Goal: Task Accomplishment & Management: Complete application form

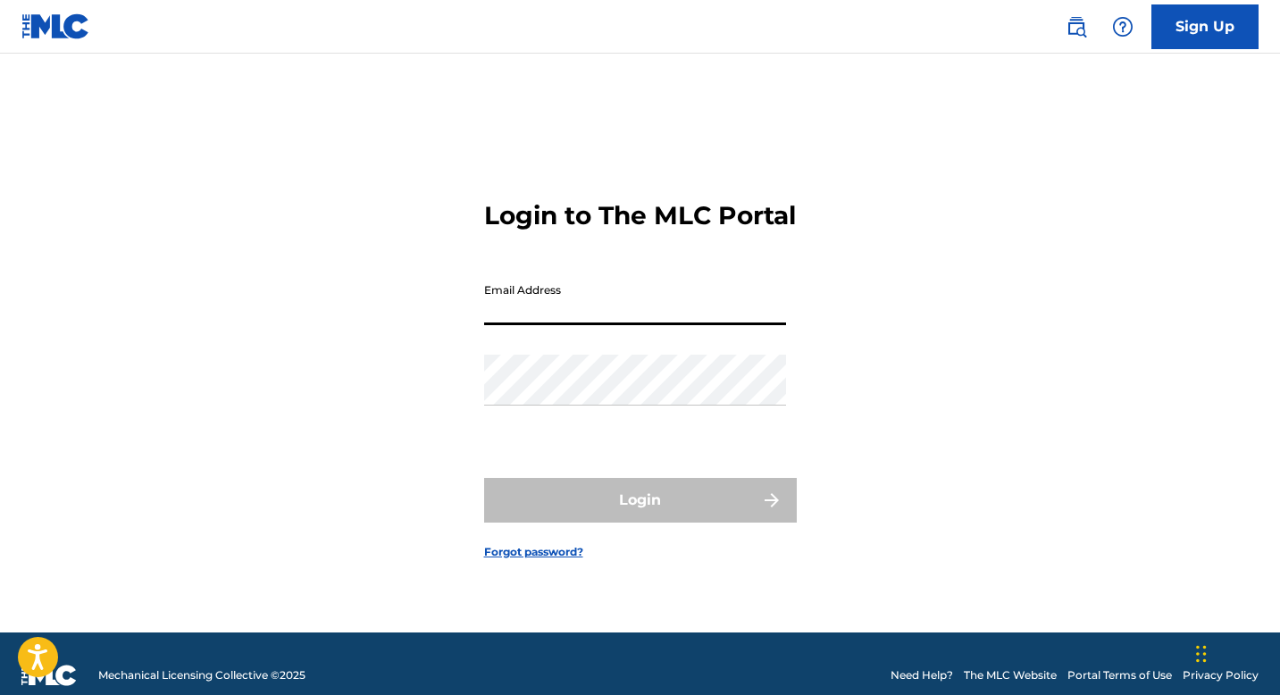
click at [569, 325] on input "Email Address" at bounding box center [635, 299] width 302 height 51
type input "[EMAIL_ADDRESS][DOMAIN_NAME]"
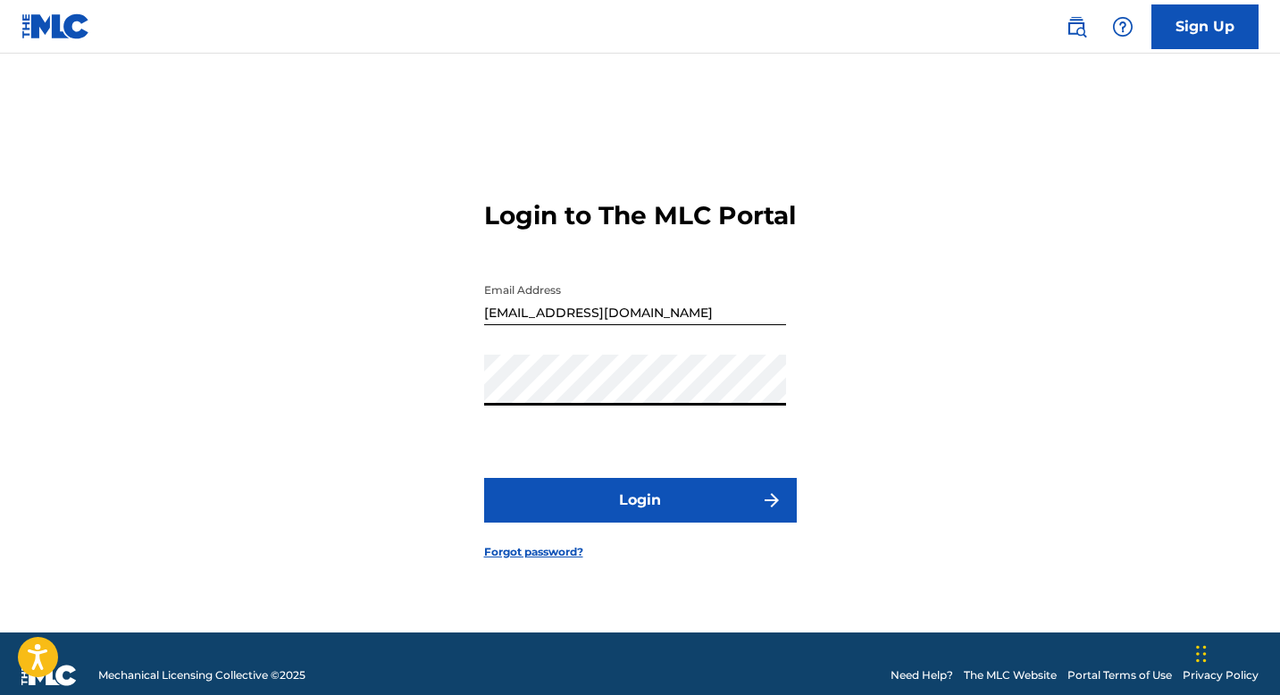
click at [524, 515] on button "Login" at bounding box center [640, 500] width 313 height 45
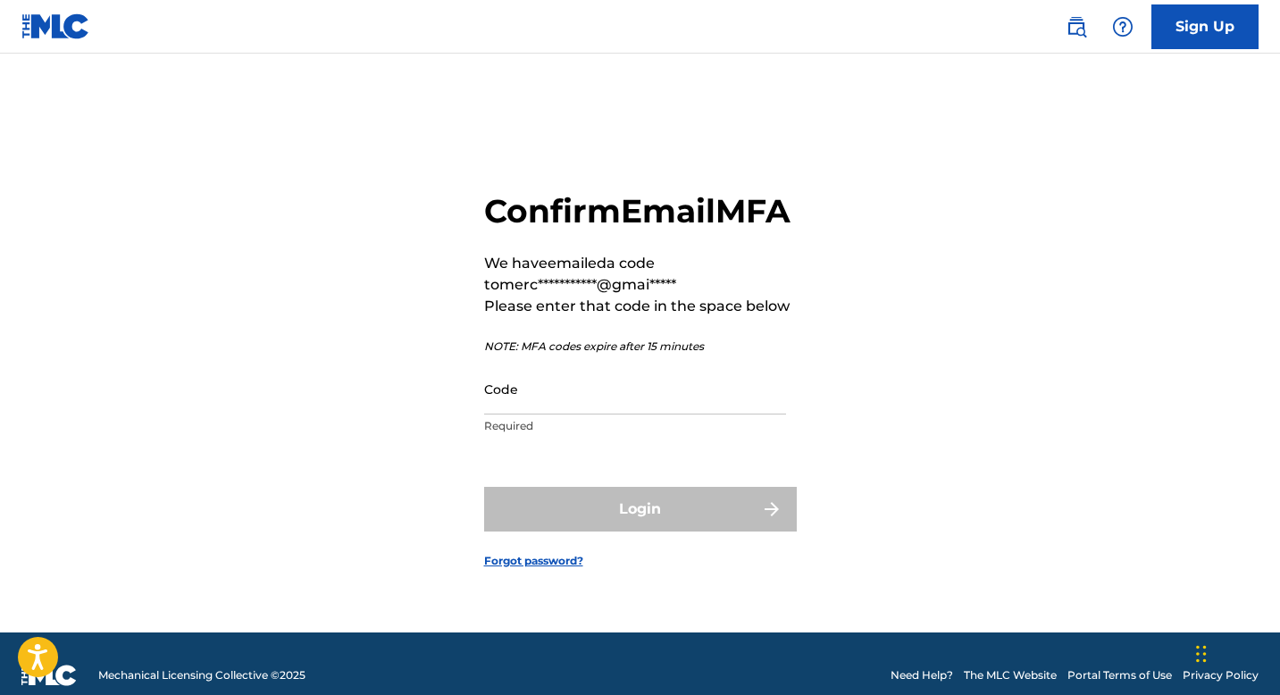
click at [537, 414] on input "Code" at bounding box center [635, 389] width 302 height 51
paste input "993007"
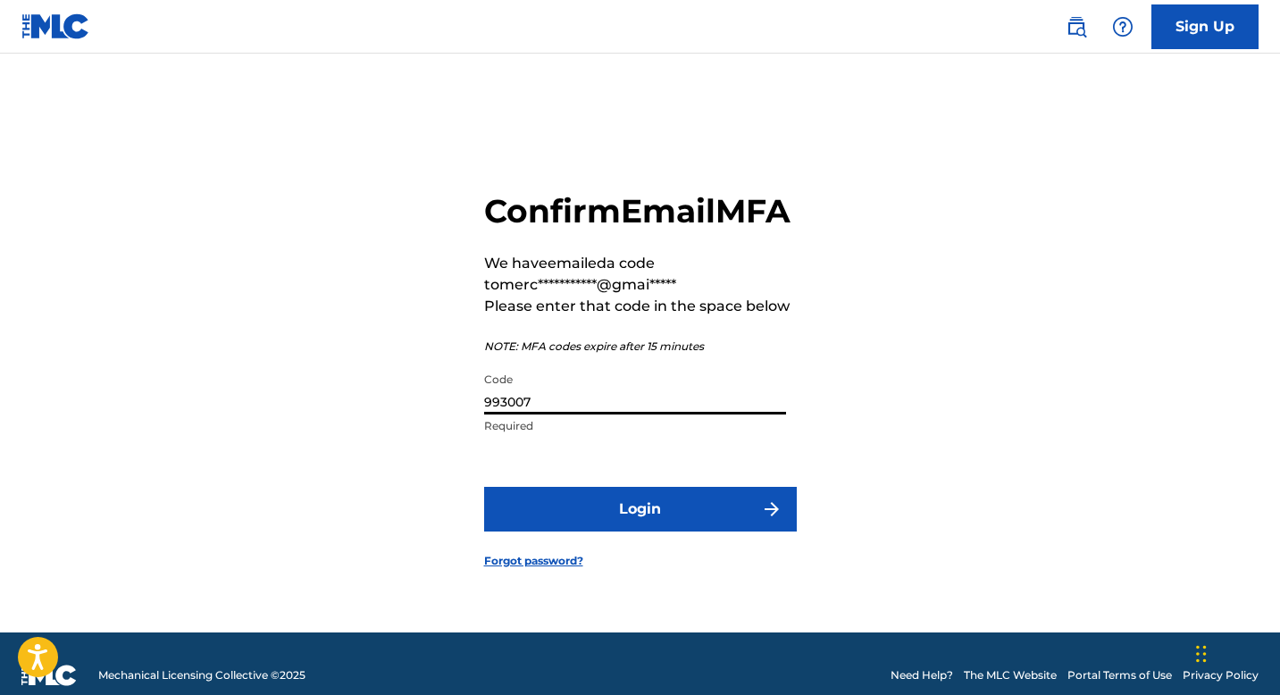
type input "993007"
click at [540, 523] on button "Login" at bounding box center [640, 509] width 313 height 45
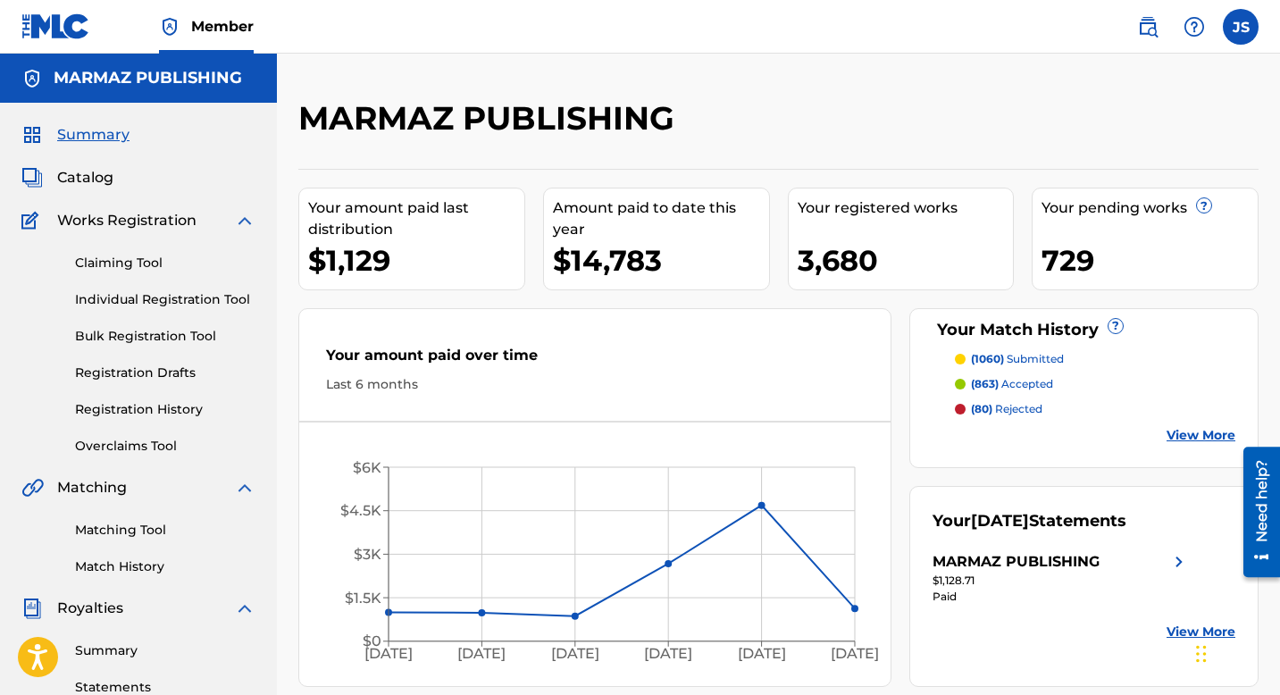
click at [136, 529] on link "Matching Tool" at bounding box center [165, 530] width 180 height 19
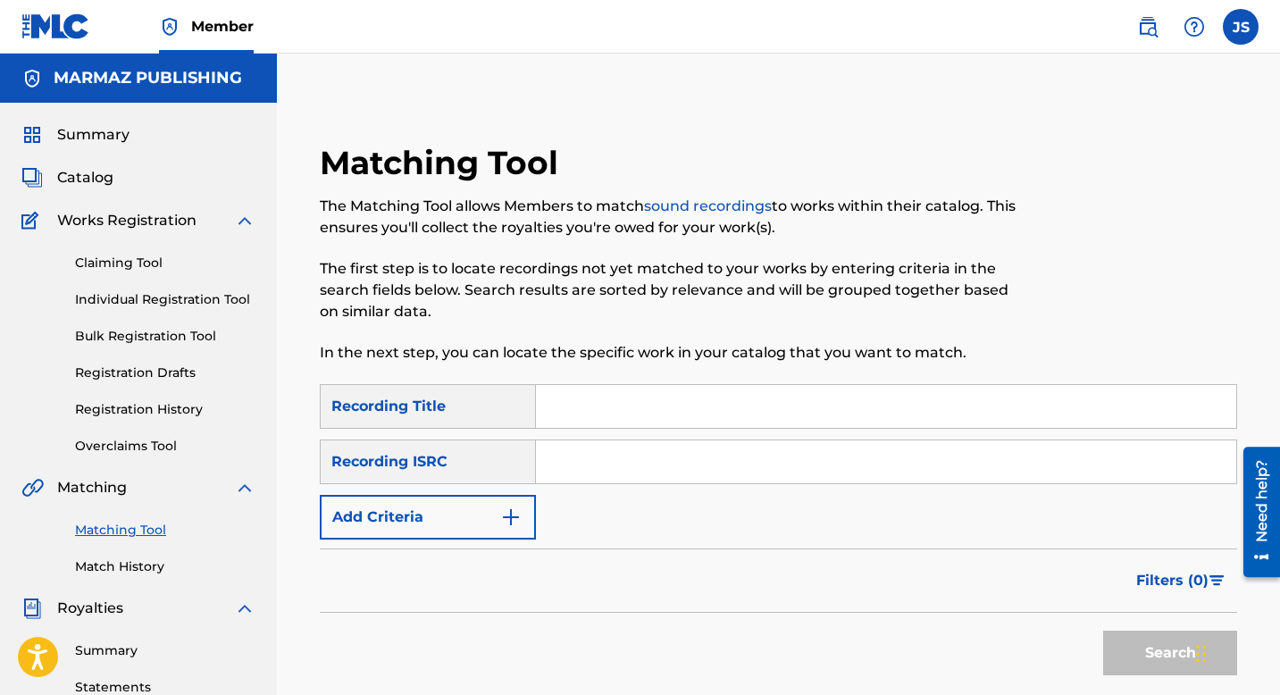
click at [582, 405] on input "Search Form" at bounding box center [886, 406] width 700 height 43
paste input "LO QUE EL CORAZON RECLAMA"
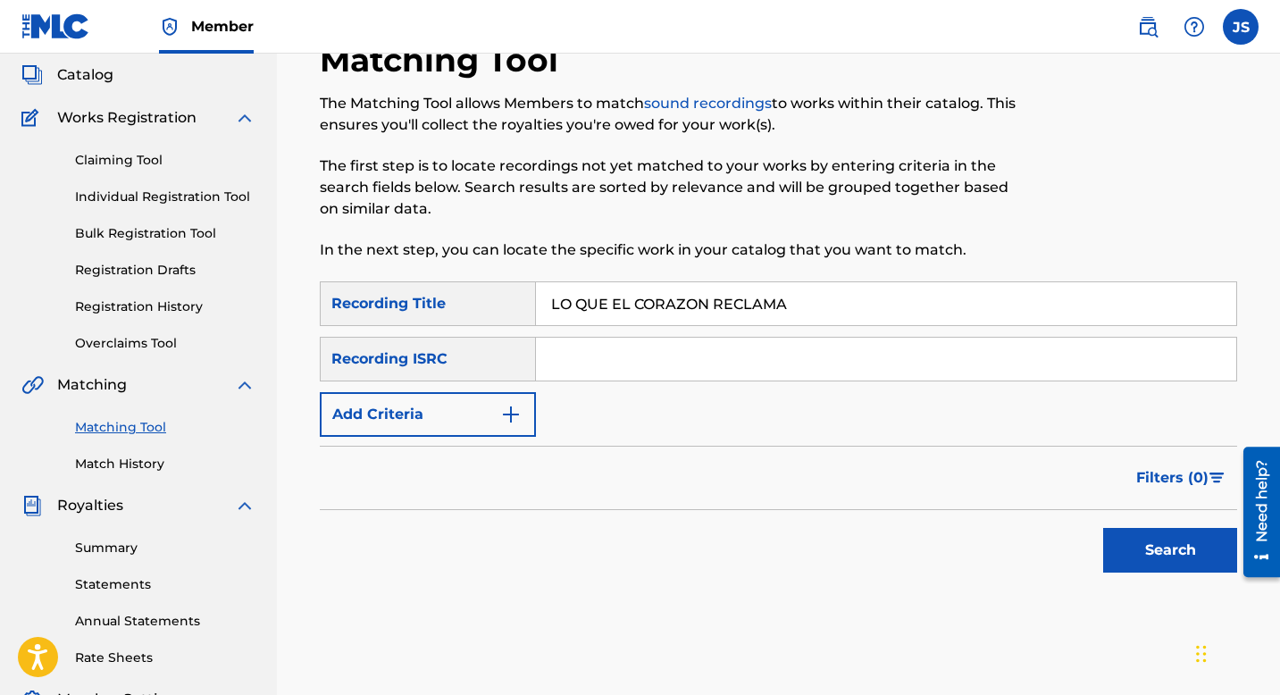
scroll to position [182, 0]
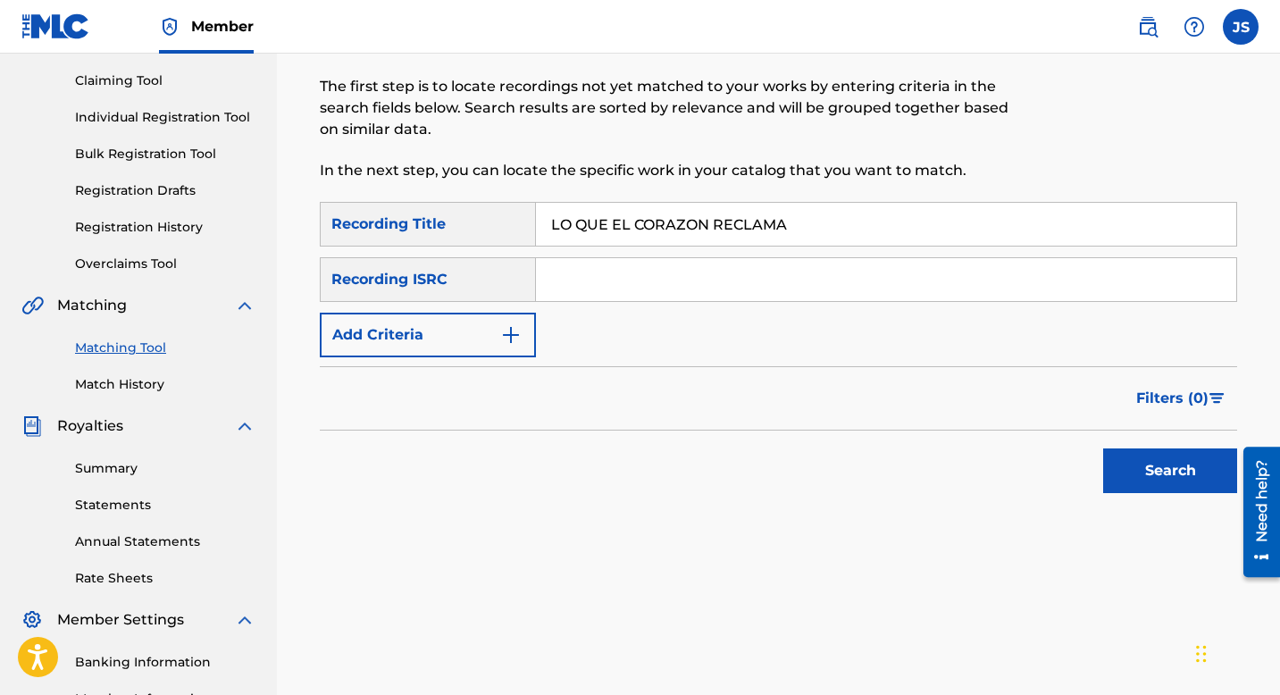
type input "LO QUE EL CORAZON RECLAMA"
click at [1190, 478] on button "Search" at bounding box center [1170, 470] width 134 height 45
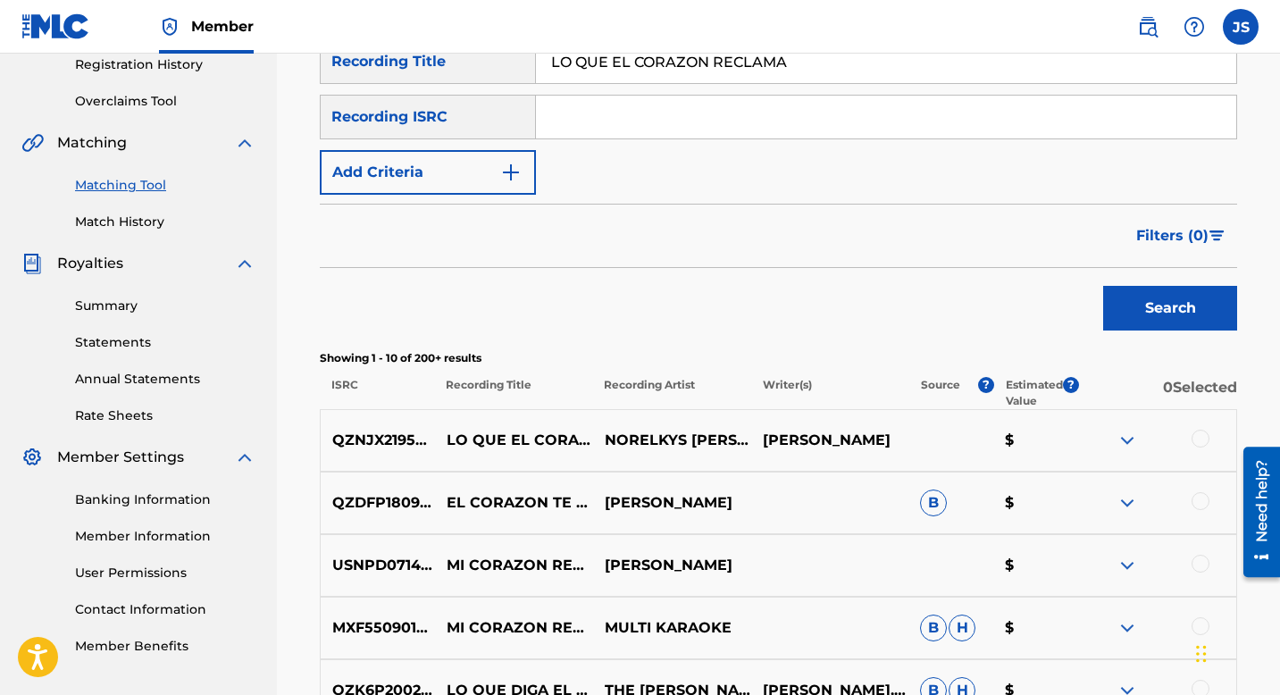
scroll to position [348, 0]
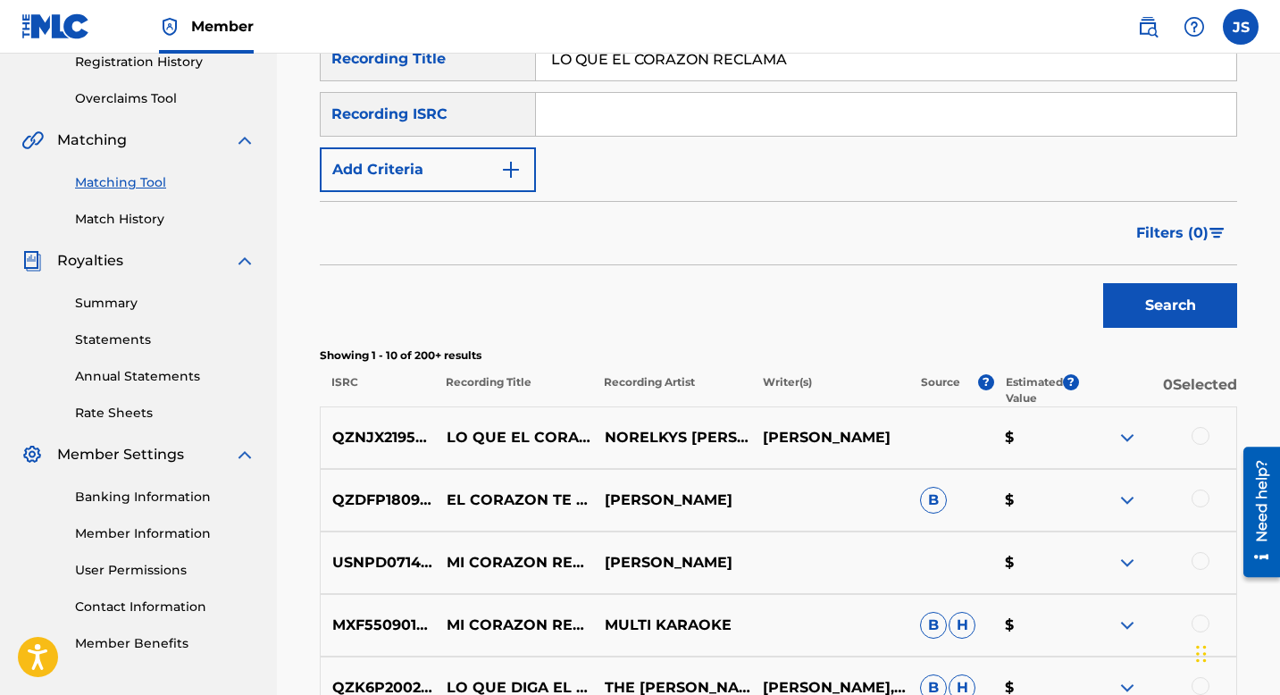
click at [1194, 430] on div at bounding box center [1201, 436] width 18 height 18
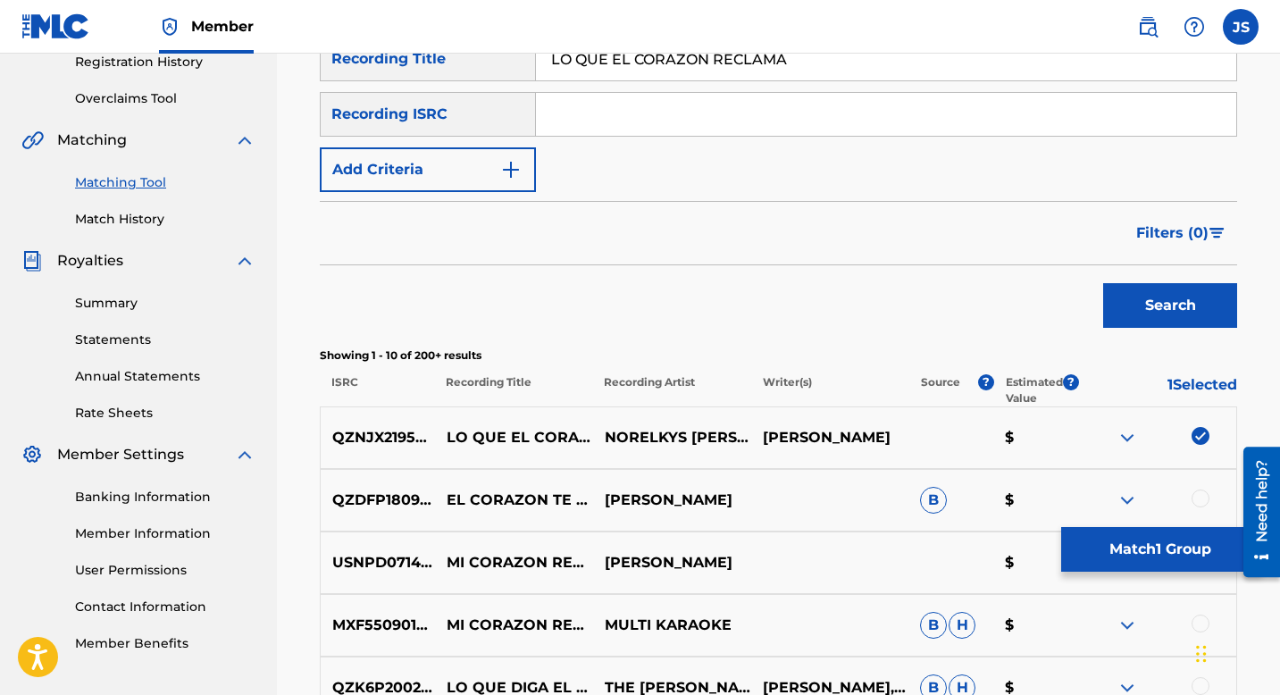
click at [1110, 541] on button "Match 1 Group" at bounding box center [1159, 549] width 197 height 45
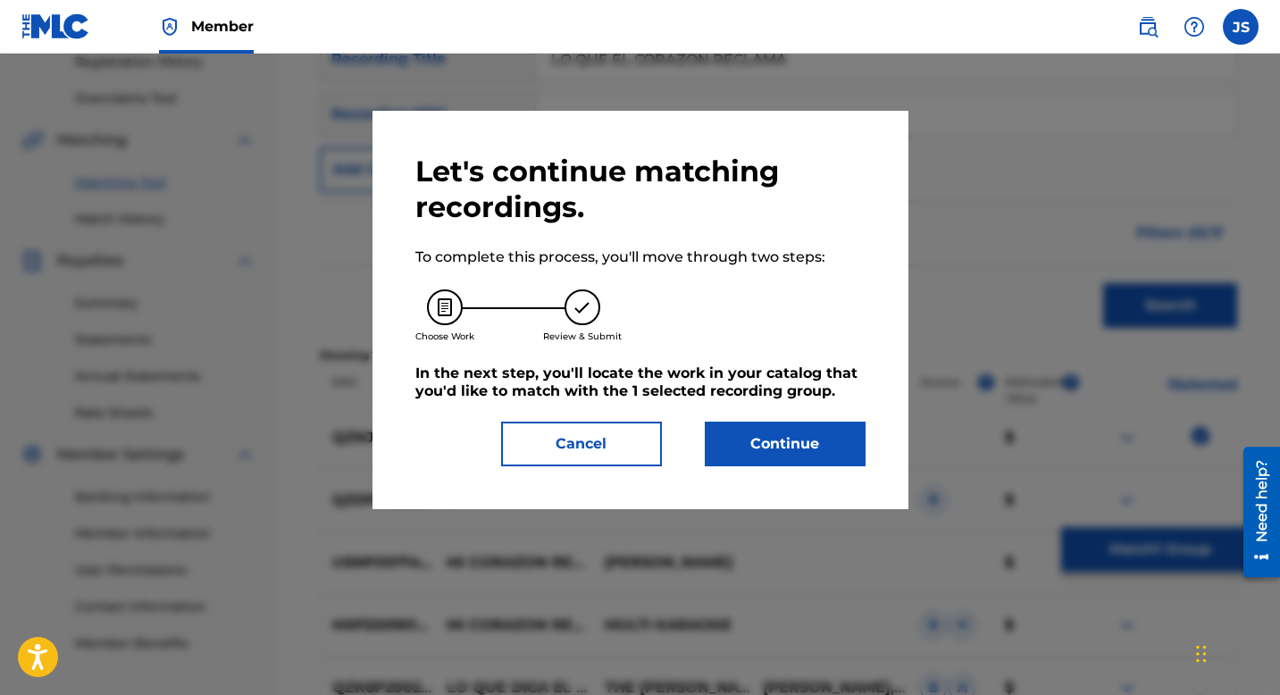
click at [781, 453] on button "Continue" at bounding box center [785, 444] width 161 height 45
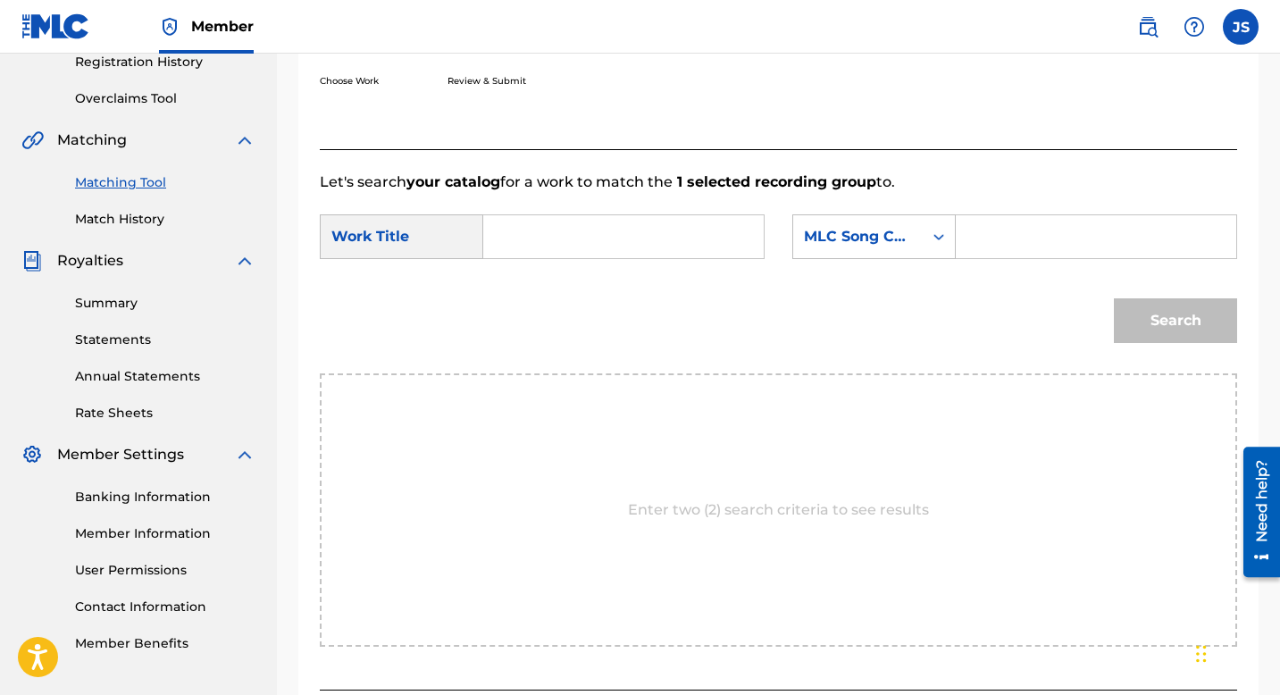
click at [549, 230] on input "Search Form" at bounding box center [623, 236] width 250 height 43
paste input "LO QUE EL CORAZON RECLAMA"
type input "LO QUE EL CORAZON RECLAMA"
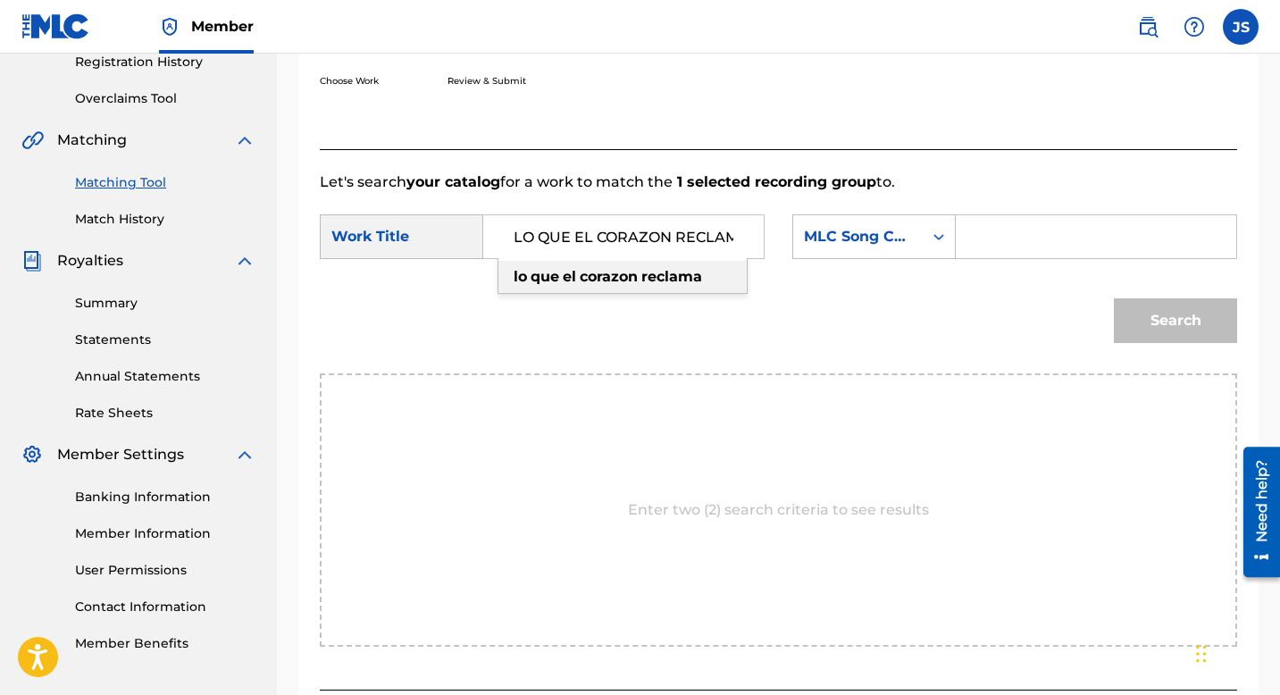
click at [1008, 244] on input "Search Form" at bounding box center [1096, 236] width 250 height 43
paste input "LS28VI"
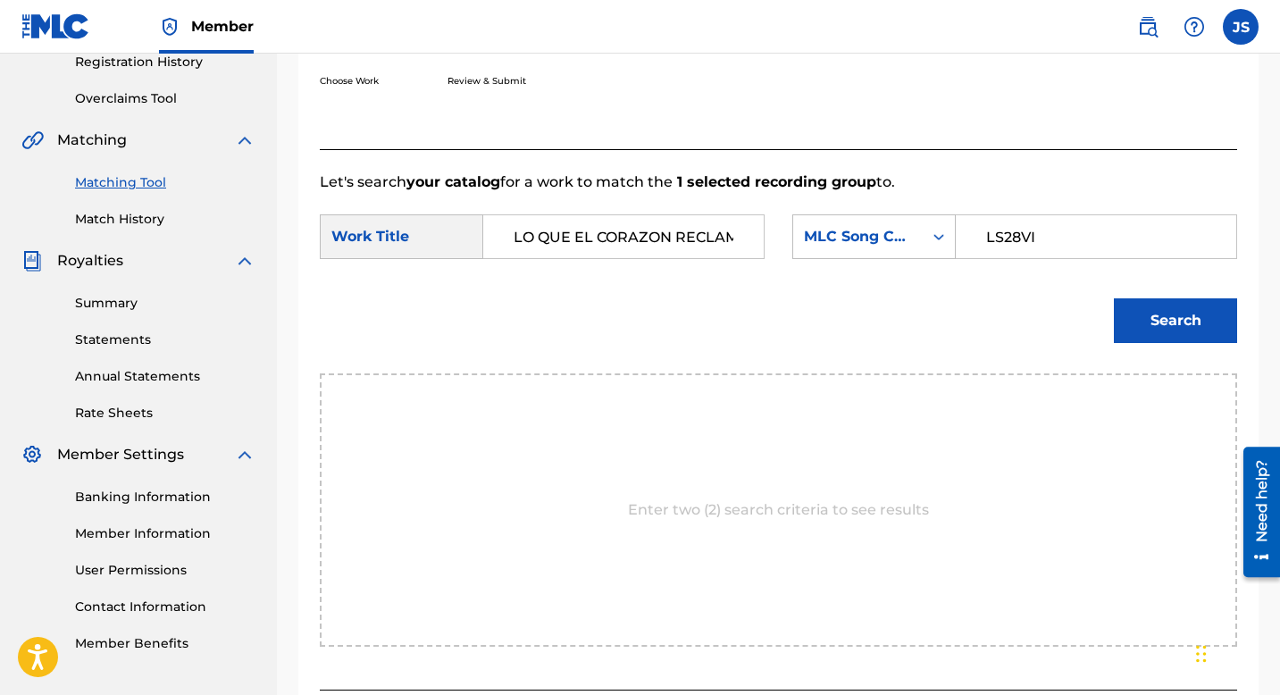
type input "LS28VI"
click at [1151, 331] on button "Search" at bounding box center [1175, 320] width 123 height 45
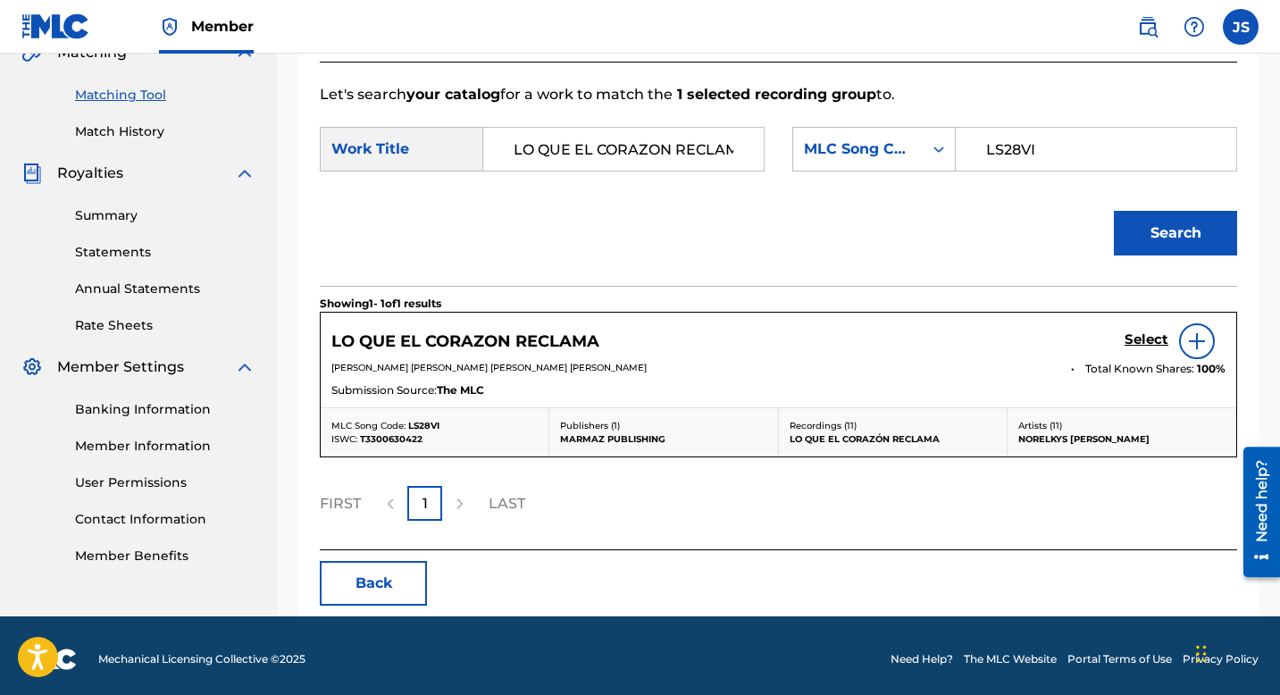
scroll to position [442, 0]
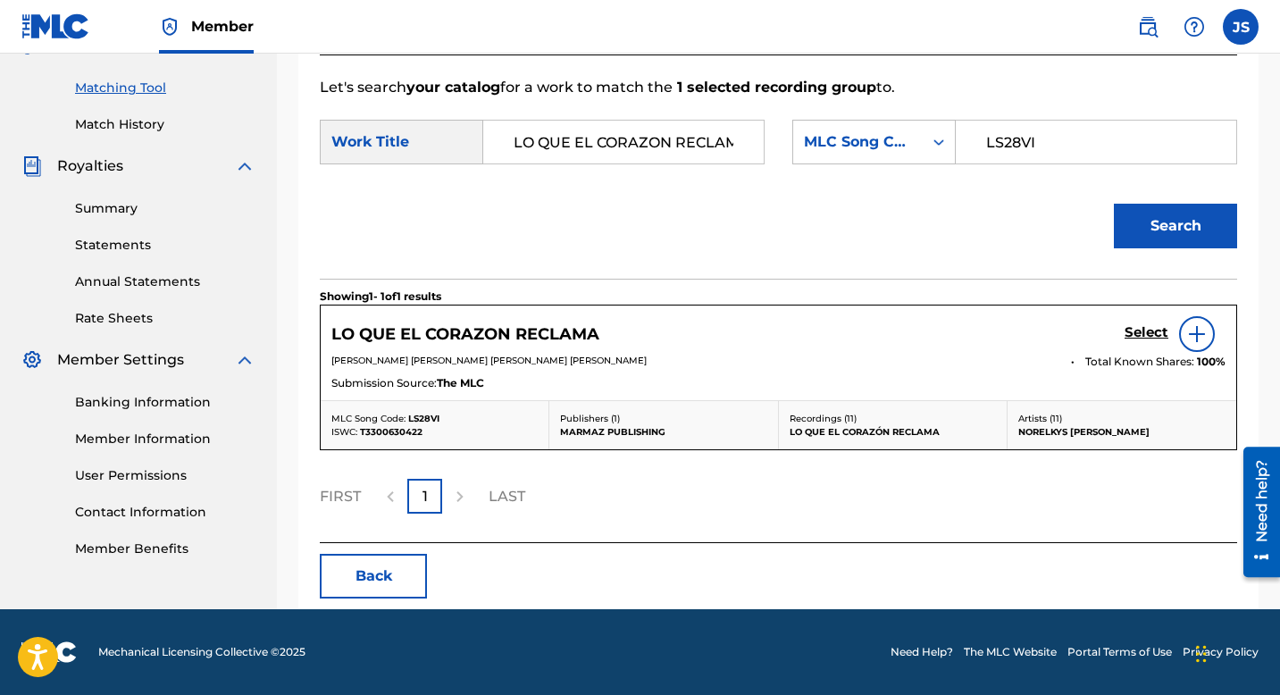
click at [546, 348] on div "LO QUE EL CORAZON RECLAMA Select" at bounding box center [778, 334] width 894 height 36
click at [522, 339] on h5 "LO QUE EL CORAZON RECLAMA" at bounding box center [465, 334] width 268 height 21
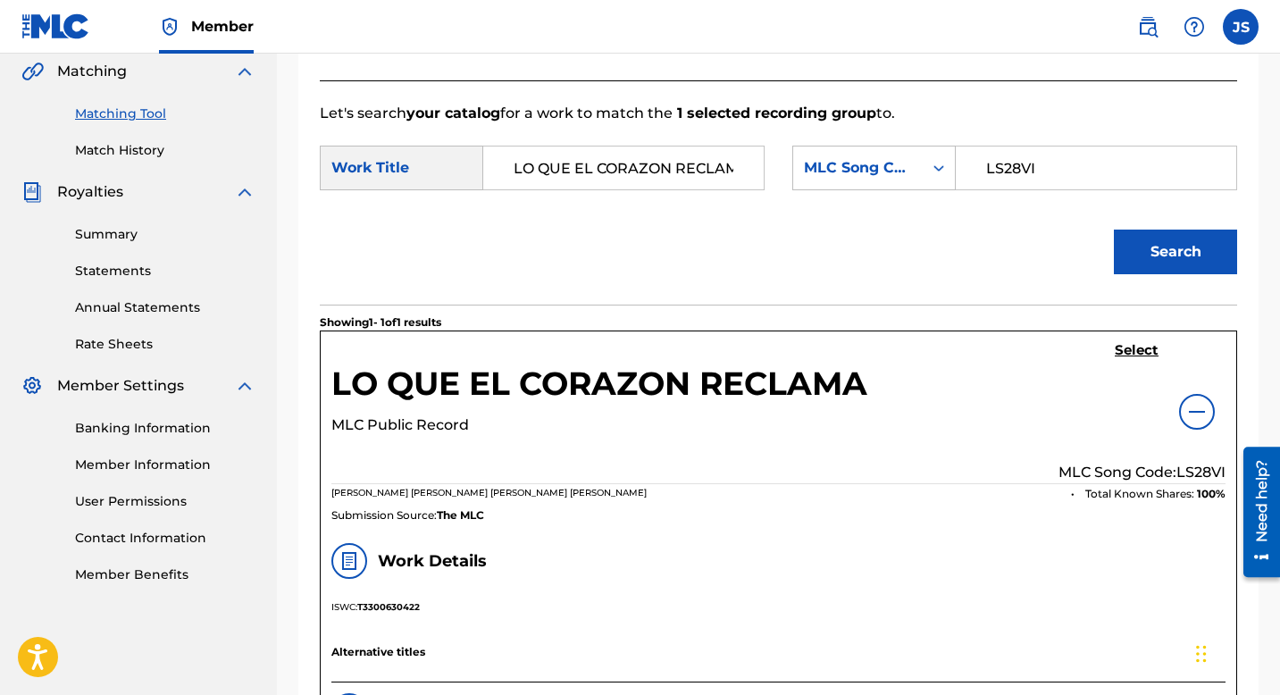
scroll to position [285, 0]
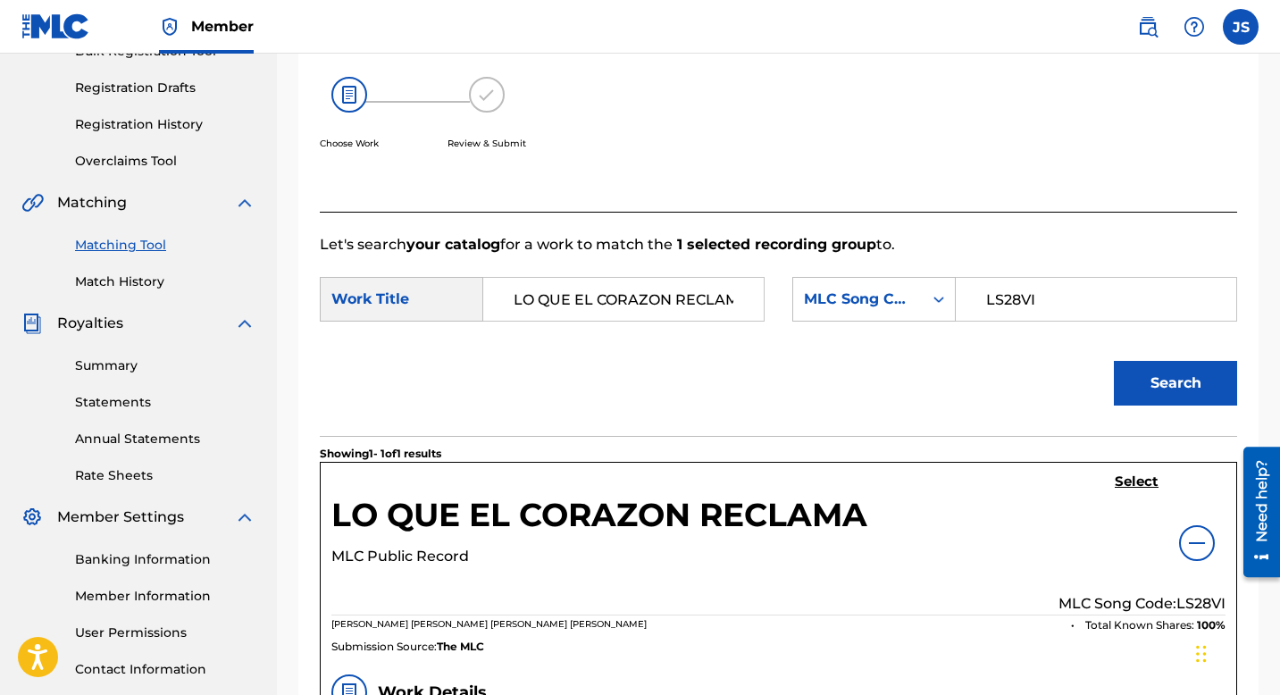
click at [492, 500] on h5 "LO QUE EL CORAZON RECLAMA" at bounding box center [599, 520] width 536 height 51
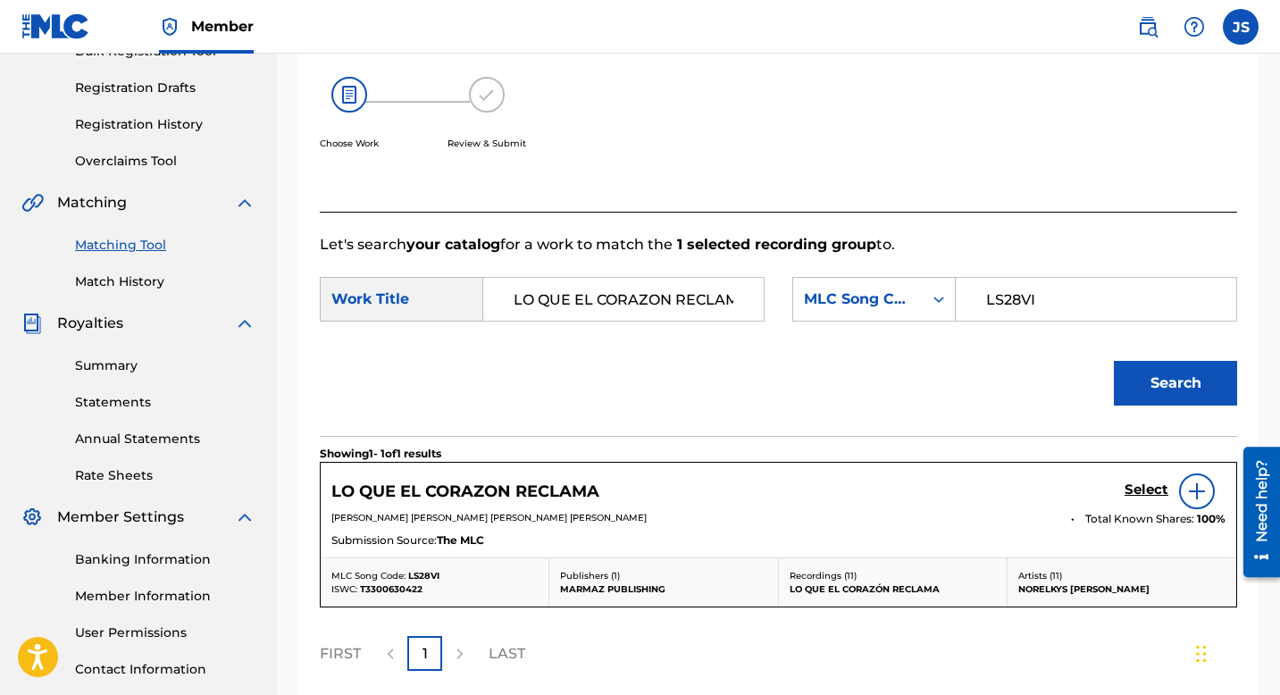
click at [492, 482] on h5 "LO QUE EL CORAZON RECLAMA" at bounding box center [465, 492] width 268 height 21
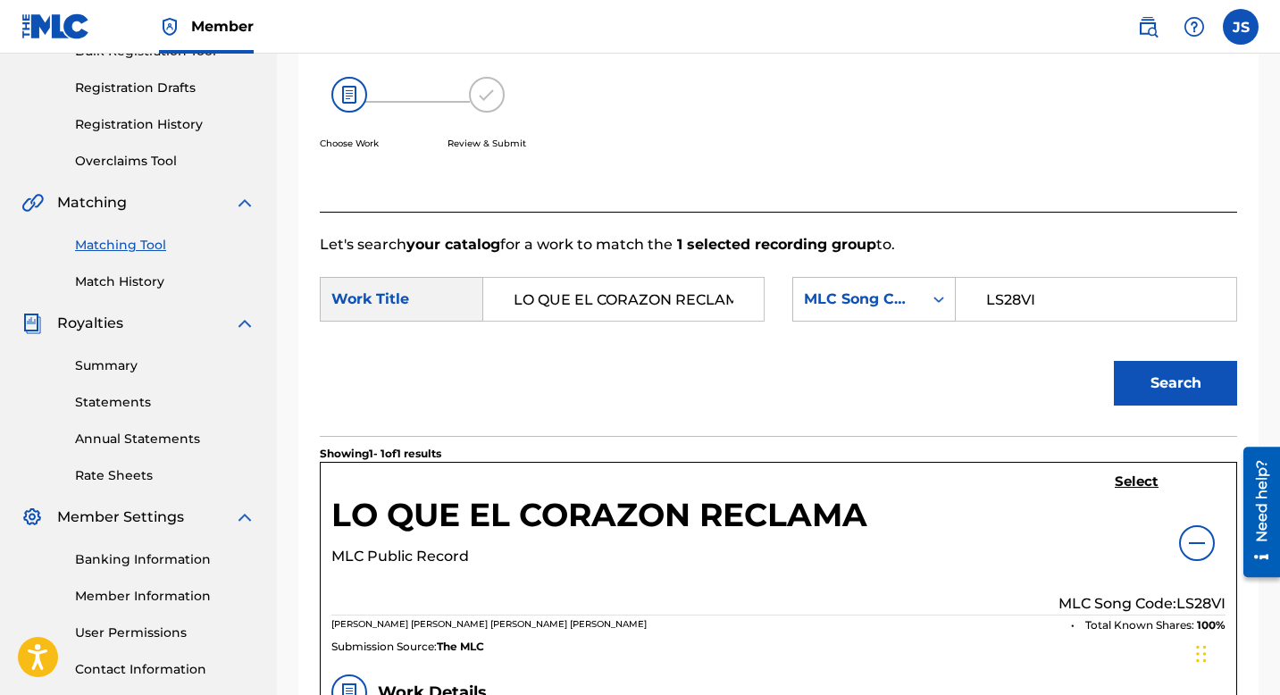
click at [492, 482] on div "LO QUE EL CORAZON RECLAMA MLC Public Record" at bounding box center [599, 530] width 536 height 115
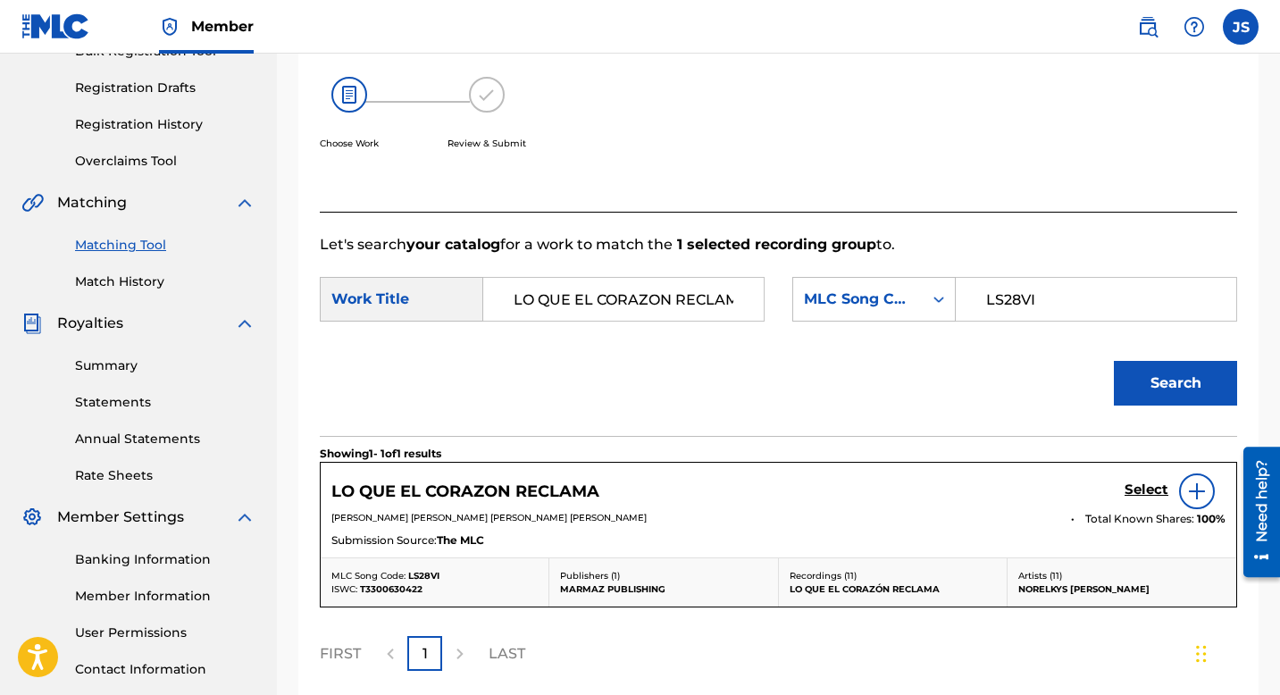
click at [492, 482] on h5 "LO QUE EL CORAZON RECLAMA" at bounding box center [465, 492] width 268 height 21
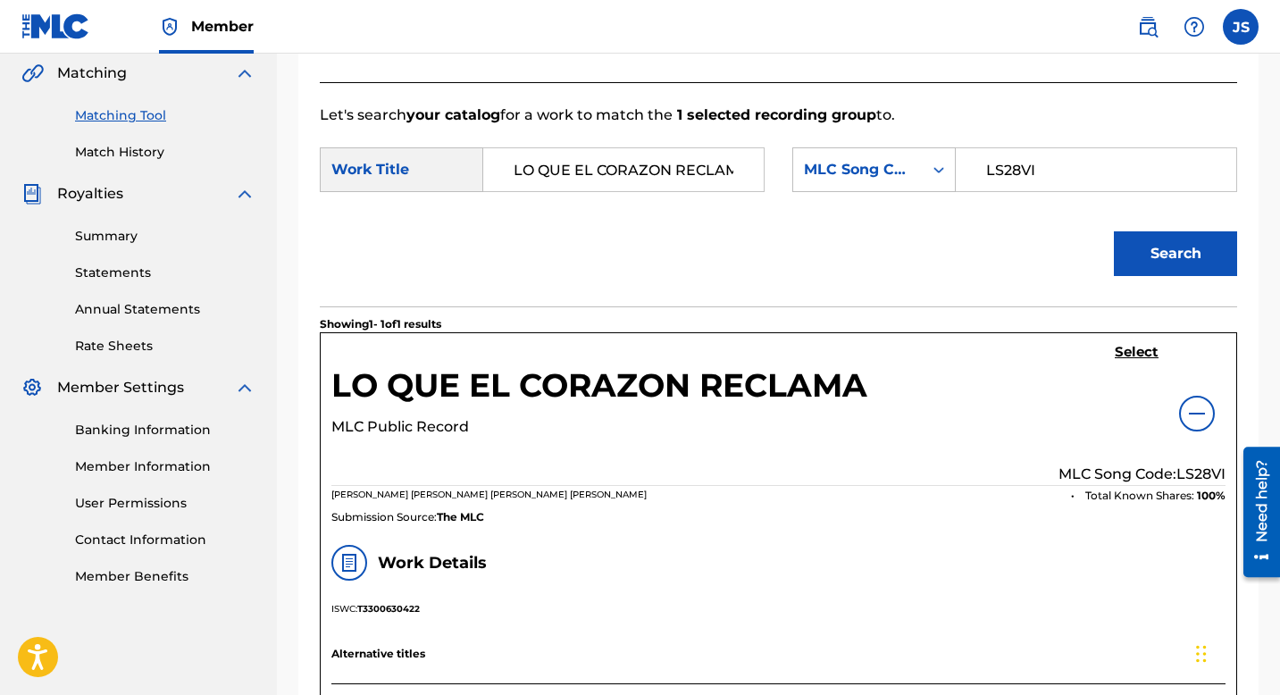
scroll to position [416, 0]
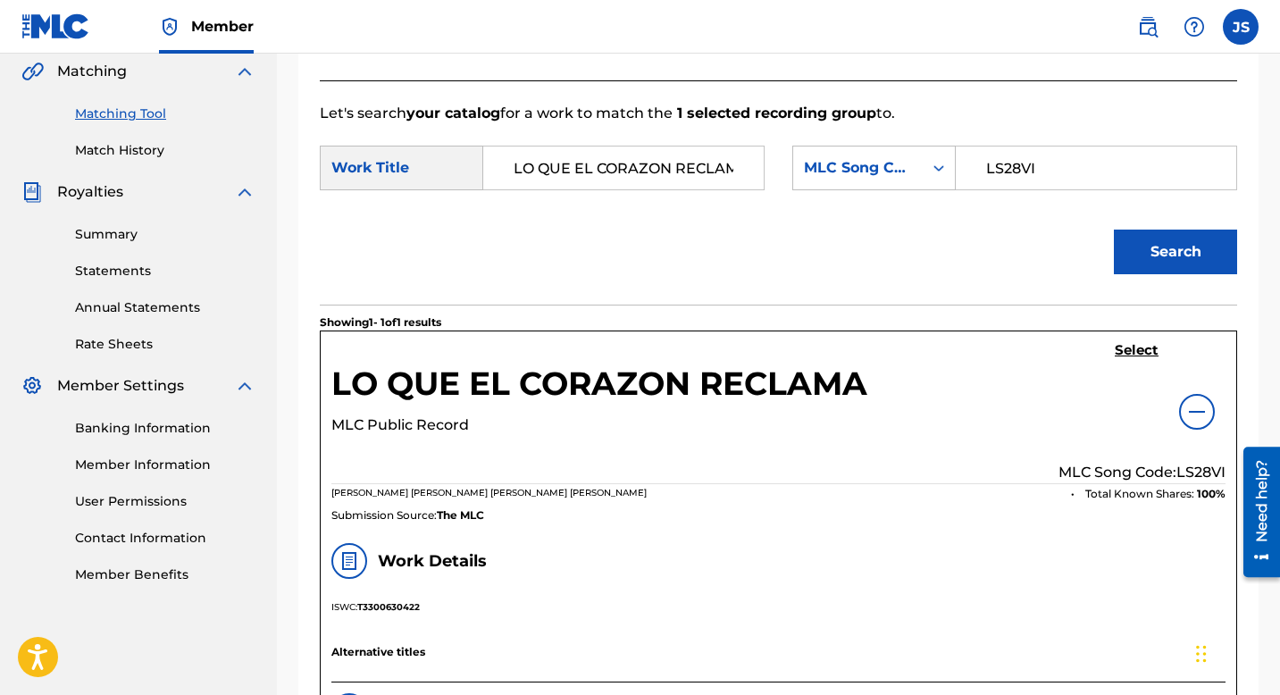
click at [1134, 354] on h5 "Select" at bounding box center [1137, 350] width 44 height 17
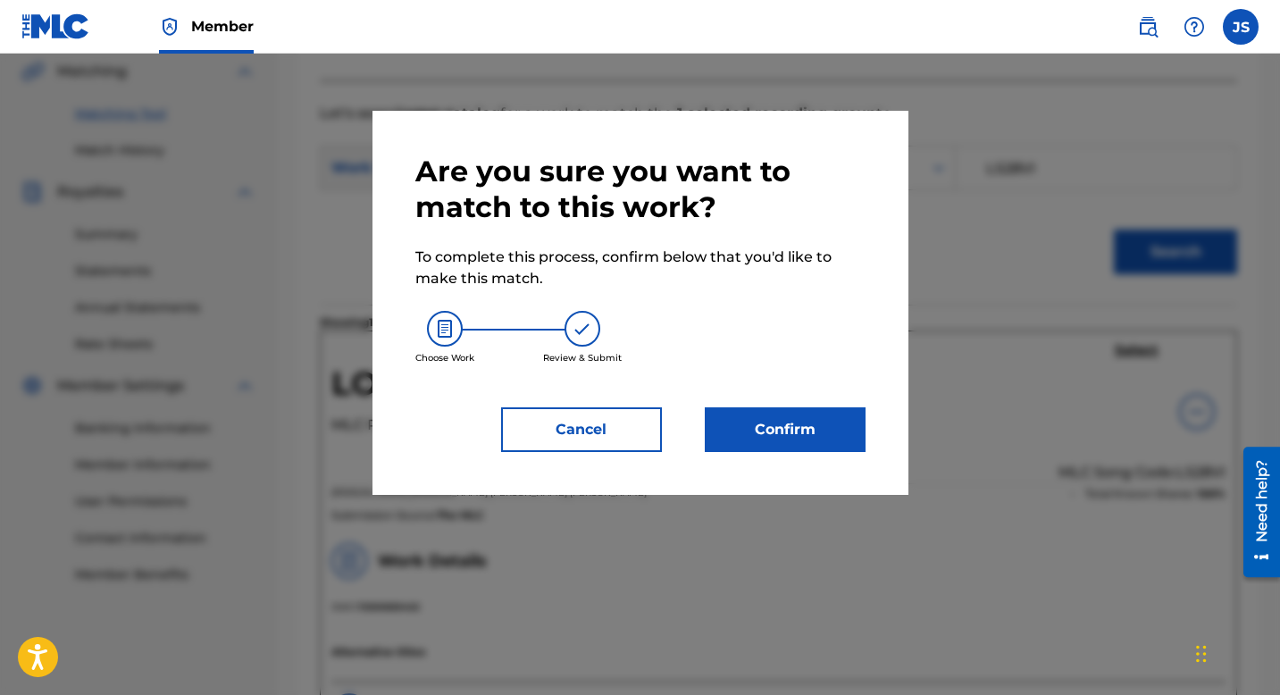
click at [790, 435] on button "Confirm" at bounding box center [785, 429] width 161 height 45
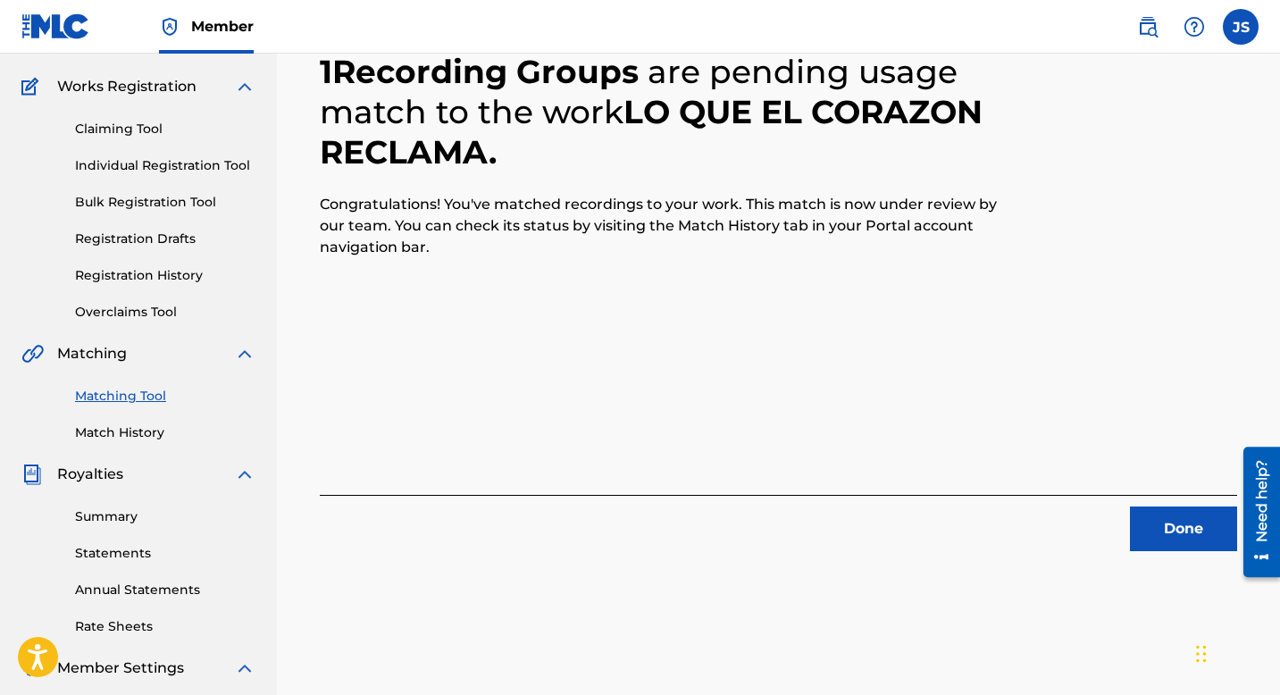
scroll to position [145, 0]
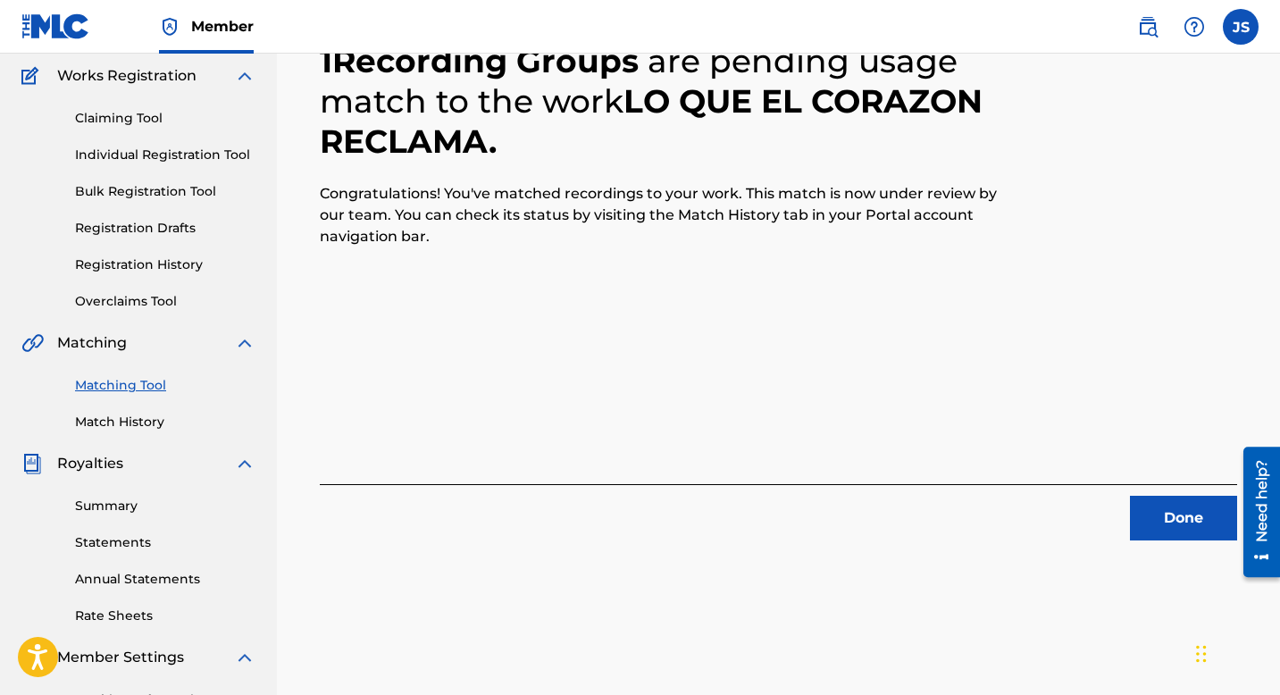
click at [1154, 513] on button "Done" at bounding box center [1183, 518] width 107 height 45
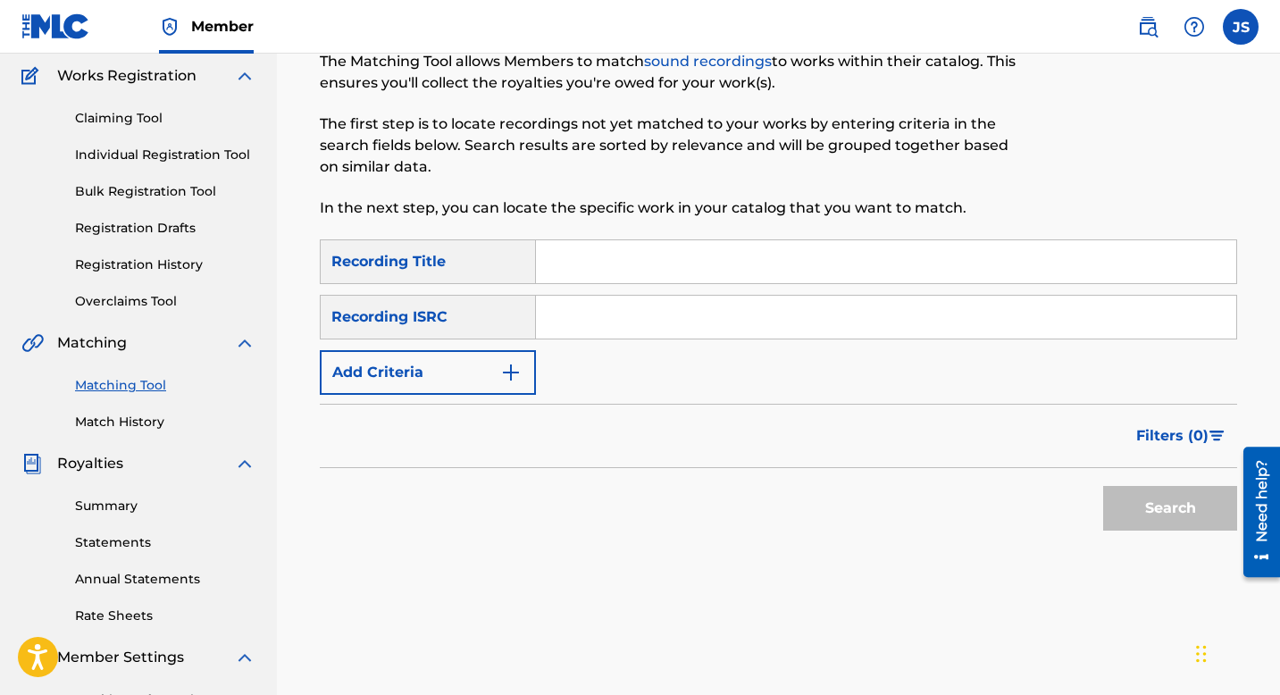
click at [529, 272] on div "Recording Title" at bounding box center [428, 261] width 216 height 45
click at [567, 251] on input "Search Form" at bounding box center [886, 261] width 700 height 43
paste input "LO QUE ME TRAJE CONMIGO"
type input "LO QUE ME TRAJE CONMIGO"
click at [367, 374] on button "Add Criteria" at bounding box center [428, 372] width 216 height 45
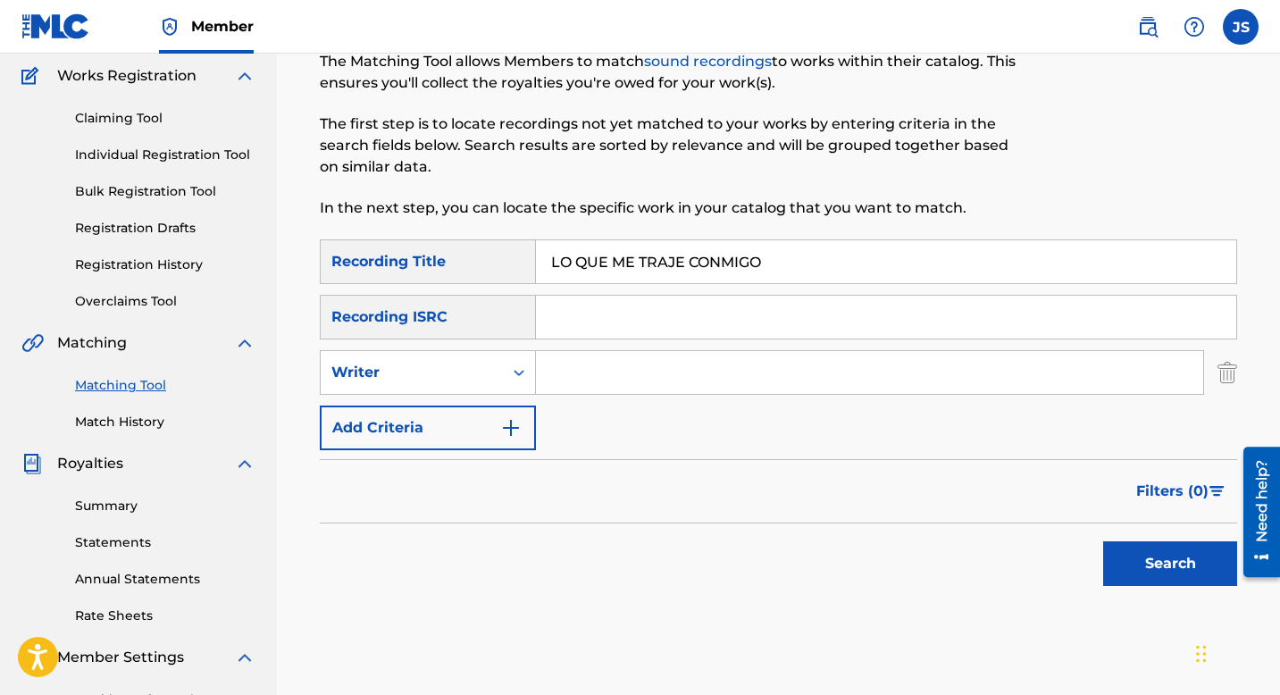
click at [561, 383] on input "Search Form" at bounding box center [869, 372] width 667 height 43
type input "[PERSON_NAME]"
click at [1181, 560] on button "Search" at bounding box center [1170, 563] width 134 height 45
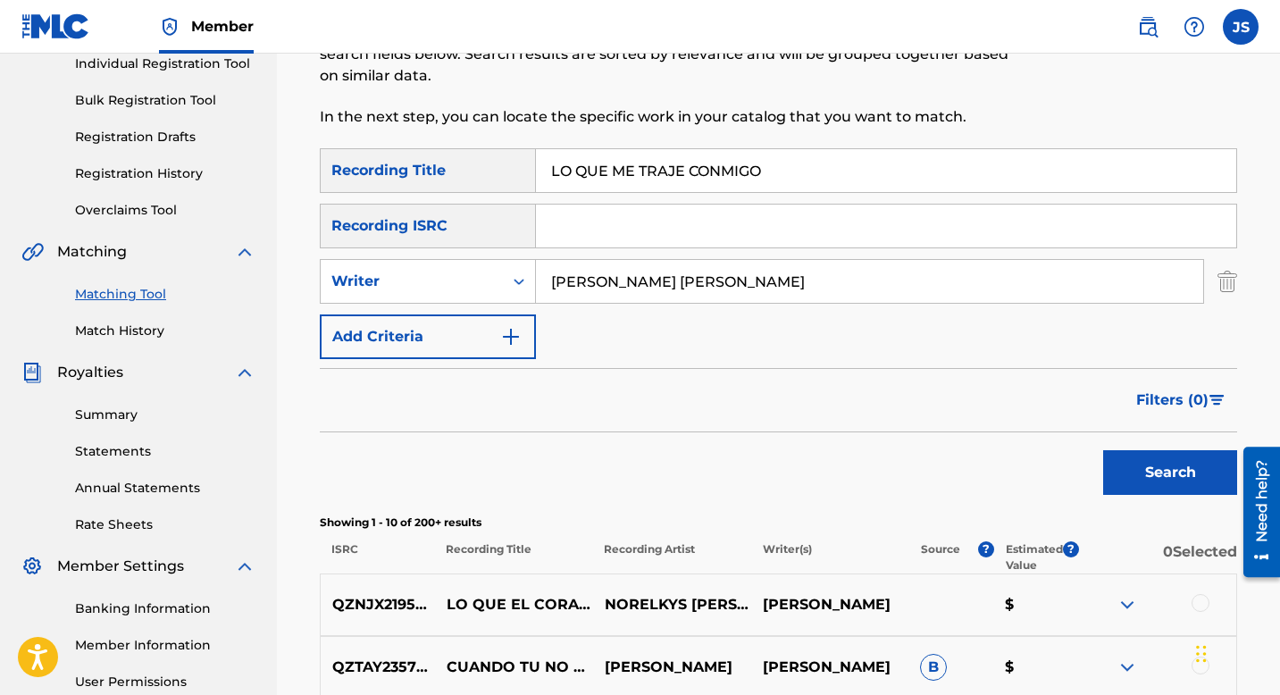
scroll to position [0, 0]
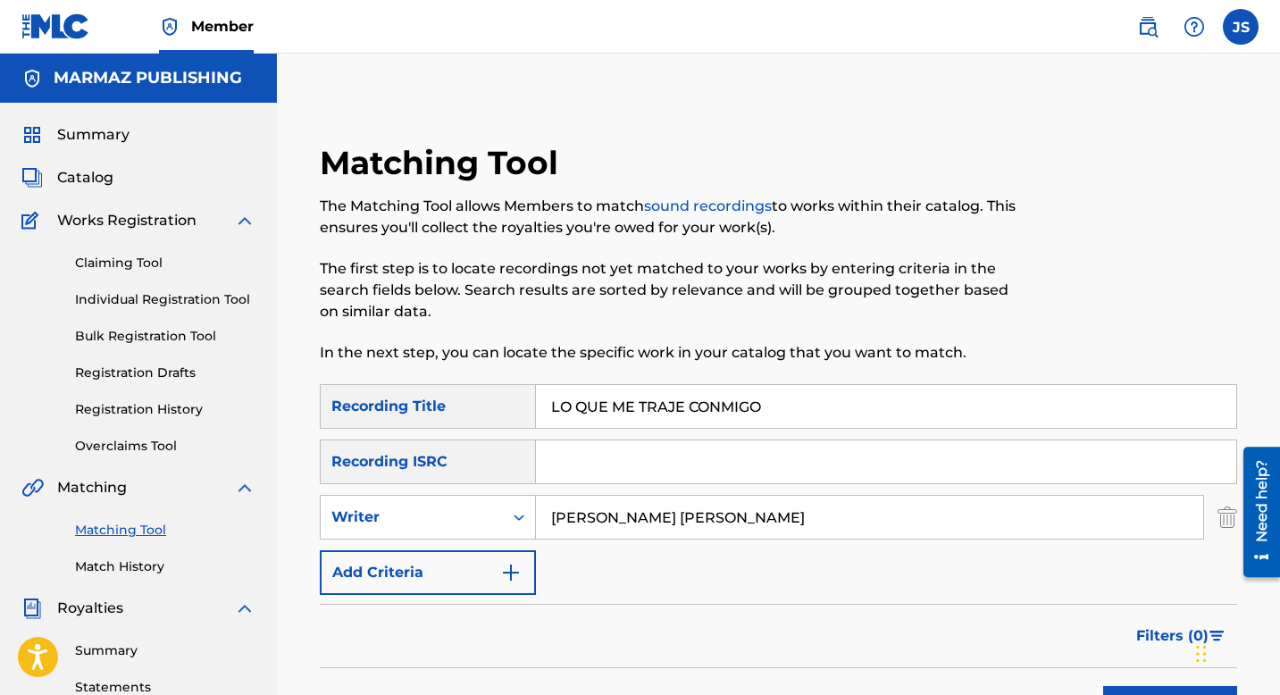
click at [646, 405] on input "LO QUE ME TRAJE CONMIGO" at bounding box center [886, 406] width 700 height 43
paste input "VALE UNA MUJER"
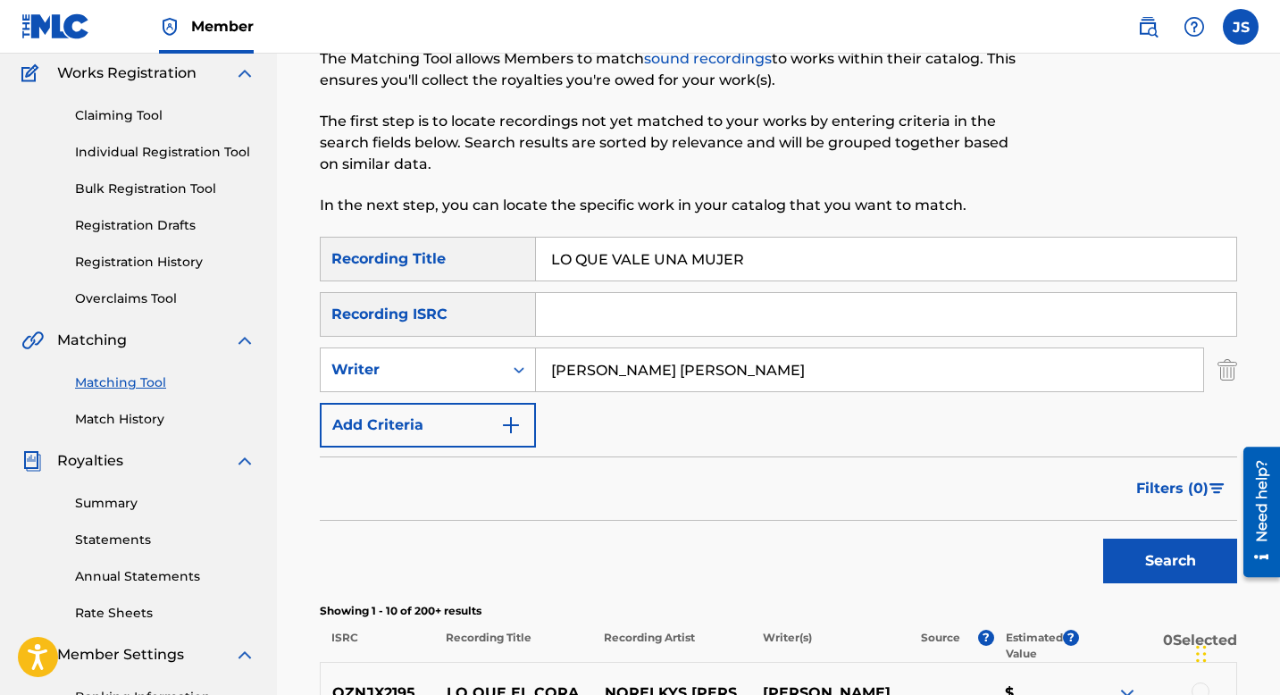
scroll to position [257, 0]
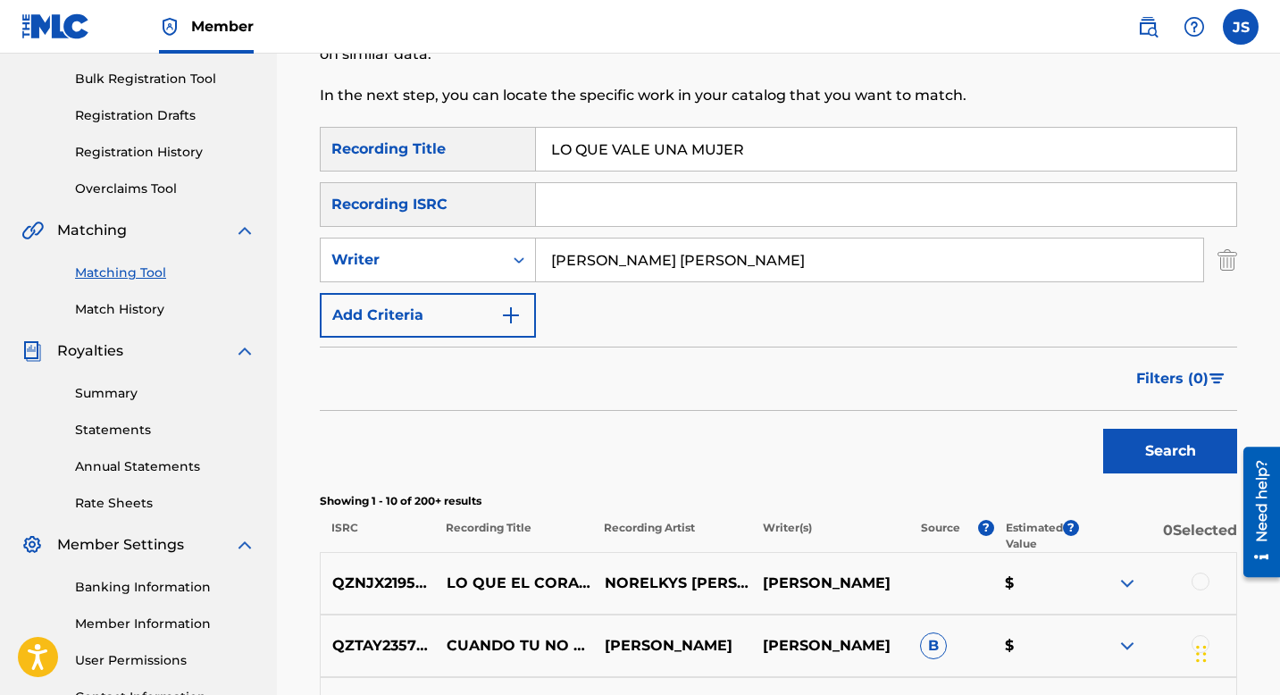
click at [1188, 431] on button "Search" at bounding box center [1170, 451] width 134 height 45
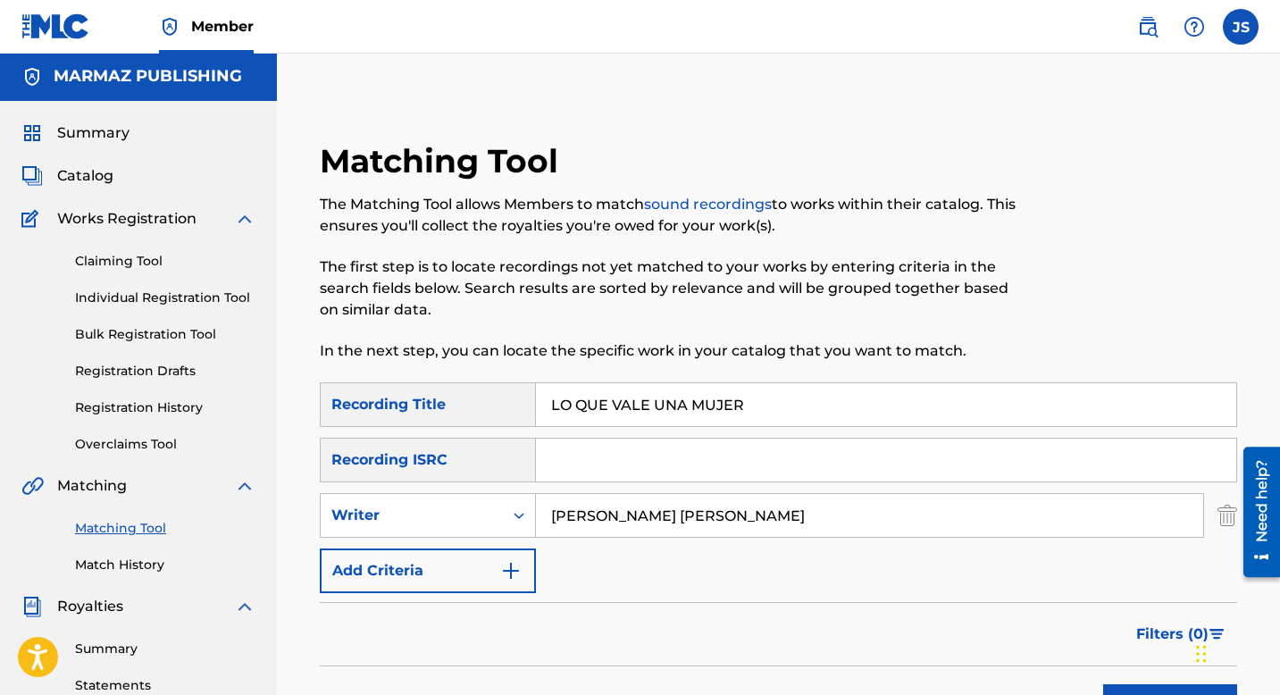
scroll to position [9, 0]
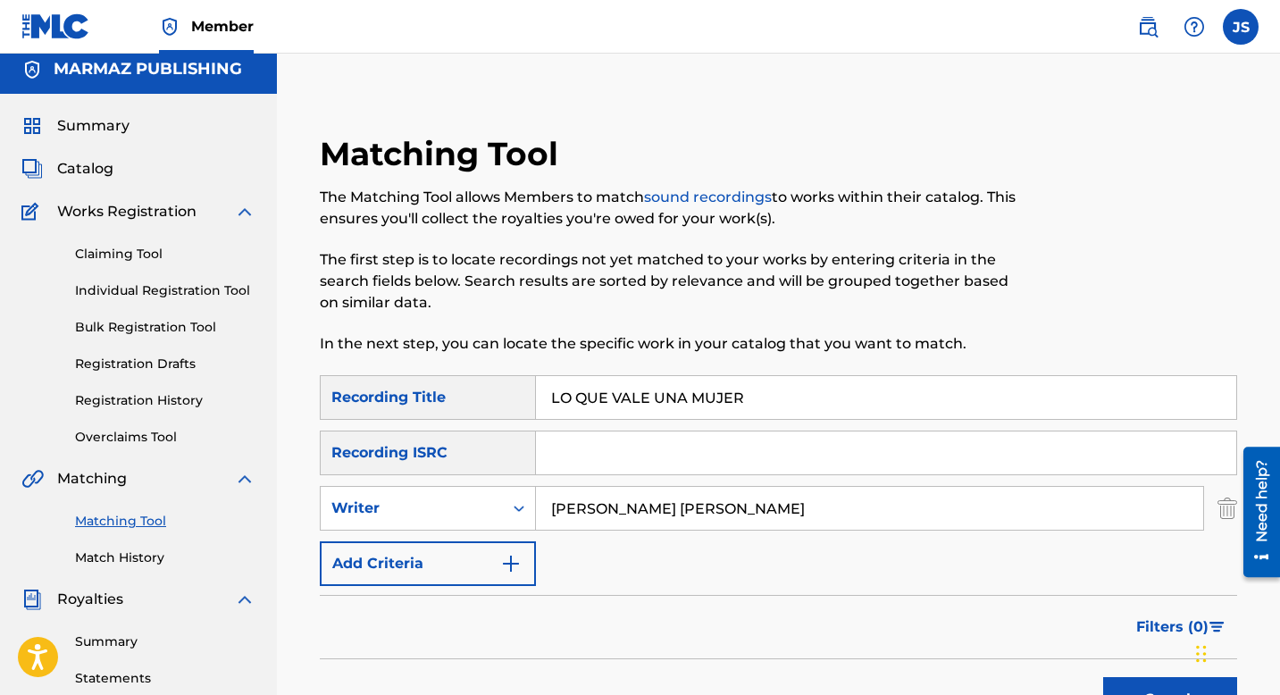
click at [630, 399] on input "LO QUE VALE UNA MUJER" at bounding box center [886, 397] width 700 height 43
paste input "S HOMBRES ESTAN ESCASOS"
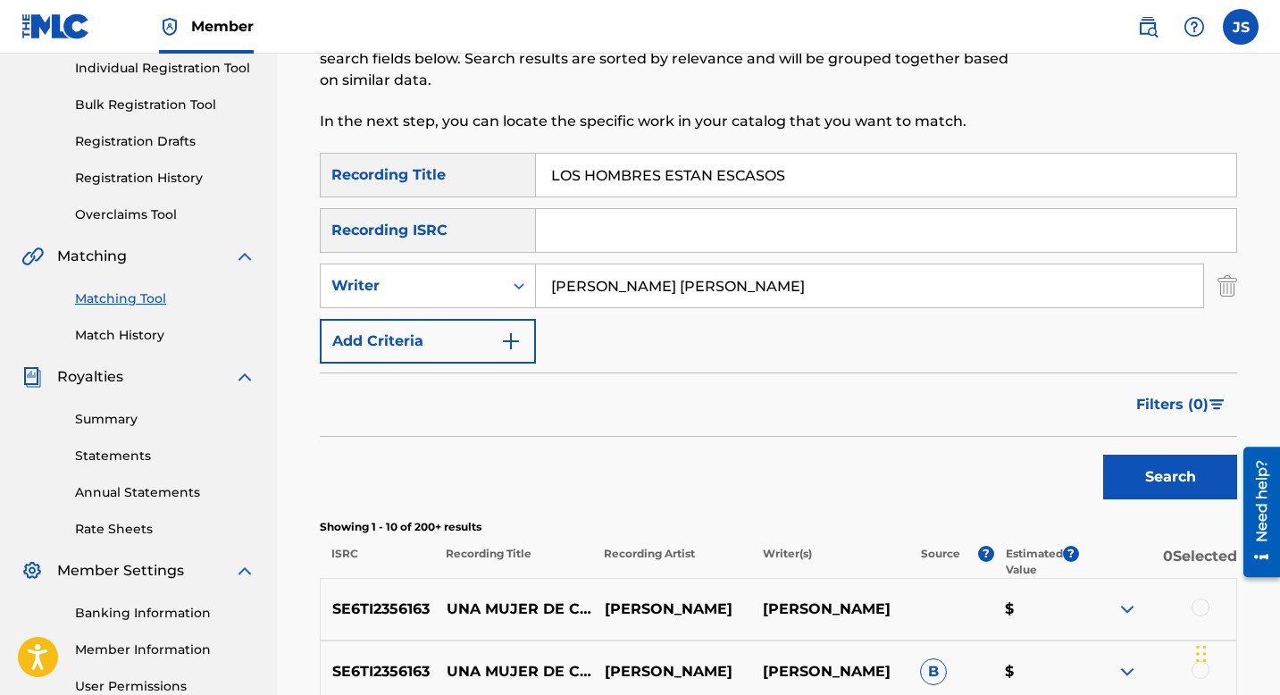
scroll to position [333, 0]
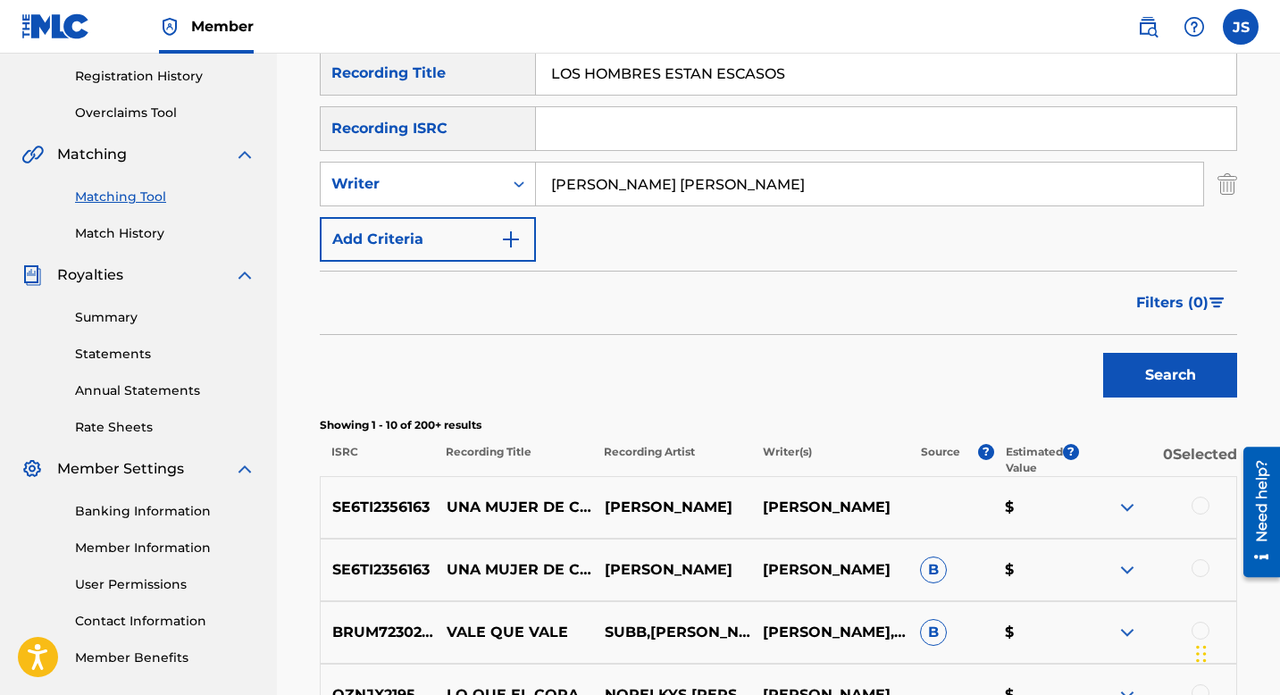
click at [1158, 381] on button "Search" at bounding box center [1170, 375] width 134 height 45
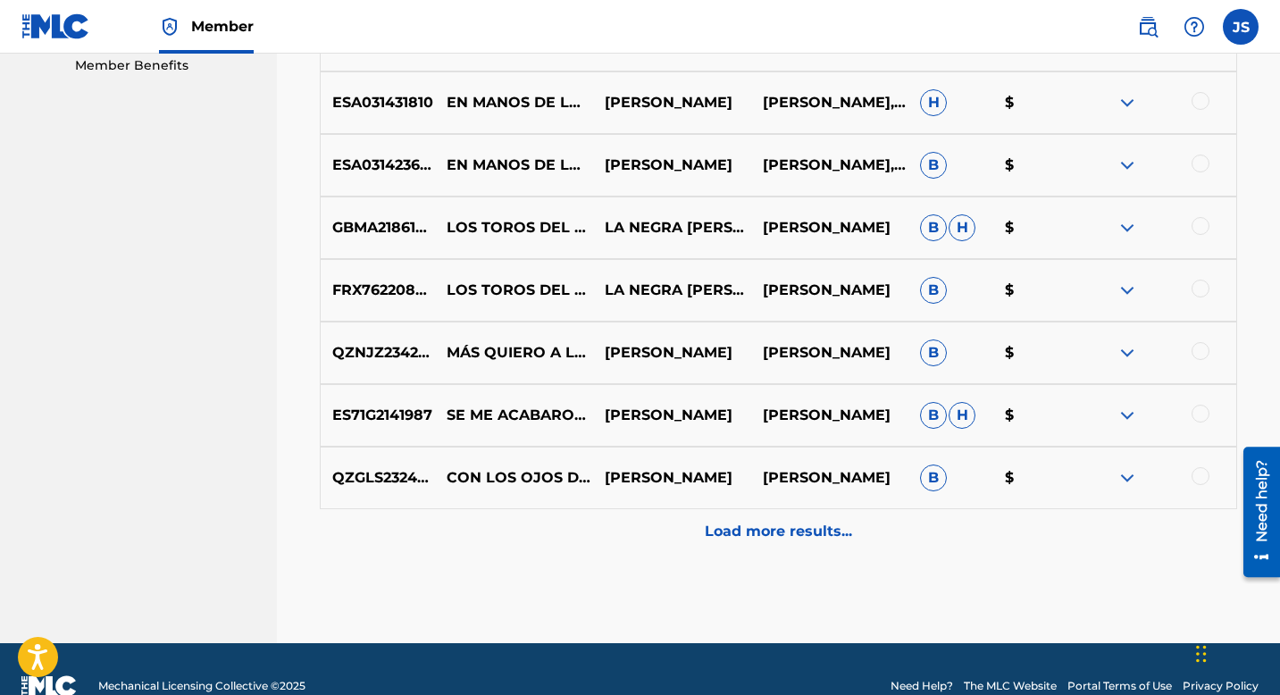
scroll to position [931, 0]
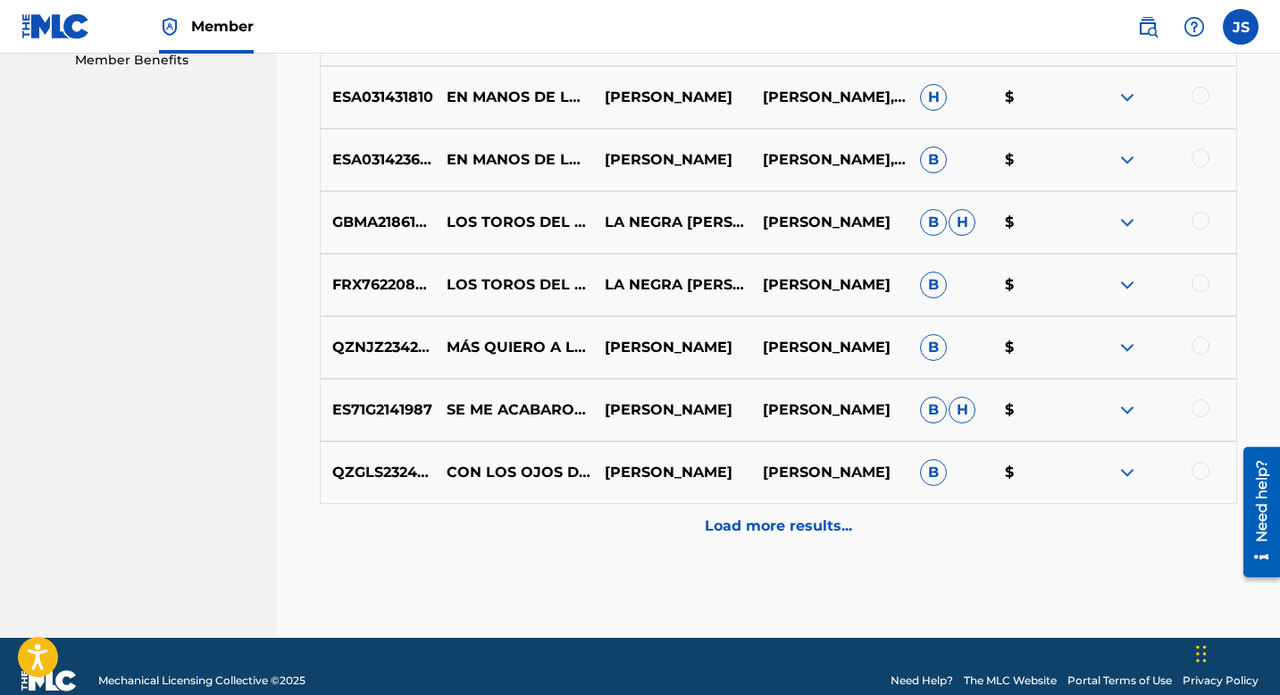
click at [753, 531] on p "Load more results..." at bounding box center [778, 525] width 147 height 21
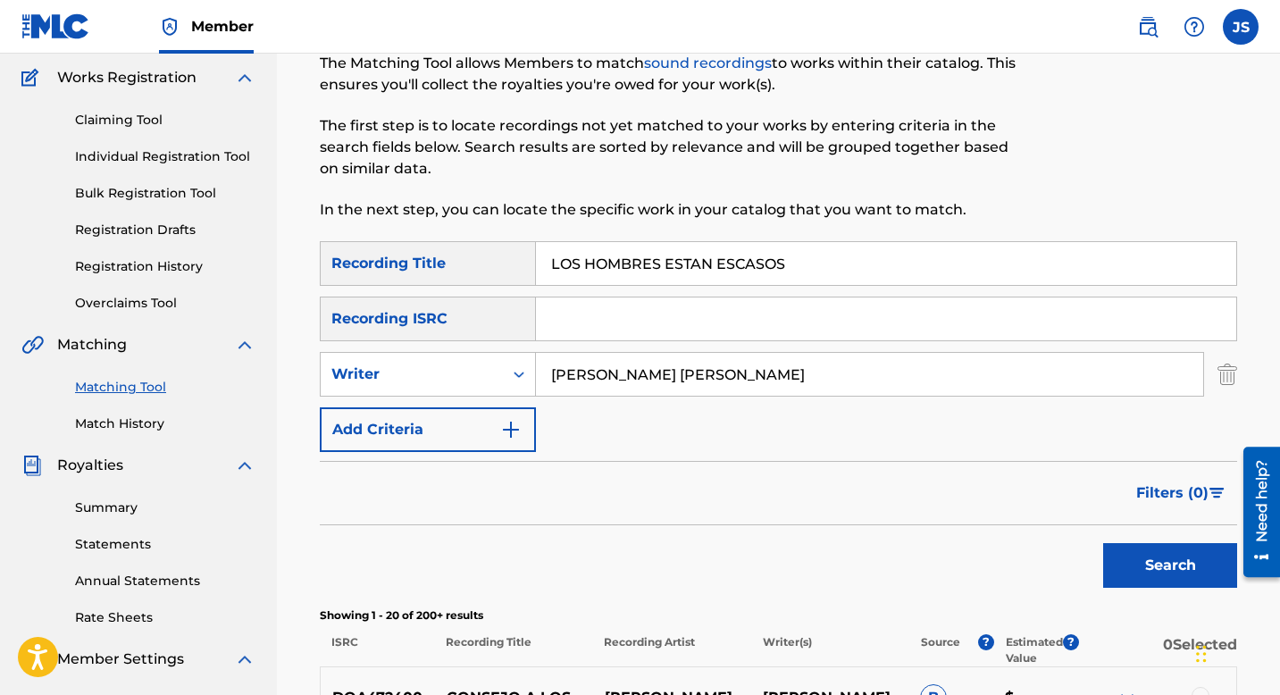
scroll to position [0, 0]
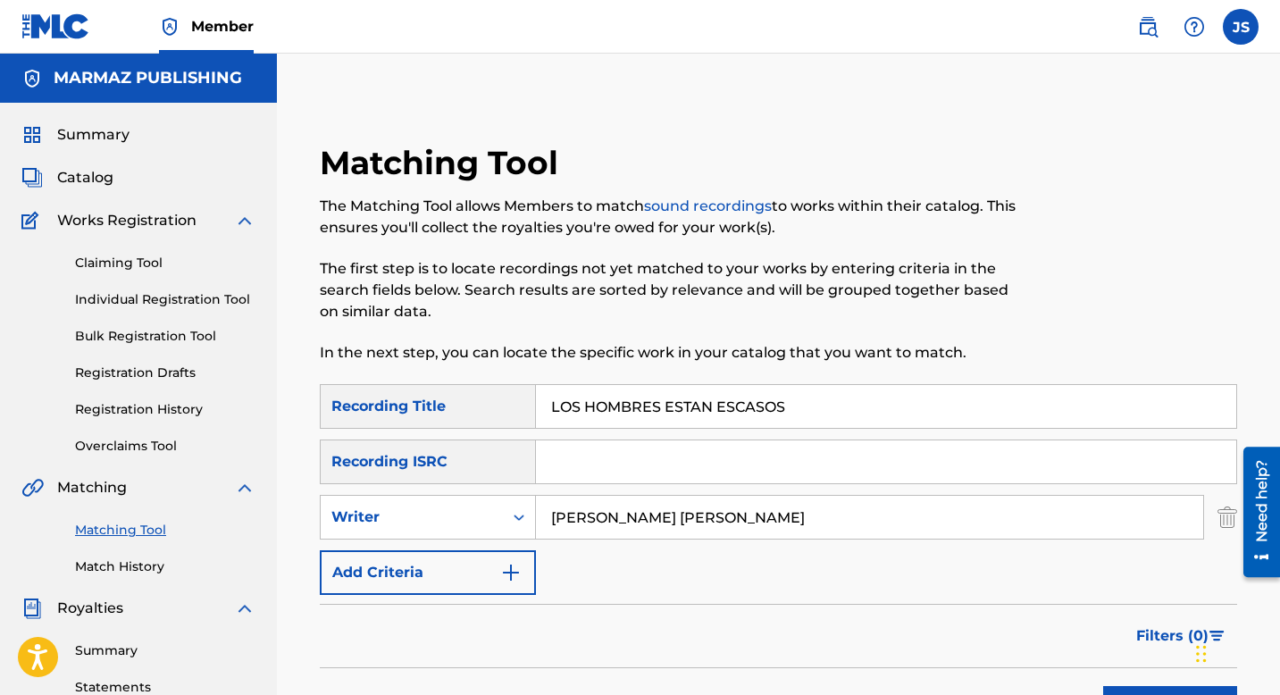
click at [655, 411] on input "LOS HOMBRES ESTAN ESCASOS" at bounding box center [886, 406] width 700 height 43
paste input "MAYORES SON MEJORE"
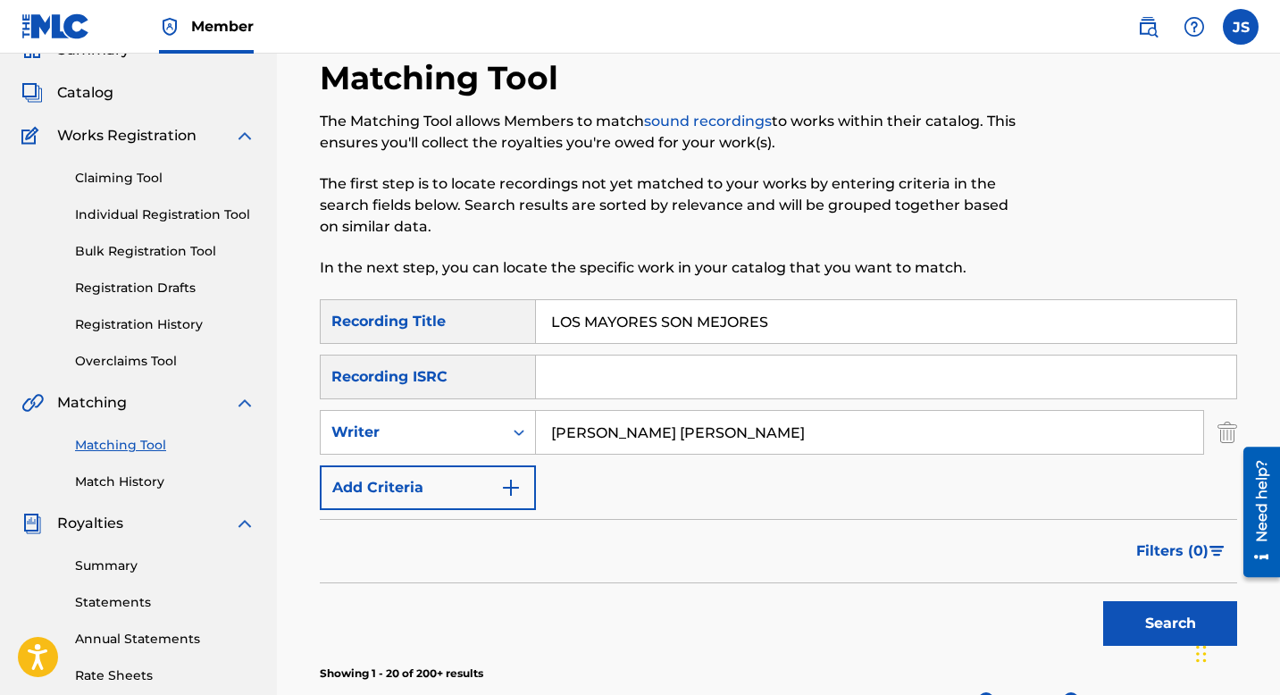
scroll to position [111, 0]
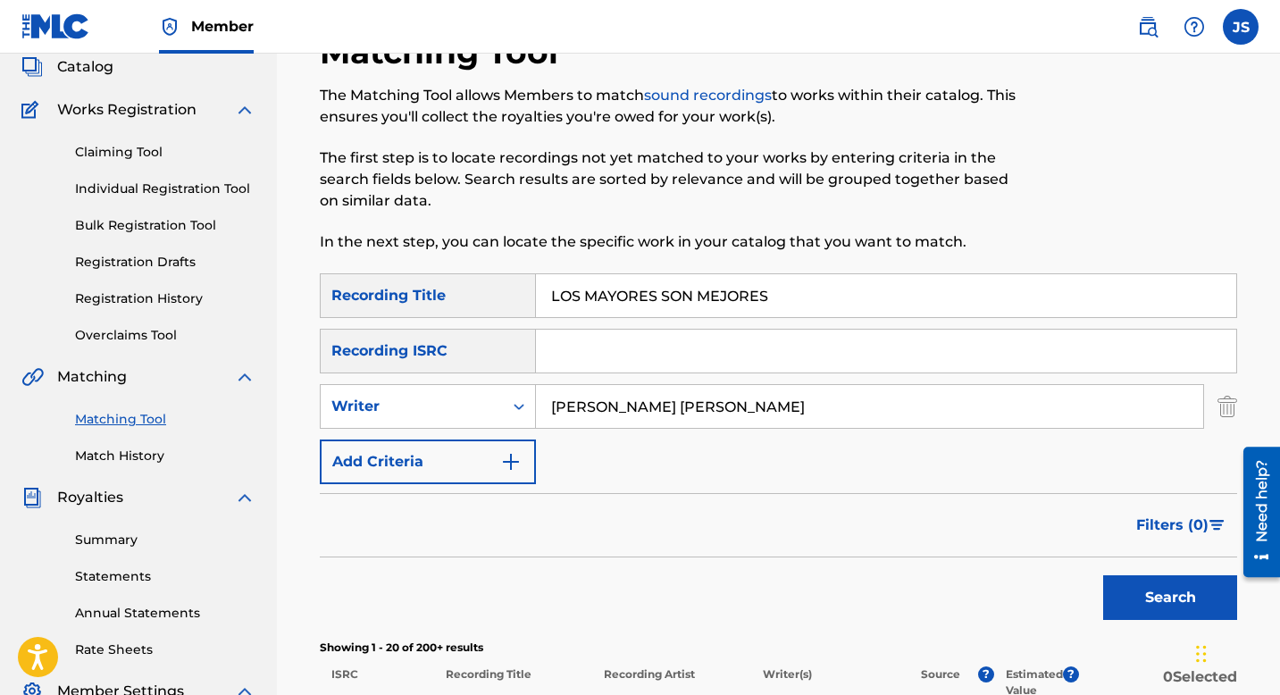
click at [1135, 589] on button "Search" at bounding box center [1170, 597] width 134 height 45
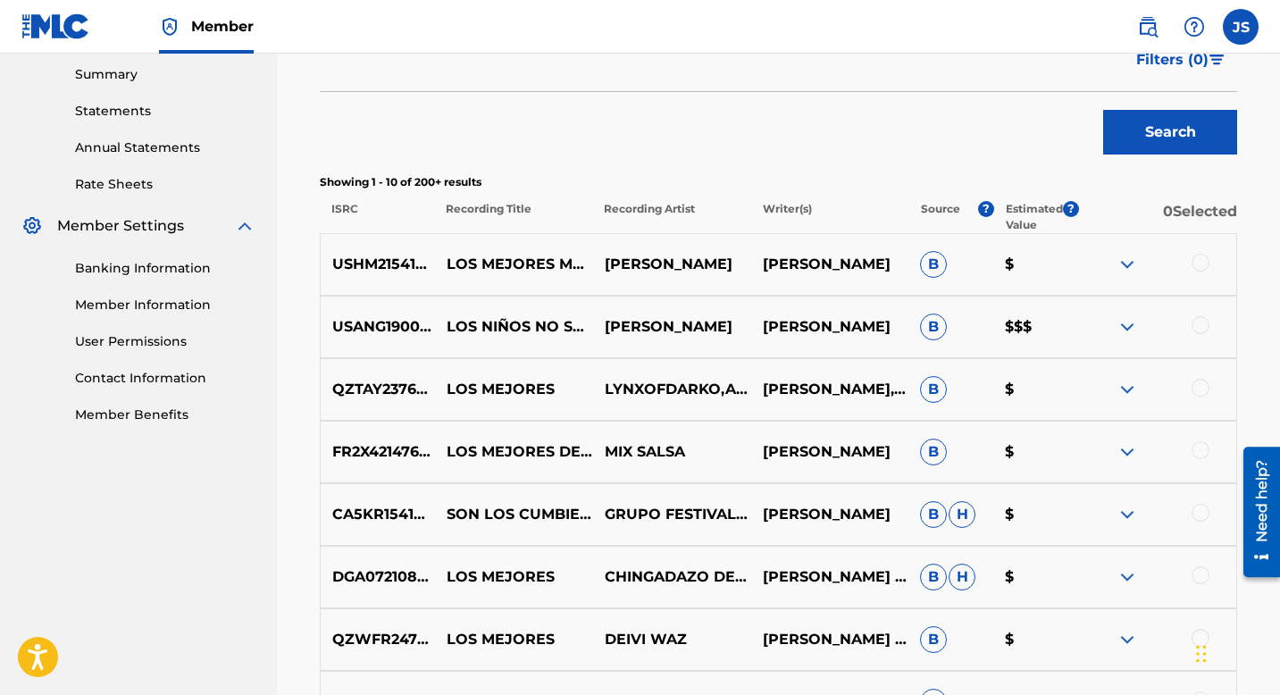
scroll to position [0, 0]
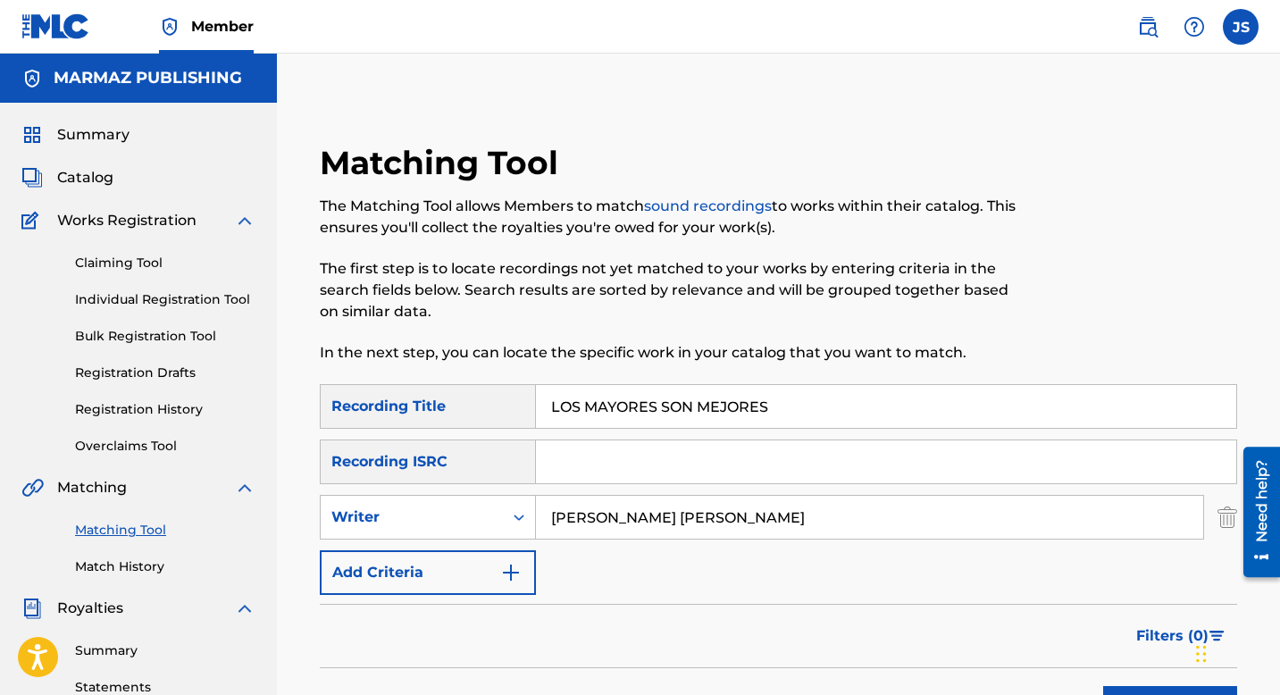
click at [585, 388] on input "LOS MAYORES SON MEJORES" at bounding box center [886, 406] width 700 height 43
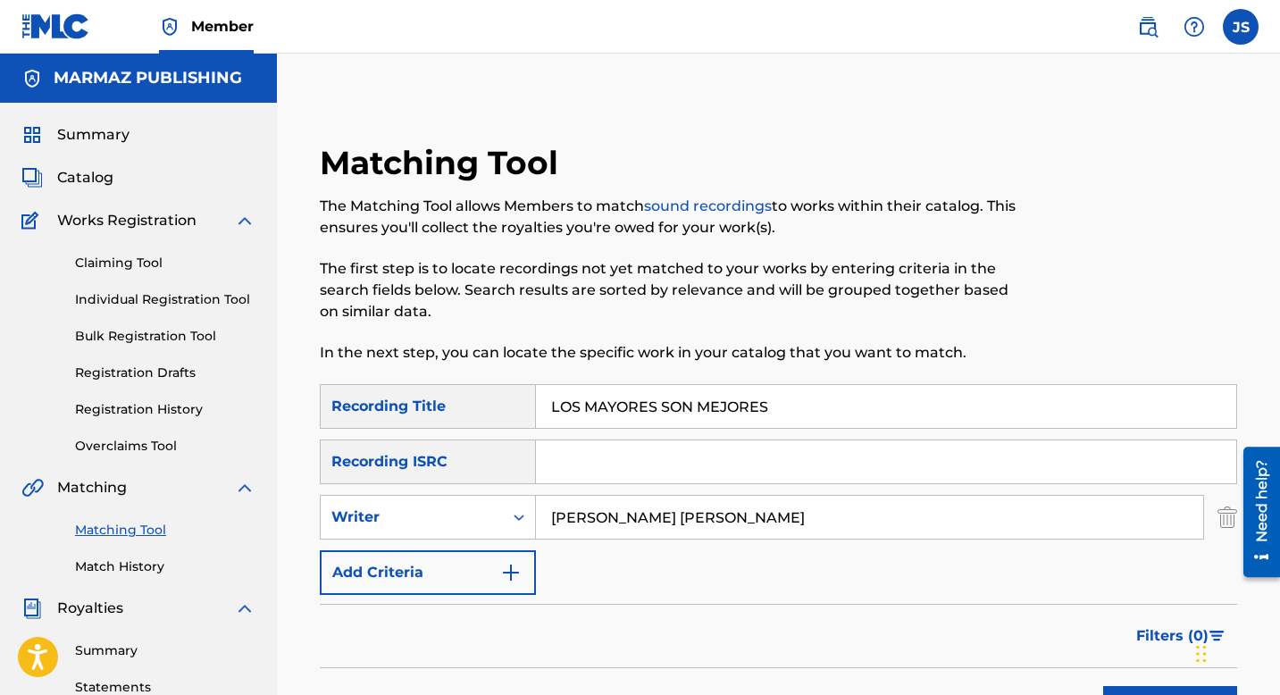
paste input "TOROS DEL FOLKLOR"
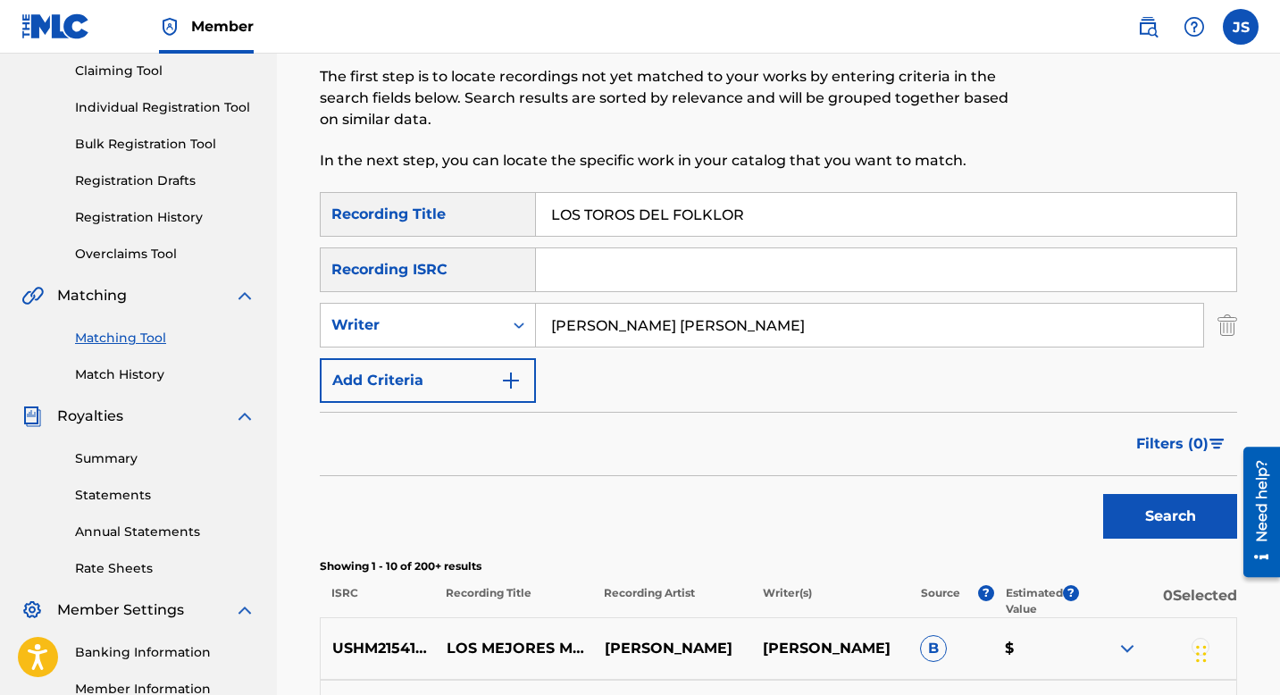
scroll to position [268, 0]
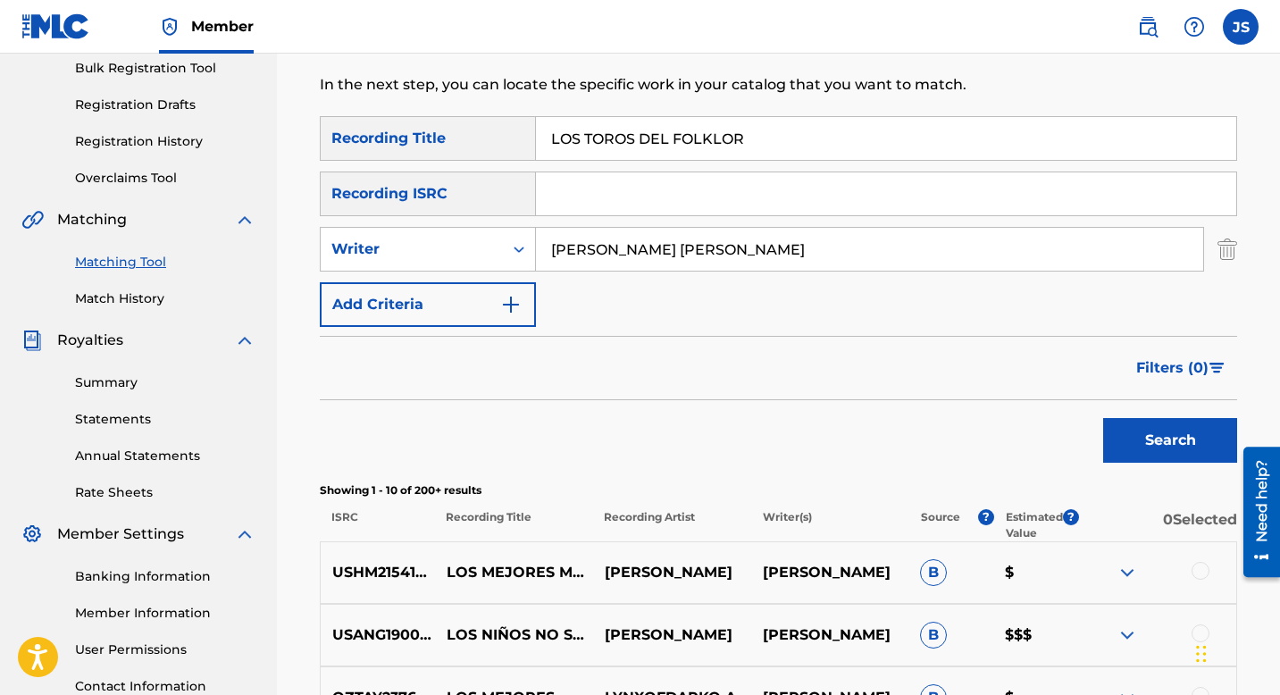
type input "LOS TOROS DEL FOLKLOR"
click at [1176, 431] on button "Search" at bounding box center [1170, 440] width 134 height 45
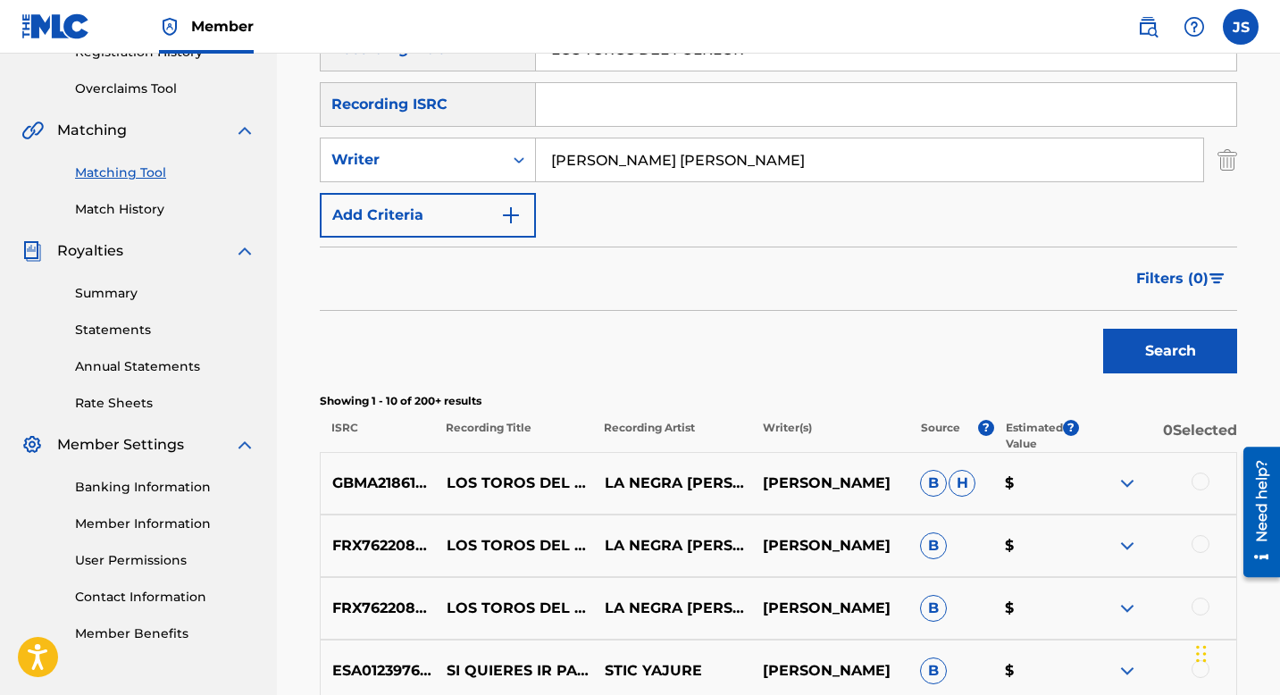
scroll to position [371, 0]
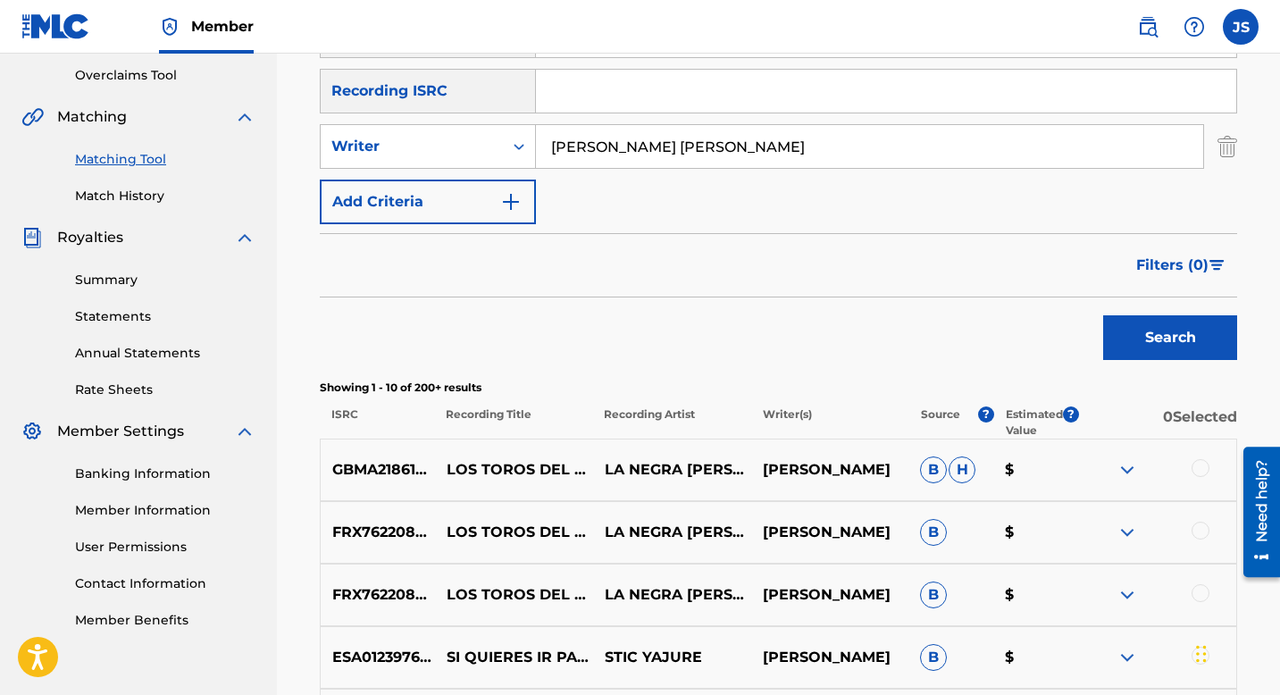
click at [1196, 467] on div at bounding box center [1201, 468] width 18 height 18
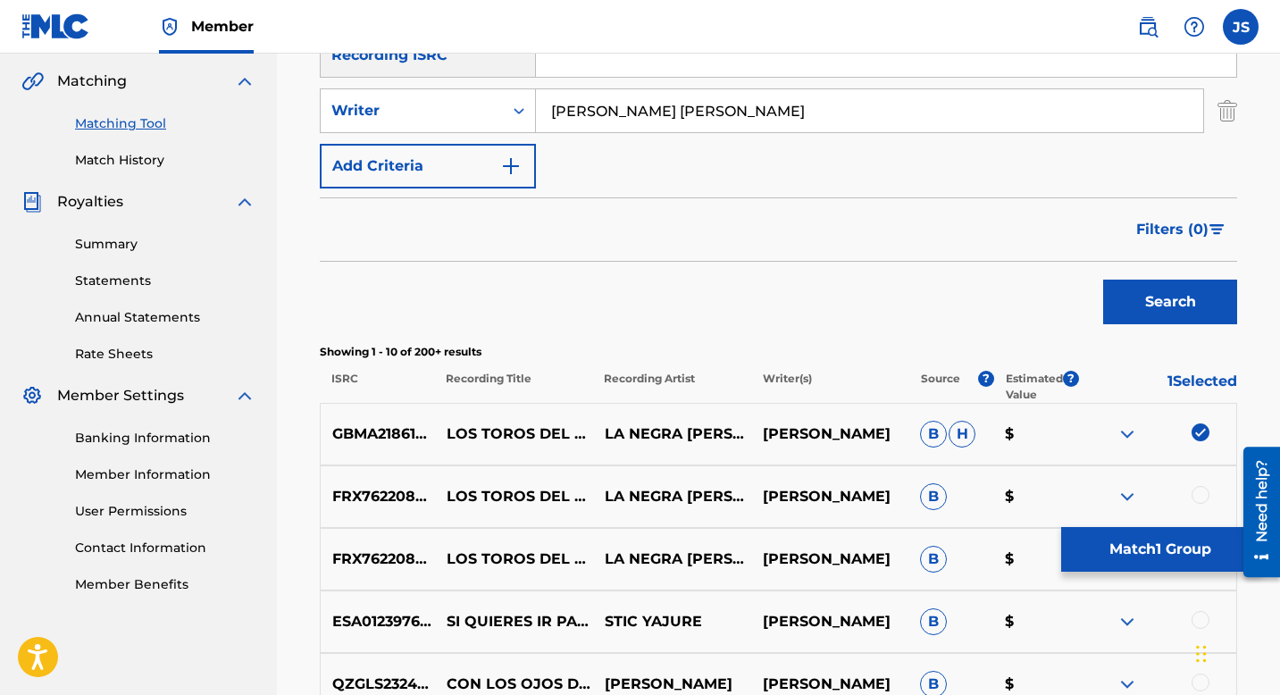
scroll to position [418, 0]
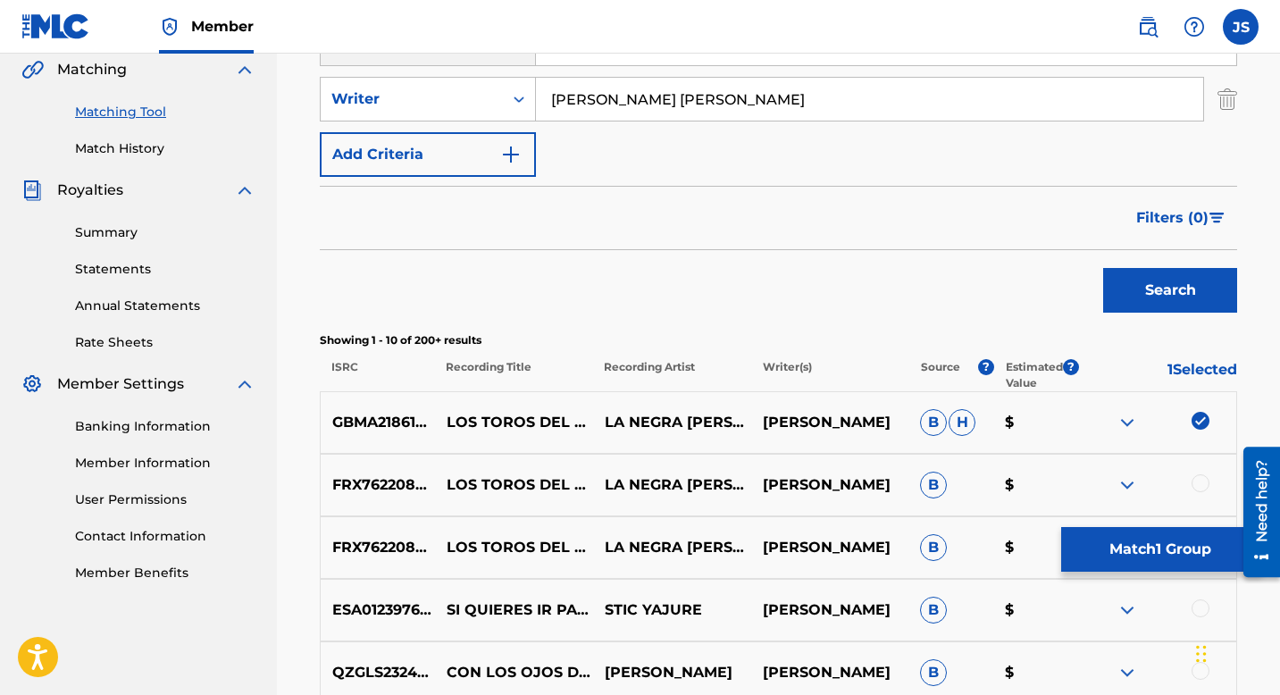
click at [1200, 492] on div at bounding box center [1157, 484] width 158 height 21
click at [1200, 487] on div at bounding box center [1201, 483] width 18 height 18
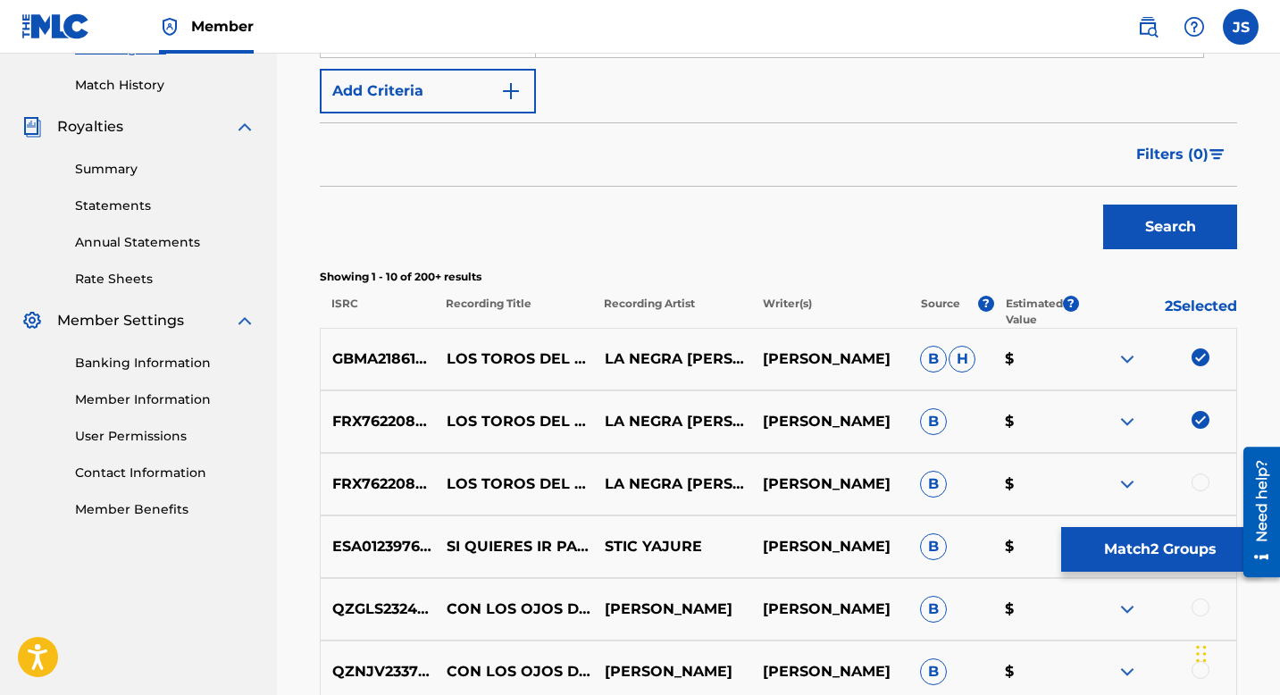
click at [1199, 481] on div at bounding box center [1201, 482] width 18 height 18
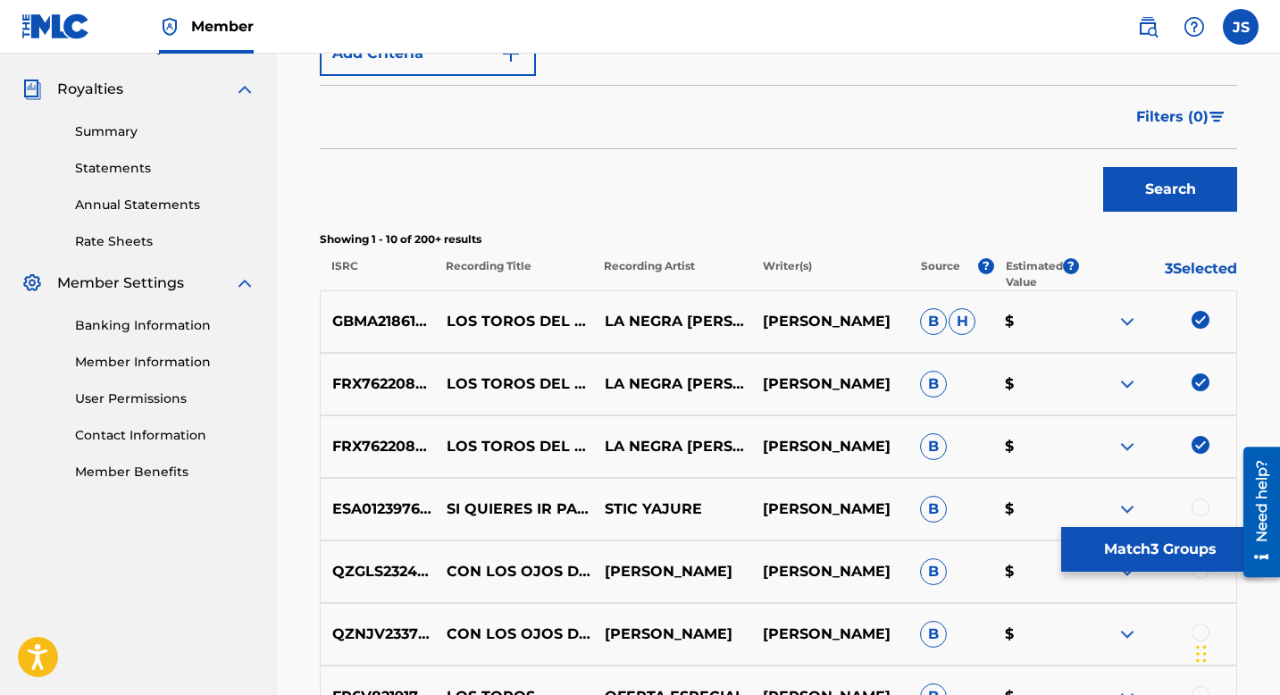
scroll to position [537, 0]
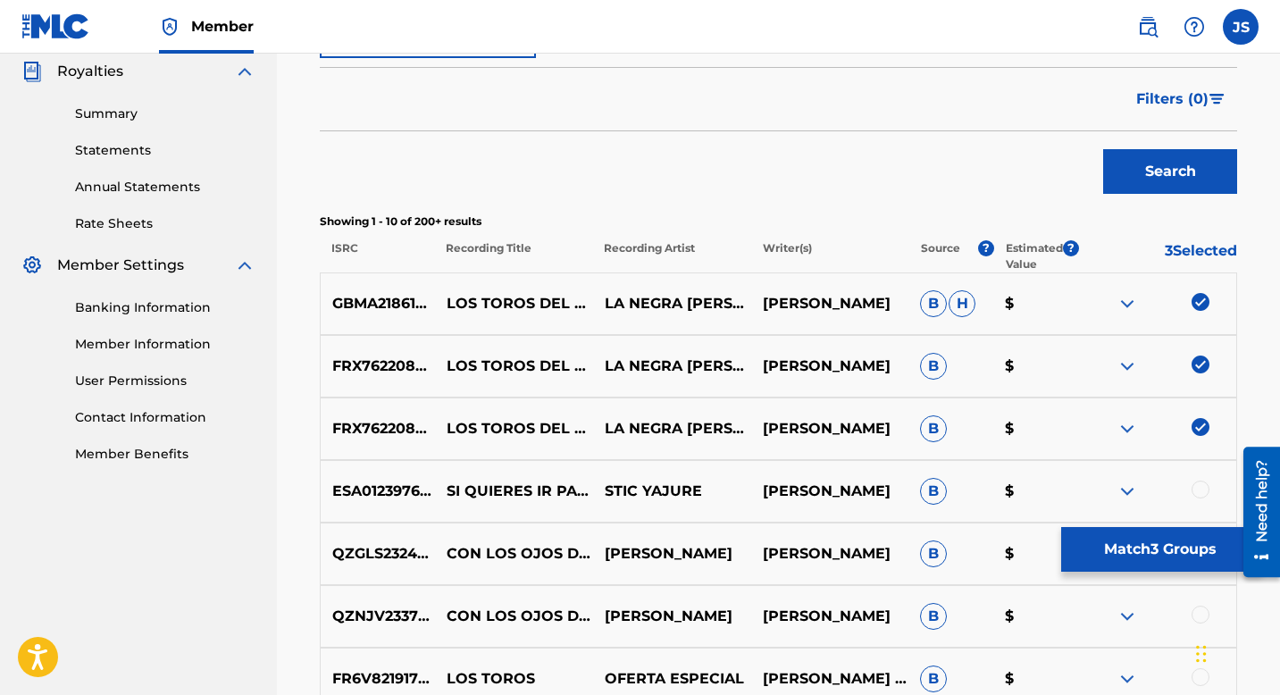
click at [373, 298] on p "GBMA21861658" at bounding box center [378, 303] width 114 height 21
copy p "GBMA21861658"
click at [1100, 547] on button "Match 3 Groups" at bounding box center [1159, 549] width 197 height 45
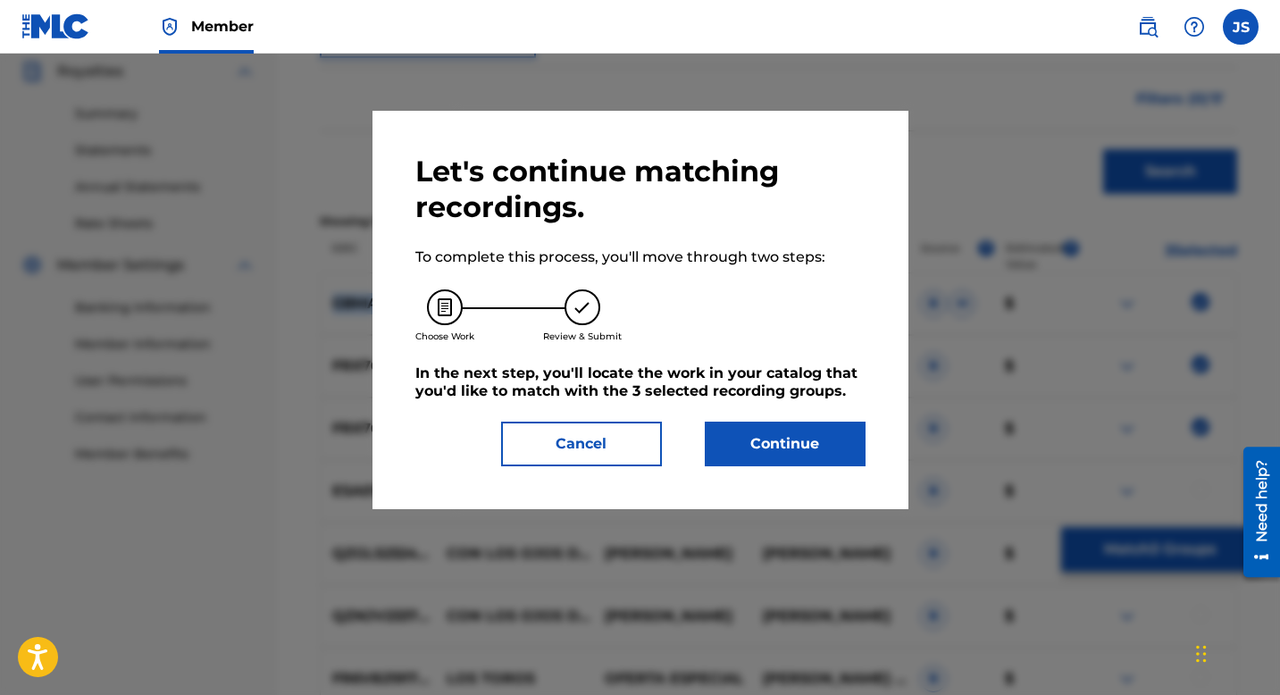
click at [778, 449] on button "Continue" at bounding box center [785, 444] width 161 height 45
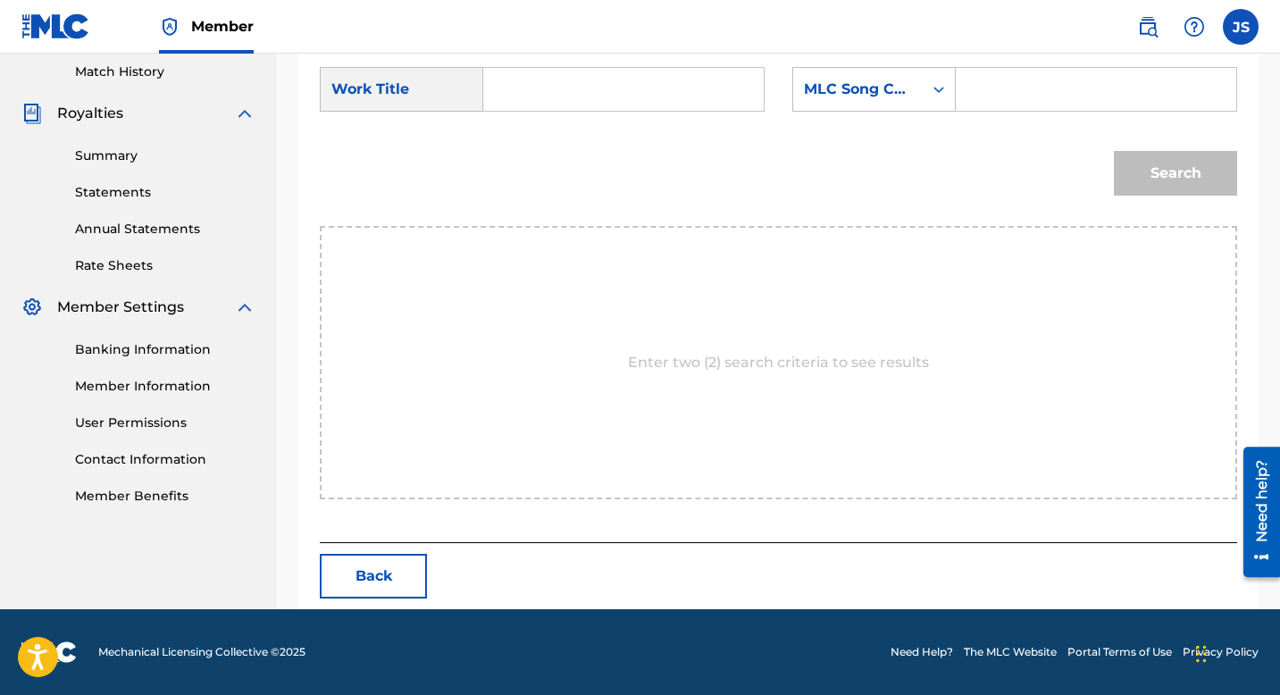
scroll to position [495, 0]
click at [602, 83] on input "Search Form" at bounding box center [623, 89] width 250 height 43
paste input "GBMA21861658"
type input "GBMA21861658"
paste input "LOS TOROS DEL FOLKLOR"
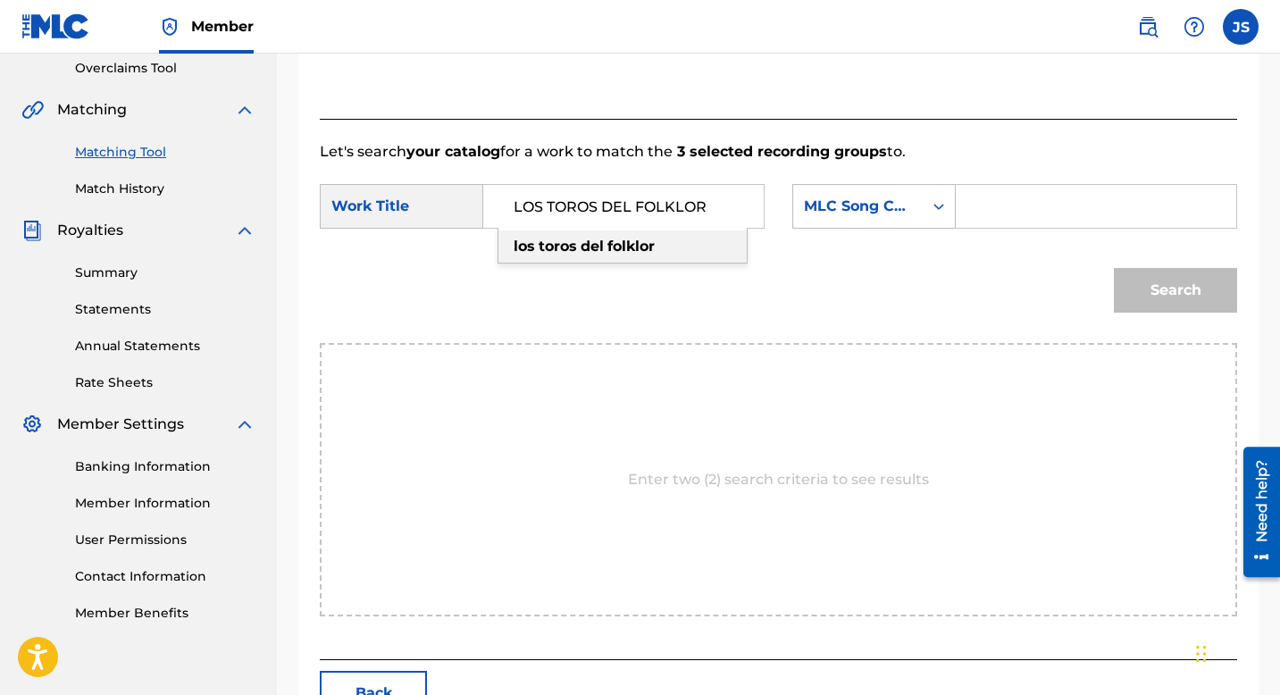
scroll to position [368, 0]
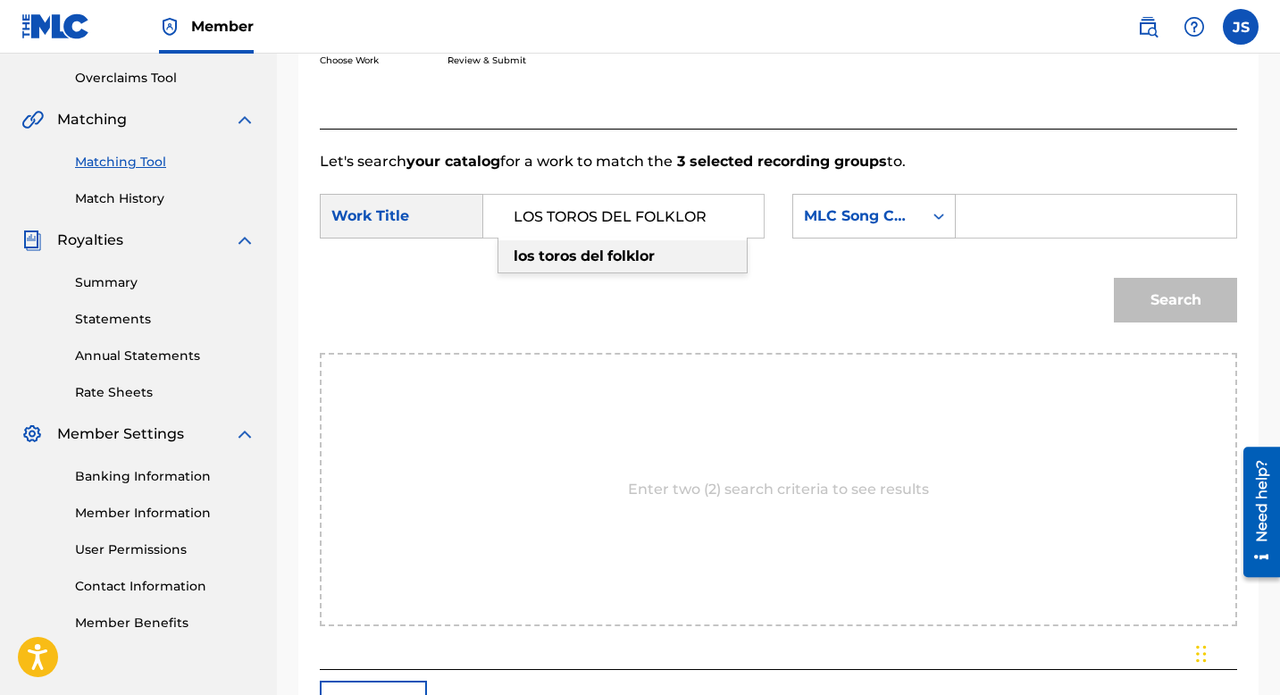
type input "LOS TOROS DEL FOLKLOR"
click at [995, 201] on input "Search Form" at bounding box center [1096, 216] width 250 height 43
paste input "LR4G2D"
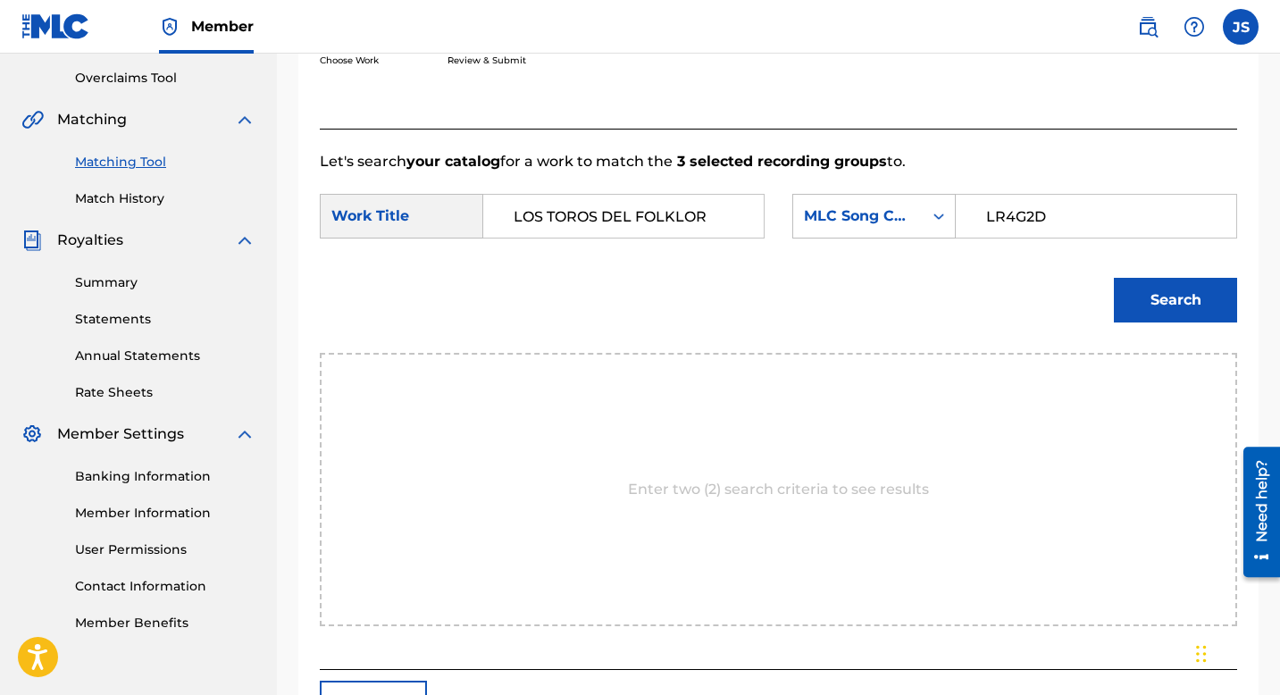
type input "LR4G2D"
click at [1145, 289] on button "Search" at bounding box center [1175, 300] width 123 height 45
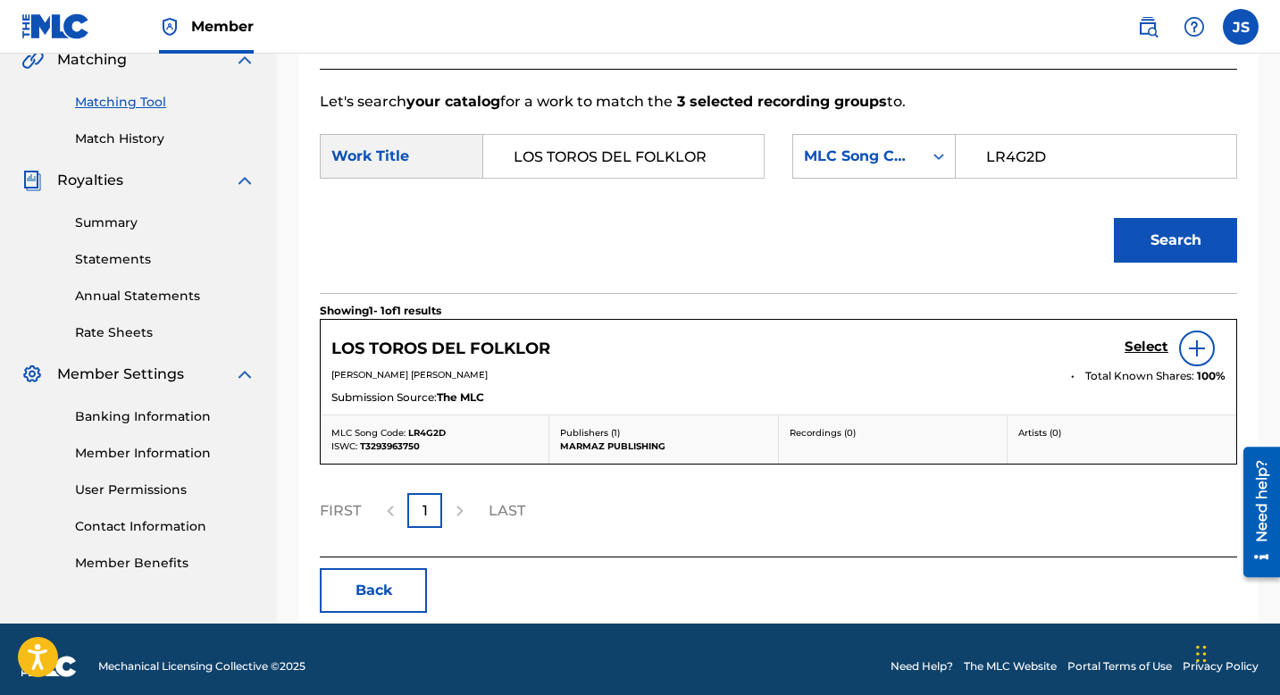
scroll to position [442, 0]
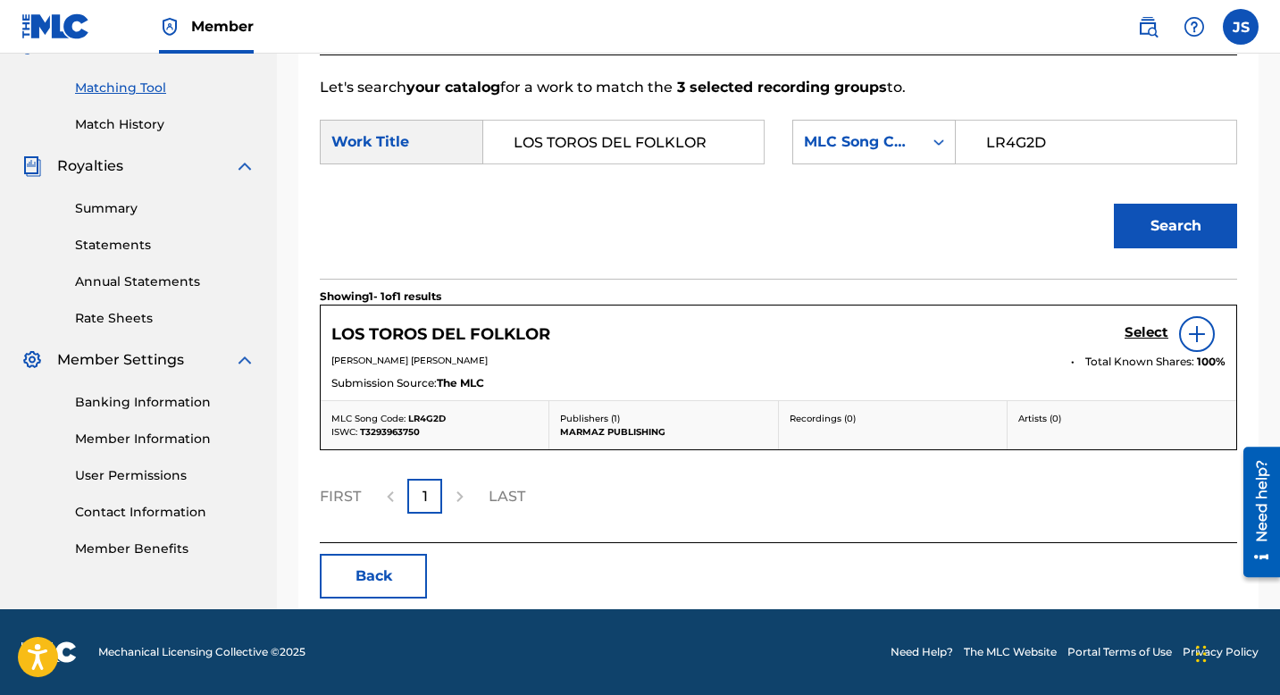
click at [1143, 326] on h5 "Select" at bounding box center [1147, 332] width 44 height 17
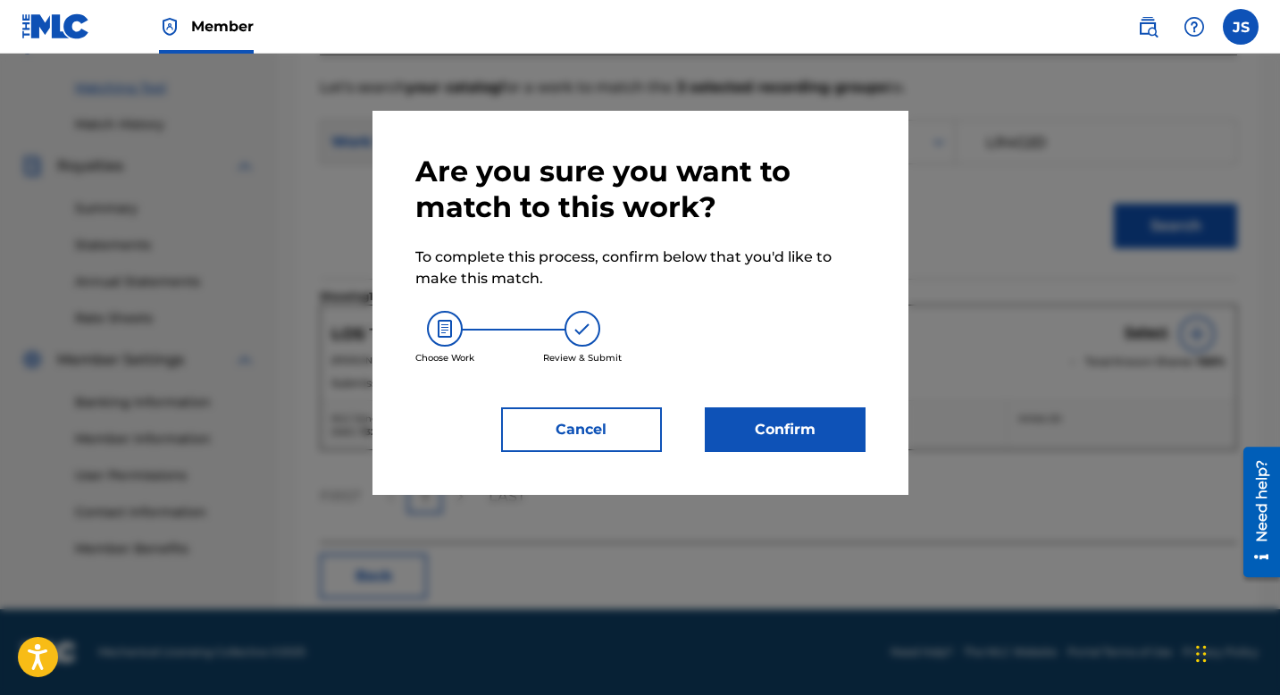
click at [767, 401] on div "Are you sure you want to match to this work? To complete this process, confirm …" at bounding box center [640, 303] width 450 height 298
click at [763, 430] on button "Confirm" at bounding box center [785, 429] width 161 height 45
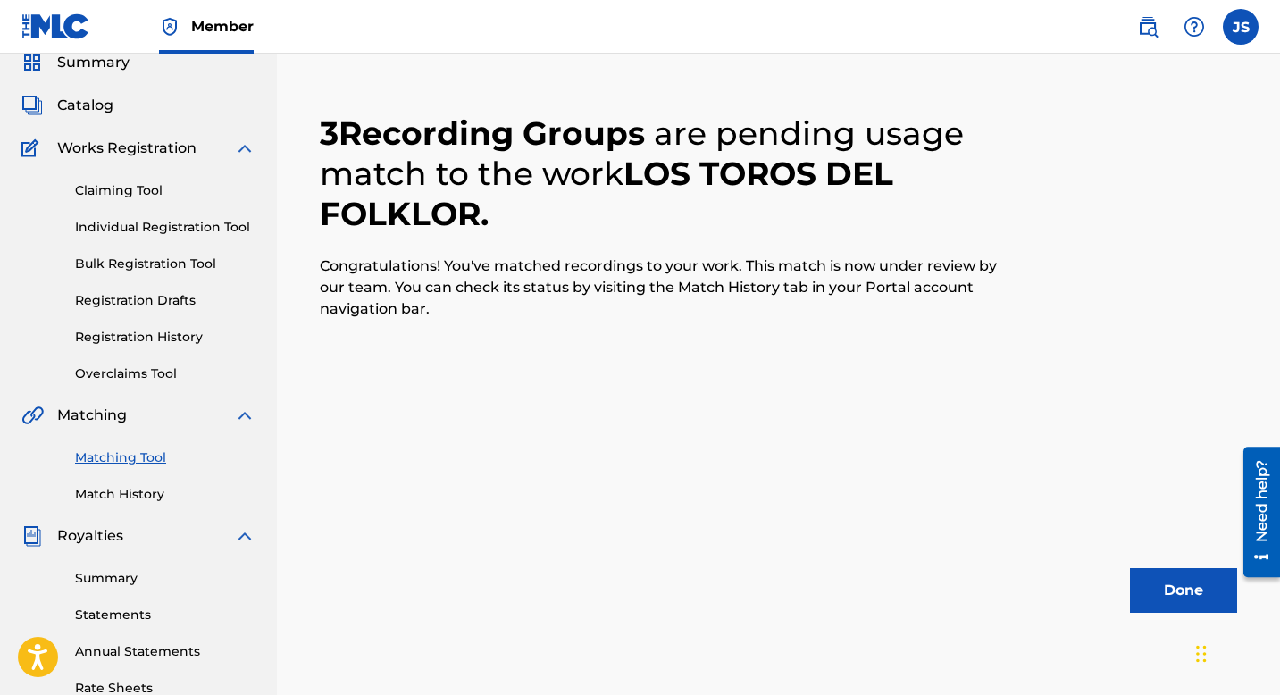
scroll to position [88, 0]
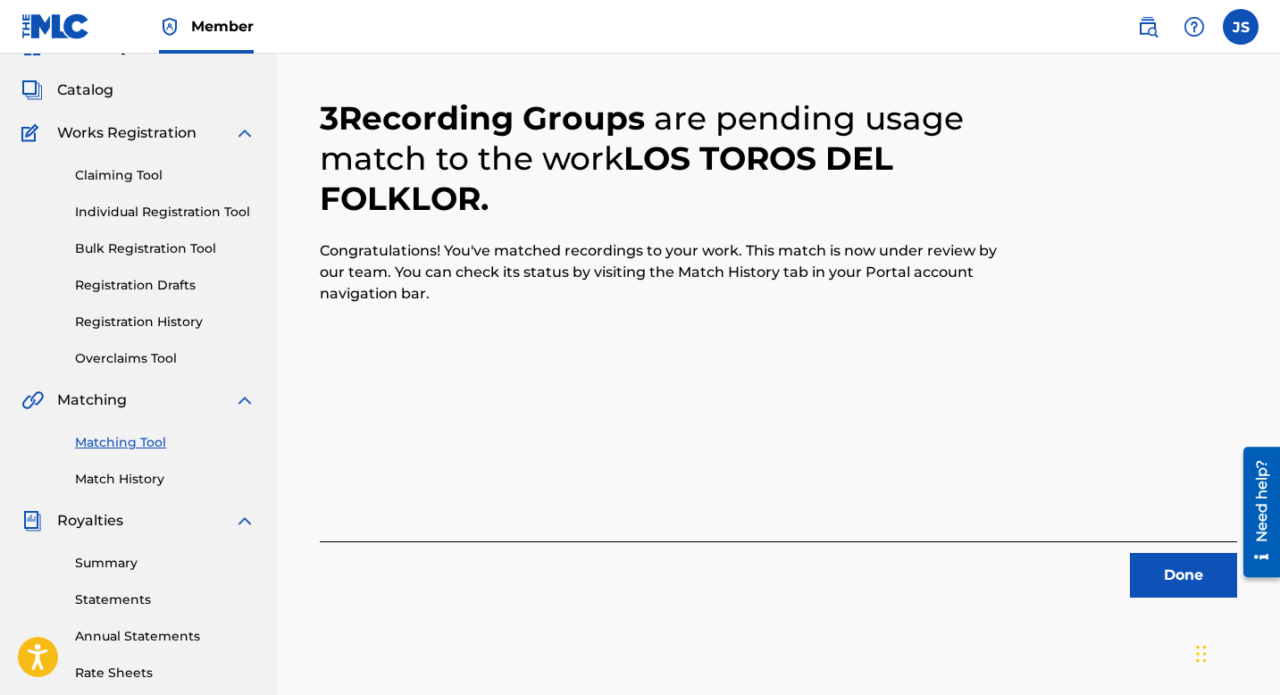
click at [1169, 557] on button "Done" at bounding box center [1183, 575] width 107 height 45
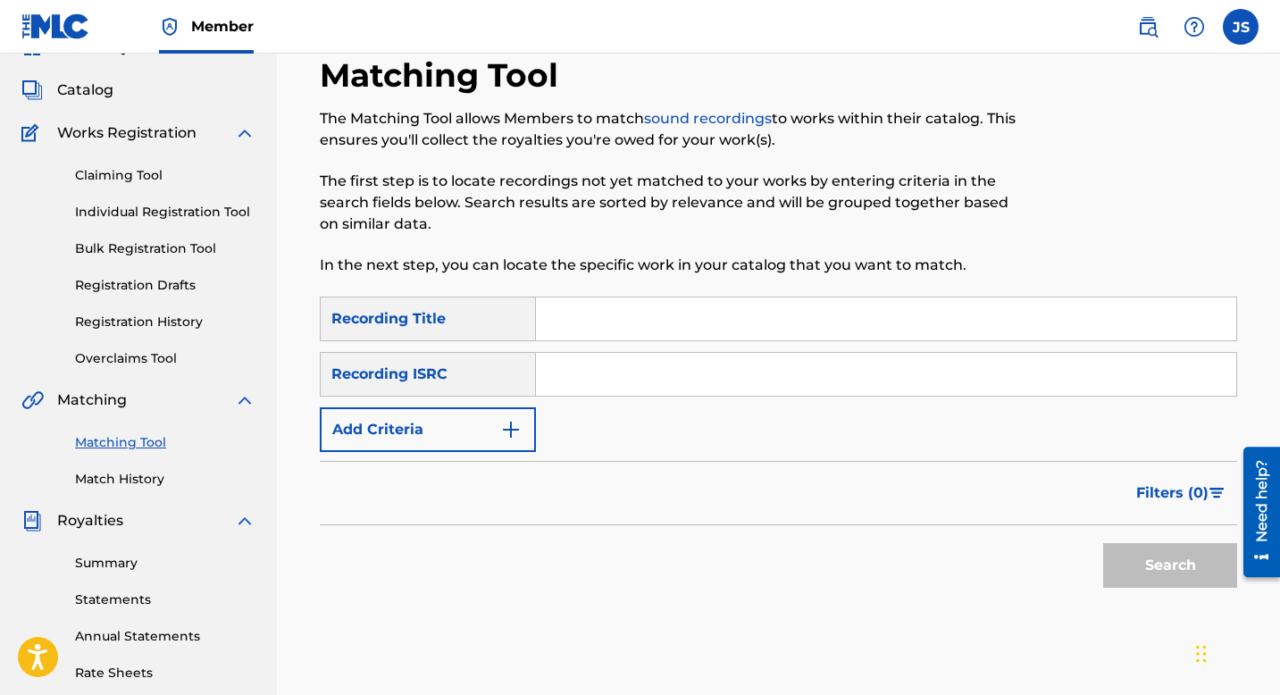
click at [639, 322] on input "Search Form" at bounding box center [886, 318] width 700 height 43
paste input "LUNA DE MIEL EN EL LLANO"
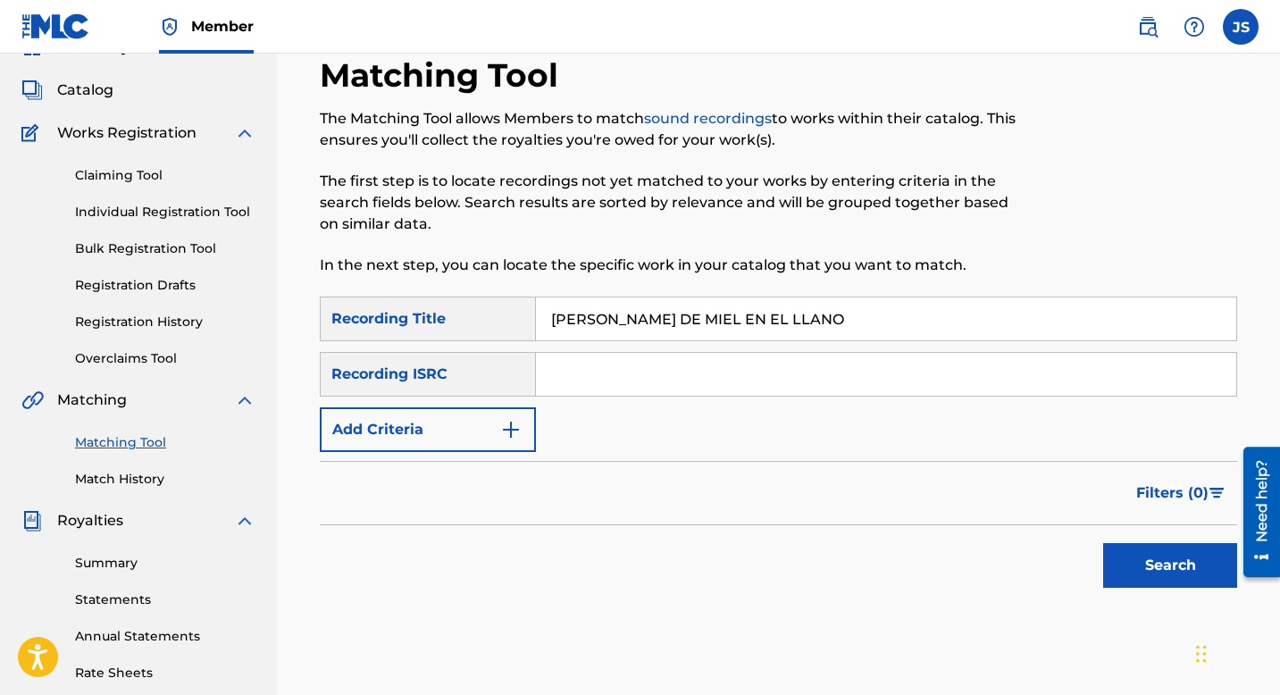
type input "LUNA DE MIEL EN EL LLANO"
click at [1126, 549] on button "Search" at bounding box center [1170, 565] width 134 height 45
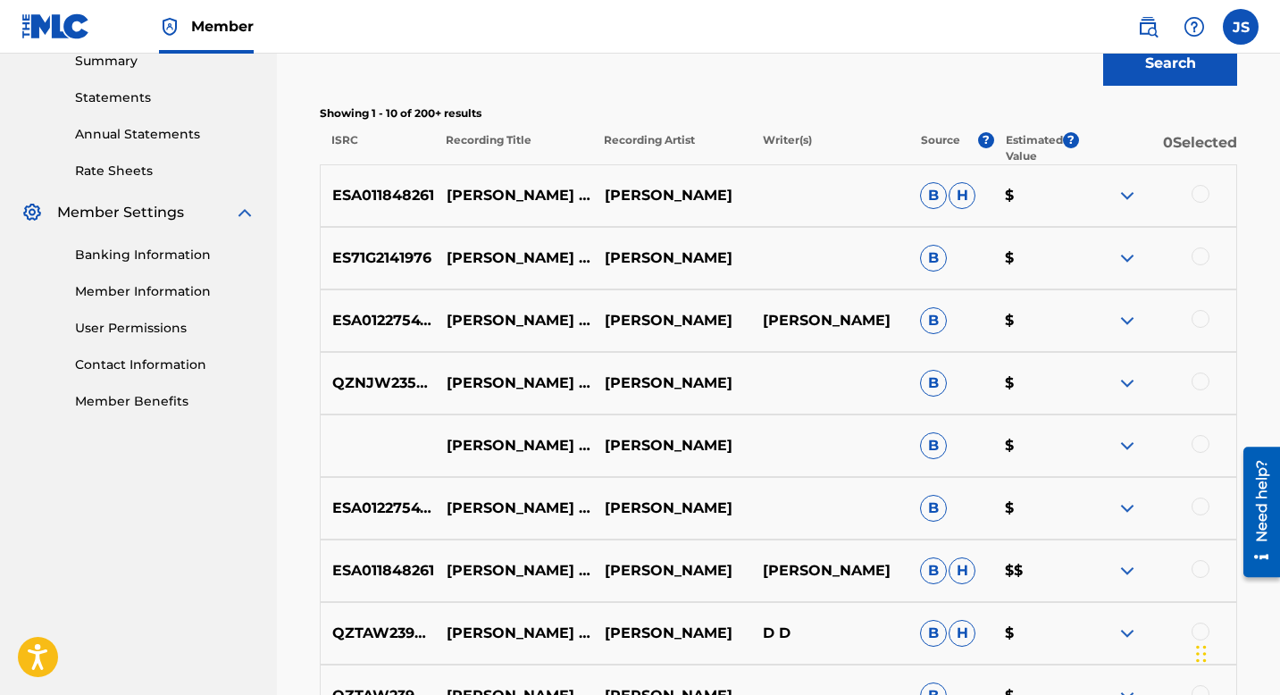
scroll to position [593, 0]
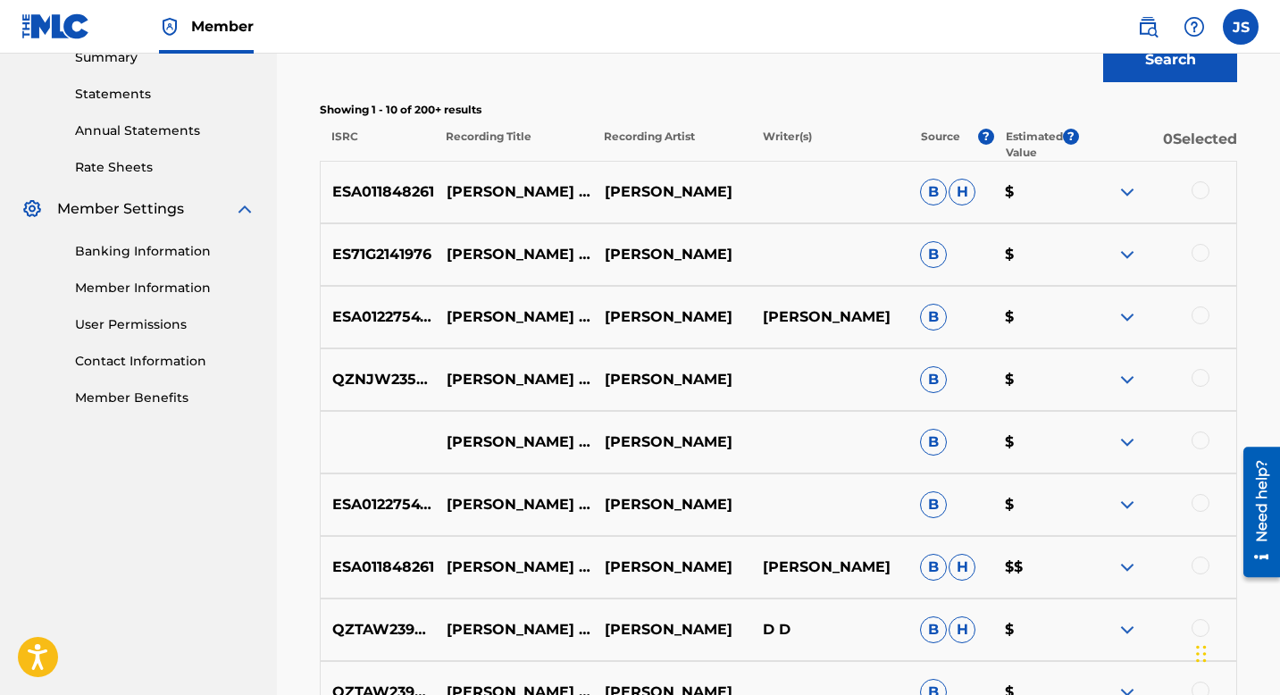
click at [1194, 565] on div at bounding box center [1201, 566] width 18 height 18
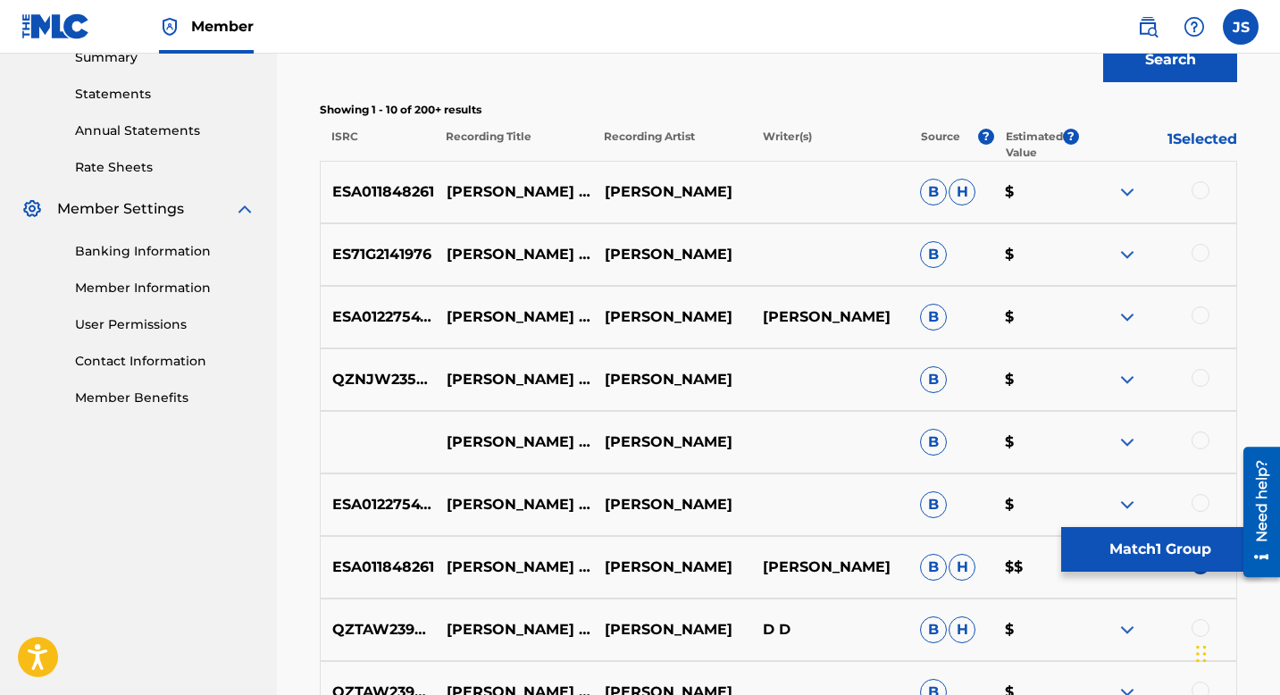
click at [1198, 498] on div at bounding box center [1201, 503] width 18 height 18
click at [1198, 440] on div at bounding box center [1201, 440] width 18 height 18
click at [1201, 372] on div at bounding box center [1201, 378] width 18 height 18
click at [1199, 309] on div at bounding box center [1201, 315] width 18 height 18
click at [1200, 249] on div at bounding box center [1201, 253] width 18 height 18
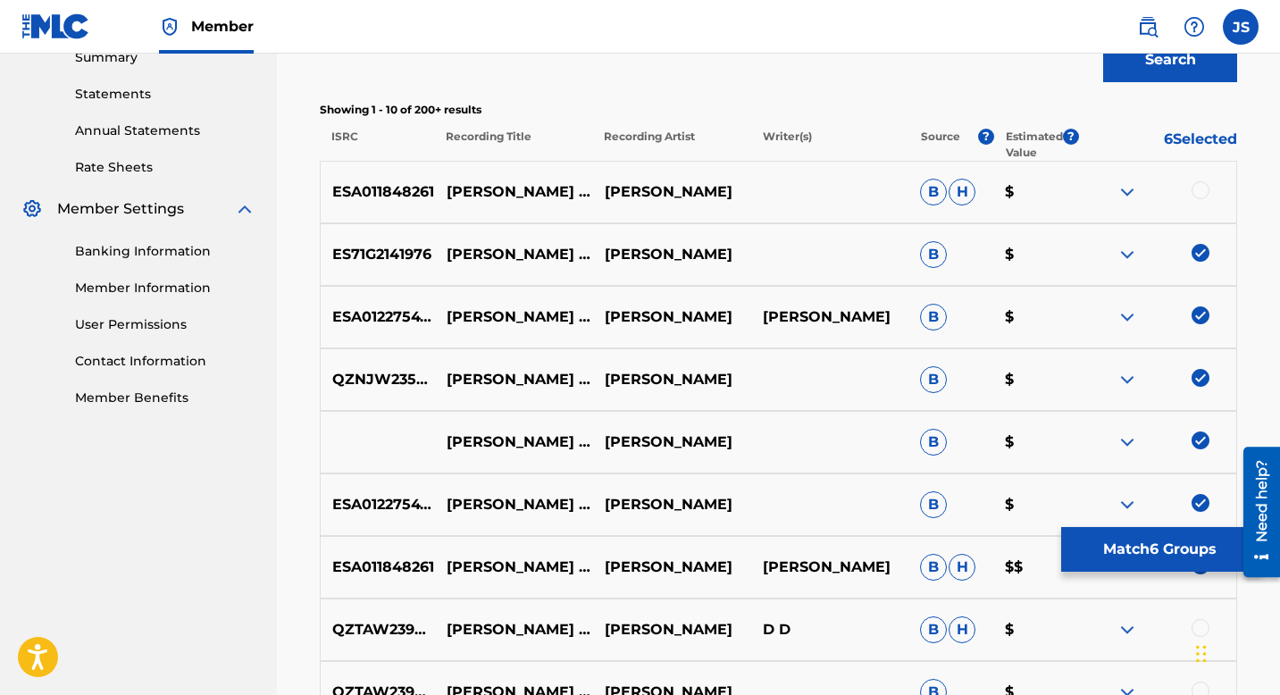
click at [1201, 189] on div at bounding box center [1201, 190] width 18 height 18
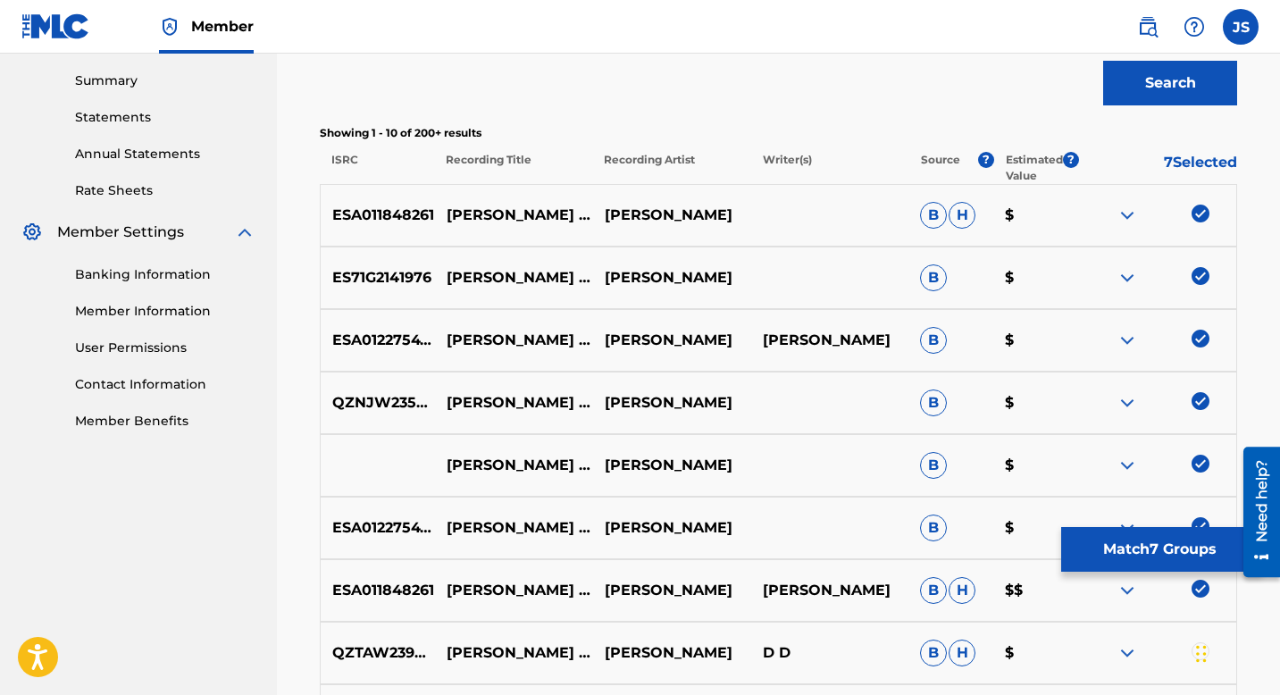
scroll to position [560, 0]
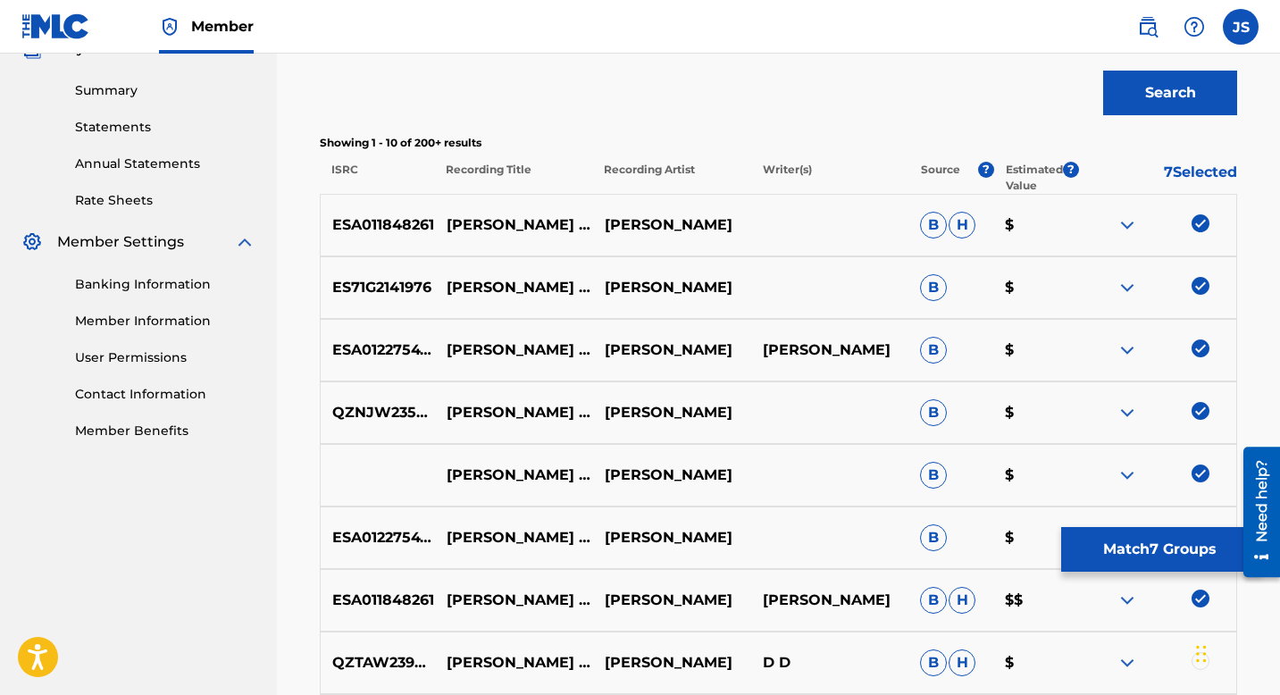
click at [369, 286] on p "ES71G2141976" at bounding box center [378, 287] width 114 height 21
copy p "ES71G2141976"
click at [369, 409] on p "QZNJW2359339" at bounding box center [378, 412] width 114 height 21
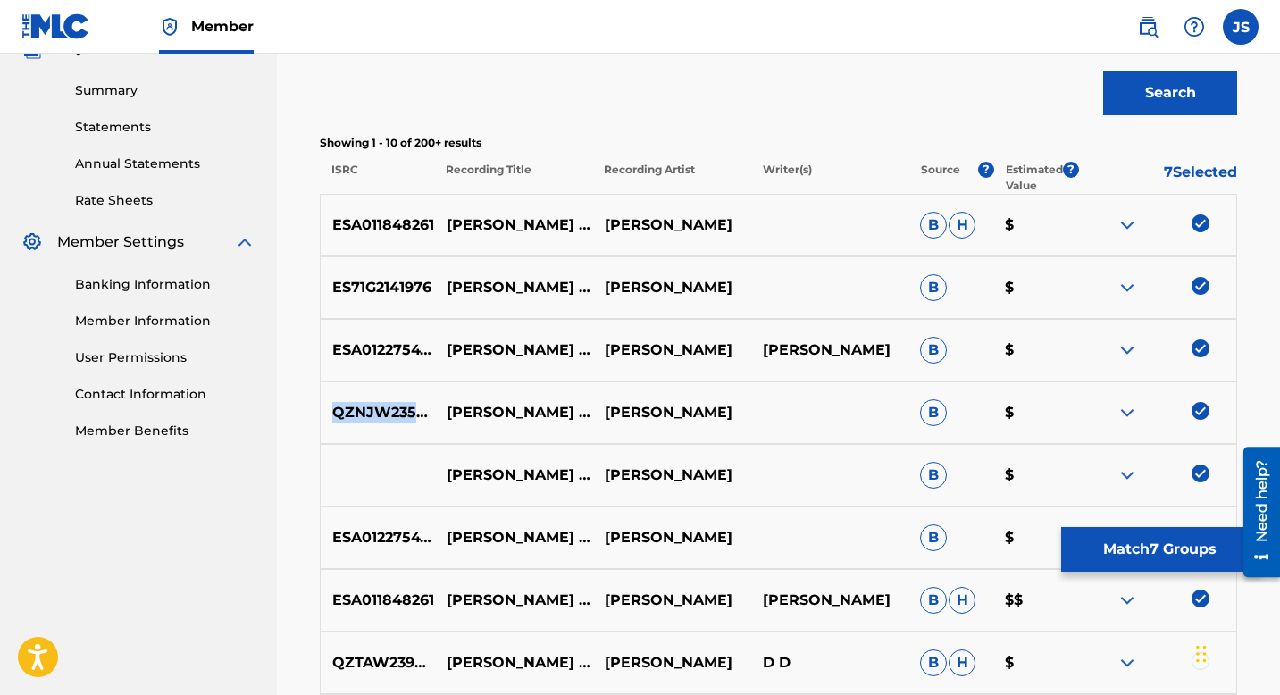
copy p "QZNJW2359339"
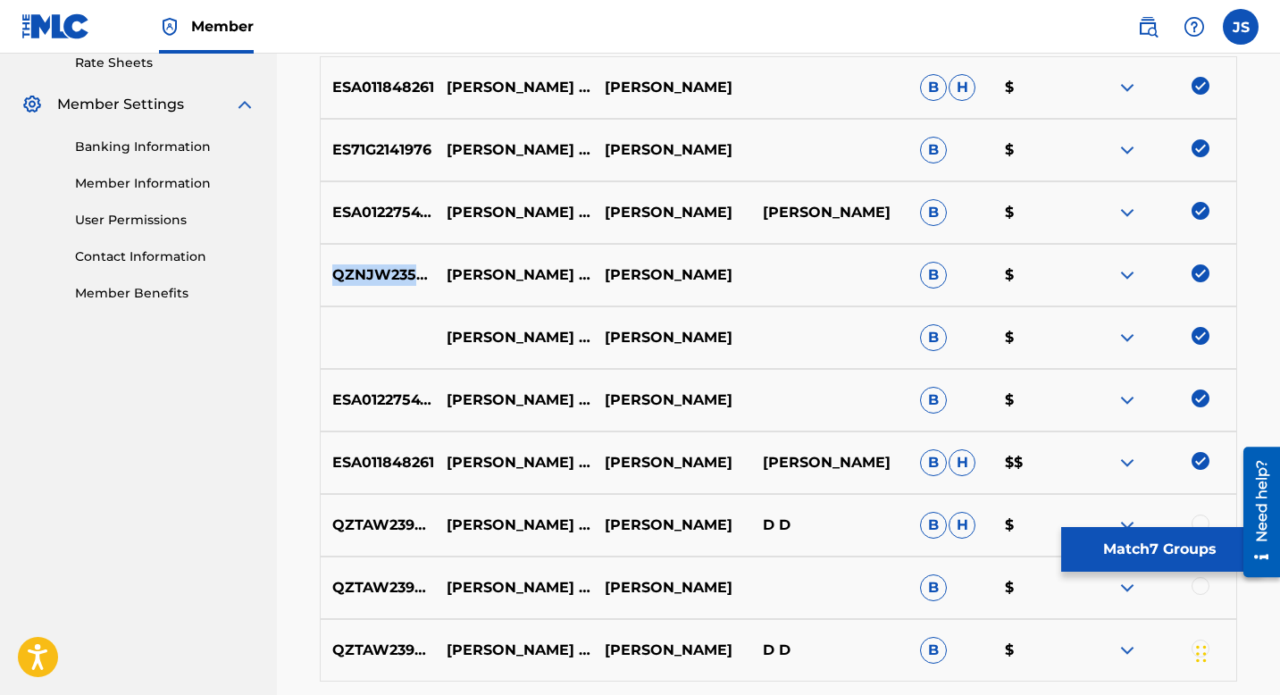
scroll to position [707, 0]
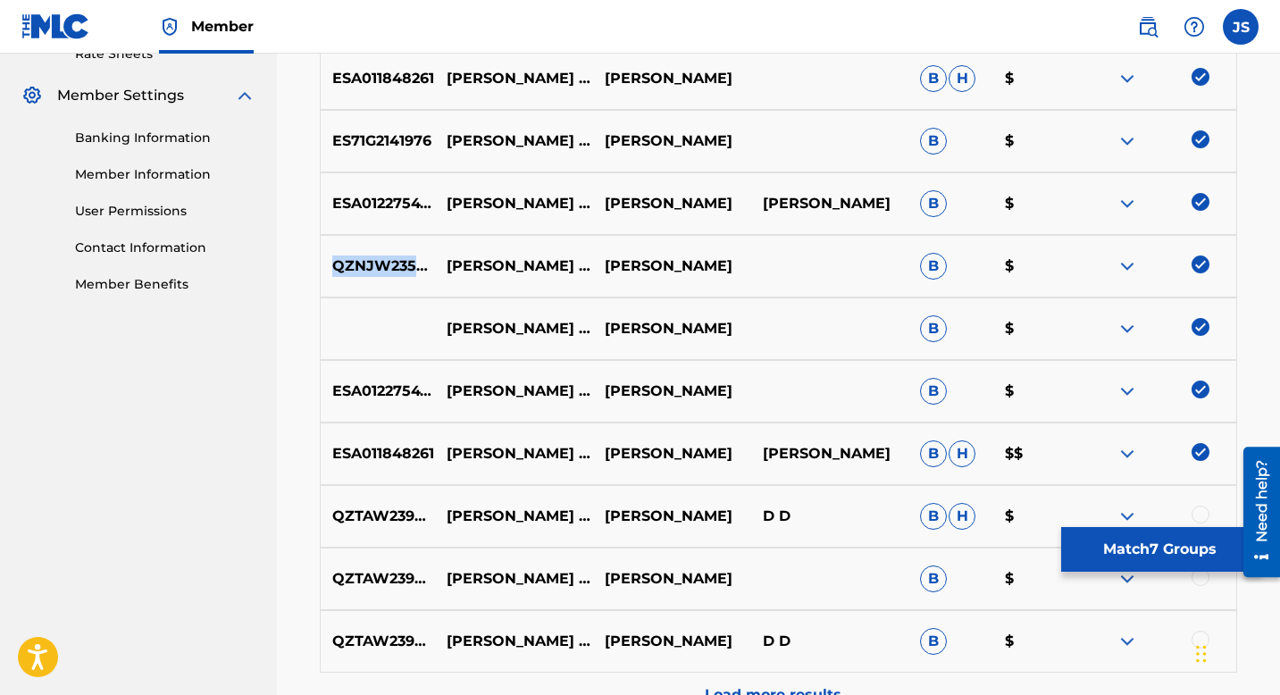
click at [1175, 550] on button "Match 7 Groups" at bounding box center [1159, 549] width 197 height 45
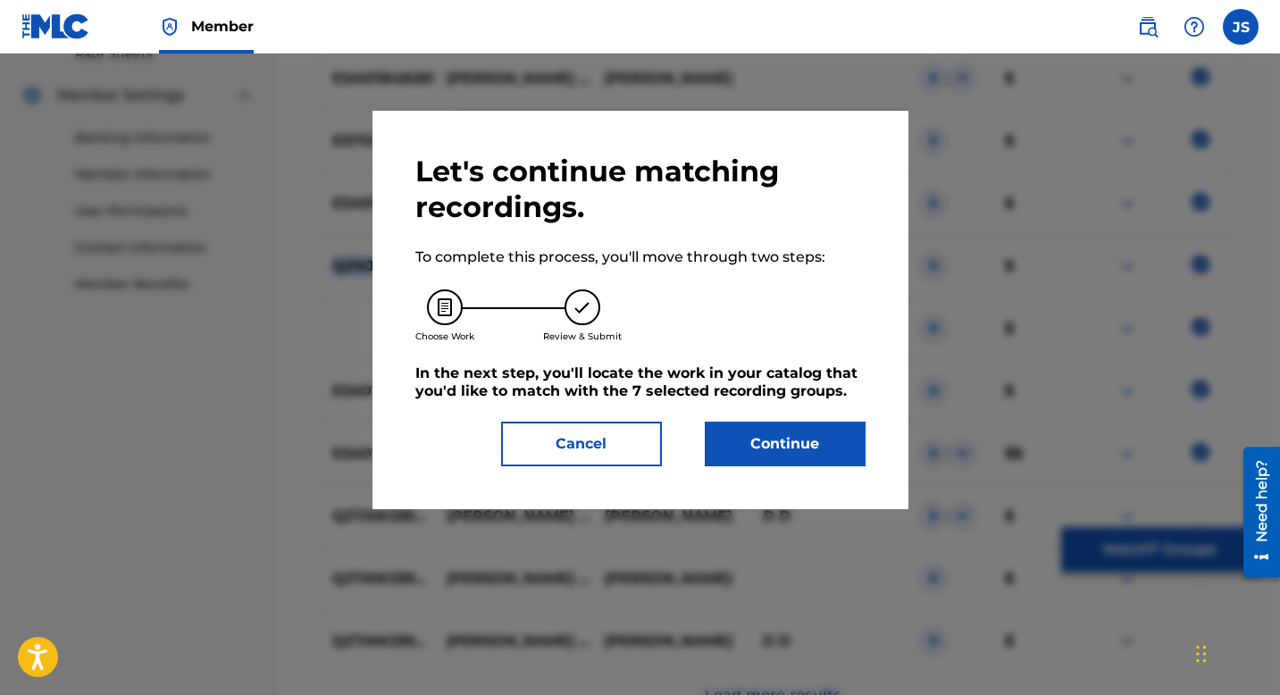
click at [733, 448] on button "Continue" at bounding box center [785, 444] width 161 height 45
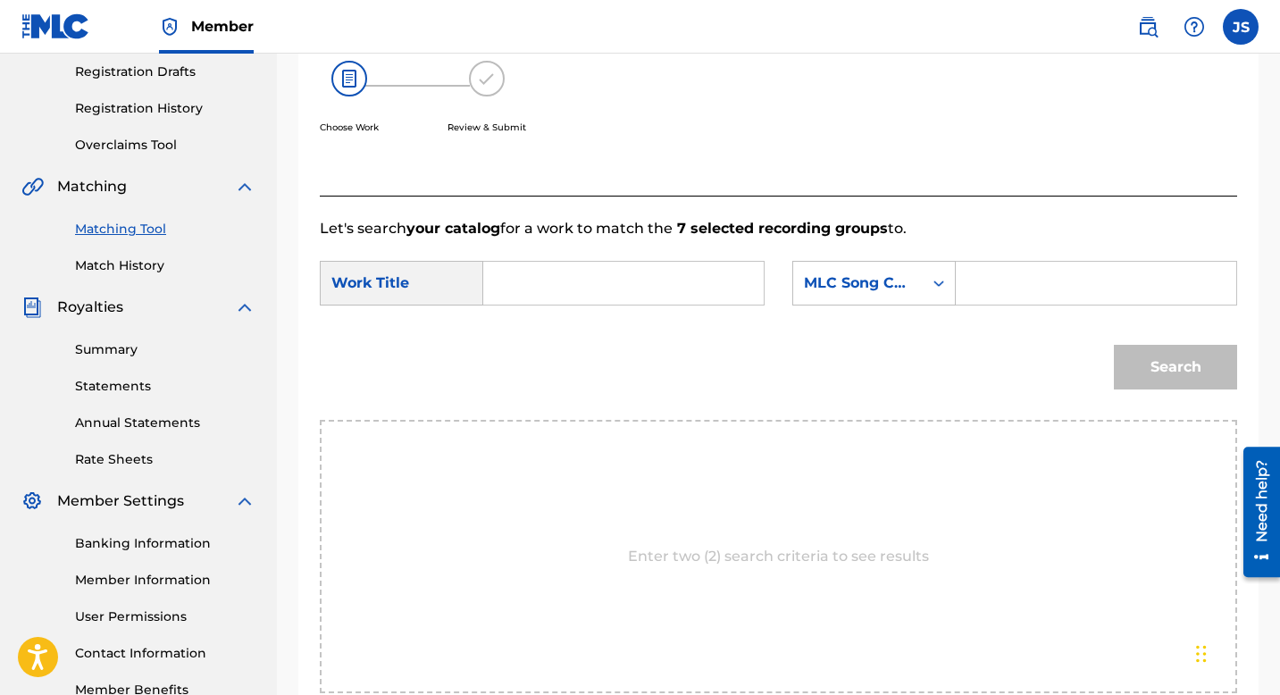
scroll to position [287, 0]
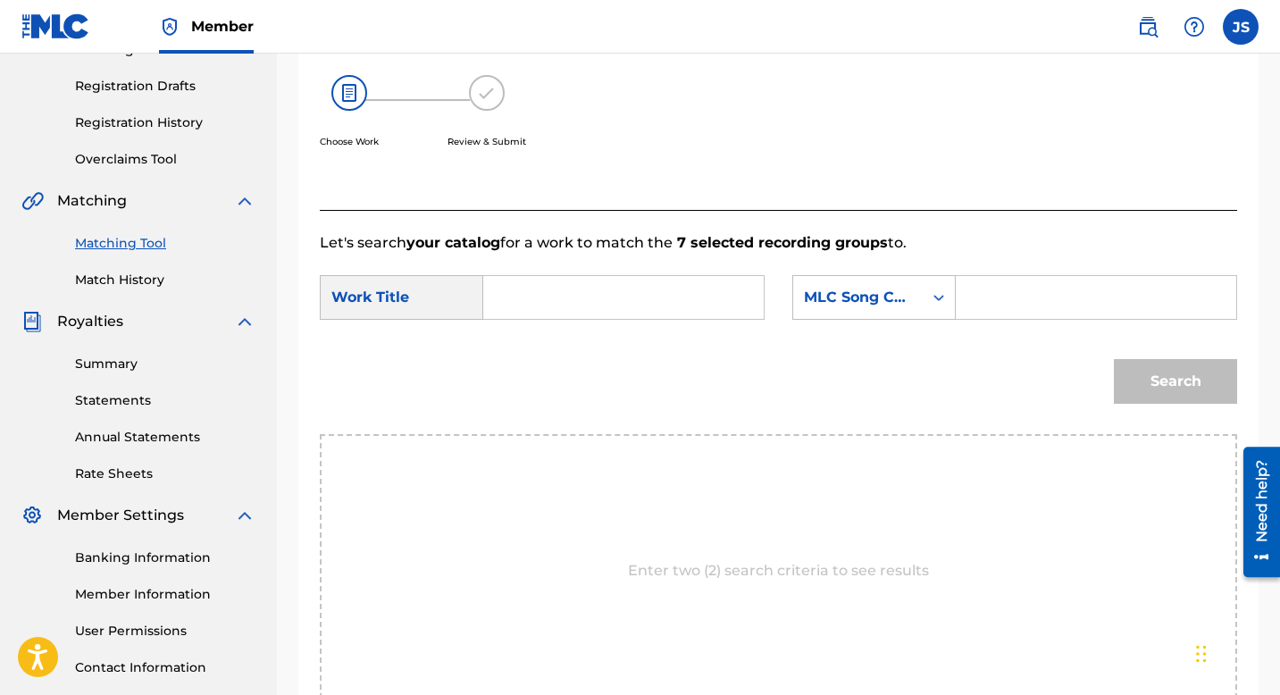
click at [608, 287] on input "Search Form" at bounding box center [623, 297] width 250 height 43
paste input "19/08/2025"
type input "19/08/2025"
paste input "LUNA DE MIEL EN EL LLANO"
type input "LUNA DE MIEL EN EL LLANO"
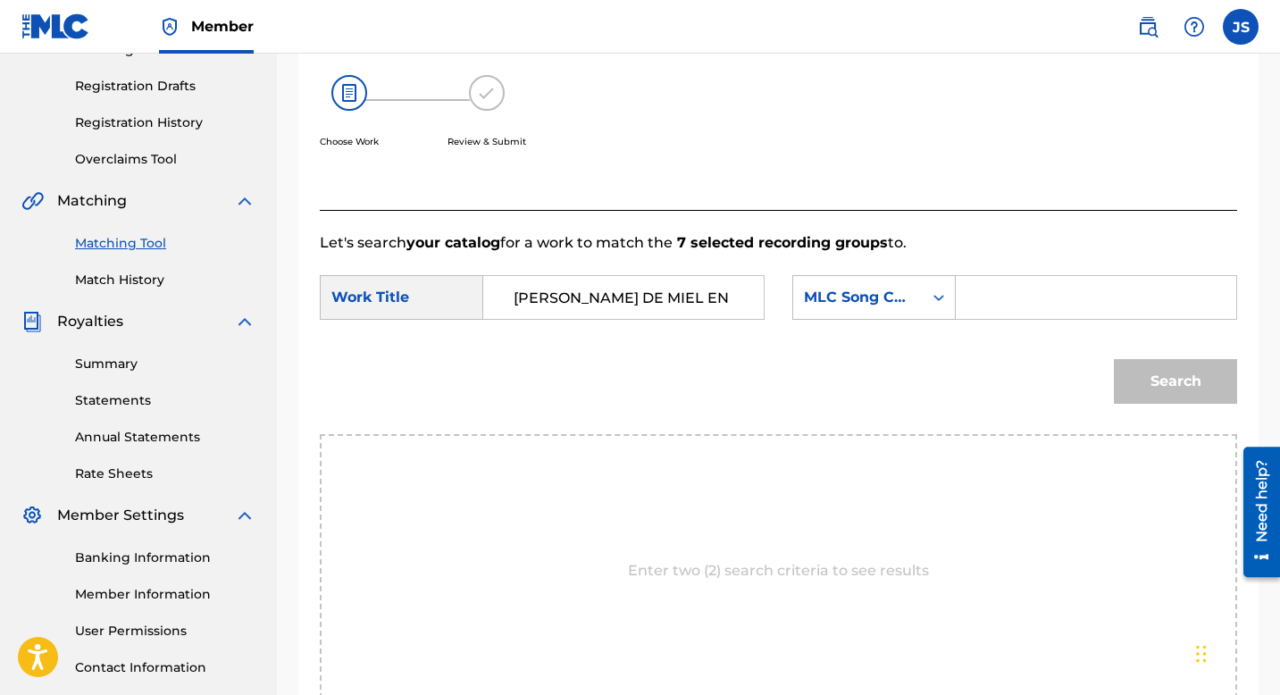
click at [1082, 283] on input "Search Form" at bounding box center [1096, 297] width 250 height 43
paste input "LR4G2D"
type input "LR4G2D"
click at [1186, 392] on button "Search" at bounding box center [1175, 381] width 123 height 45
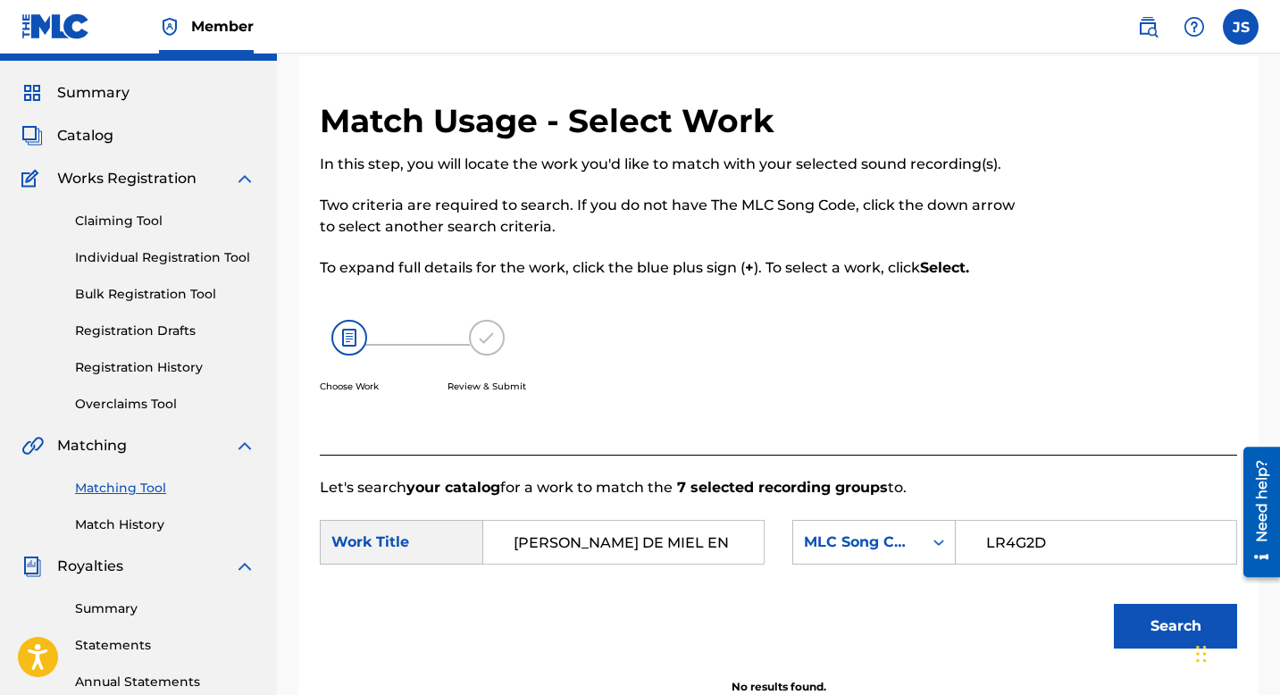
scroll to position [0, 0]
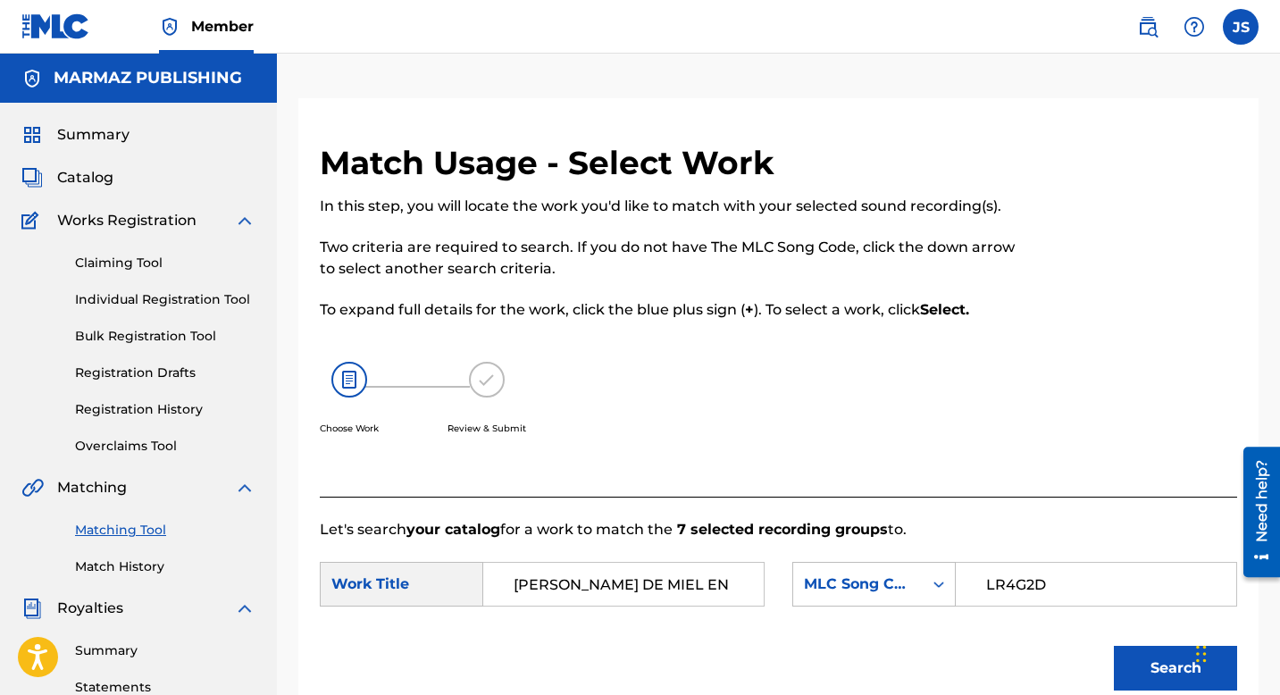
click at [580, 590] on input "LUNA DE MIEL EN EL LLANO" at bounding box center [623, 584] width 250 height 43
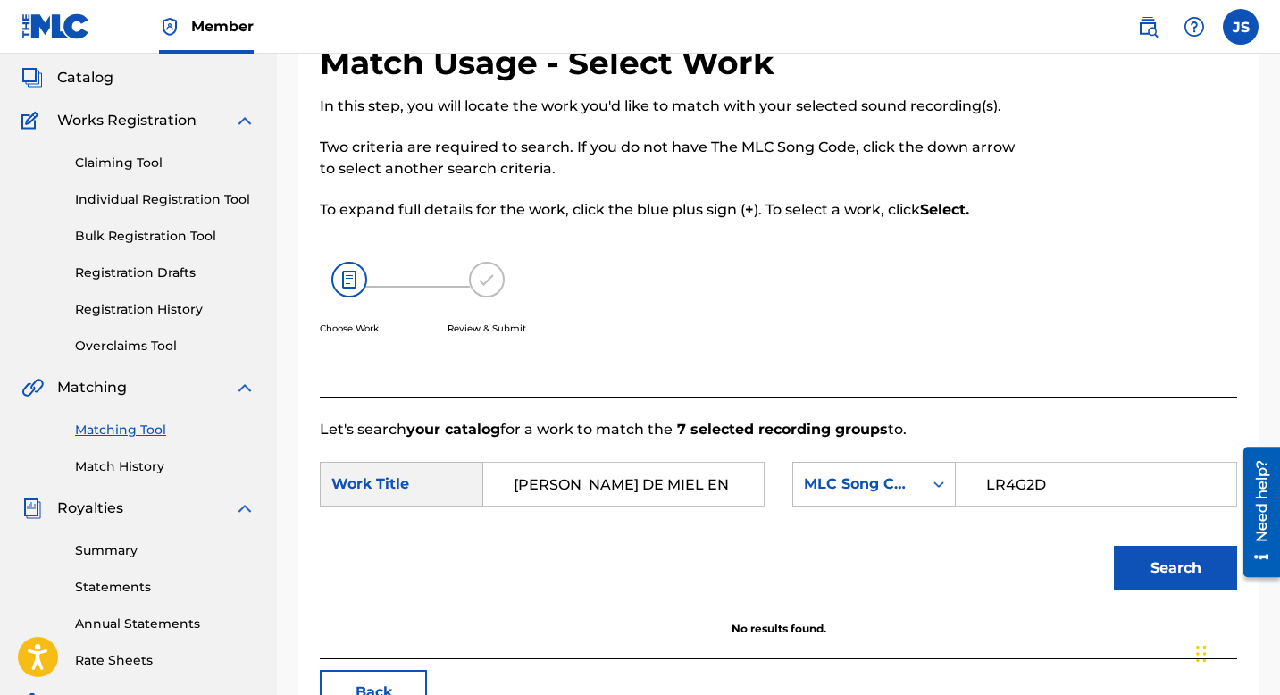
scroll to position [121, 0]
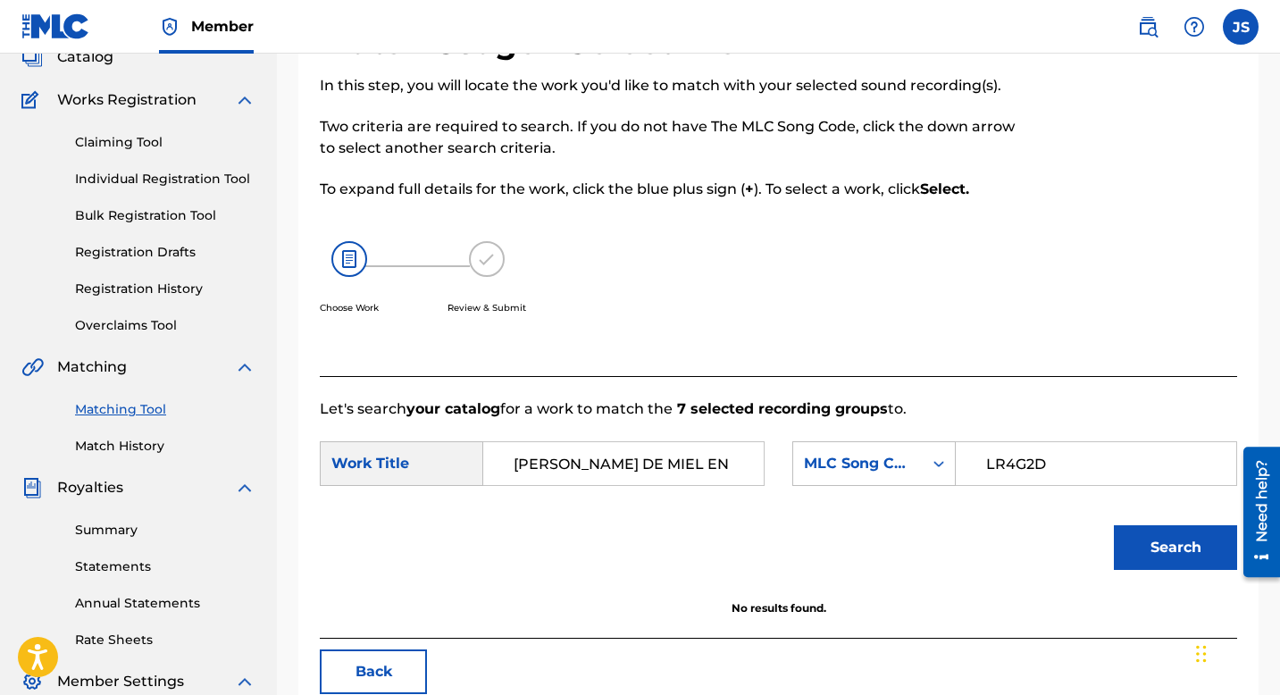
click at [1005, 458] on input "LR4G2D" at bounding box center [1096, 463] width 250 height 43
paste input "LA3HU2"
type input "LA3HU2"
click at [1190, 533] on button "Search" at bounding box center [1175, 547] width 123 height 45
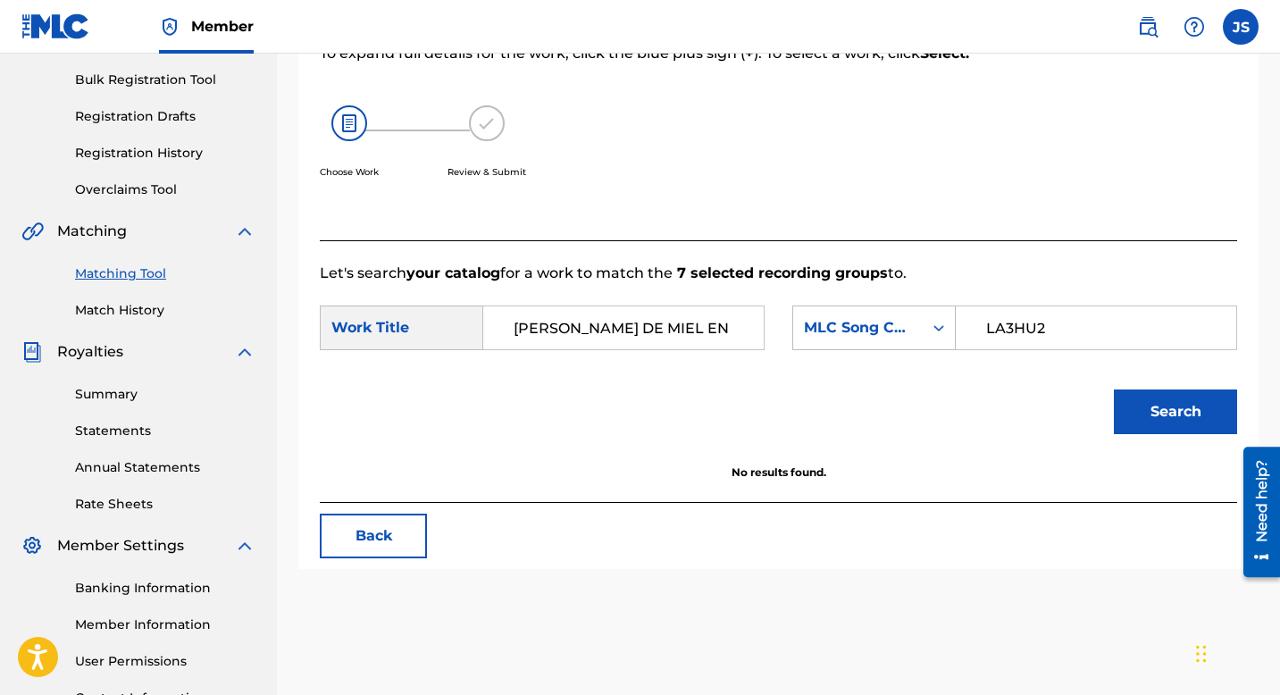
scroll to position [287, 0]
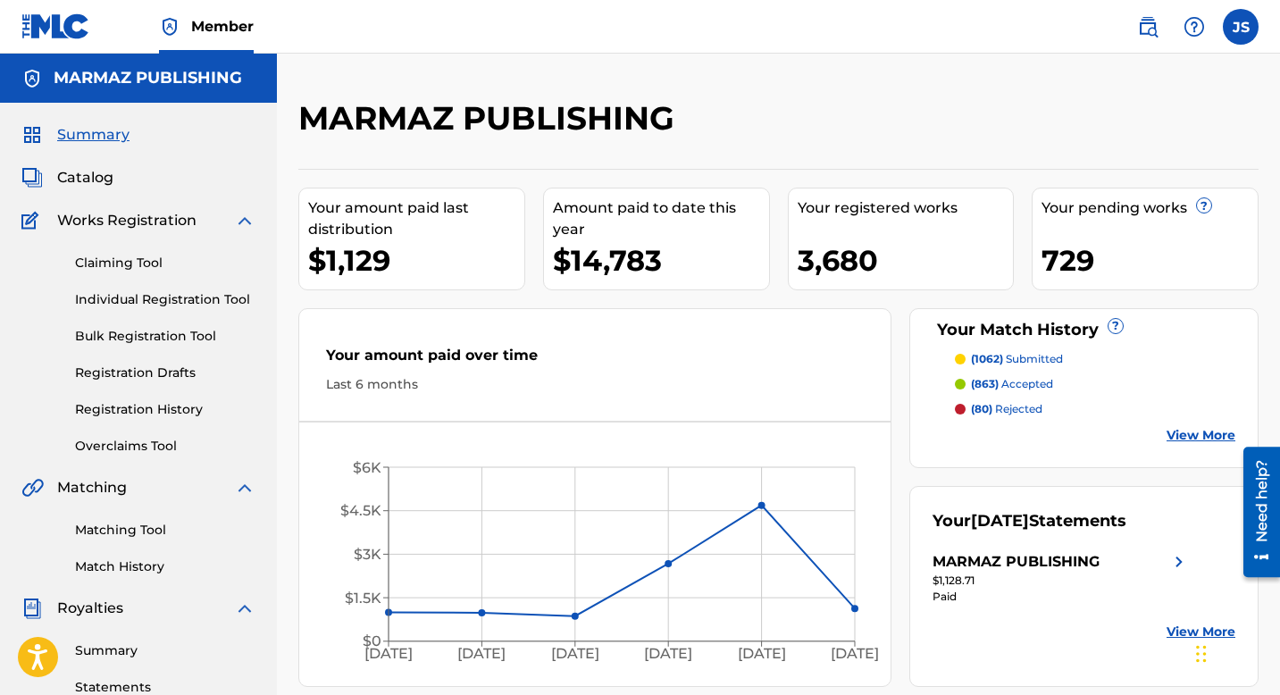
click at [147, 530] on link "Matching Tool" at bounding box center [165, 530] width 180 height 19
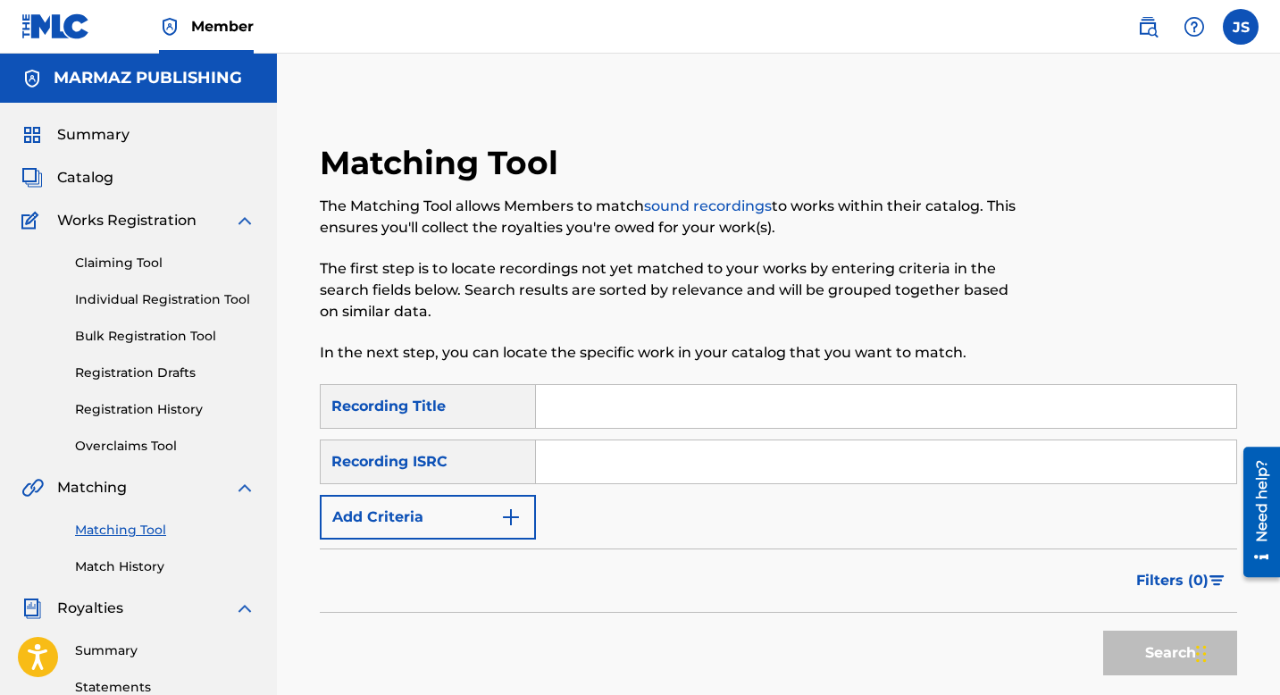
click at [554, 386] on input "Search Form" at bounding box center [886, 406] width 700 height 43
paste input "ME DA LA GANA REMIX"
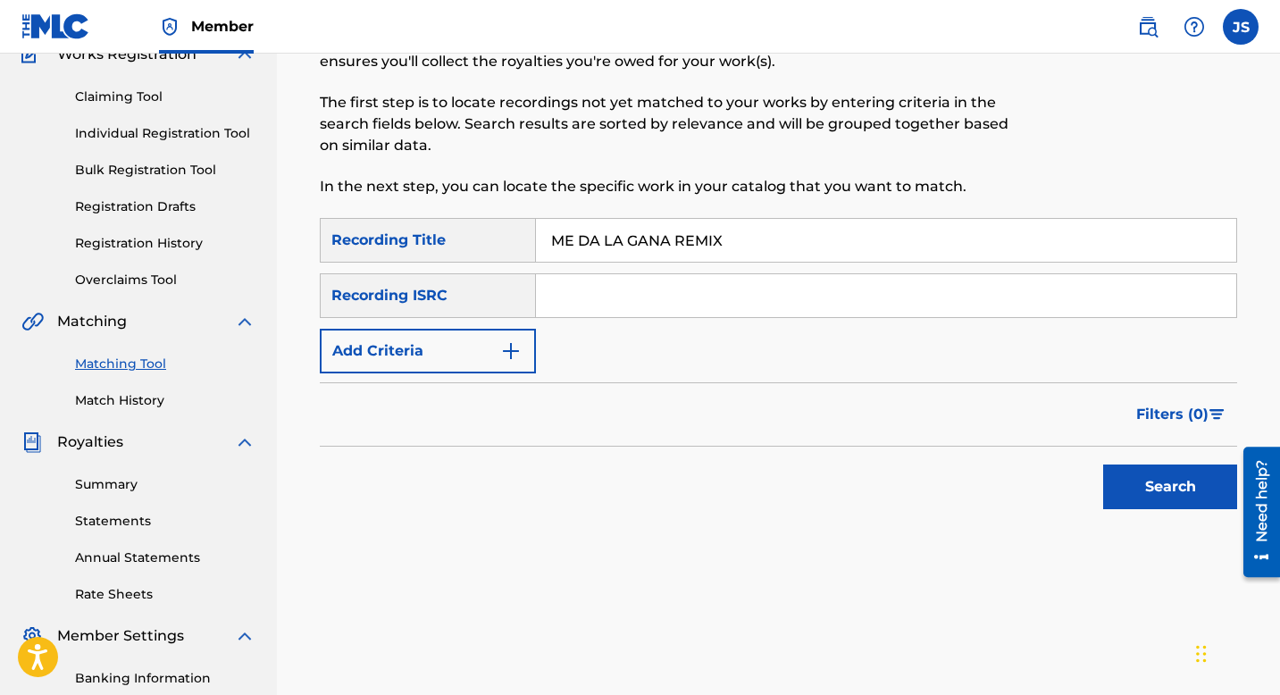
scroll to position [220, 0]
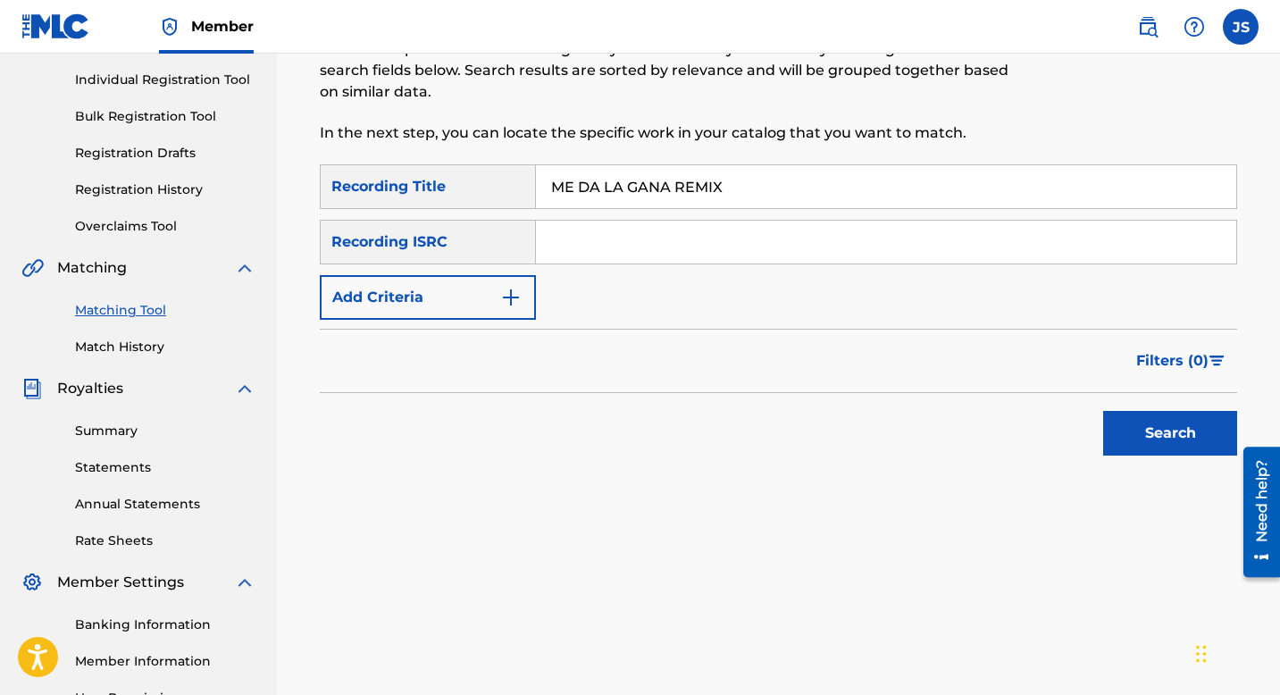
type input "ME DA LA GANA REMIX"
click at [1202, 414] on button "Search" at bounding box center [1170, 433] width 134 height 45
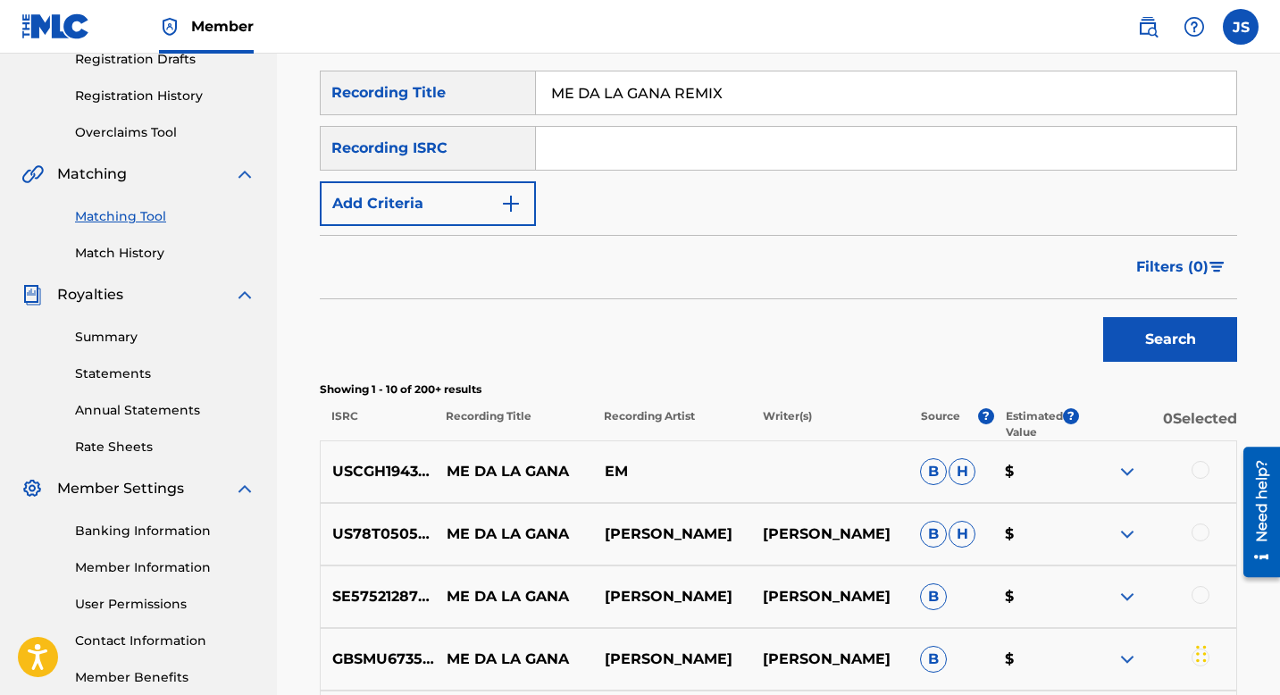
scroll to position [307, 0]
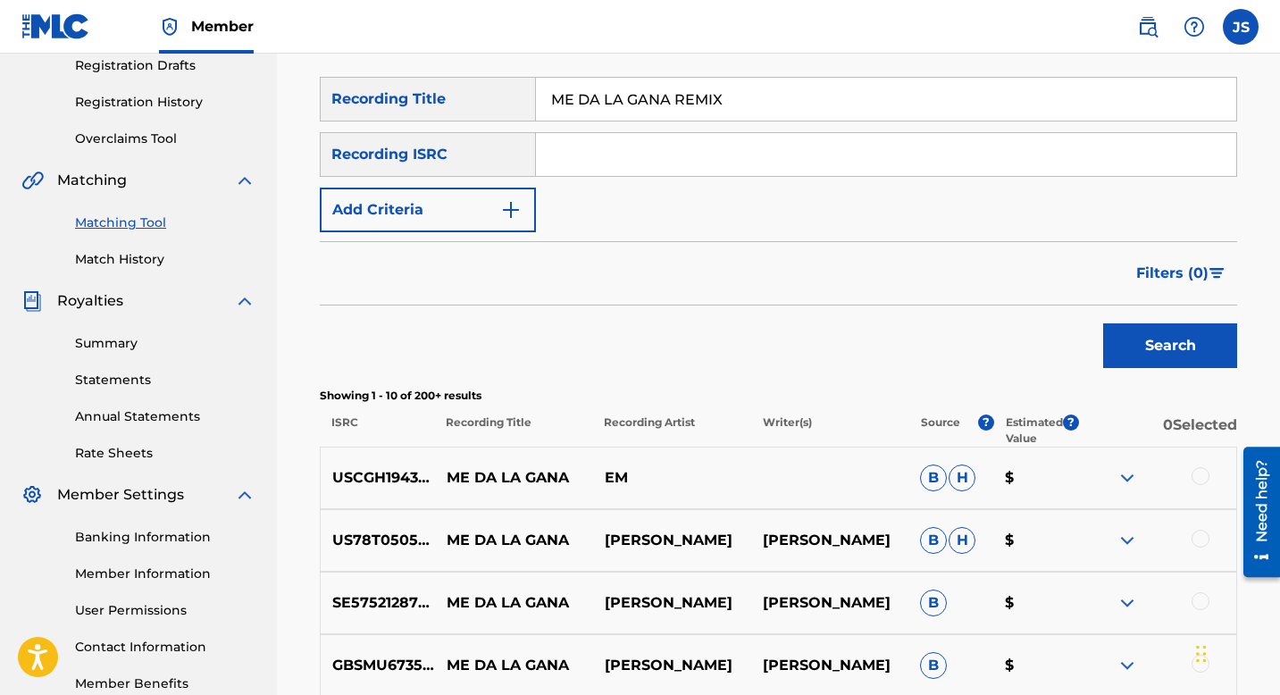
click at [477, 197] on button "Add Criteria" at bounding box center [428, 210] width 216 height 45
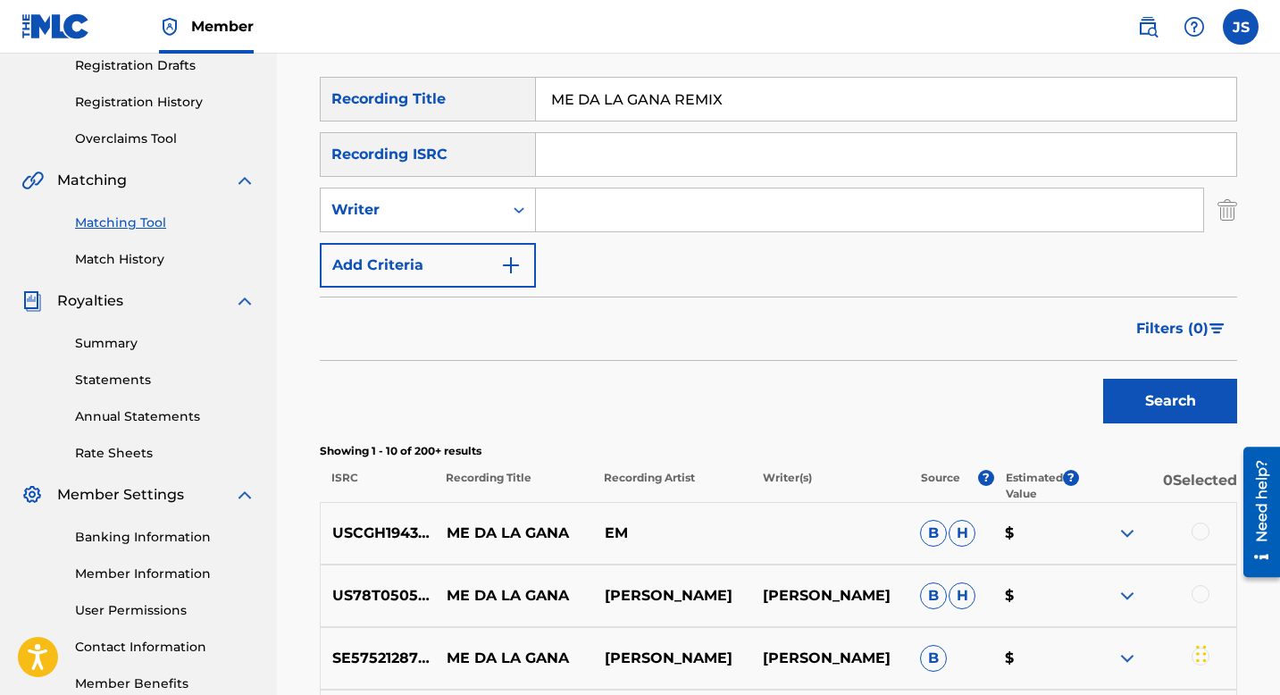
click at [550, 209] on input "Search Form" at bounding box center [869, 209] width 667 height 43
type input "[PERSON_NAME]"
click at [1202, 389] on button "Search" at bounding box center [1170, 401] width 134 height 45
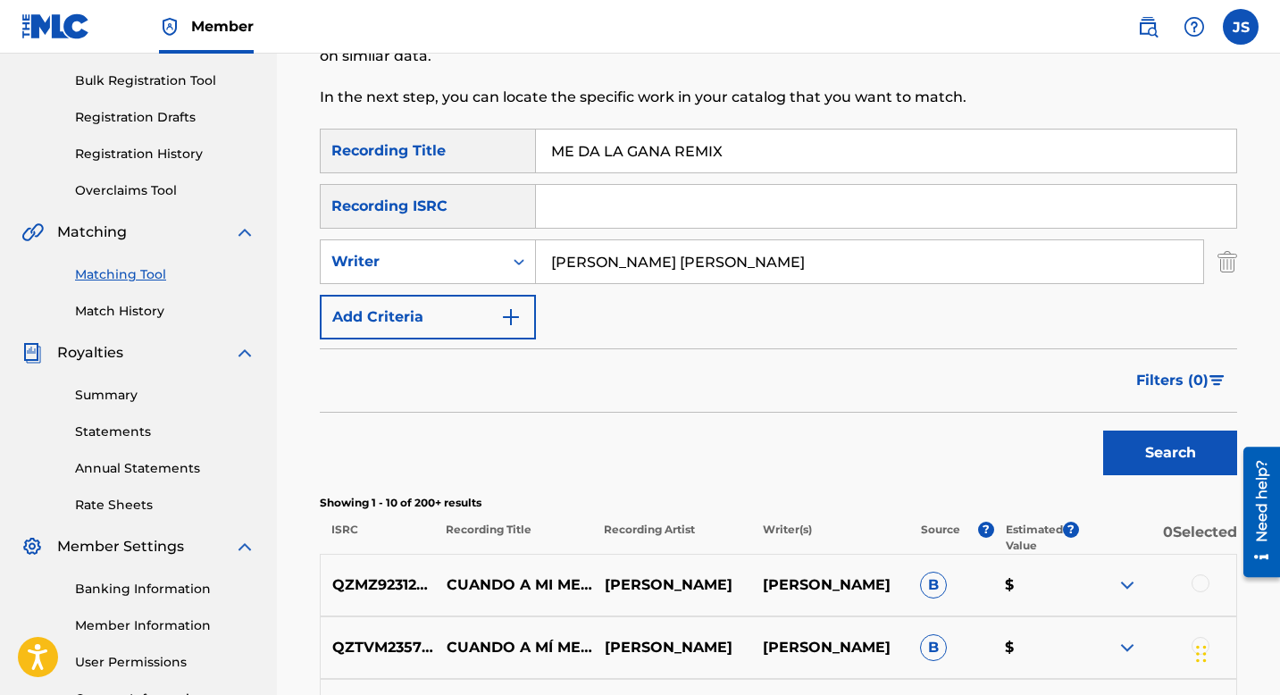
scroll to position [0, 0]
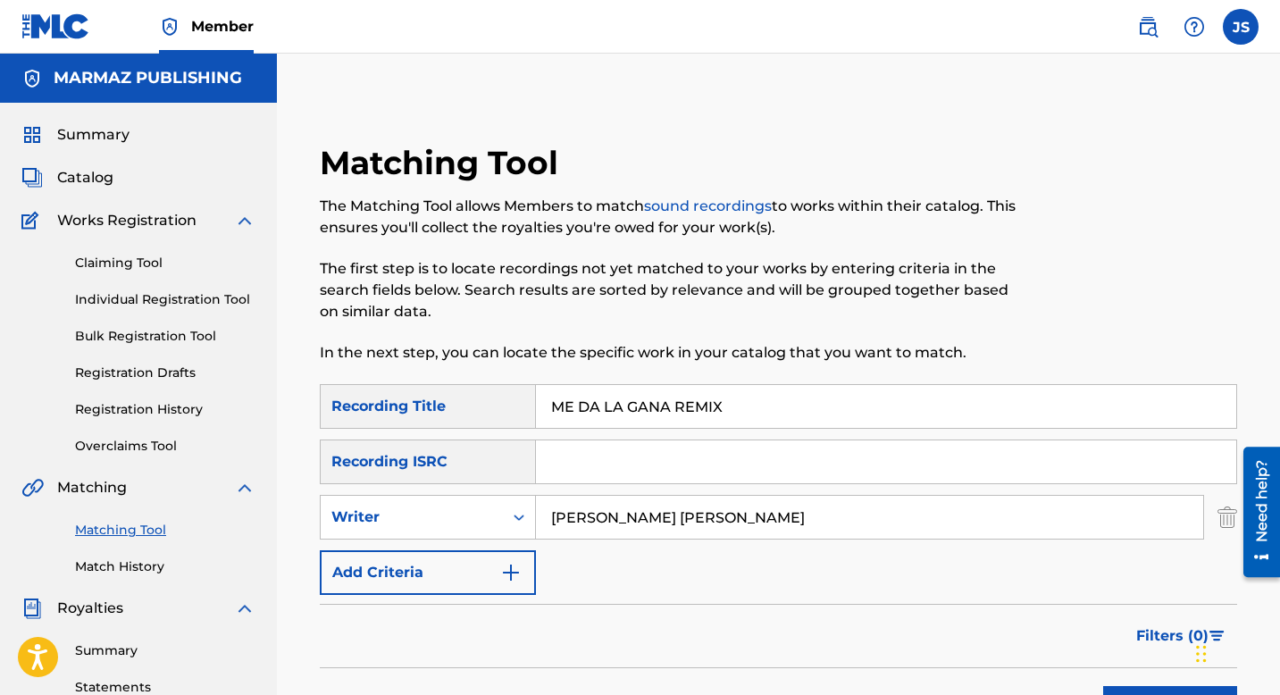
click at [601, 398] on input "ME DA LA GANA REMIX" at bounding box center [886, 406] width 700 height 43
paste input "LUCE LA SOLTERIA"
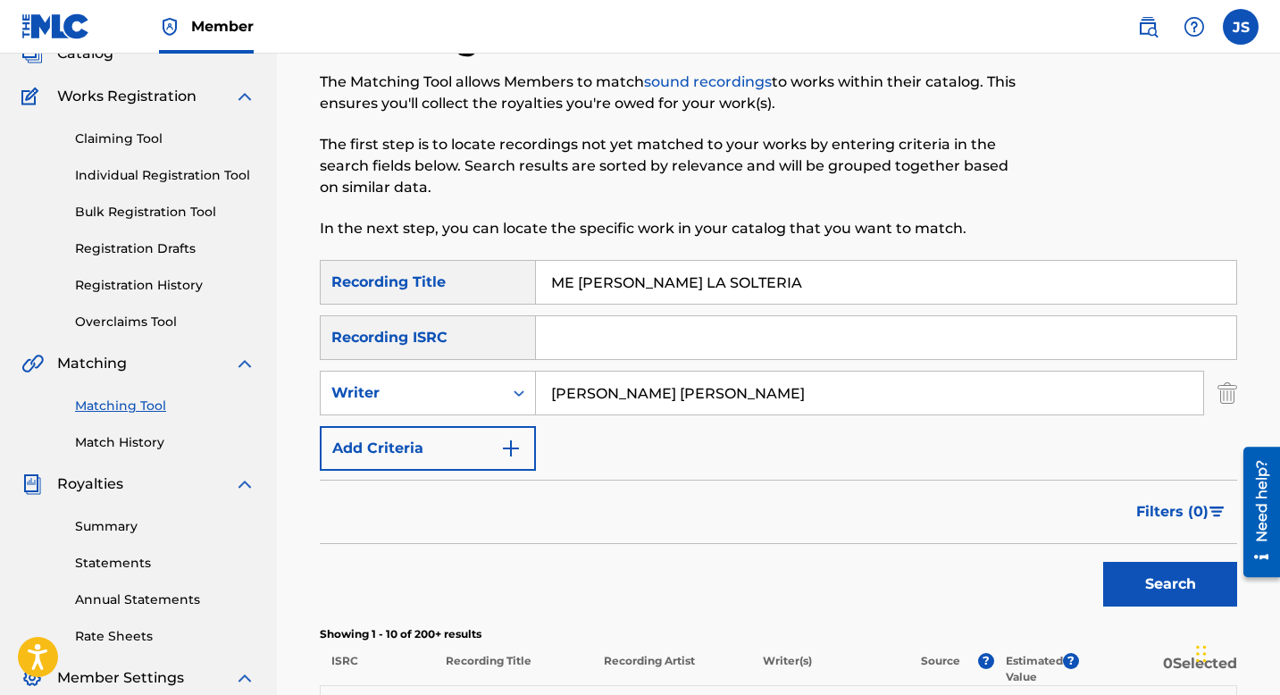
scroll to position [174, 0]
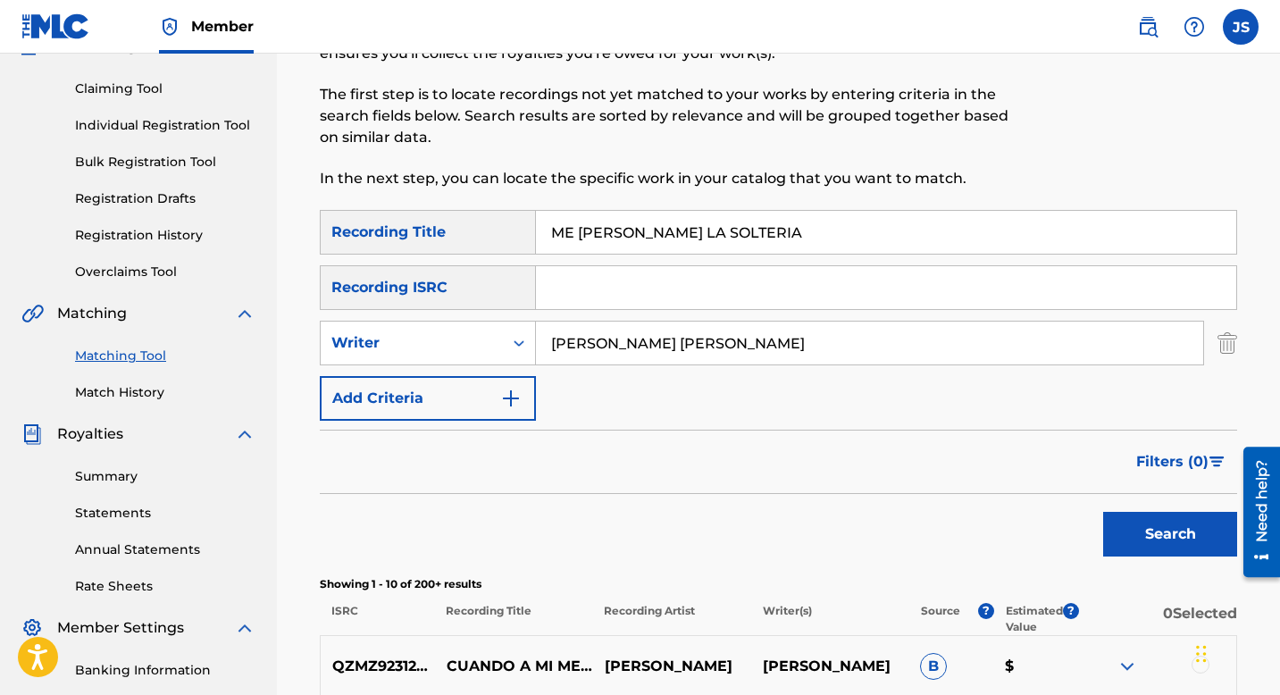
type input "ME LUCE LA SOLTERIA"
click at [1128, 547] on button "Search" at bounding box center [1170, 534] width 134 height 45
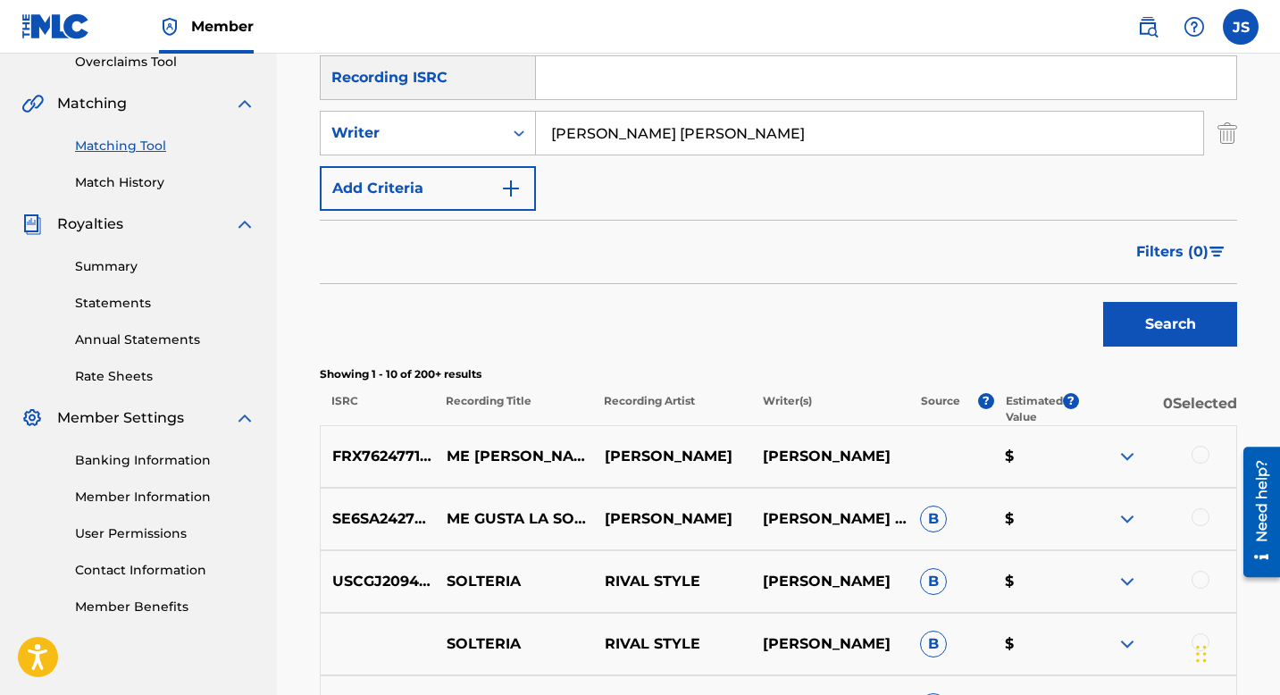
scroll to position [387, 0]
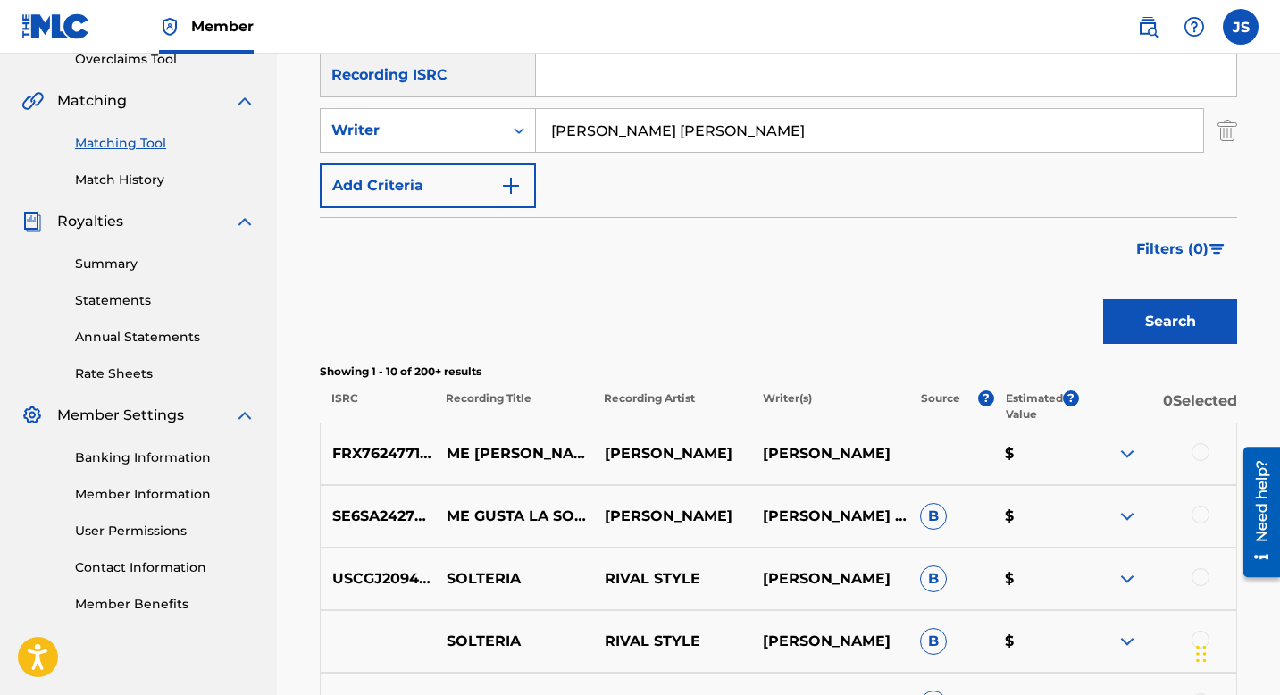
click at [1201, 454] on div at bounding box center [1201, 452] width 18 height 18
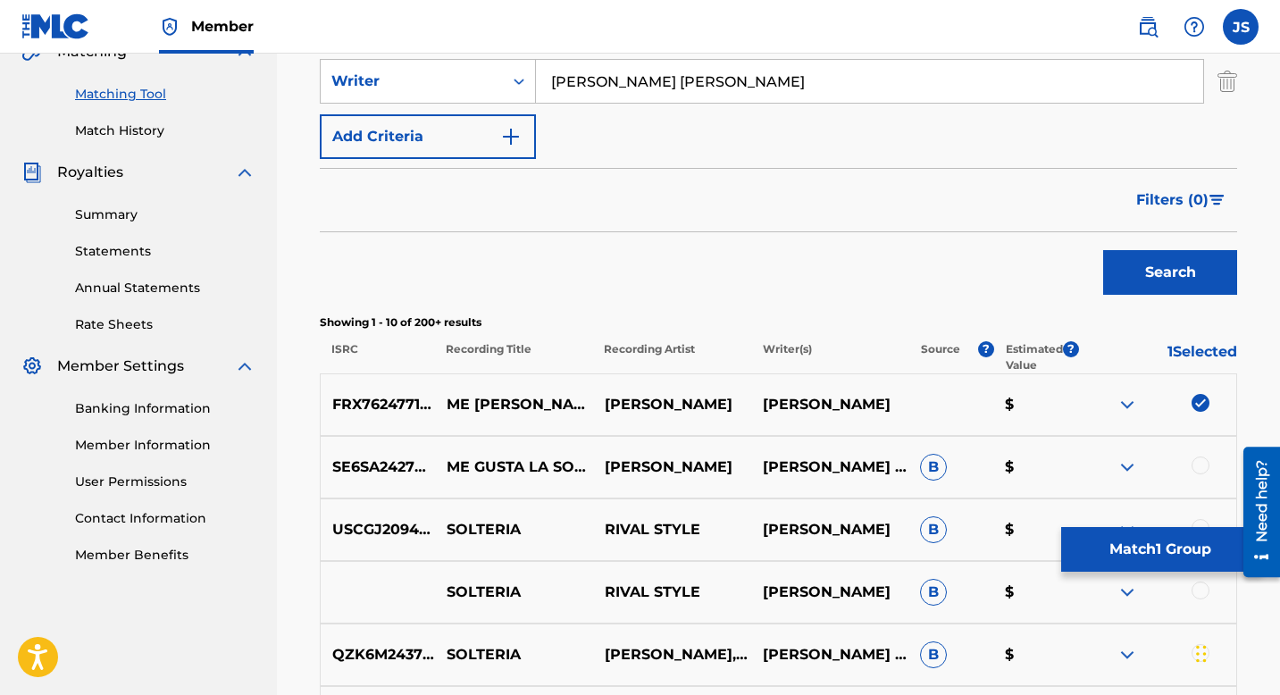
scroll to position [455, 0]
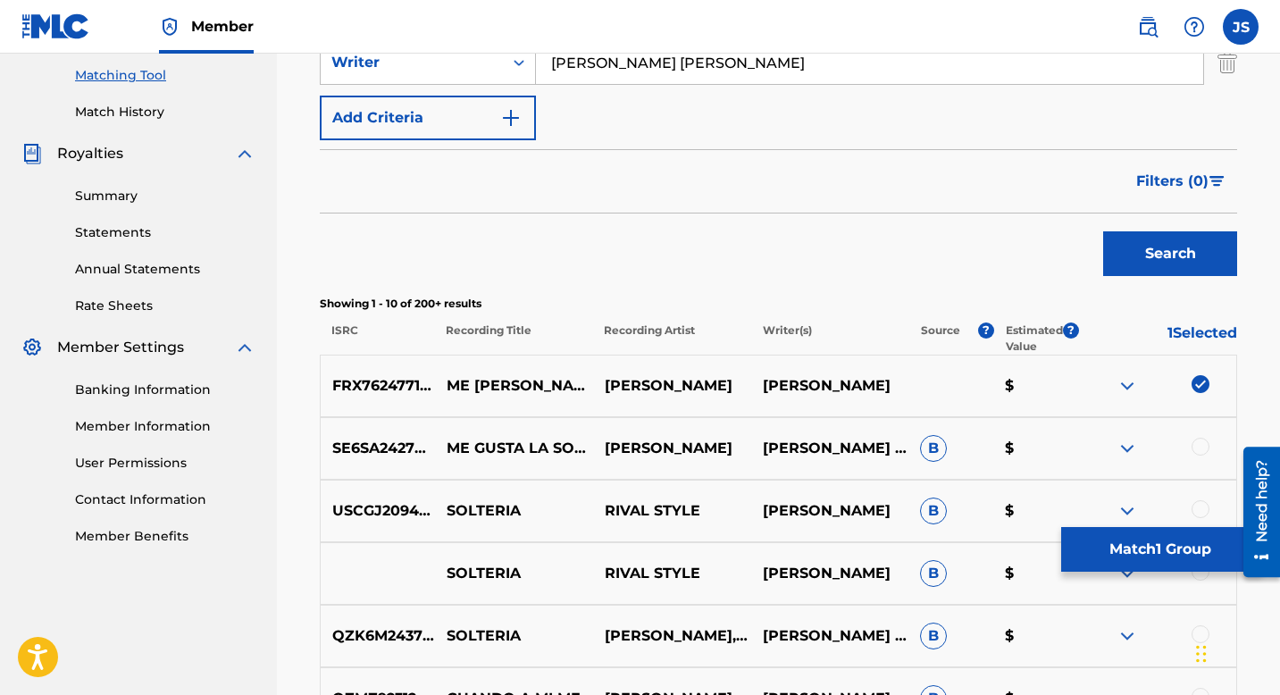
click at [1108, 544] on button "Match 1 Group" at bounding box center [1159, 549] width 197 height 45
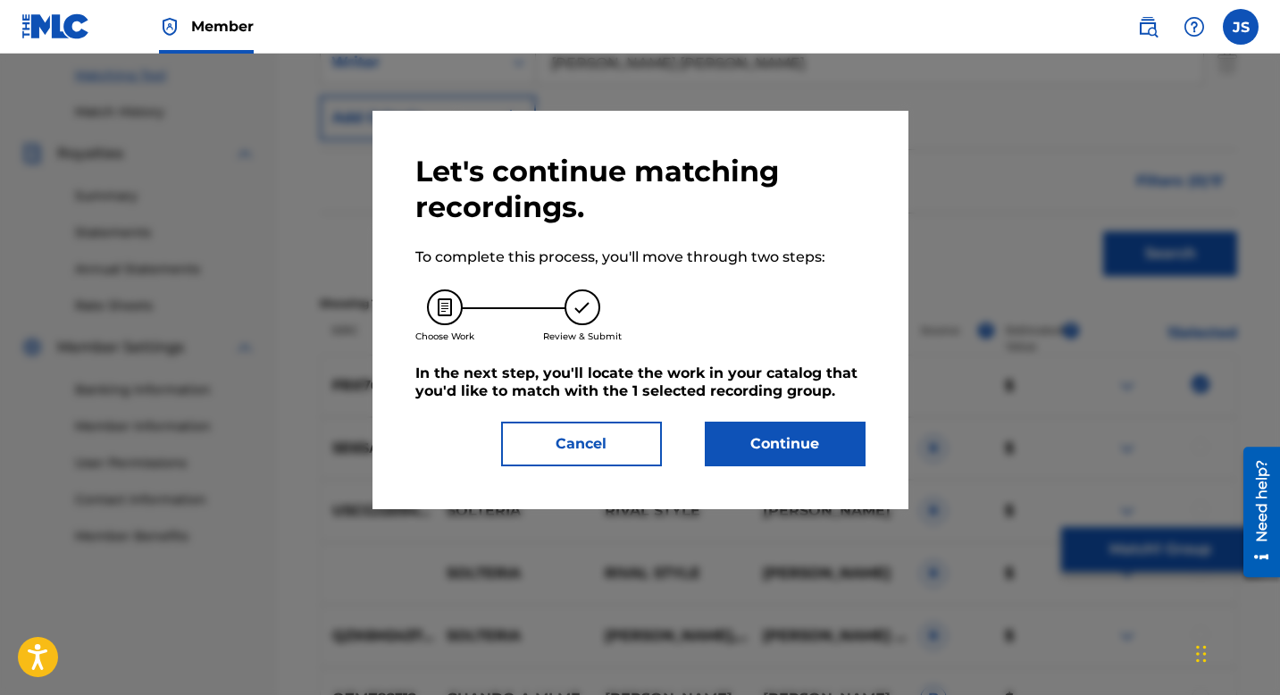
click at [738, 462] on button "Continue" at bounding box center [785, 444] width 161 height 45
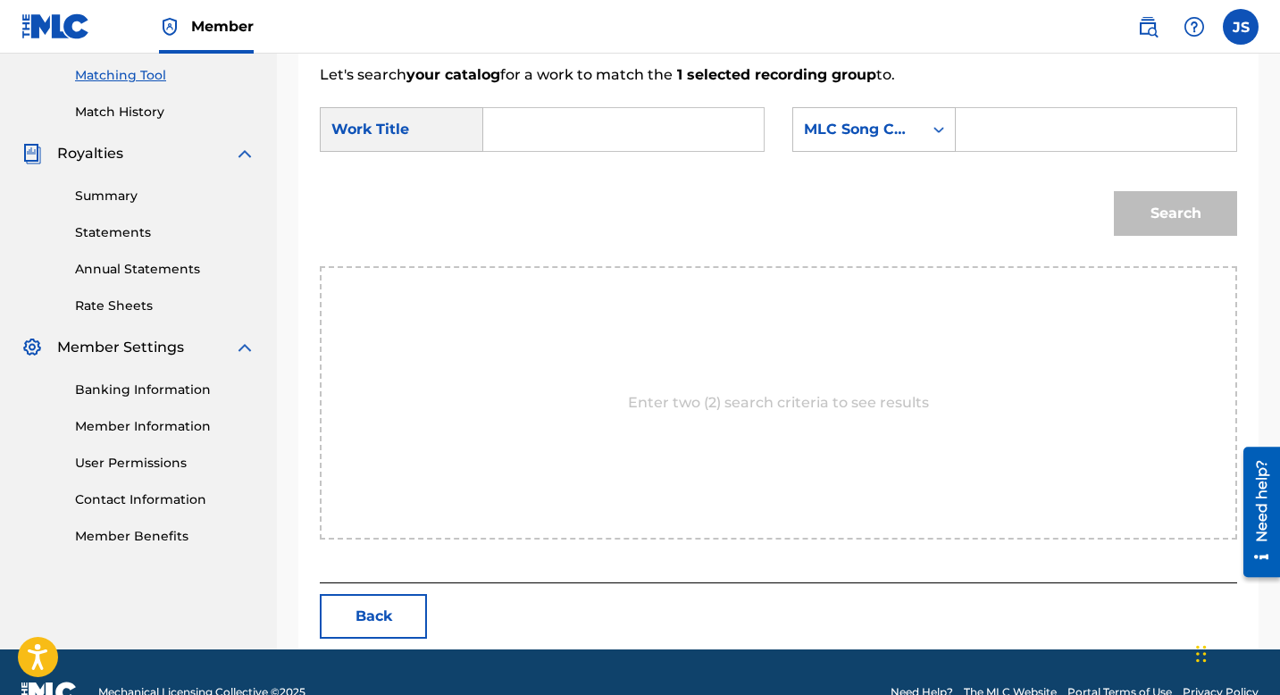
click at [965, 120] on div "Search Form" at bounding box center [1096, 129] width 281 height 45
click at [976, 126] on input "Search Form" at bounding box center [1096, 129] width 250 height 43
paste input "MW1HGU"
type input "MW1HGU"
click at [747, 129] on input "Search Form" at bounding box center [623, 129] width 250 height 43
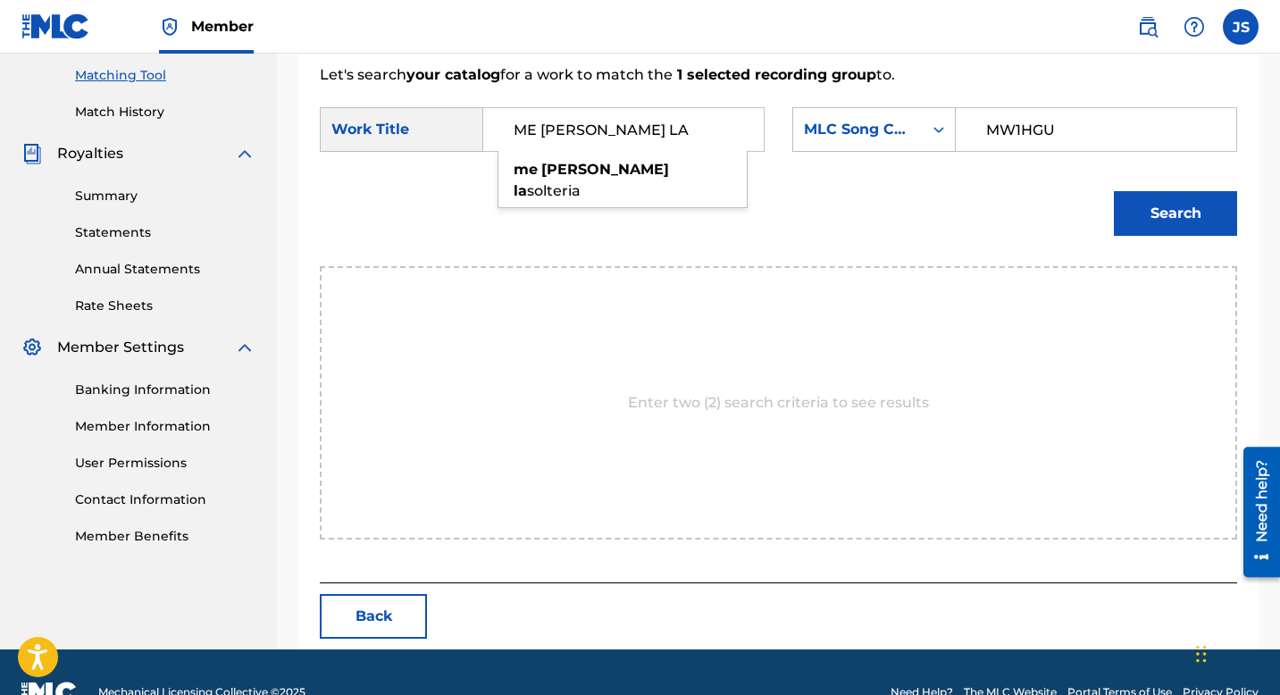
type input "ME LUCE LA"
click at [1114, 191] on button "Search" at bounding box center [1175, 213] width 123 height 45
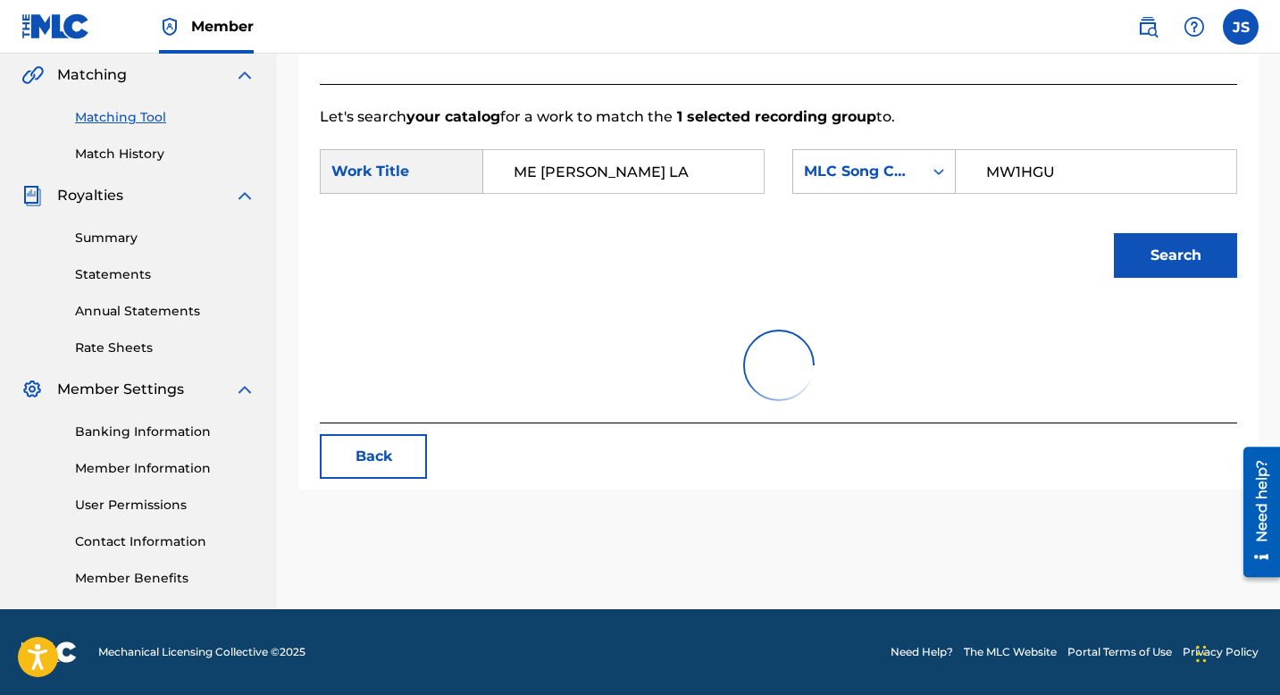
scroll to position [442, 0]
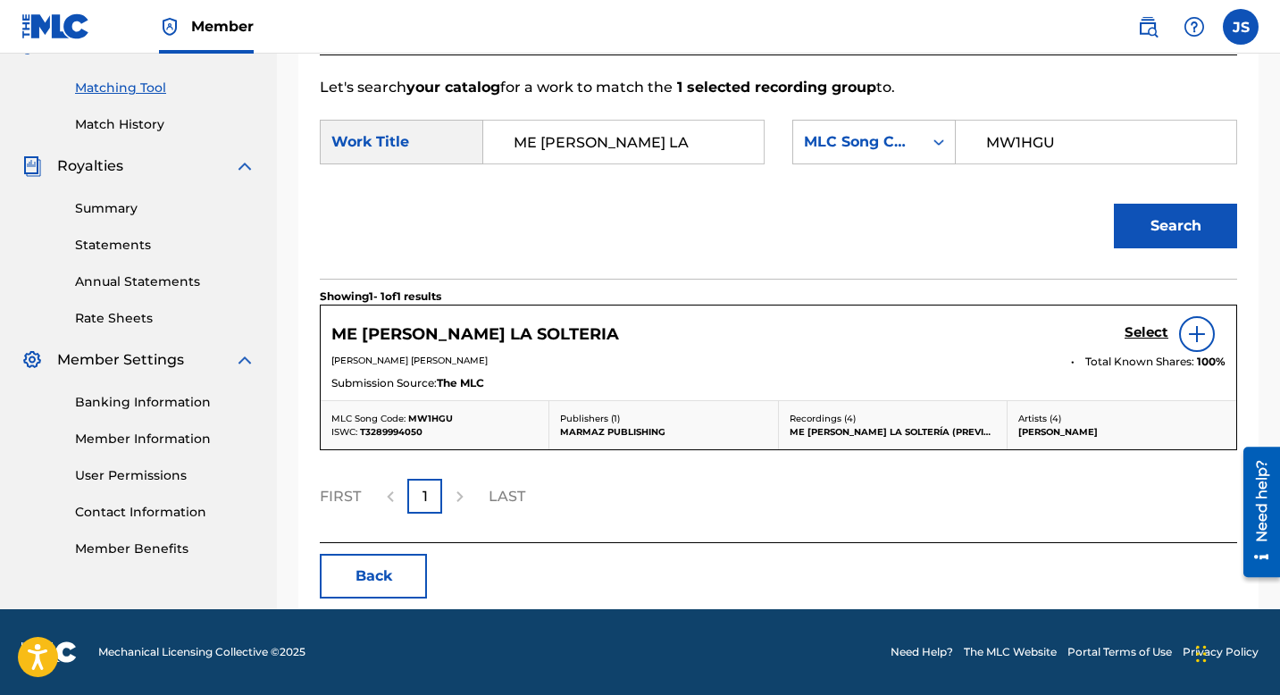
click at [513, 316] on div "ME LUCE LA SOLTERIA Select" at bounding box center [778, 334] width 894 height 36
click at [512, 319] on div "ME LUCE LA SOLTERIA Select" at bounding box center [778, 334] width 894 height 36
click at [502, 337] on h5 "ME LUCE LA SOLTERIA" at bounding box center [475, 334] width 288 height 21
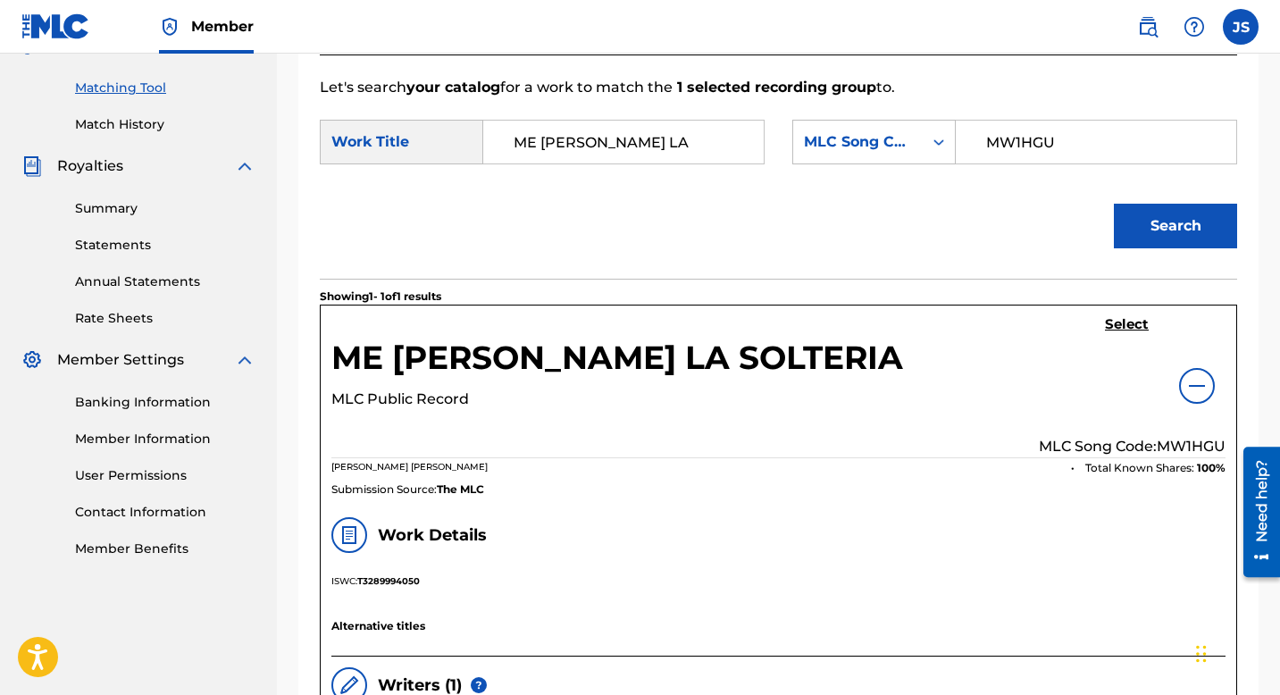
click at [1135, 327] on h5 "Select" at bounding box center [1127, 324] width 44 height 17
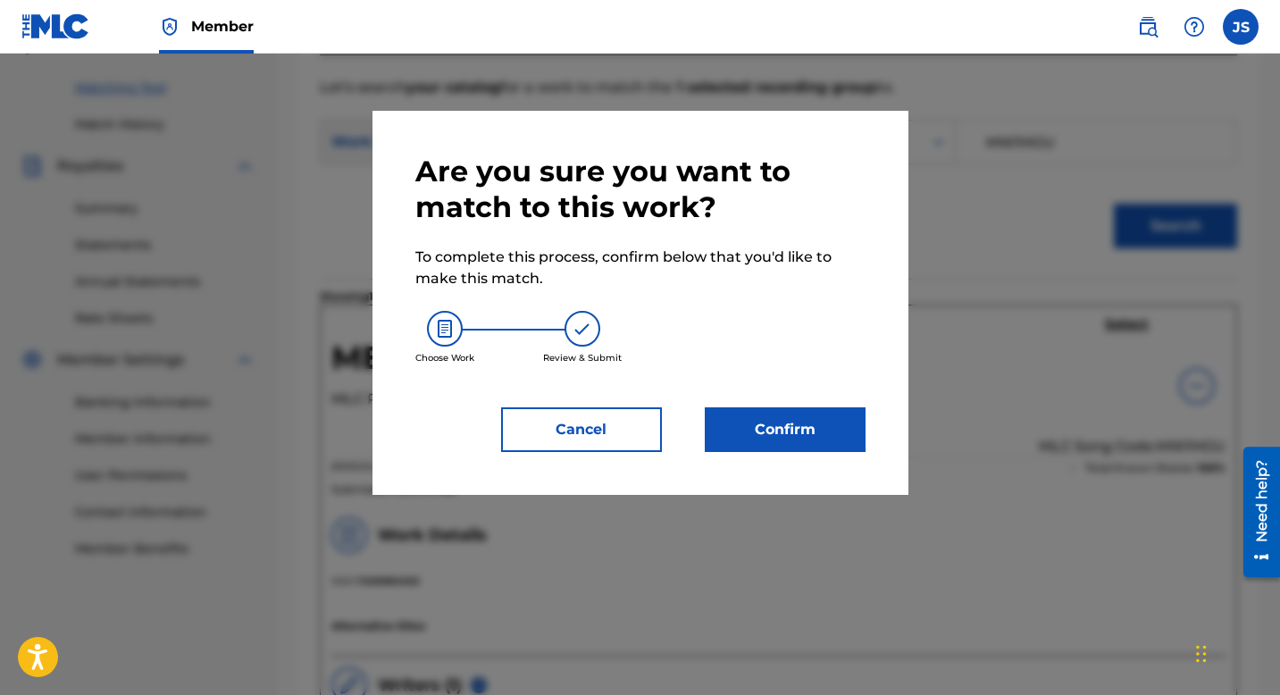
click at [835, 436] on button "Confirm" at bounding box center [785, 429] width 161 height 45
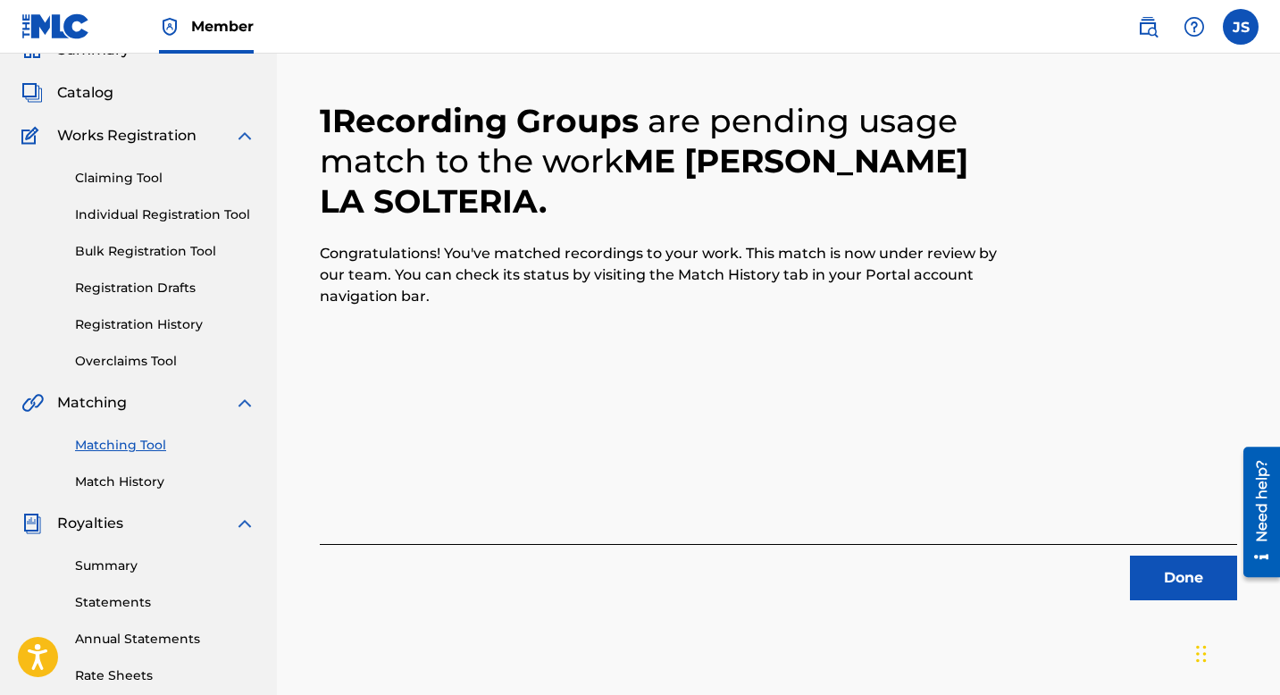
scroll to position [116, 0]
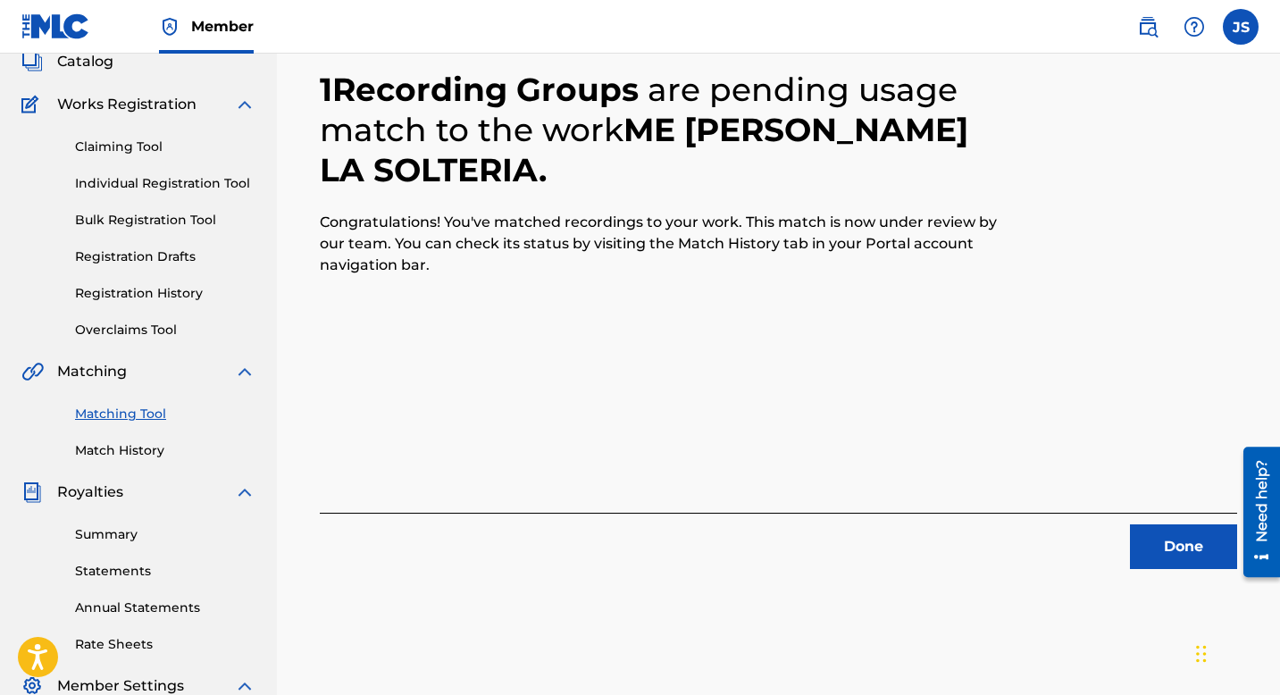
click at [1187, 537] on button "Done" at bounding box center [1183, 546] width 107 height 45
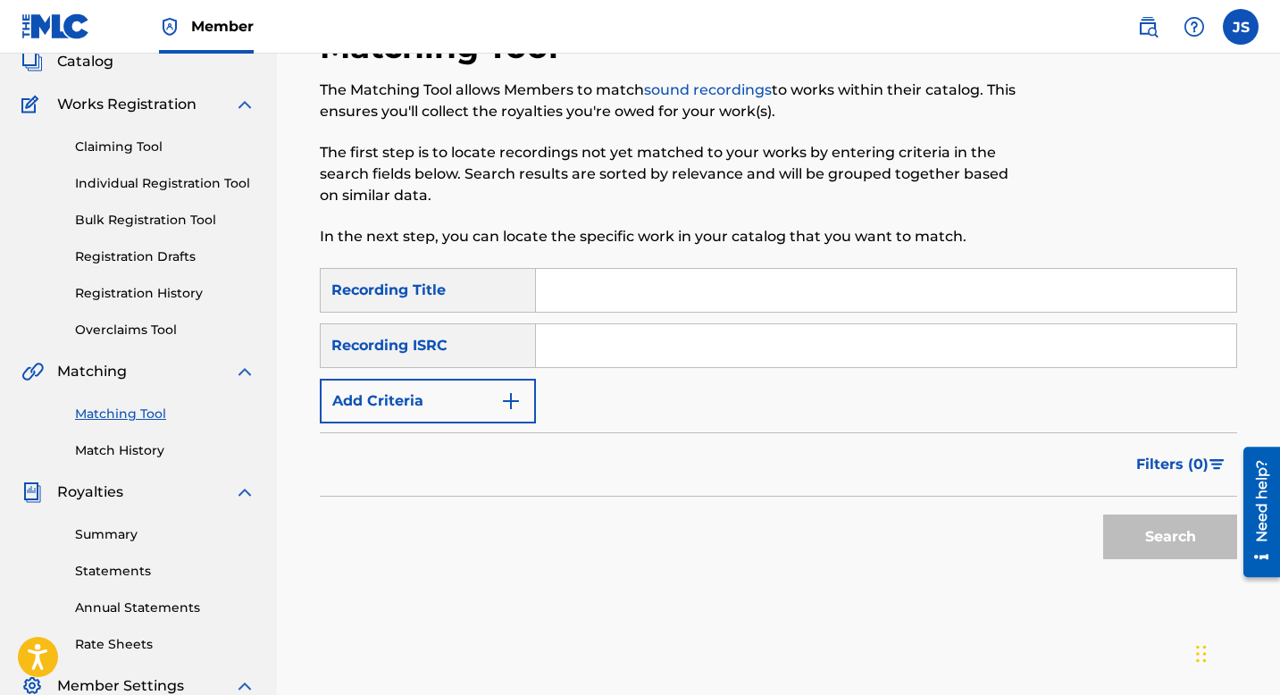
click at [743, 273] on input "Search Form" at bounding box center [886, 290] width 700 height 43
paste input "MI GRAN FORTUNA"
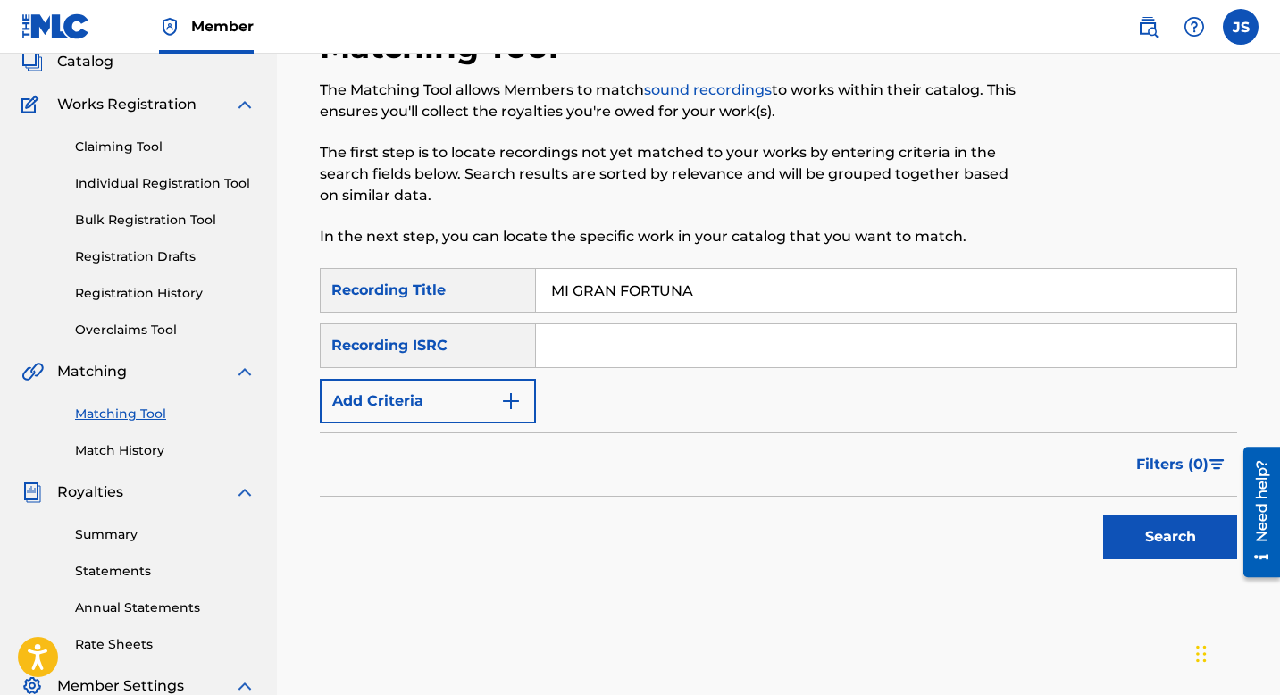
type input "MI GRAN FORTUNA"
click at [527, 394] on button "Add Criteria" at bounding box center [428, 401] width 216 height 45
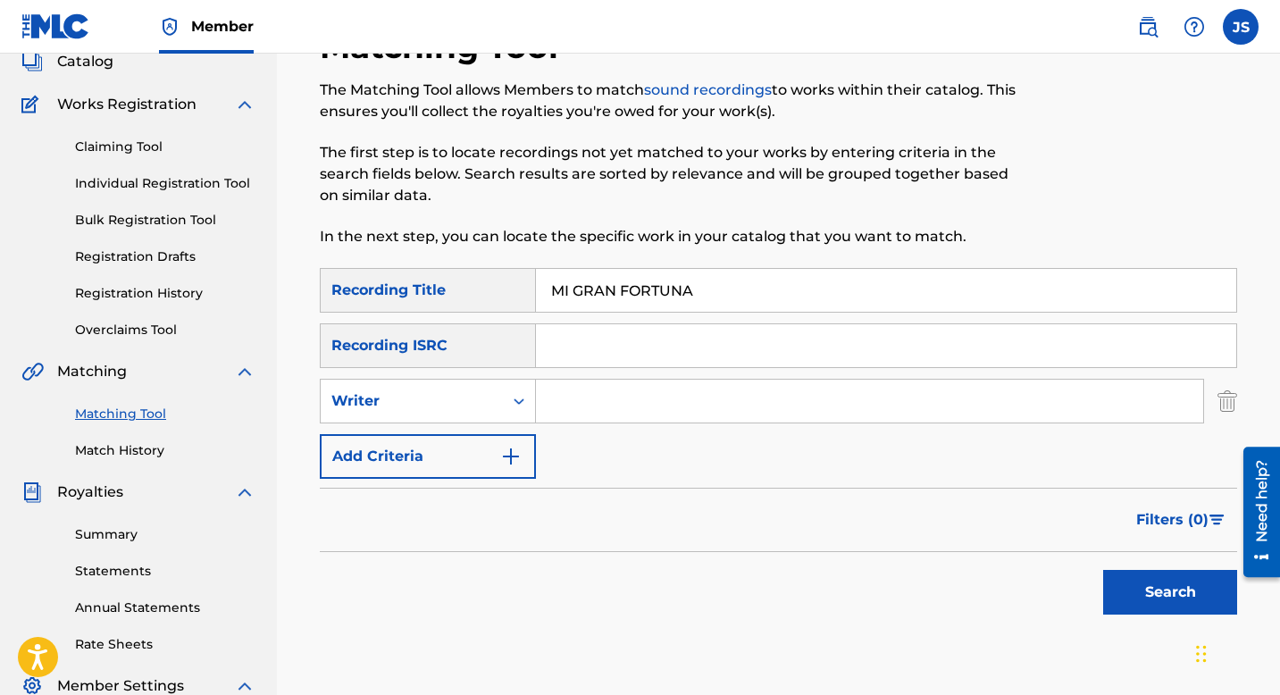
click at [610, 395] on input "Search Form" at bounding box center [869, 401] width 667 height 43
type input "[PERSON_NAME]"
click at [1128, 578] on button "Search" at bounding box center [1170, 592] width 134 height 45
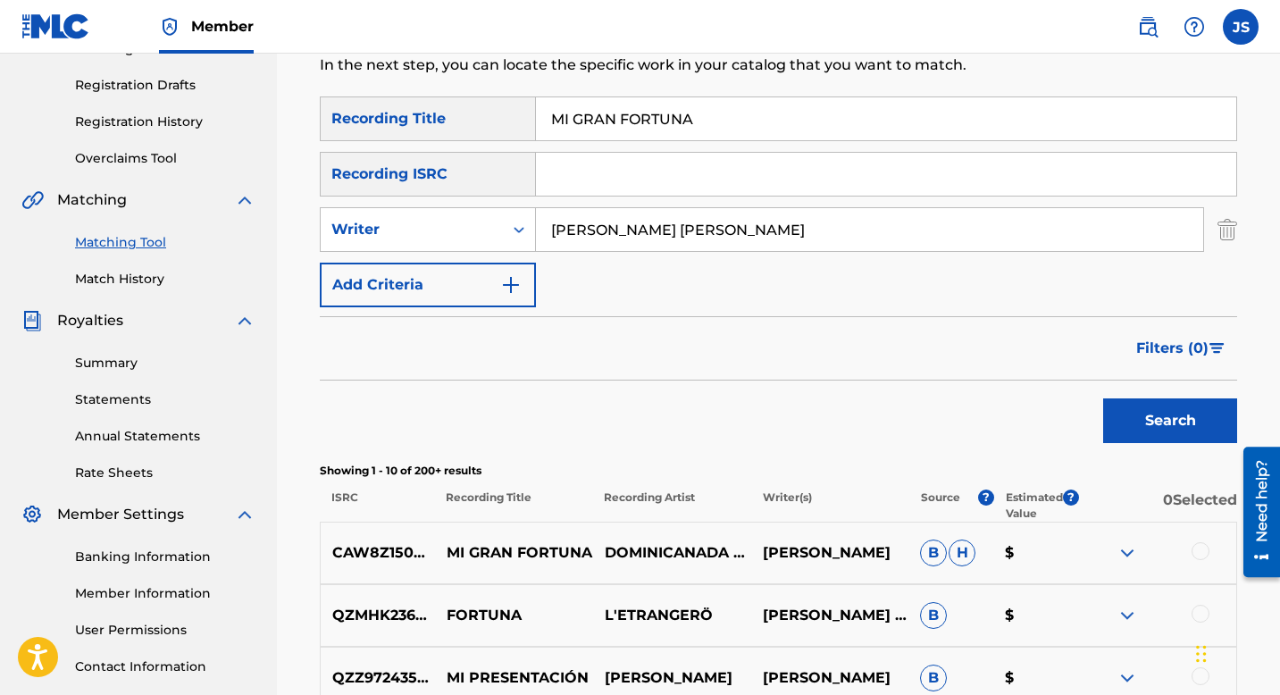
scroll to position [305, 0]
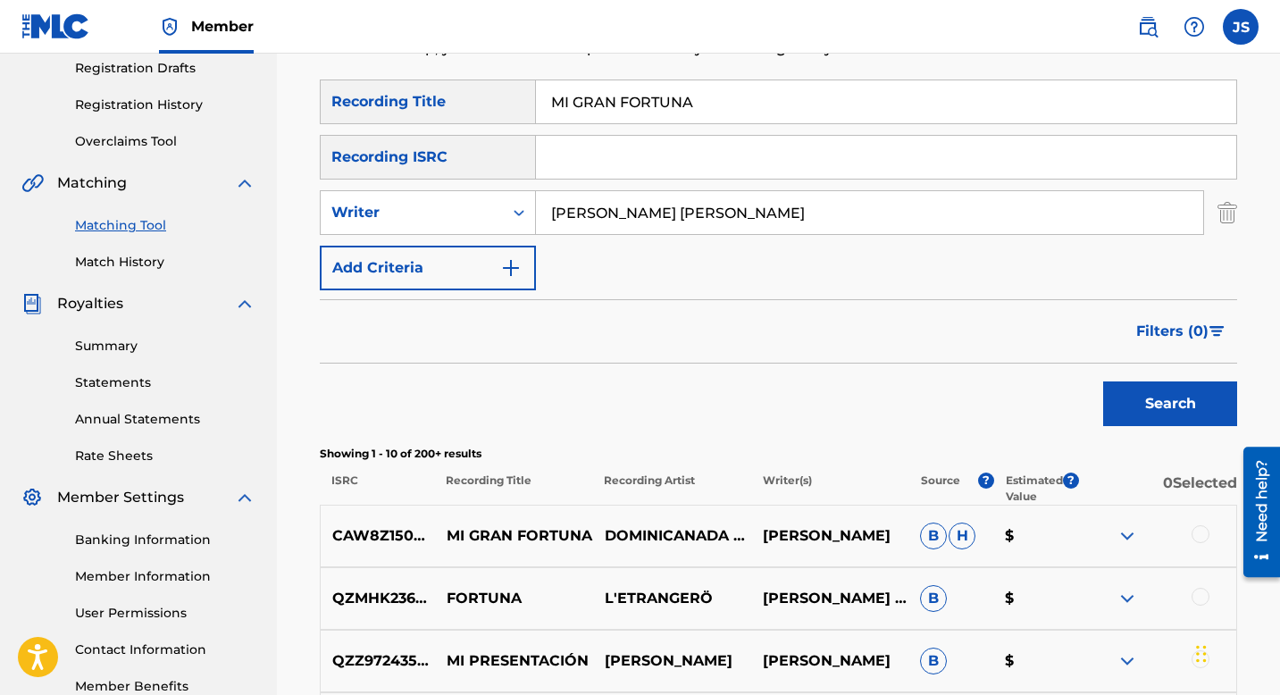
click at [606, 108] on input "MI GRAN FORTUNA" at bounding box center [886, 101] width 700 height 43
paste input "CABALLO Y YO"
click at [1145, 420] on button "Search" at bounding box center [1170, 403] width 134 height 45
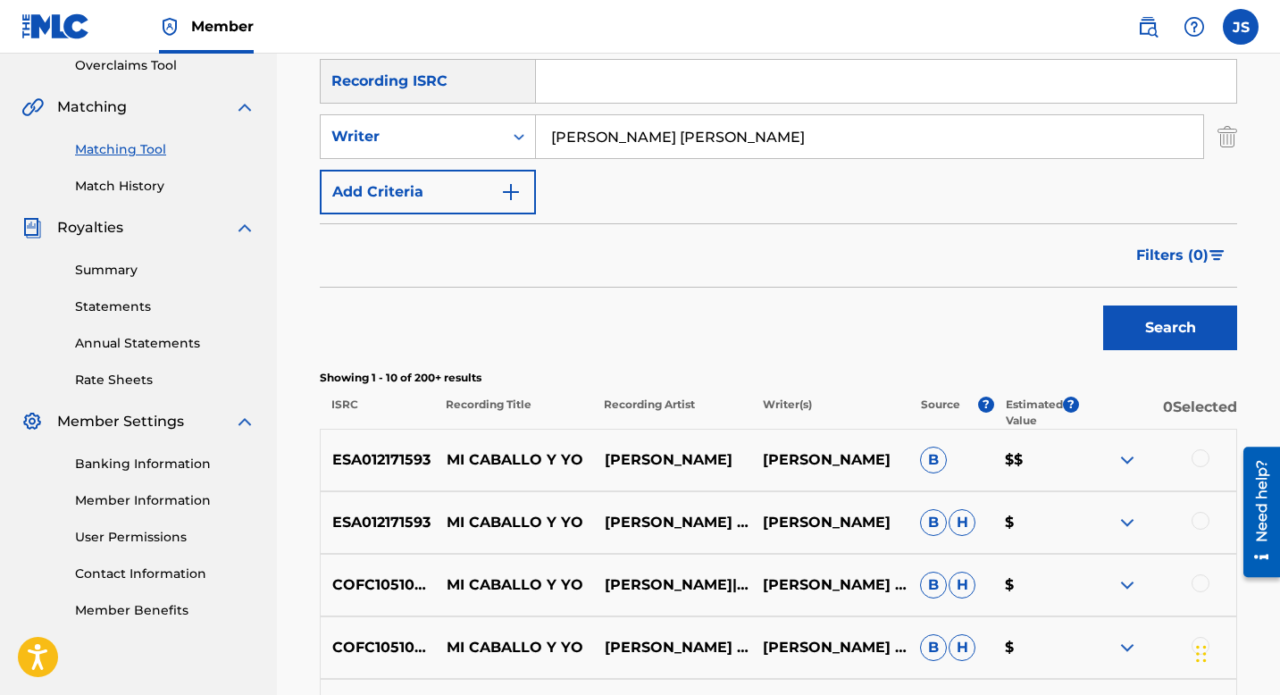
scroll to position [230, 0]
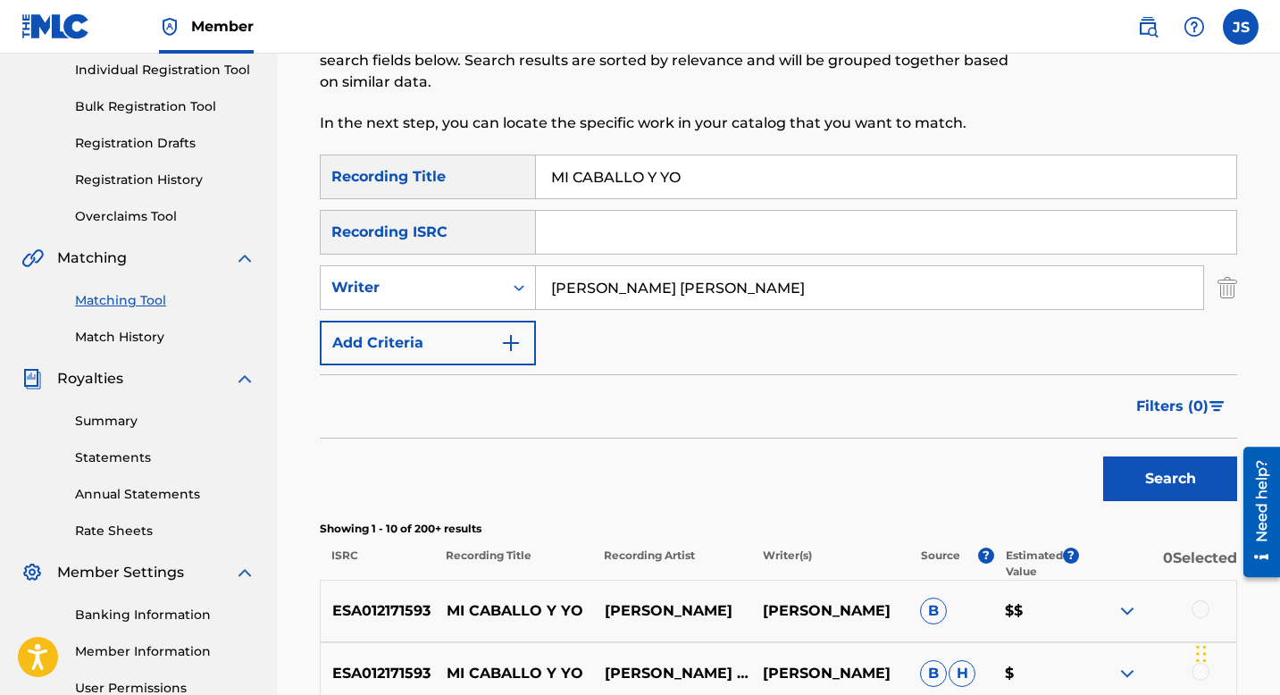
click at [616, 171] on input "MI CABALLO Y YO" at bounding box center [886, 176] width 700 height 43
paste input "GRAN FORTUNA"
click at [1167, 486] on button "Search" at bounding box center [1170, 478] width 134 height 45
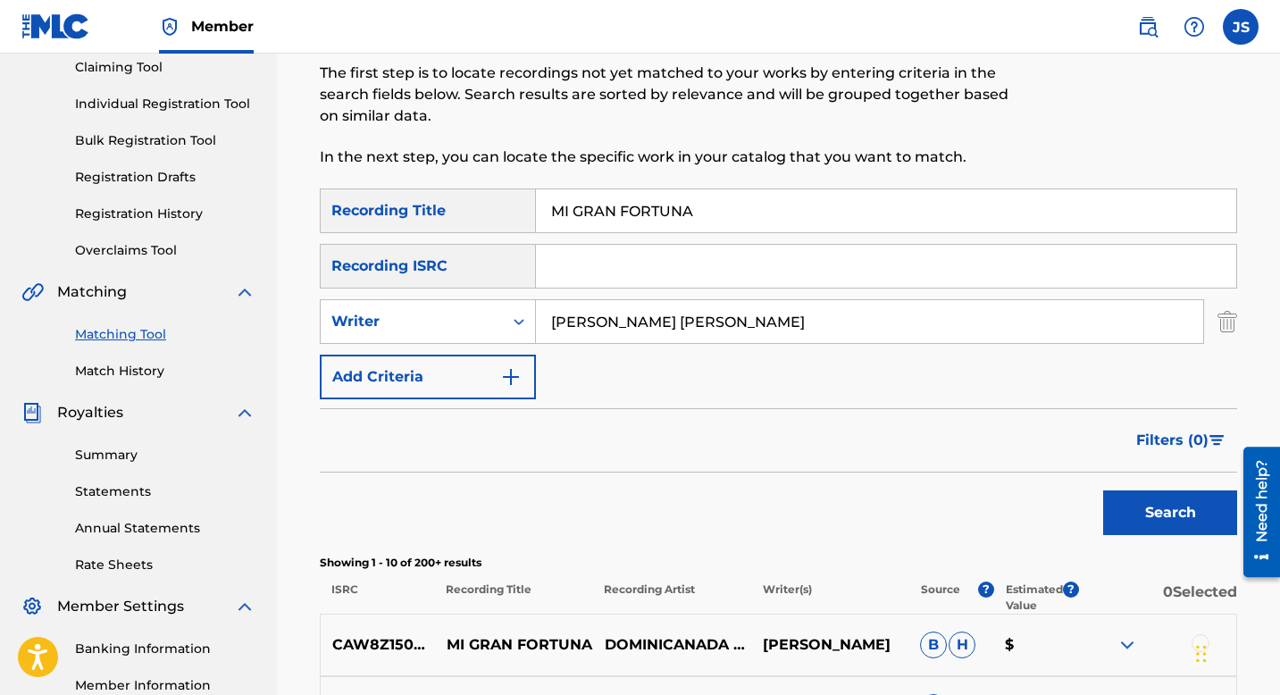
scroll to position [0, 0]
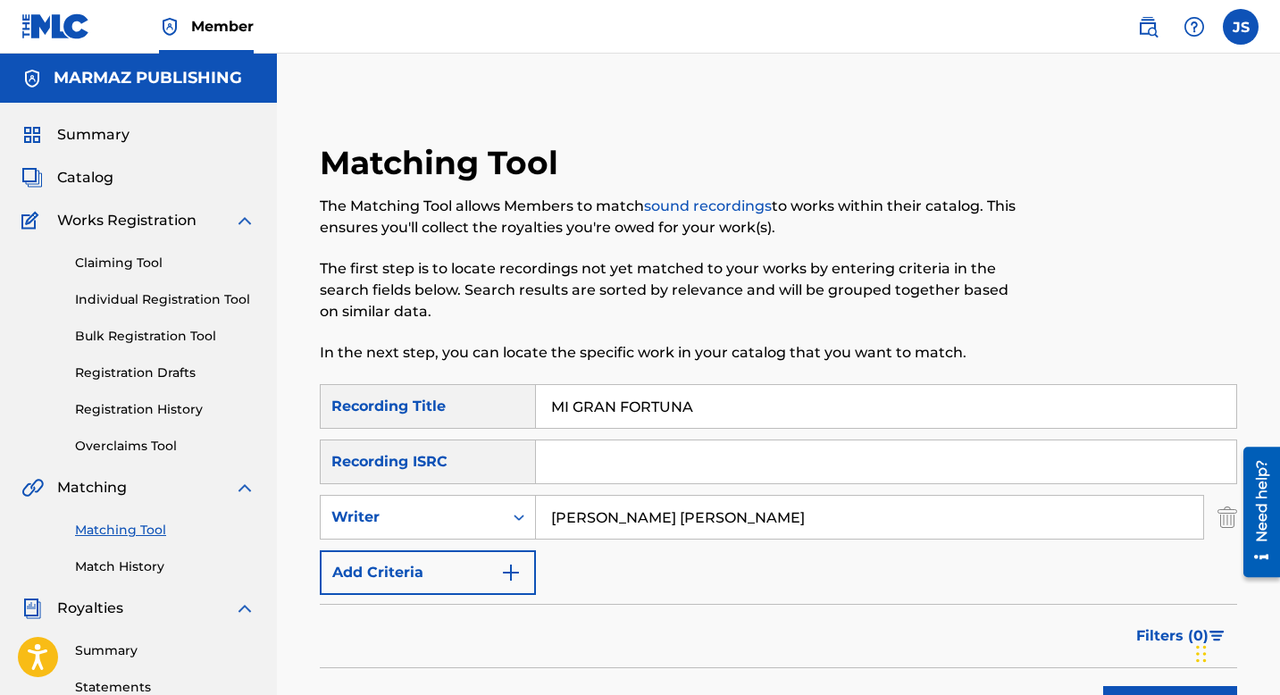
click at [657, 408] on input "MI GRAN FORTUNA" at bounding box center [886, 406] width 700 height 43
paste input "MUJER ES UNA CAIM"
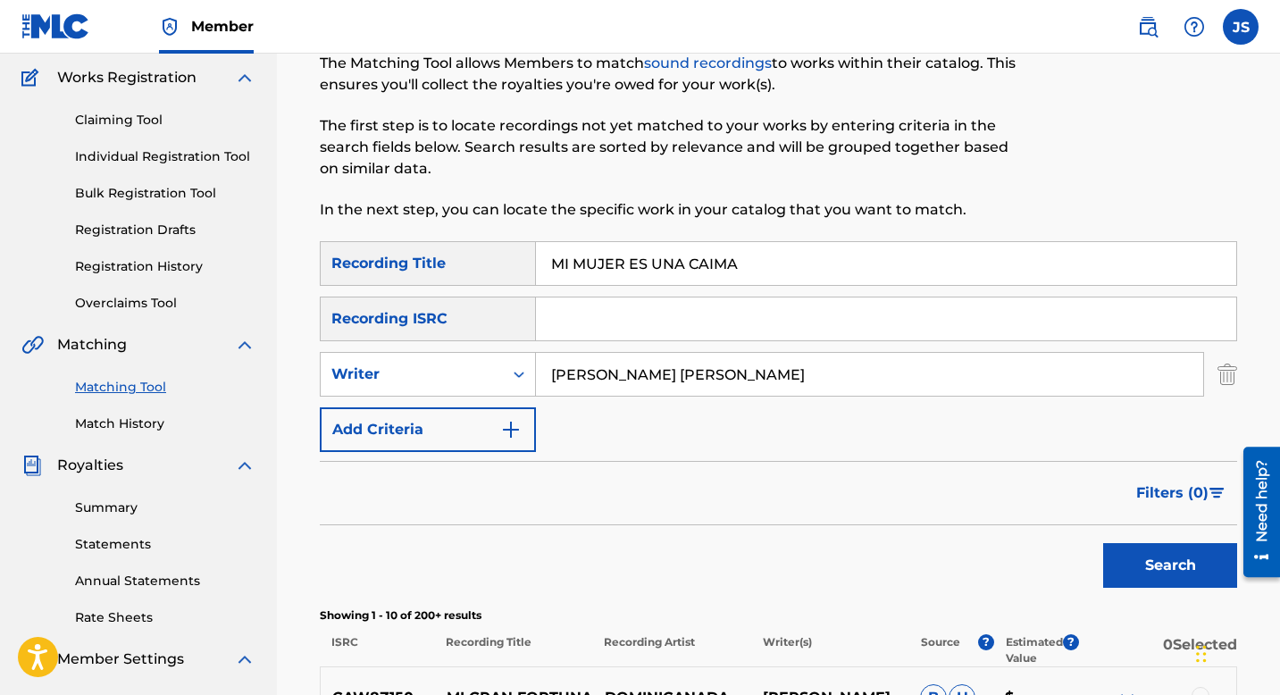
scroll to position [181, 0]
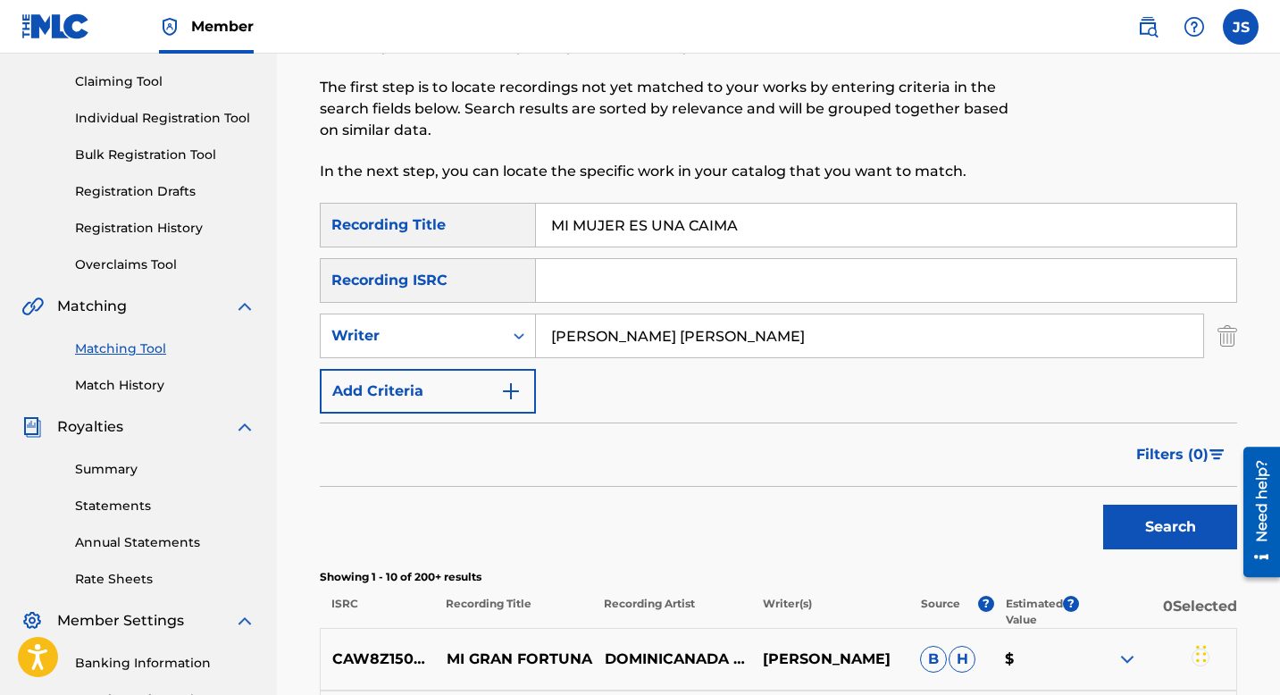
click at [1119, 512] on button "Search" at bounding box center [1170, 527] width 134 height 45
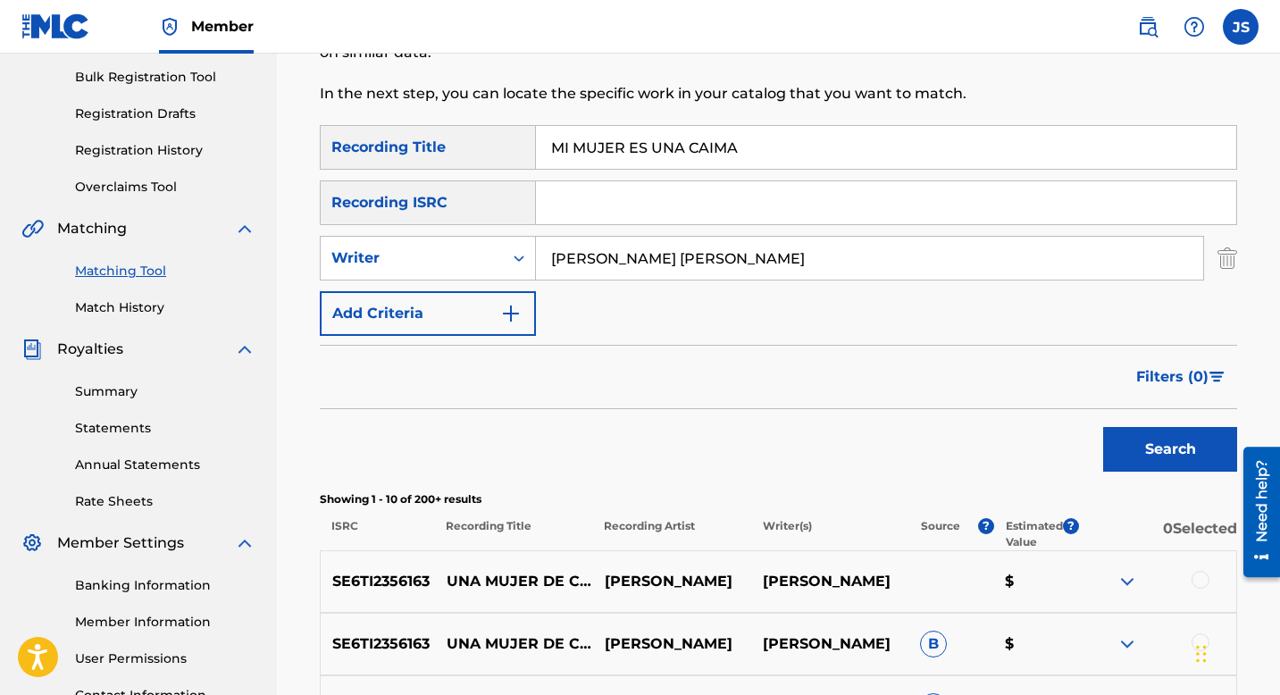
scroll to position [210, 0]
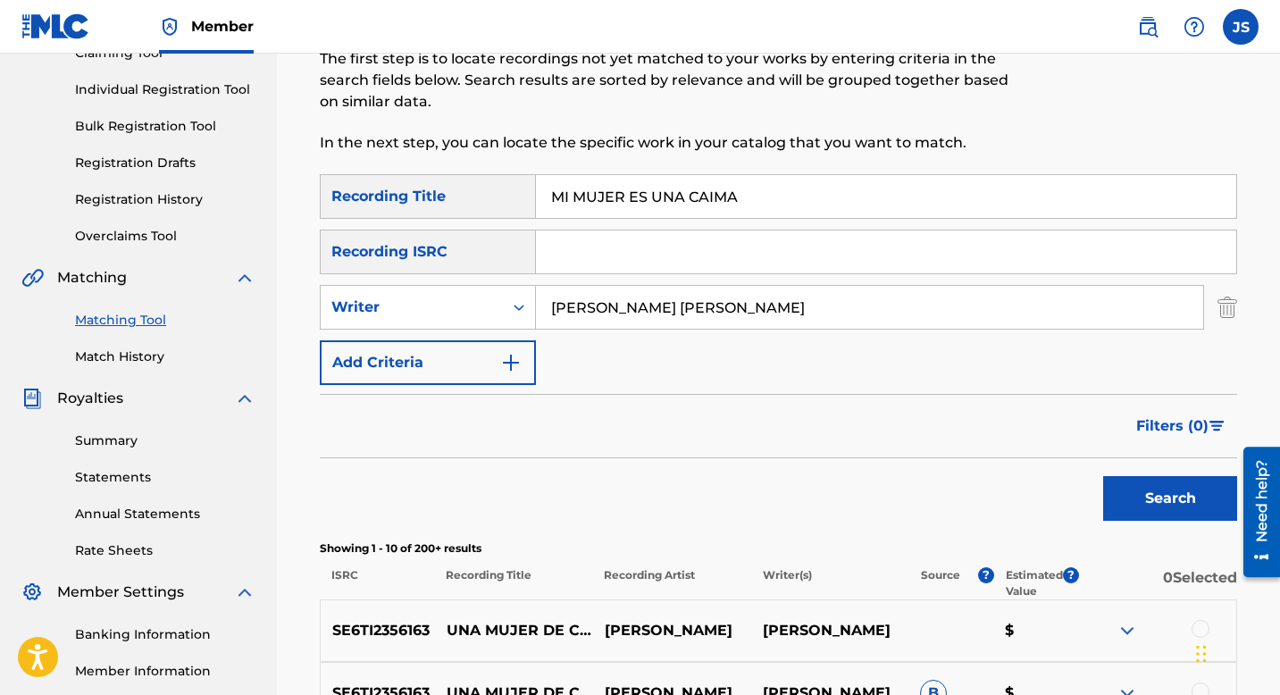
click at [631, 183] on input "MI MUJER ES UNA CAIMA" at bounding box center [886, 196] width 700 height 43
paste input "ME AMENAZO"
click at [1140, 492] on button "Search" at bounding box center [1170, 498] width 134 height 45
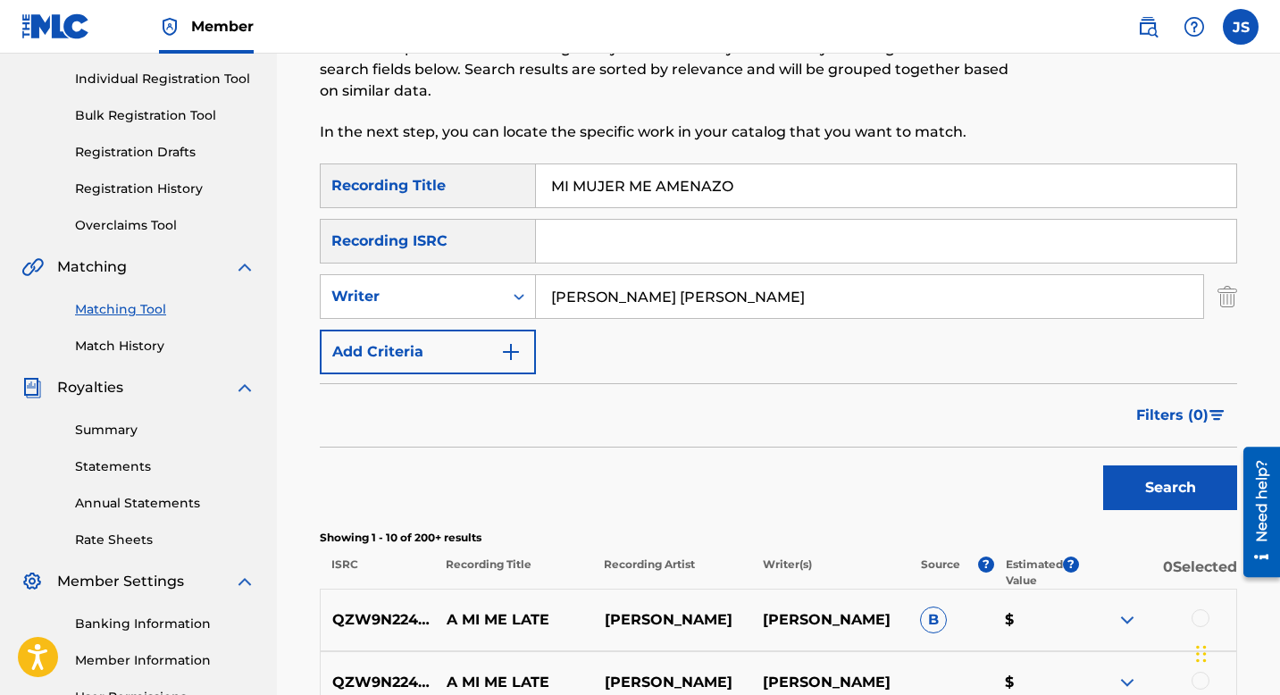
scroll to position [185, 0]
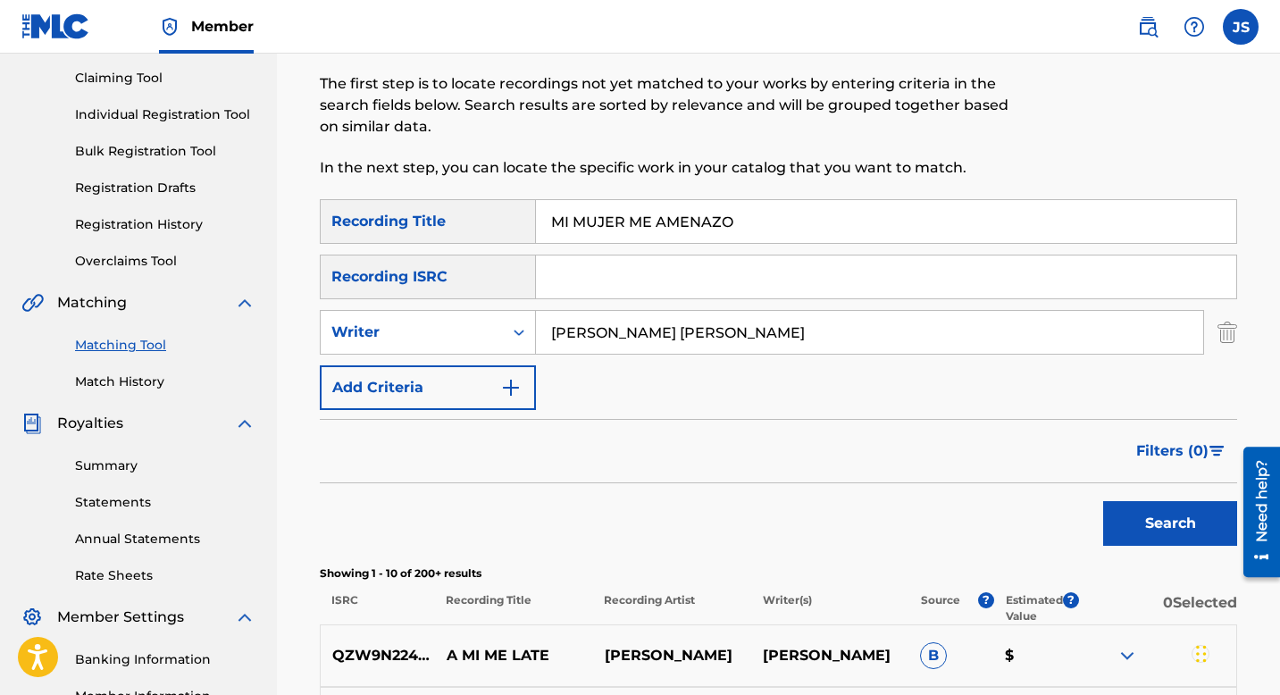
click at [703, 230] on input "MI MUJER ME AMENAZO" at bounding box center [886, 221] width 700 height 43
paste input "NARANJA COMPLETA"
click at [1135, 522] on button "Search" at bounding box center [1170, 523] width 134 height 45
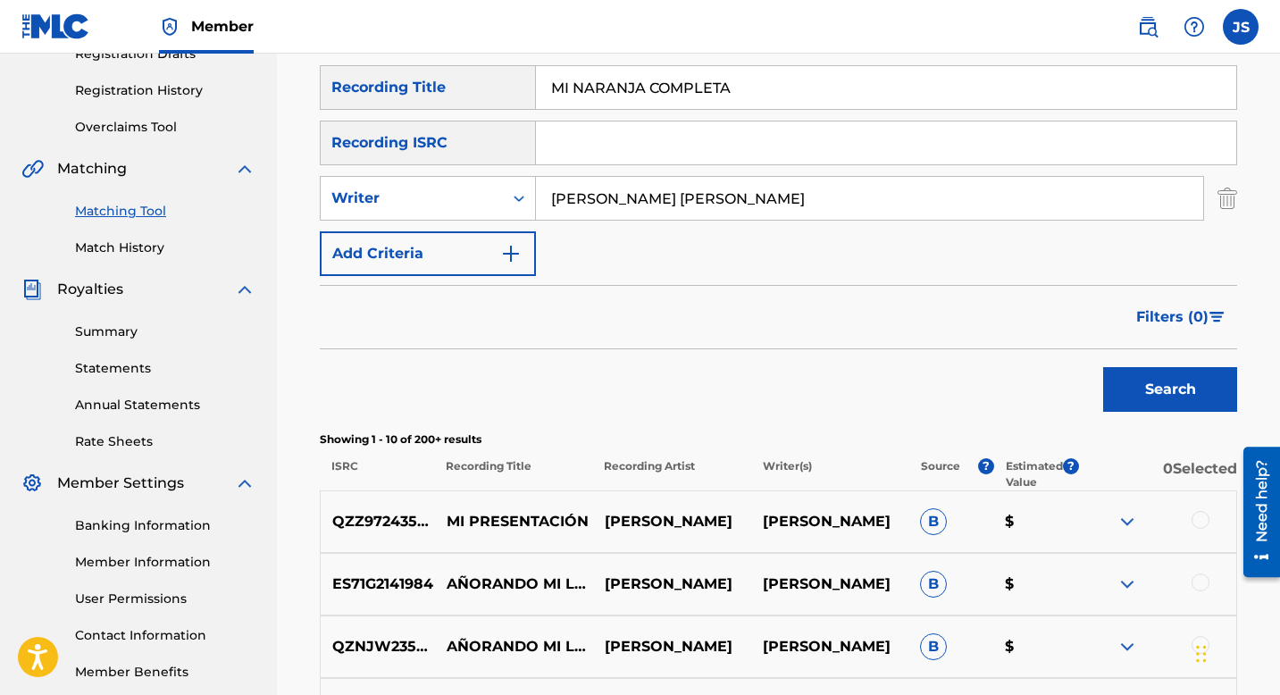
scroll to position [322, 0]
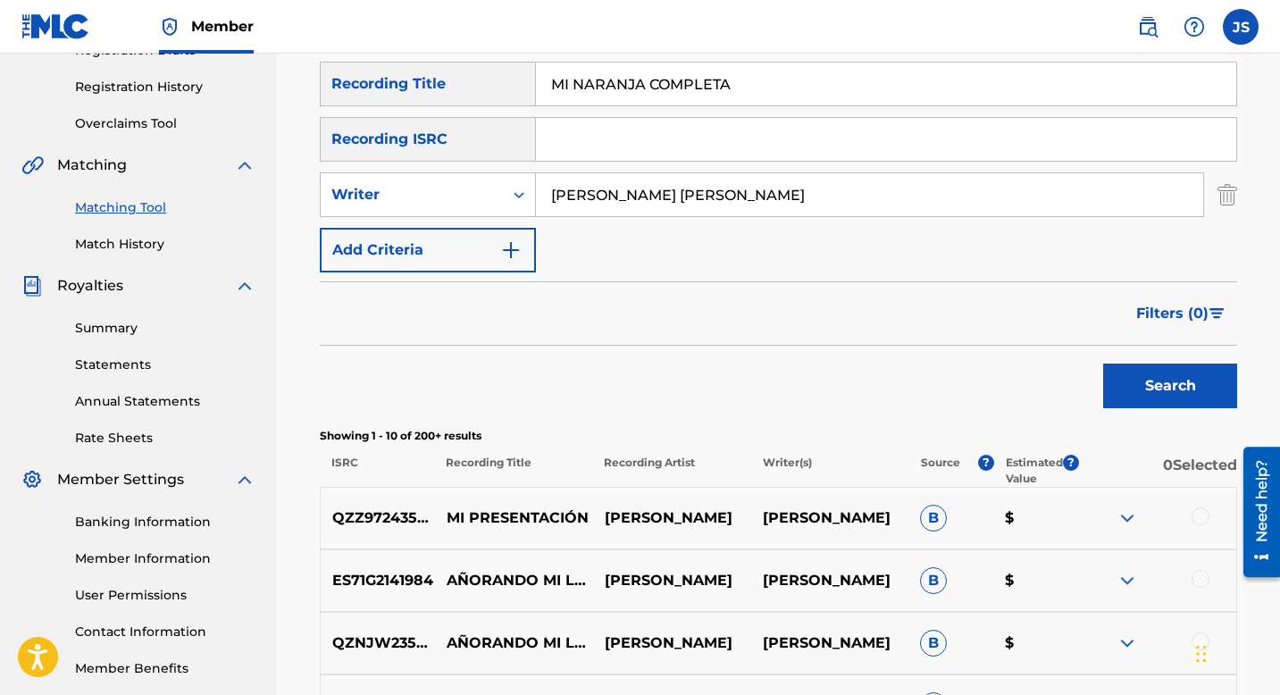
click at [643, 80] on input "MI NARANJA COMPLETA" at bounding box center [886, 84] width 700 height 43
paste input "S COPLAS EN VAQUERIAS"
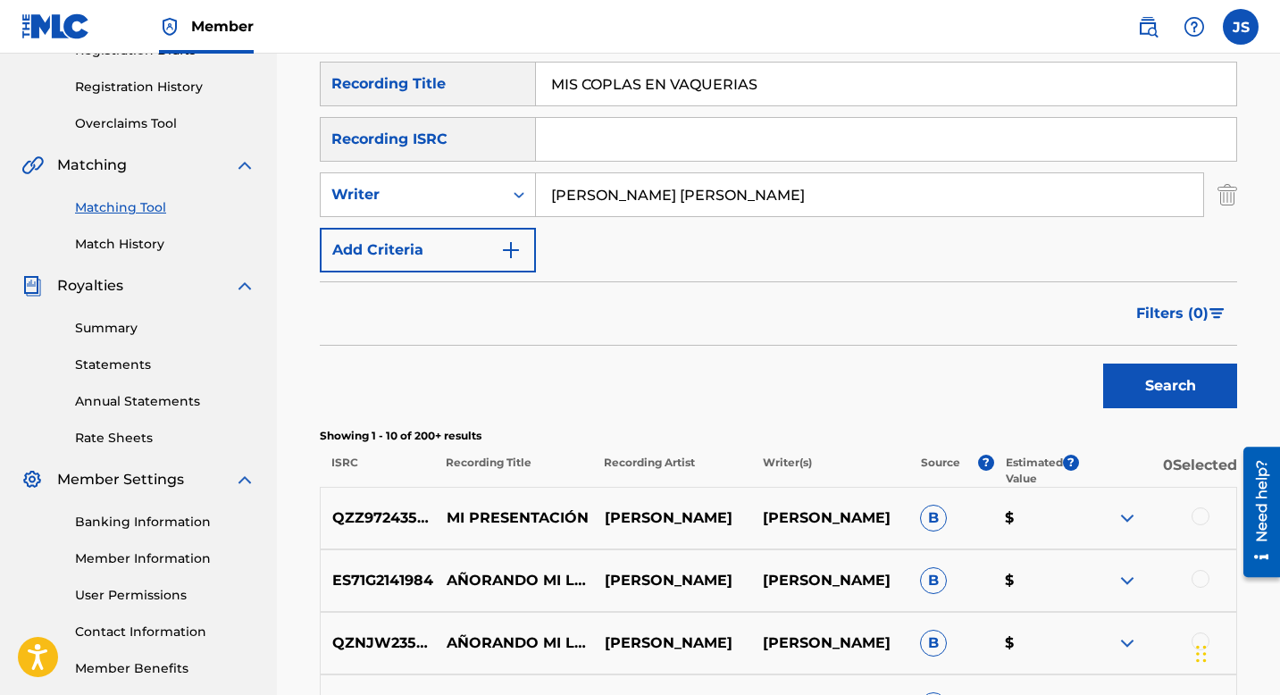
click at [1127, 381] on button "Search" at bounding box center [1170, 386] width 134 height 45
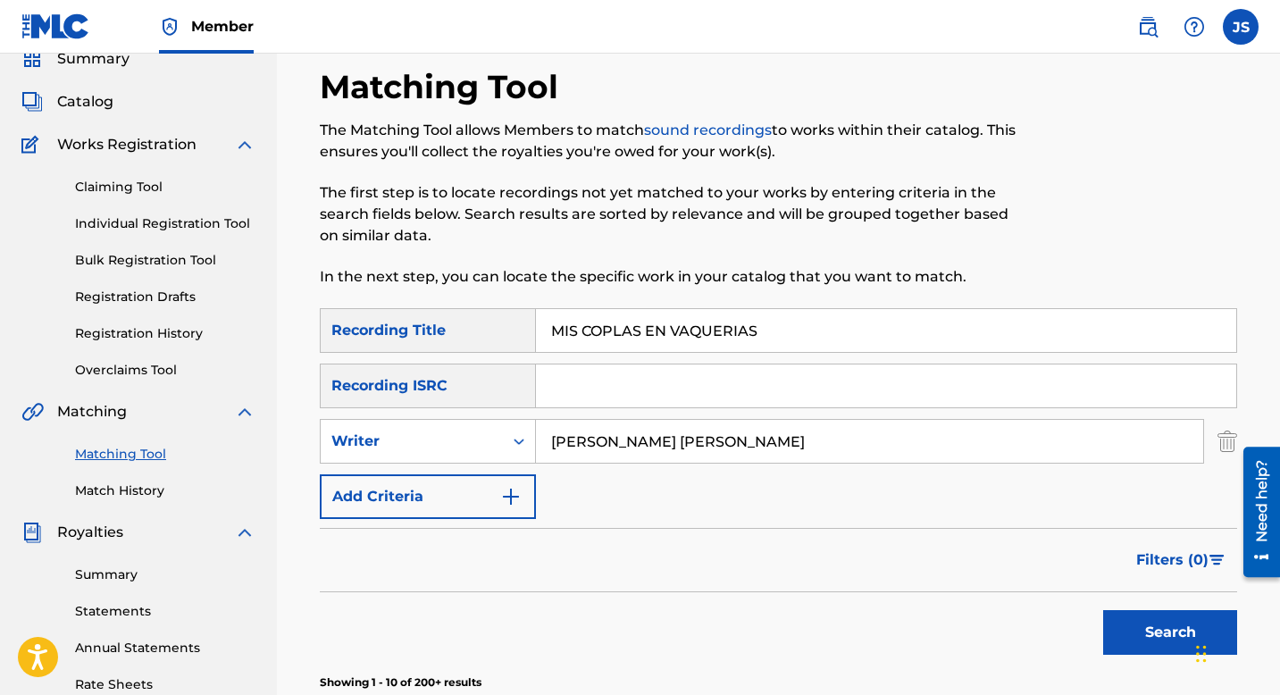
scroll to position [0, 0]
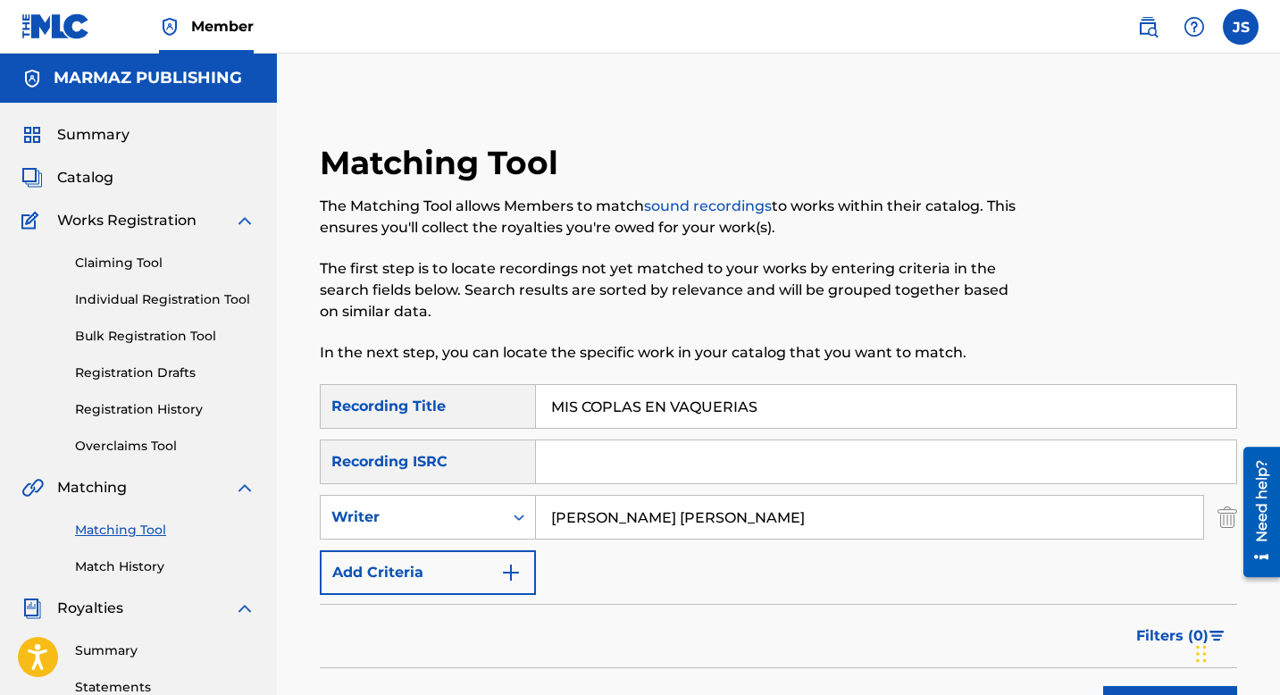
click at [606, 418] on input "MIS COPLAS EN VAQUERIAS" at bounding box center [886, 406] width 700 height 43
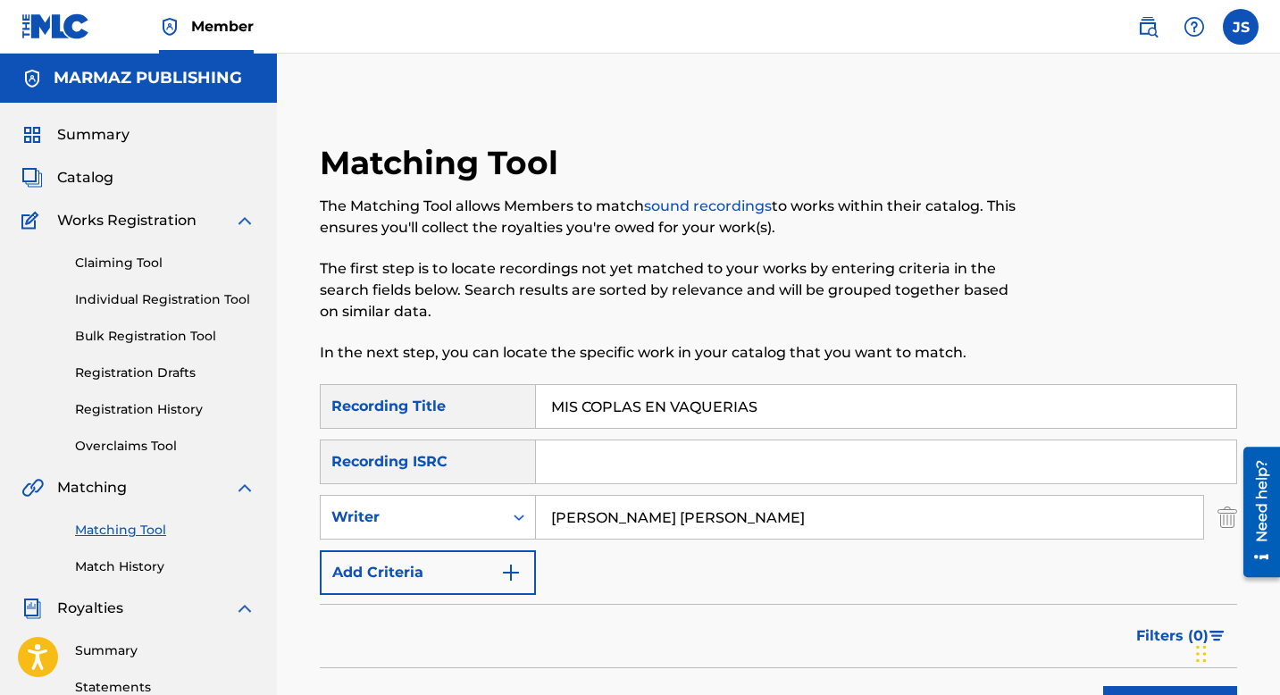
paste input "NEGRO CON EL ALMA"
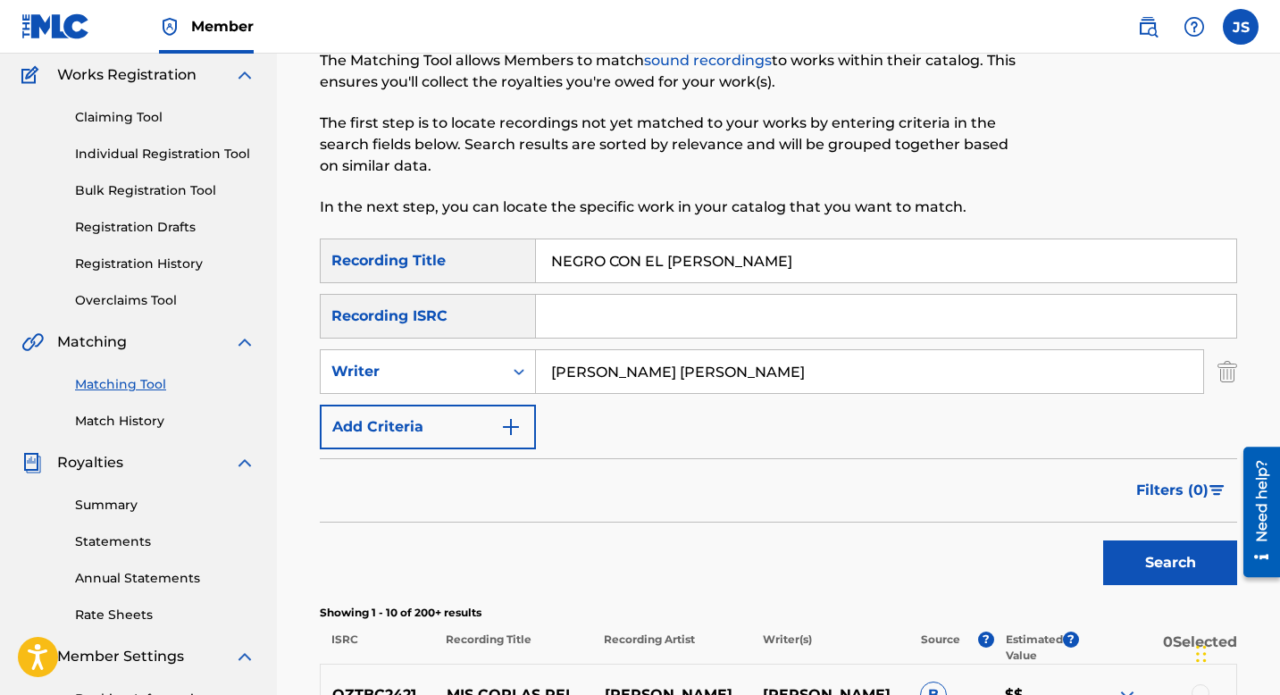
scroll to position [180, 0]
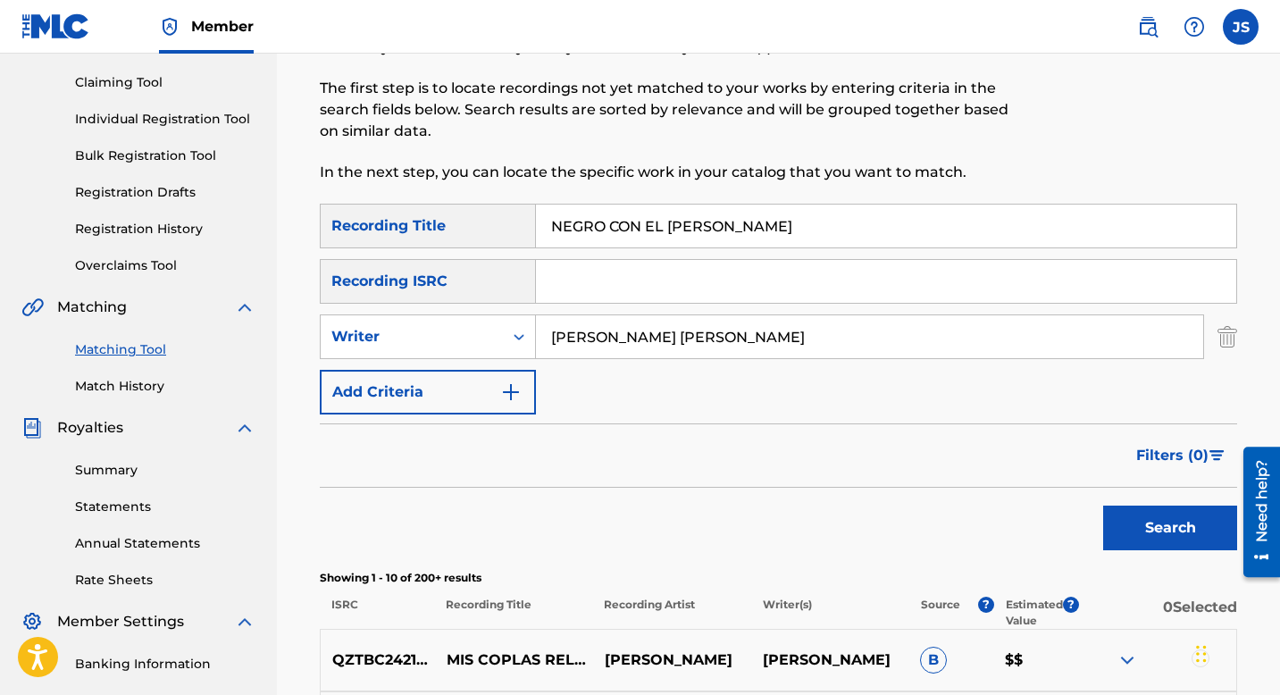
click at [1119, 510] on button "Search" at bounding box center [1170, 528] width 134 height 45
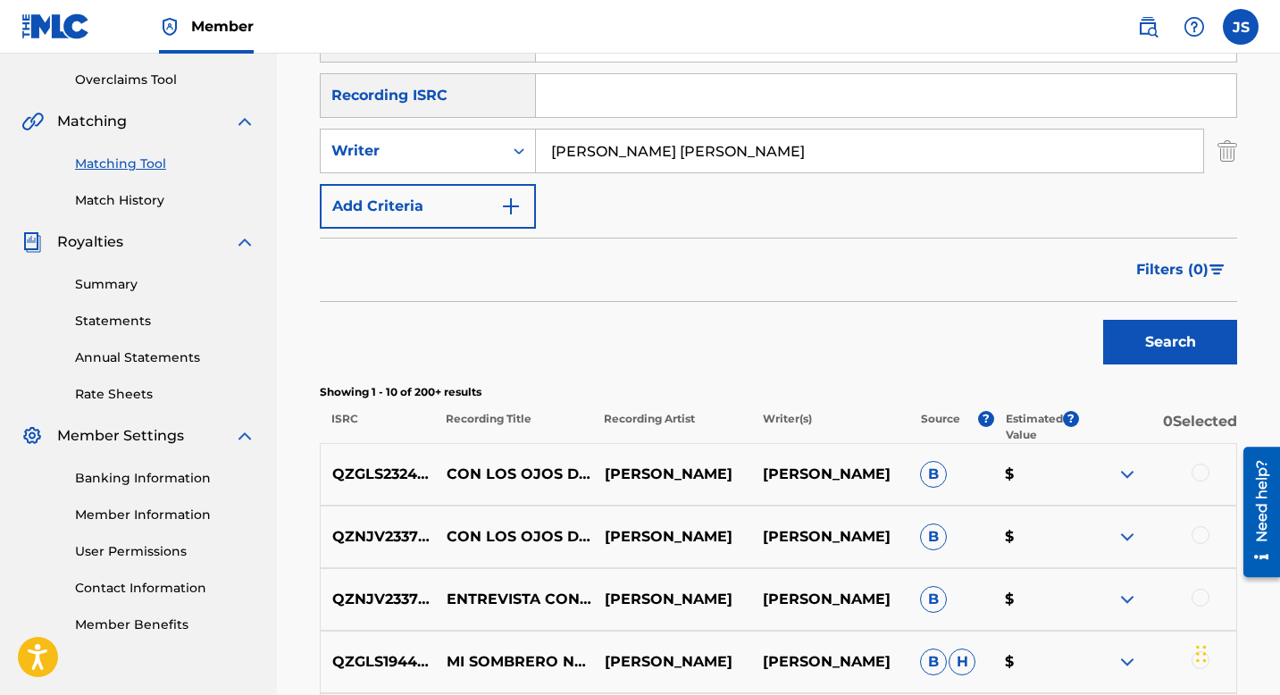
scroll to position [0, 0]
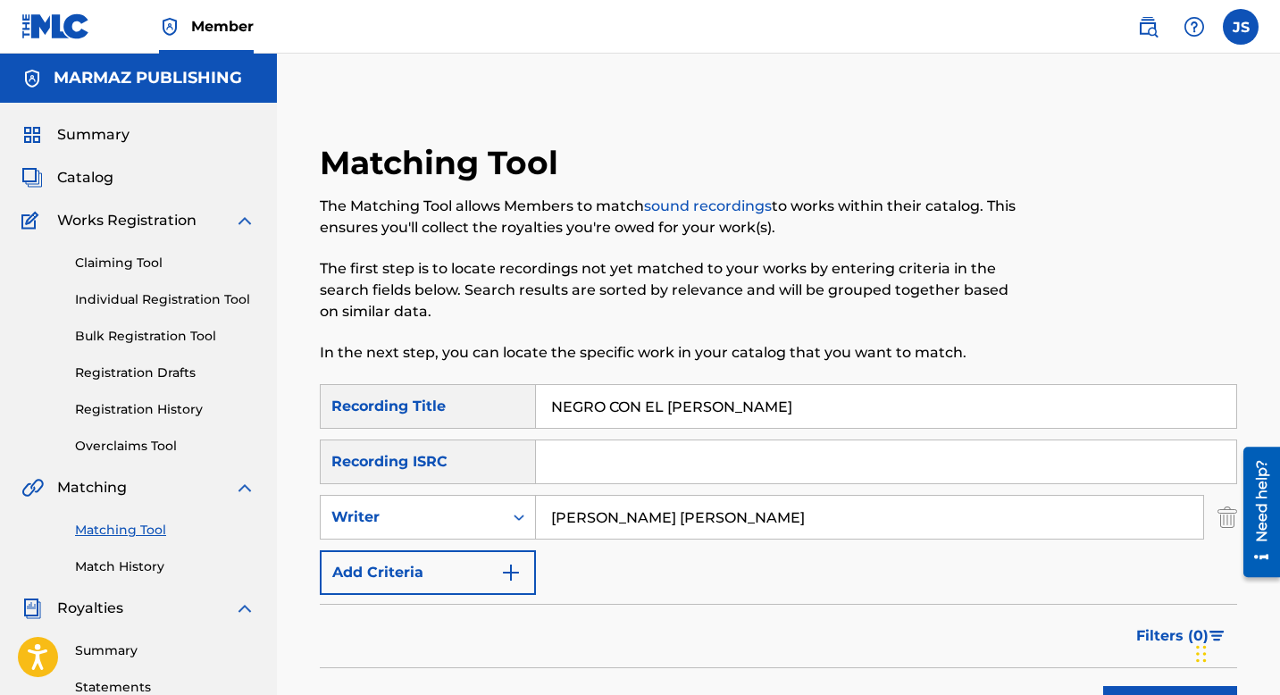
click at [623, 404] on input "NEGRO CON EL ALMA" at bounding box center [886, 406] width 700 height 43
paste input "O CREO MÁS EN TU AMOR"
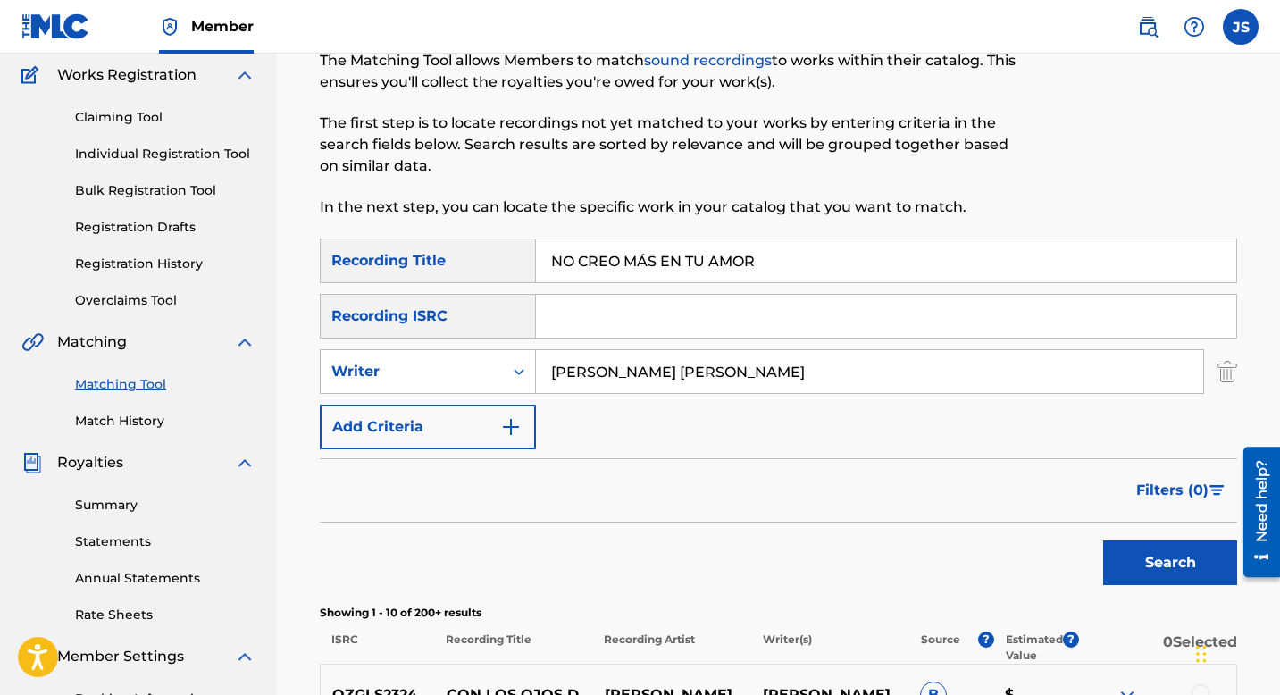
scroll to position [148, 0]
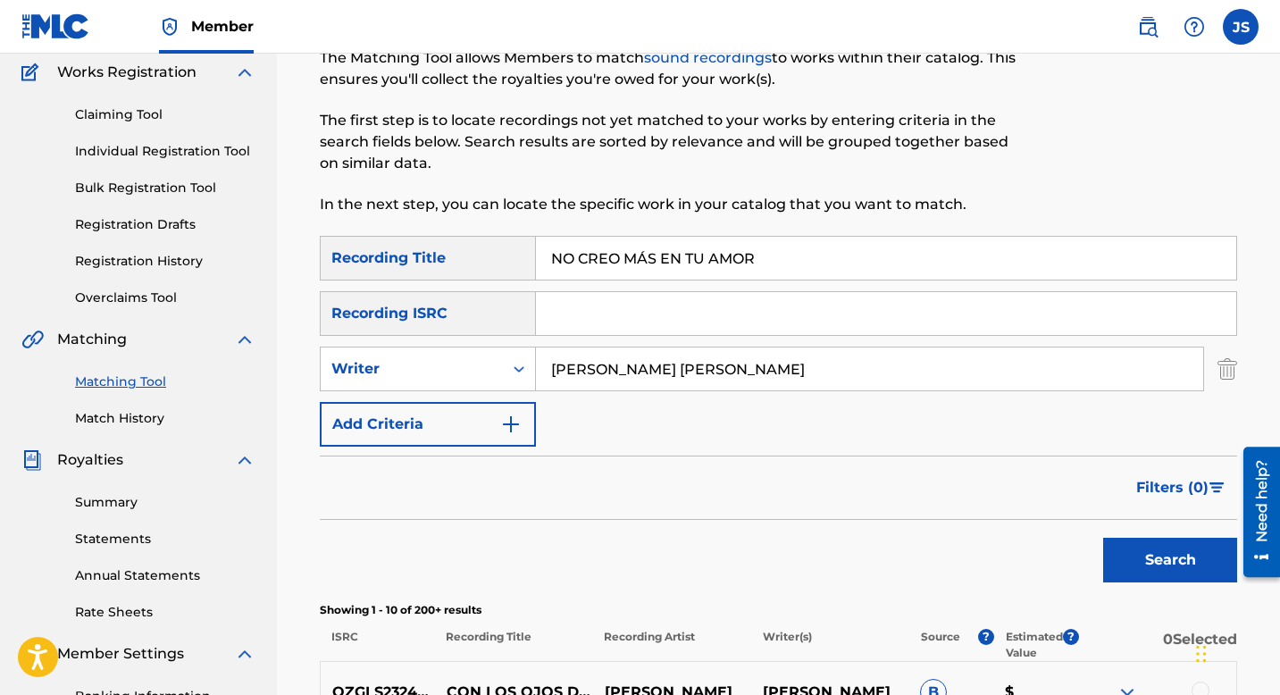
type input "NO CREO MÁS EN TU AMOR"
click at [1134, 557] on button "Search" at bounding box center [1170, 560] width 134 height 45
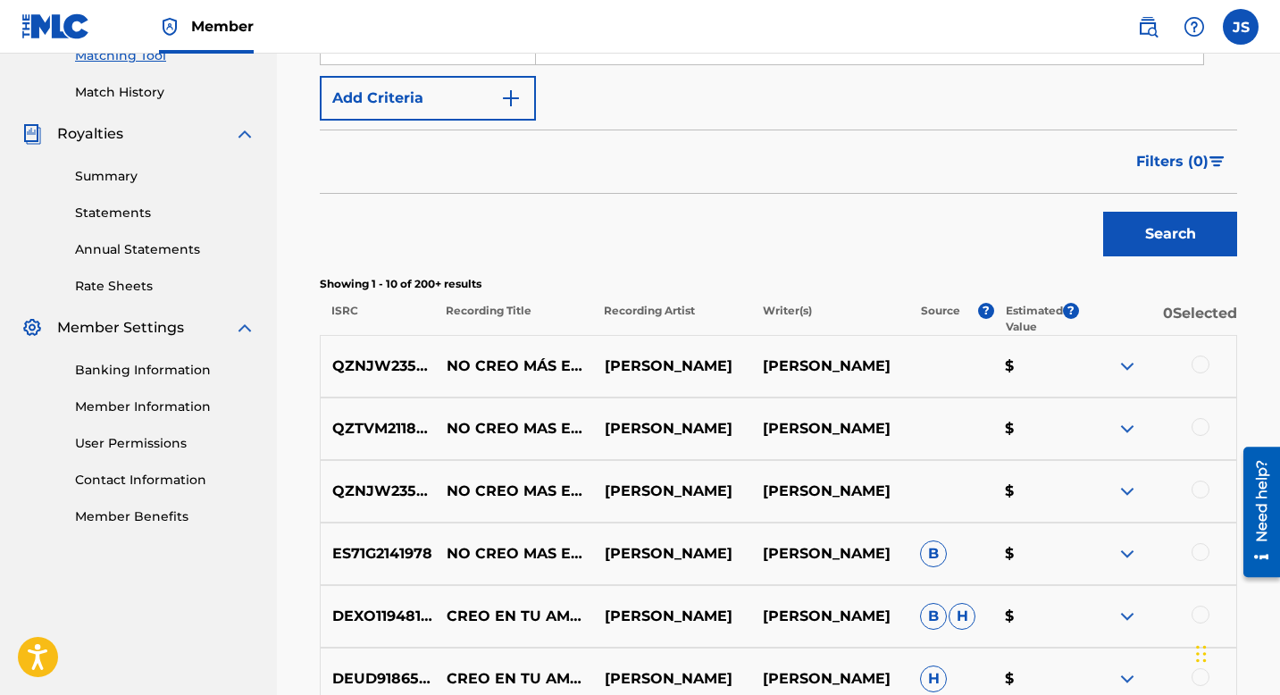
scroll to position [473, 0]
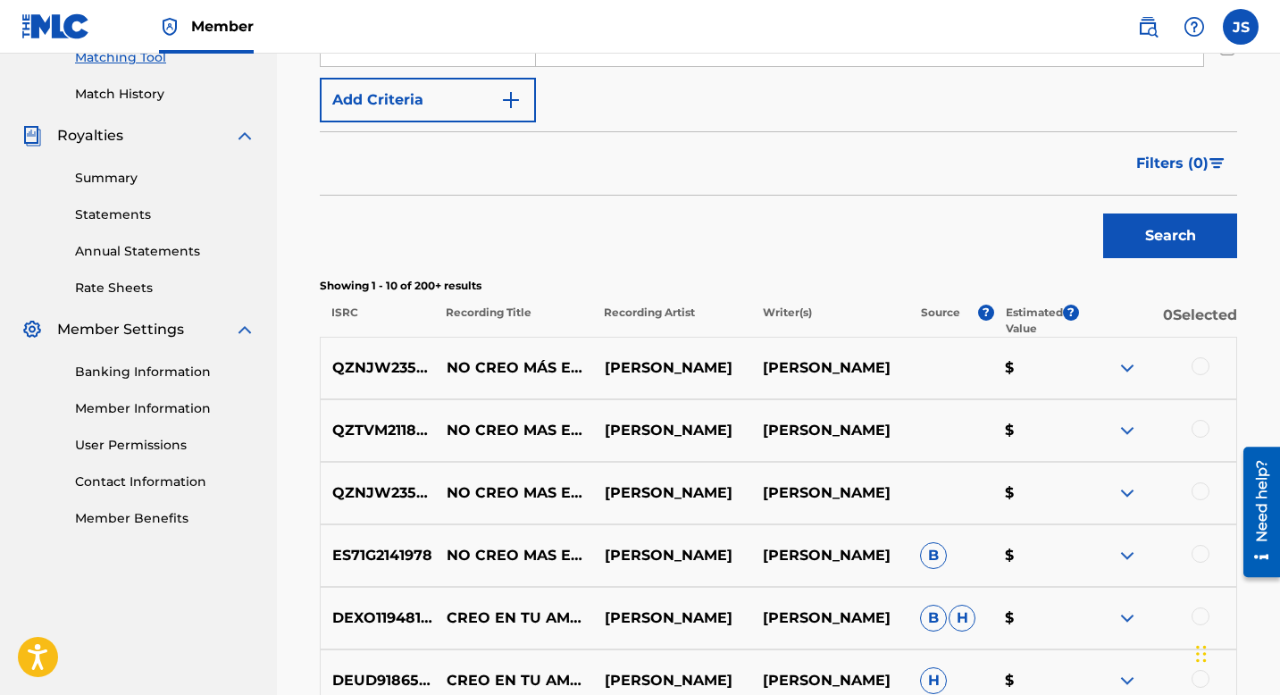
click at [386, 373] on p "QZNJW2359341" at bounding box center [378, 367] width 114 height 21
copy p "QZNJW2359341"
click at [1195, 368] on div at bounding box center [1201, 366] width 18 height 18
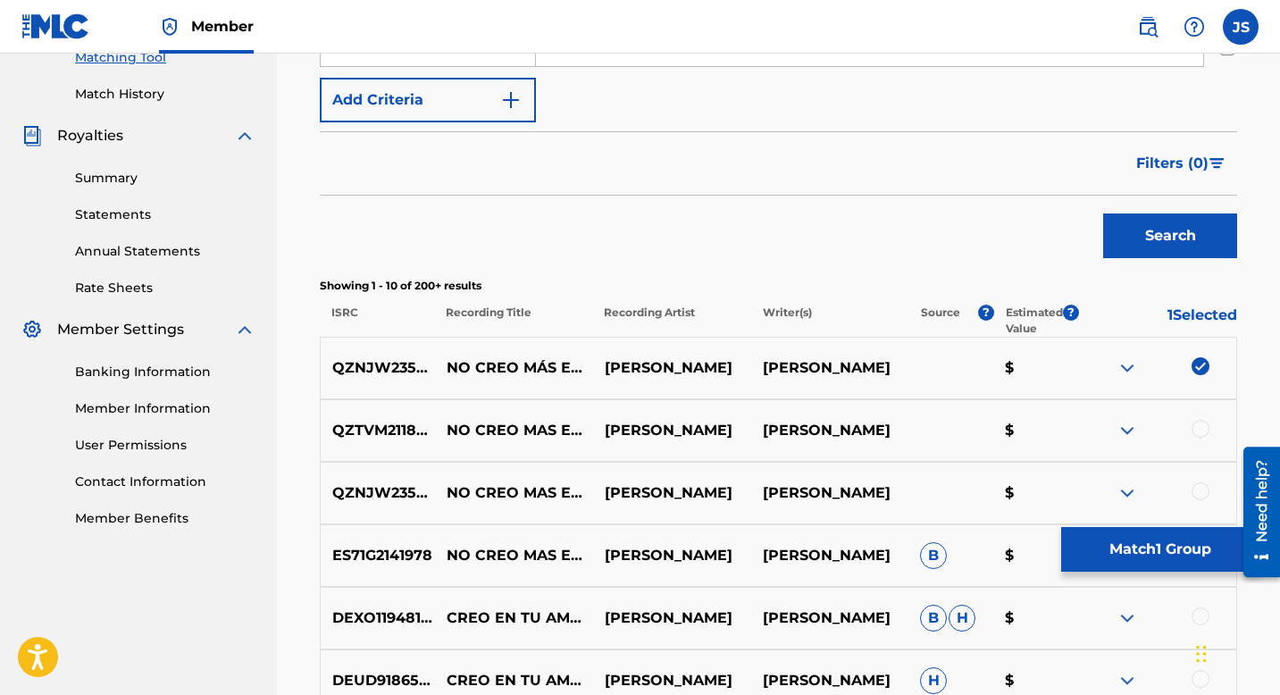
click at [1202, 434] on div at bounding box center [1201, 429] width 18 height 18
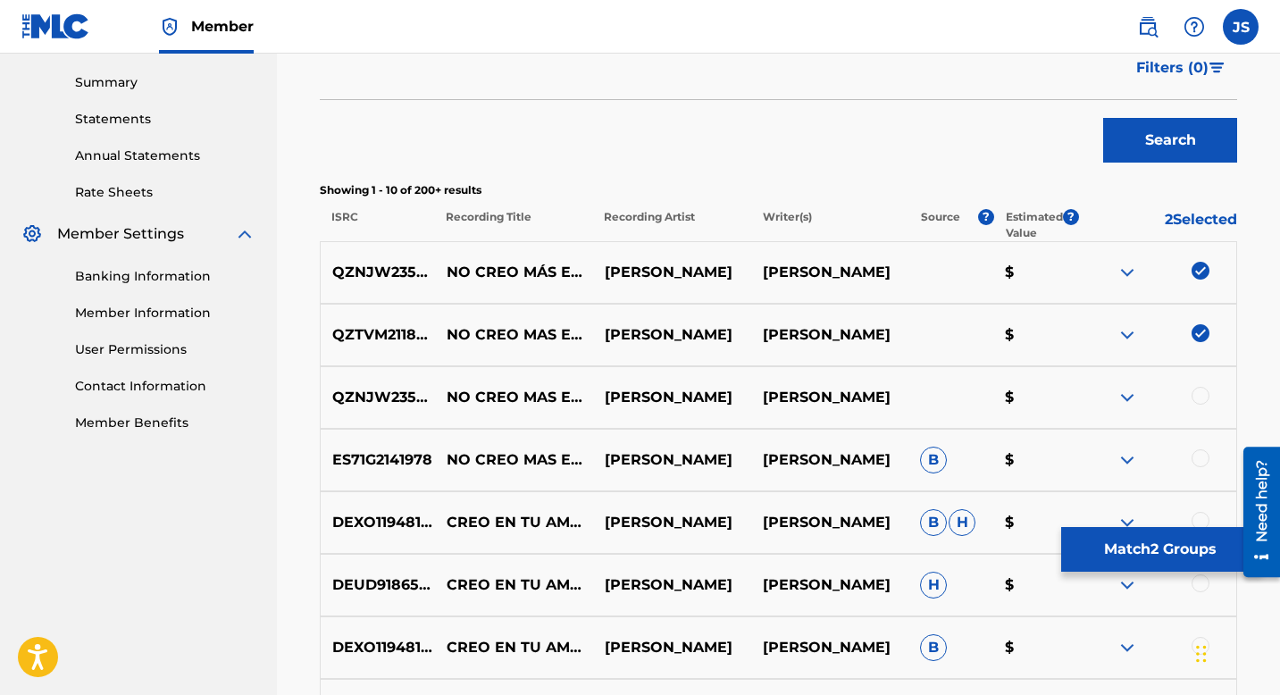
scroll to position [574, 0]
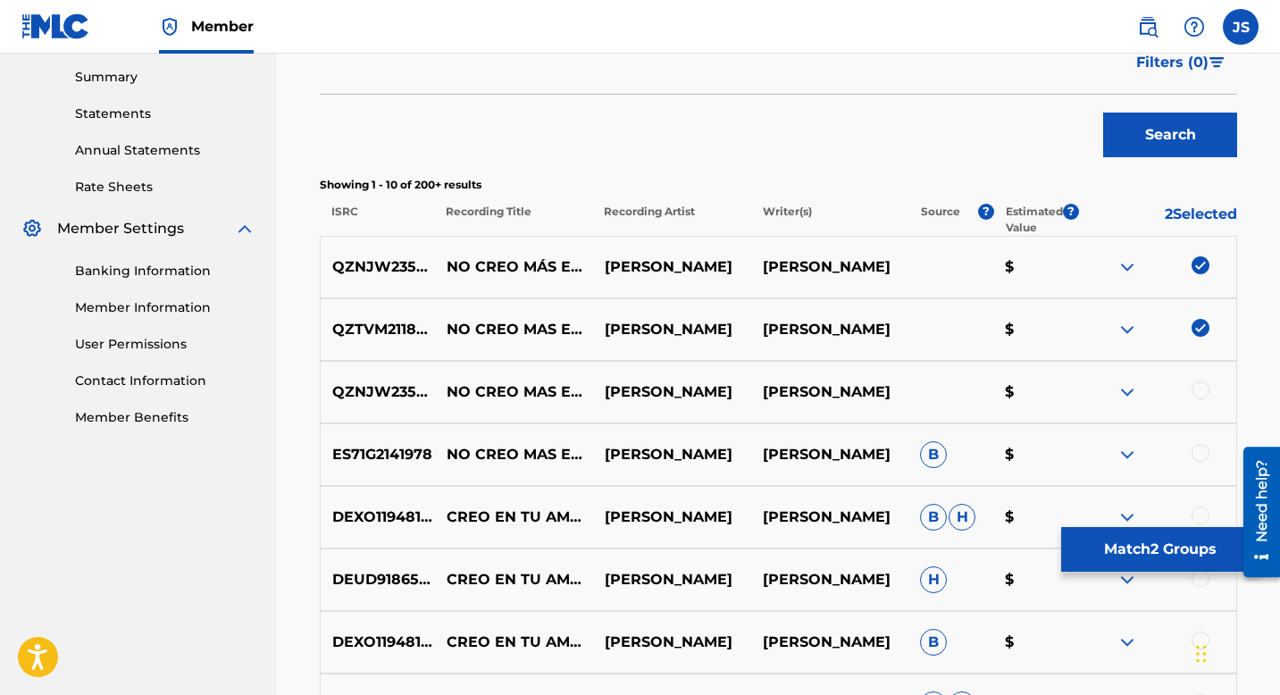
click at [1197, 387] on div at bounding box center [1201, 390] width 18 height 18
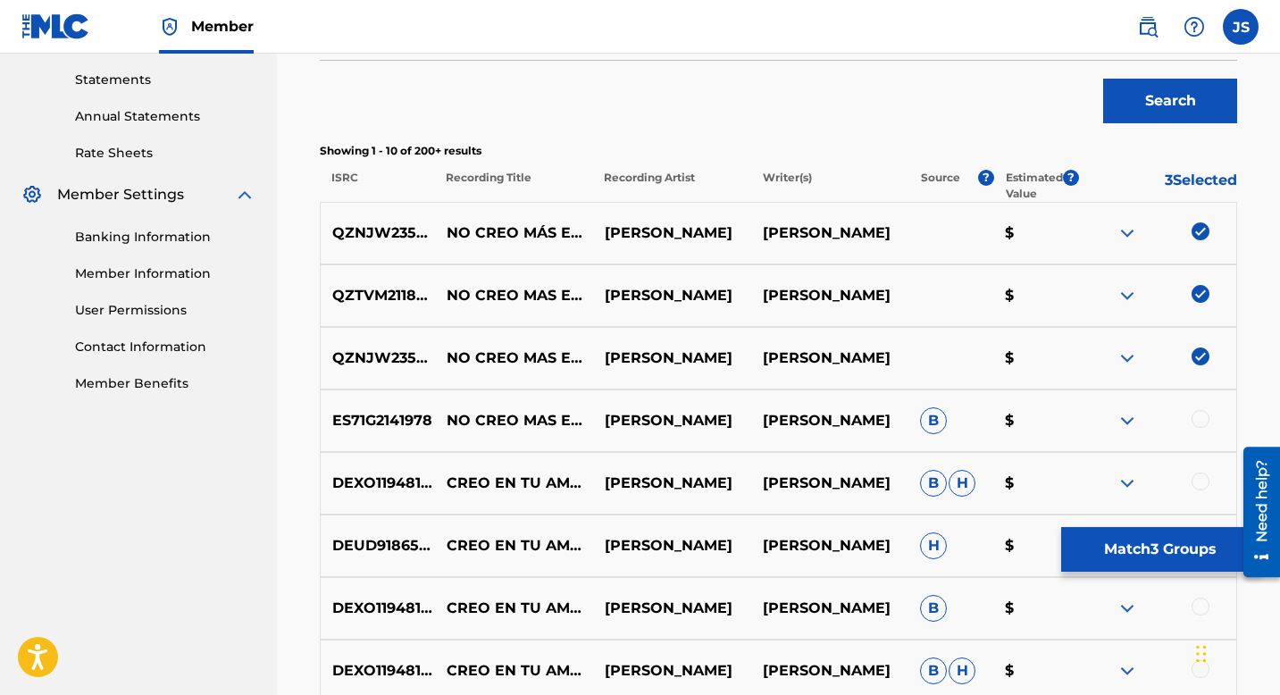
scroll to position [608, 0]
click at [1212, 422] on div at bounding box center [1157, 419] width 158 height 21
click at [1203, 422] on div at bounding box center [1201, 418] width 18 height 18
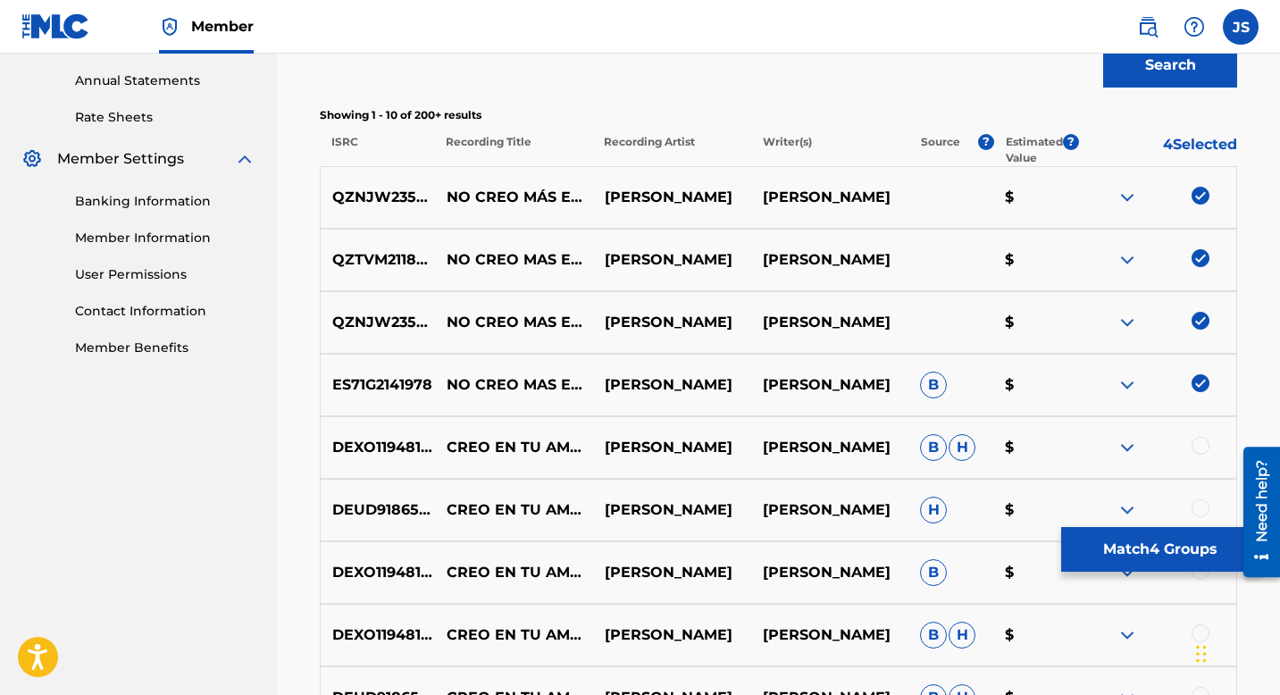
scroll to position [647, 0]
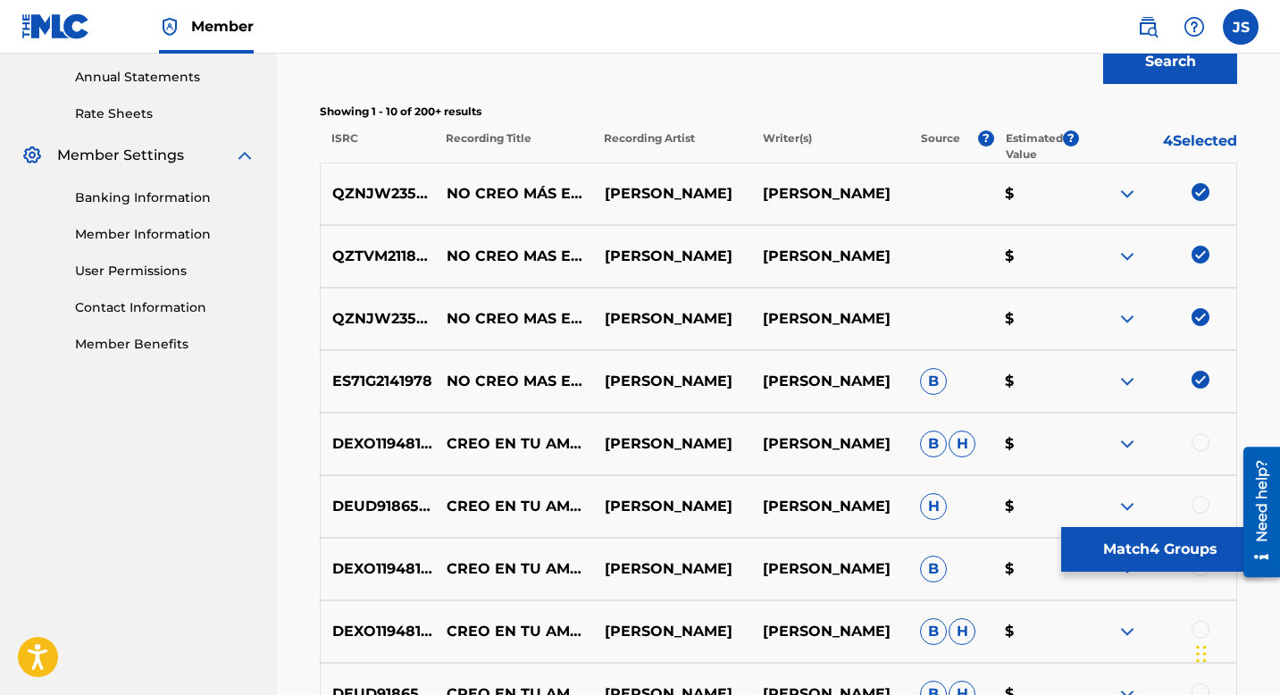
click at [381, 255] on p "QZTVM2118792" at bounding box center [378, 256] width 114 height 21
copy p "QZTVM2118792"
click at [384, 381] on p "ES71G2141978" at bounding box center [378, 381] width 114 height 21
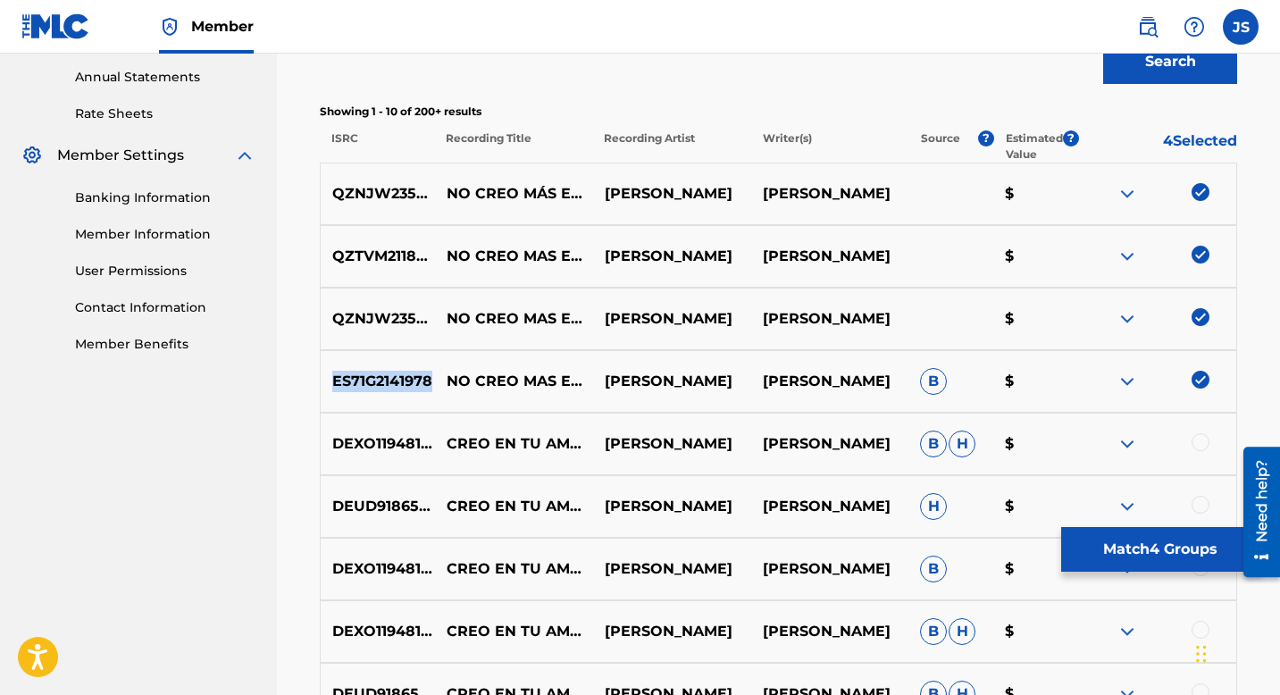
copy p "ES71G2141978"
click at [1181, 555] on button "Match 4 Groups" at bounding box center [1159, 549] width 197 height 45
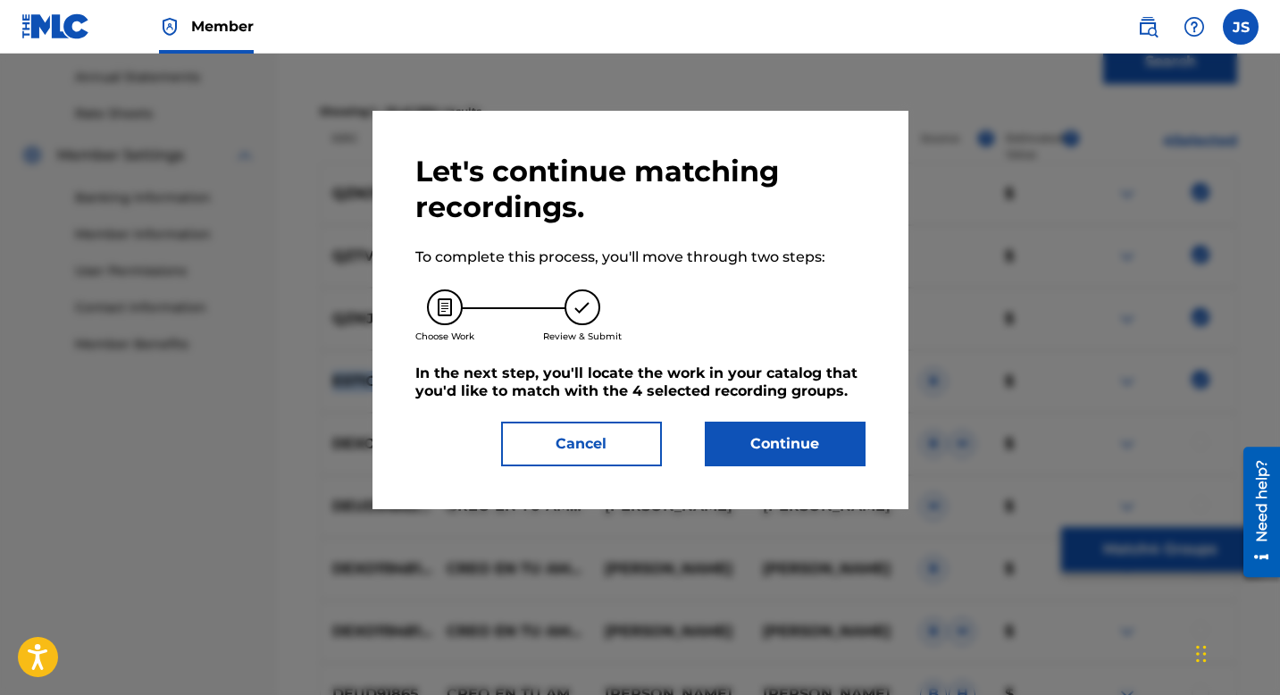
click at [791, 439] on button "Continue" at bounding box center [785, 444] width 161 height 45
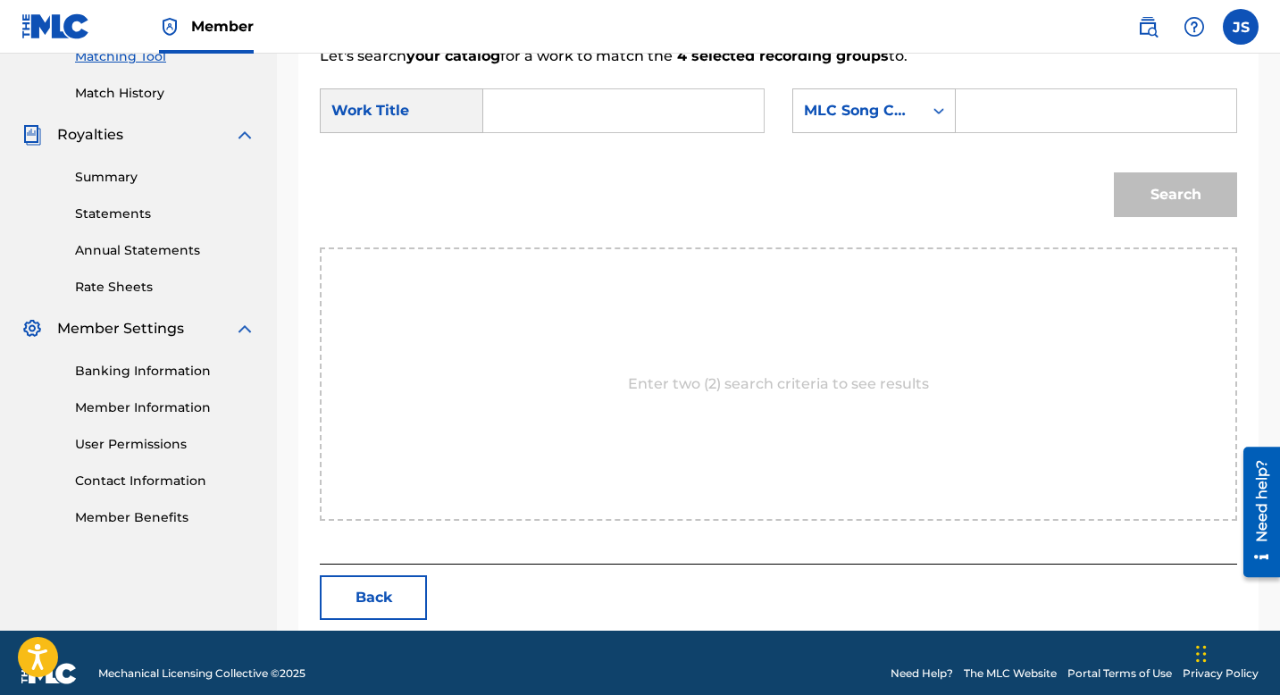
scroll to position [495, 0]
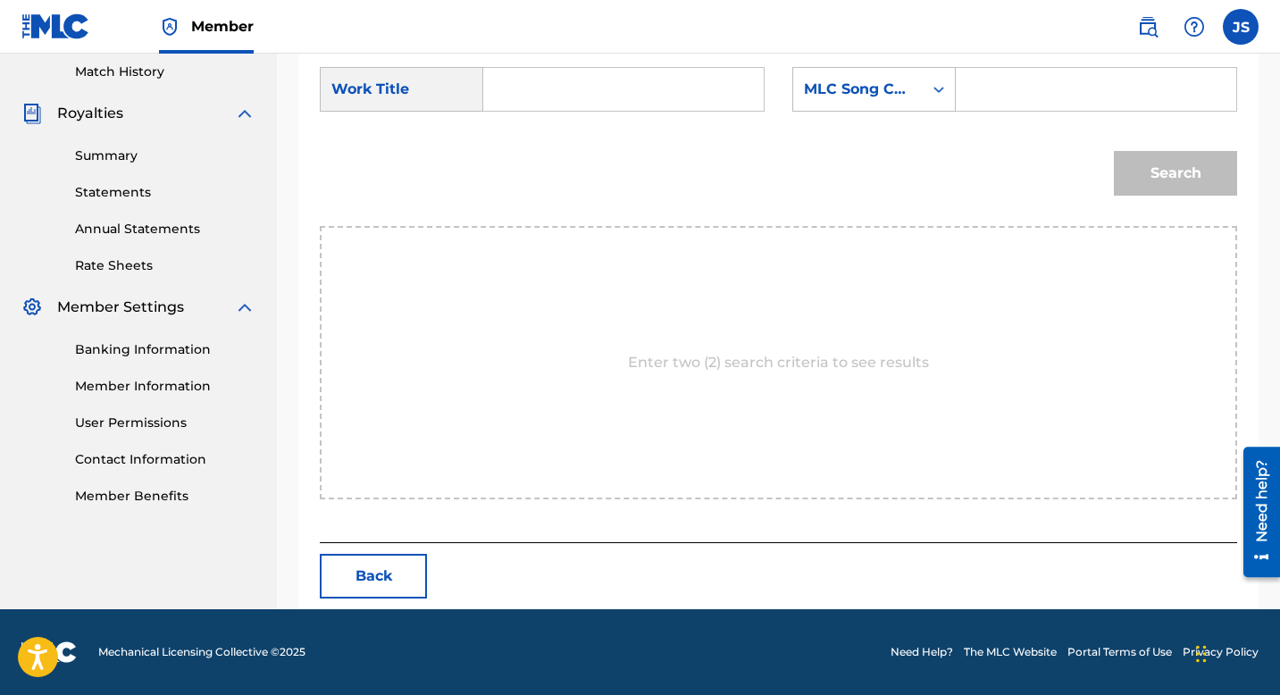
click at [517, 105] on input "Search Form" at bounding box center [623, 89] width 250 height 43
click at [582, 123] on strong "m" at bounding box center [579, 129] width 15 height 17
type input "no creo más en tu amor"
click at [991, 80] on input "Search Form" at bounding box center [1096, 89] width 250 height 43
paste input "N74A71"
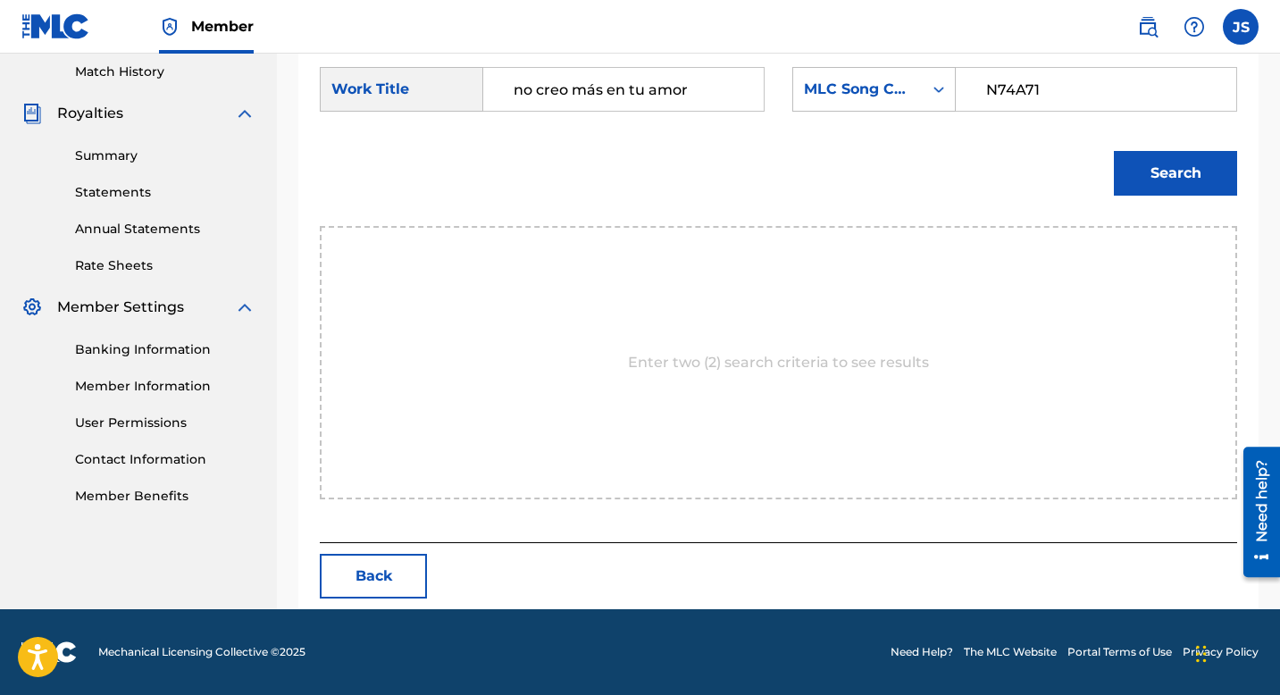
type input "N74A71"
click at [1180, 163] on button "Search" at bounding box center [1175, 173] width 123 height 45
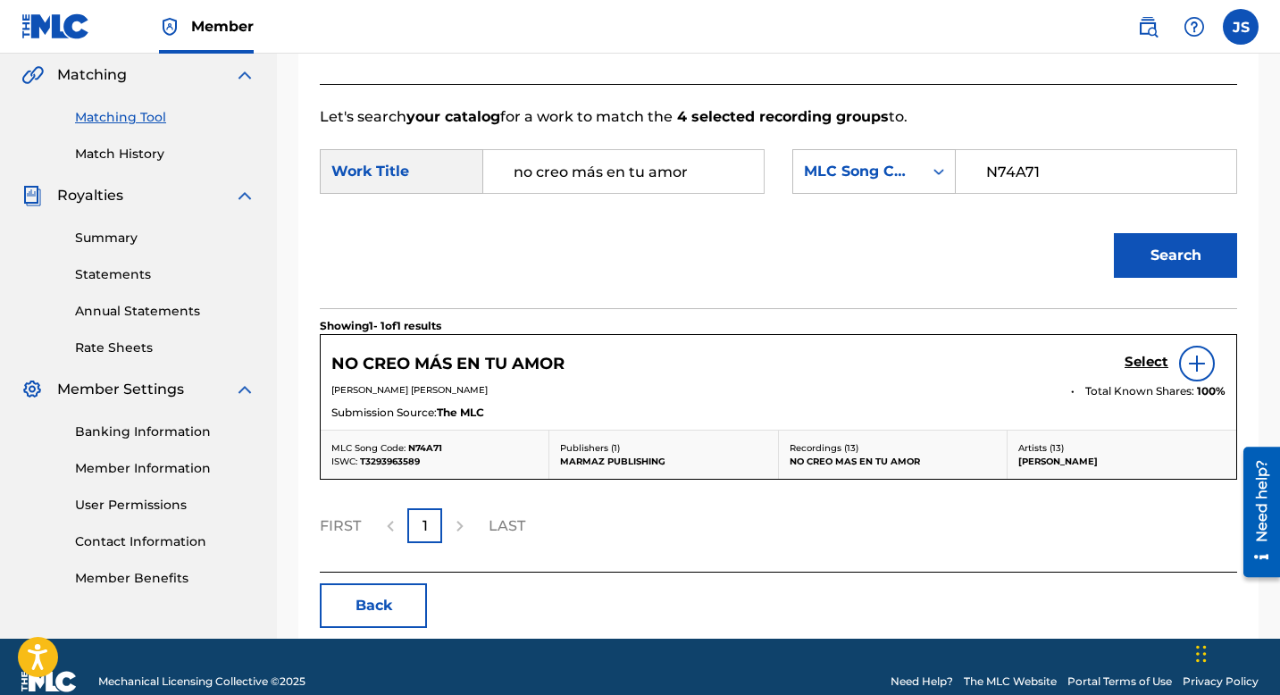
scroll to position [442, 0]
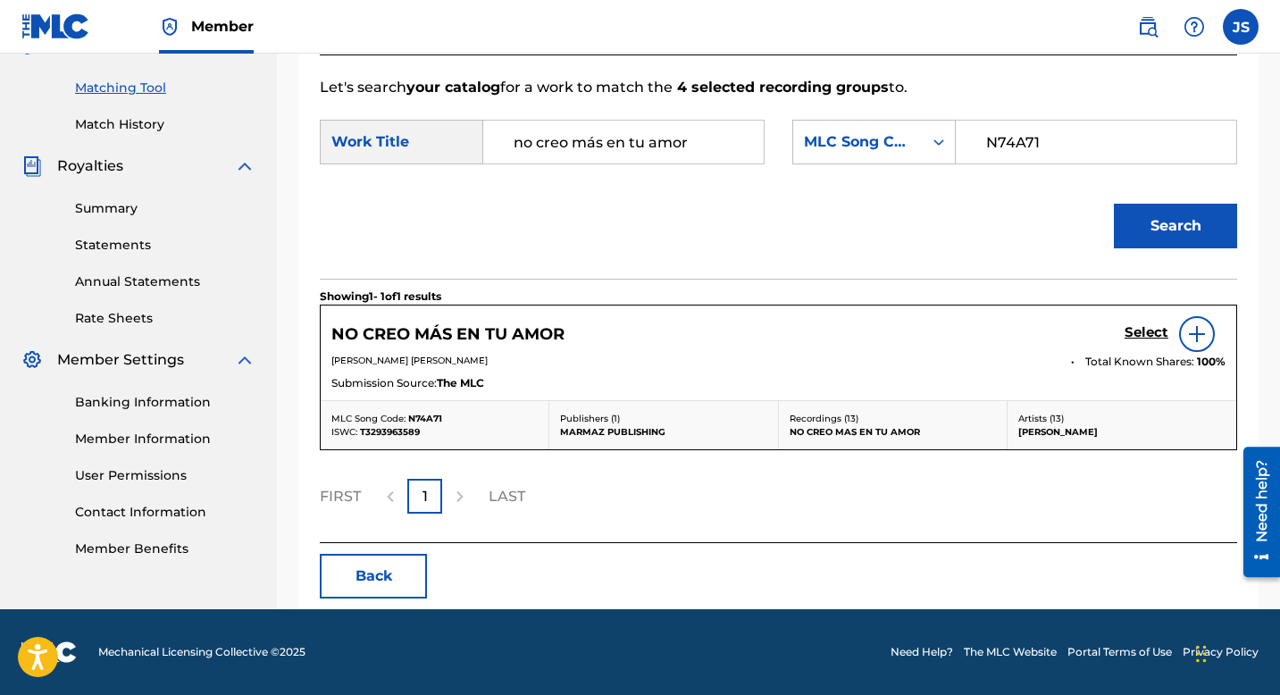
click at [1127, 328] on h5 "Select" at bounding box center [1147, 332] width 44 height 17
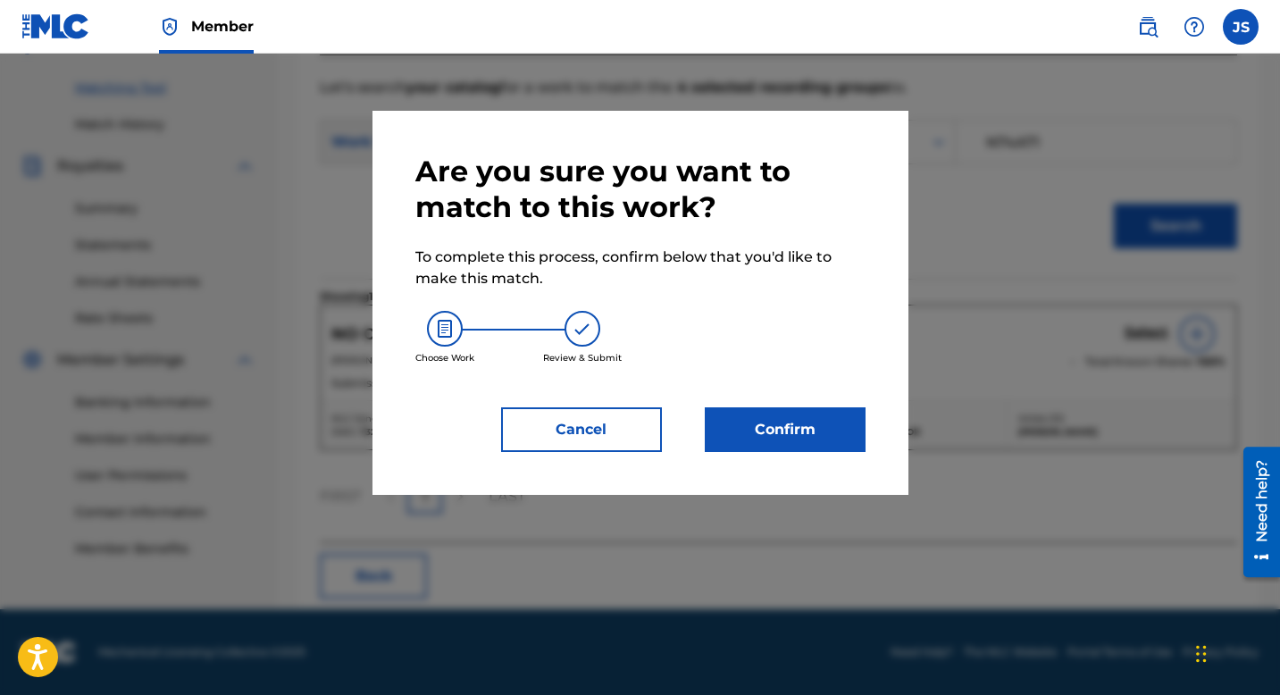
click at [755, 416] on button "Confirm" at bounding box center [785, 429] width 161 height 45
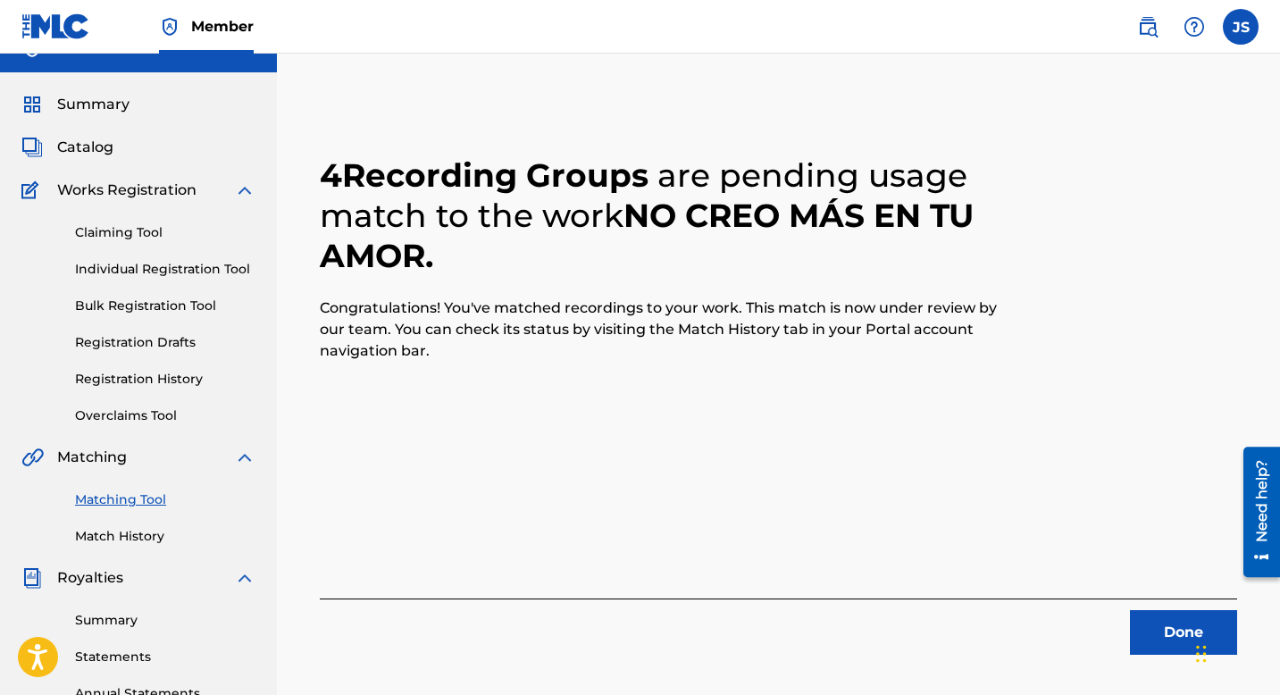
scroll to position [62, 0]
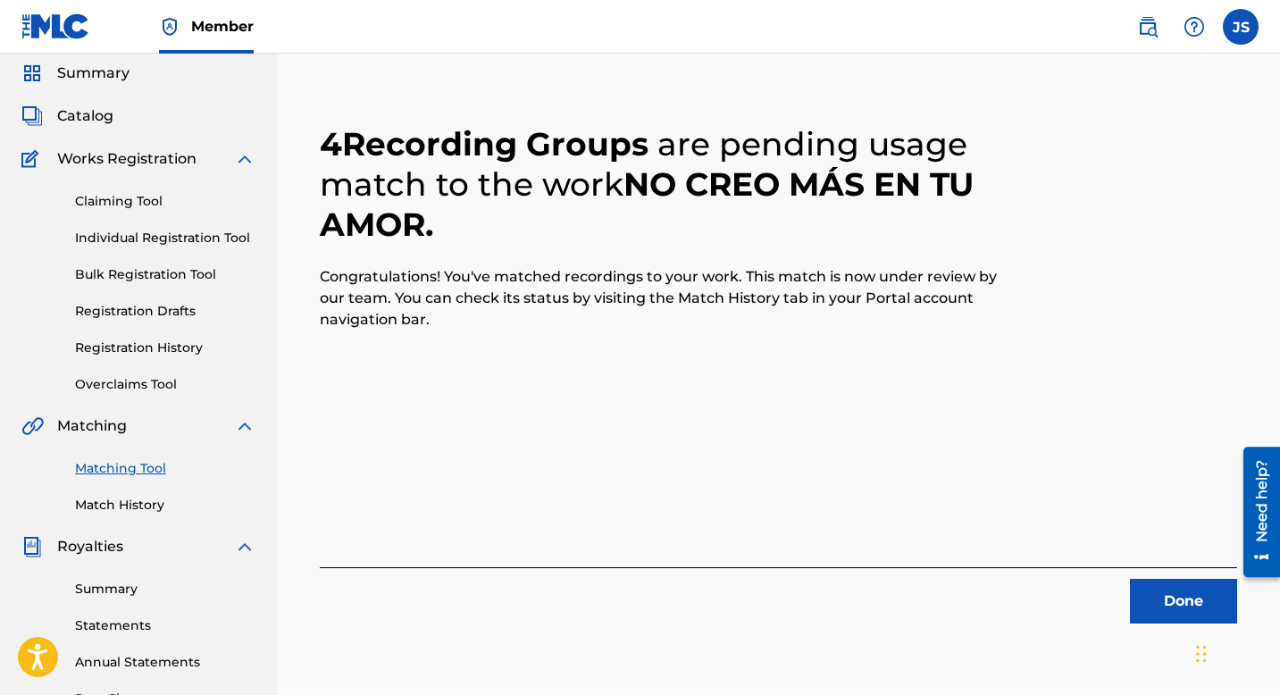
click at [1151, 612] on button "Done" at bounding box center [1183, 601] width 107 height 45
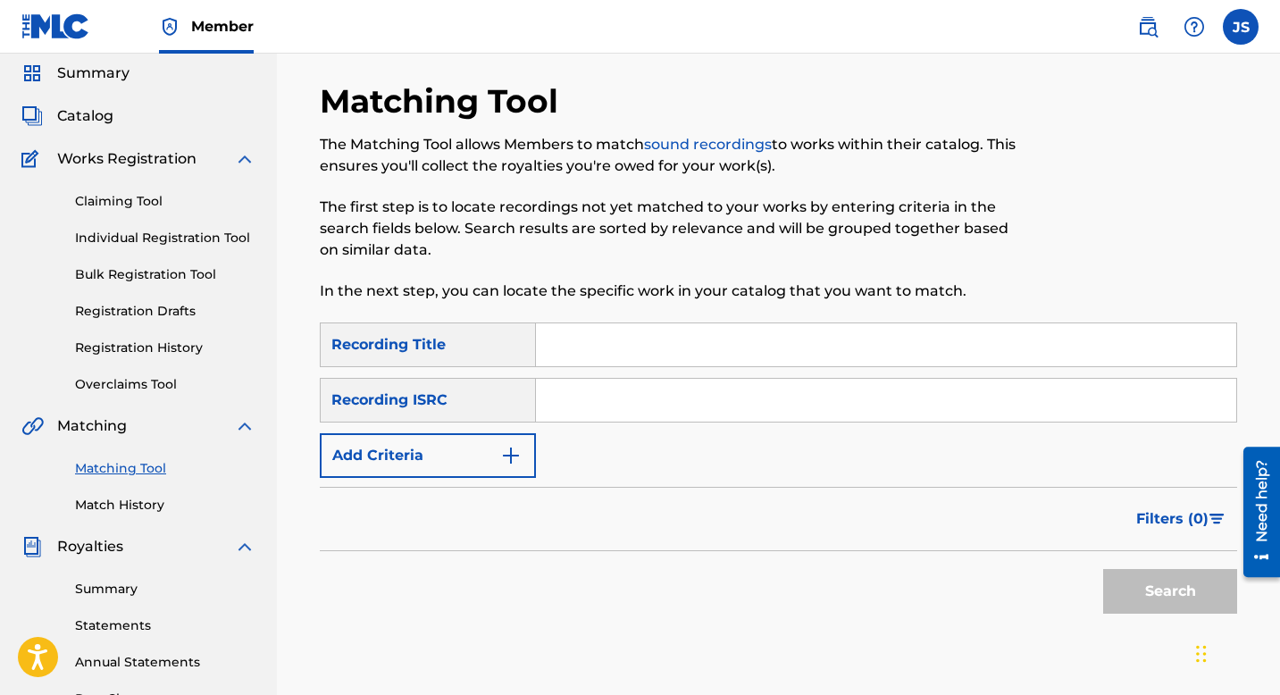
click at [601, 339] on input "Search Form" at bounding box center [886, 344] width 700 height 43
paste input "NO TE TENGO FE"
type input "NO TE TENGO FE"
click at [1167, 591] on button "Search" at bounding box center [1170, 591] width 134 height 45
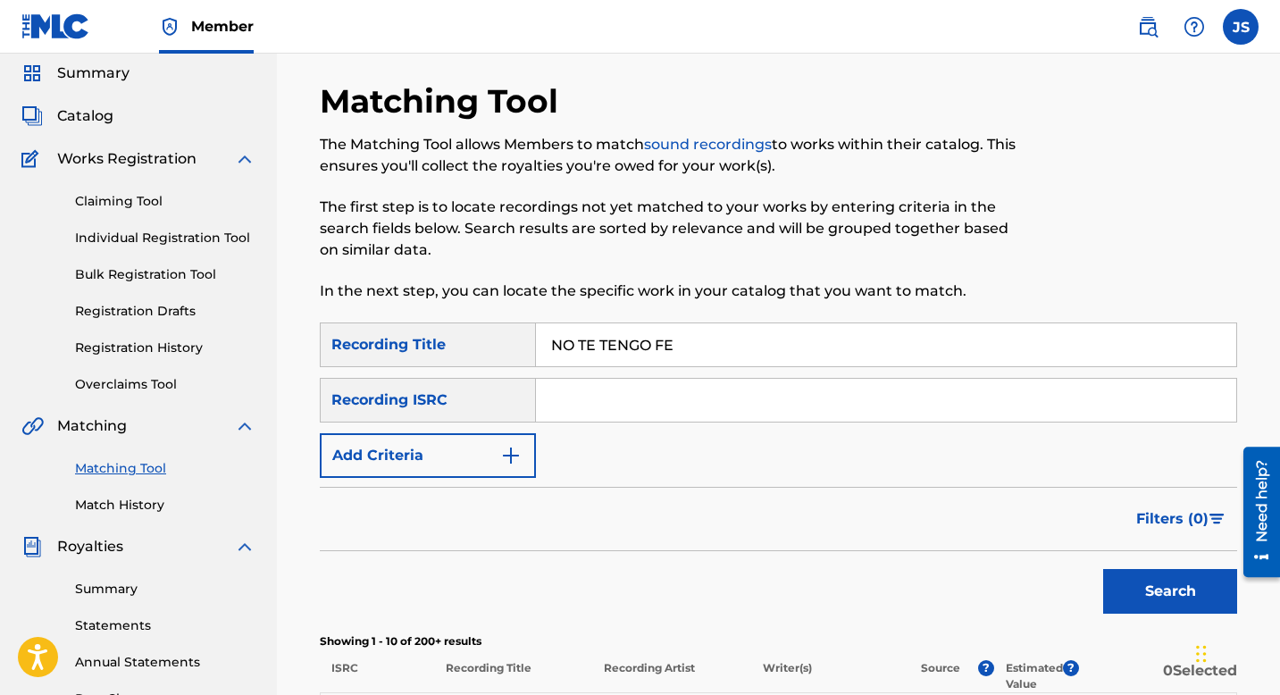
click at [461, 452] on button "Add Criteria" at bounding box center [428, 455] width 216 height 45
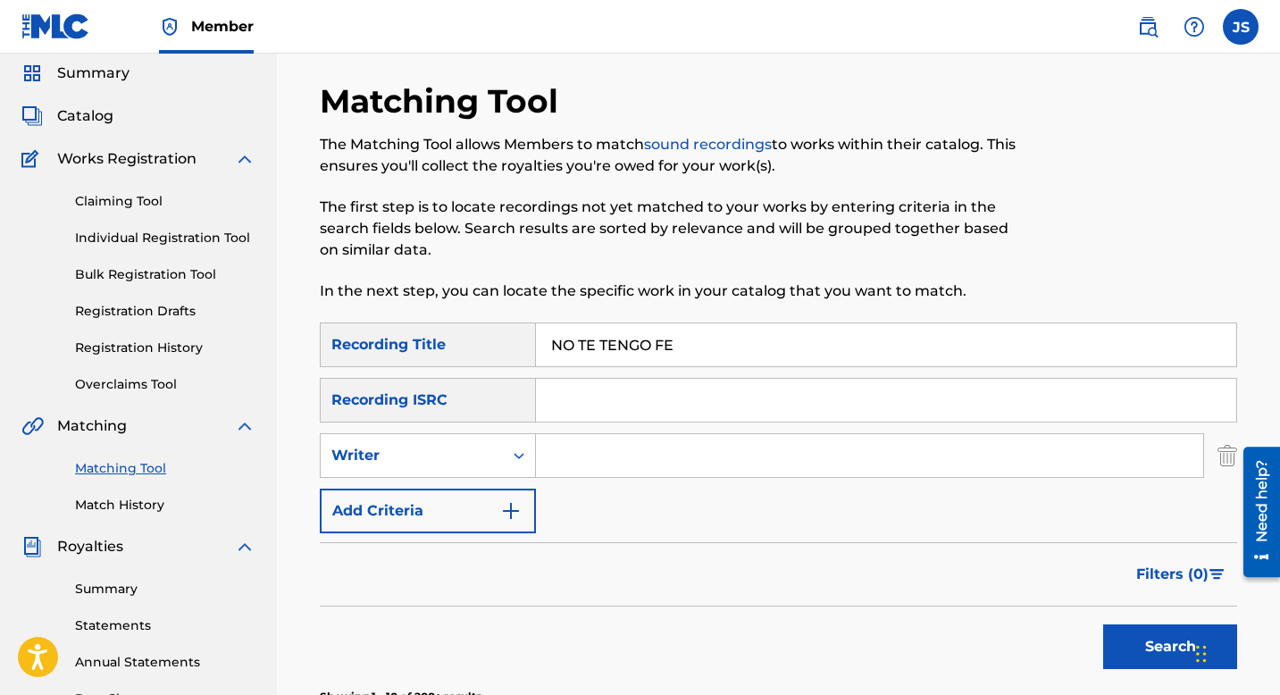
click at [565, 452] on input "Search Form" at bounding box center [869, 455] width 667 height 43
type input "[PERSON_NAME]"
click at [1119, 641] on button "Search" at bounding box center [1170, 646] width 134 height 45
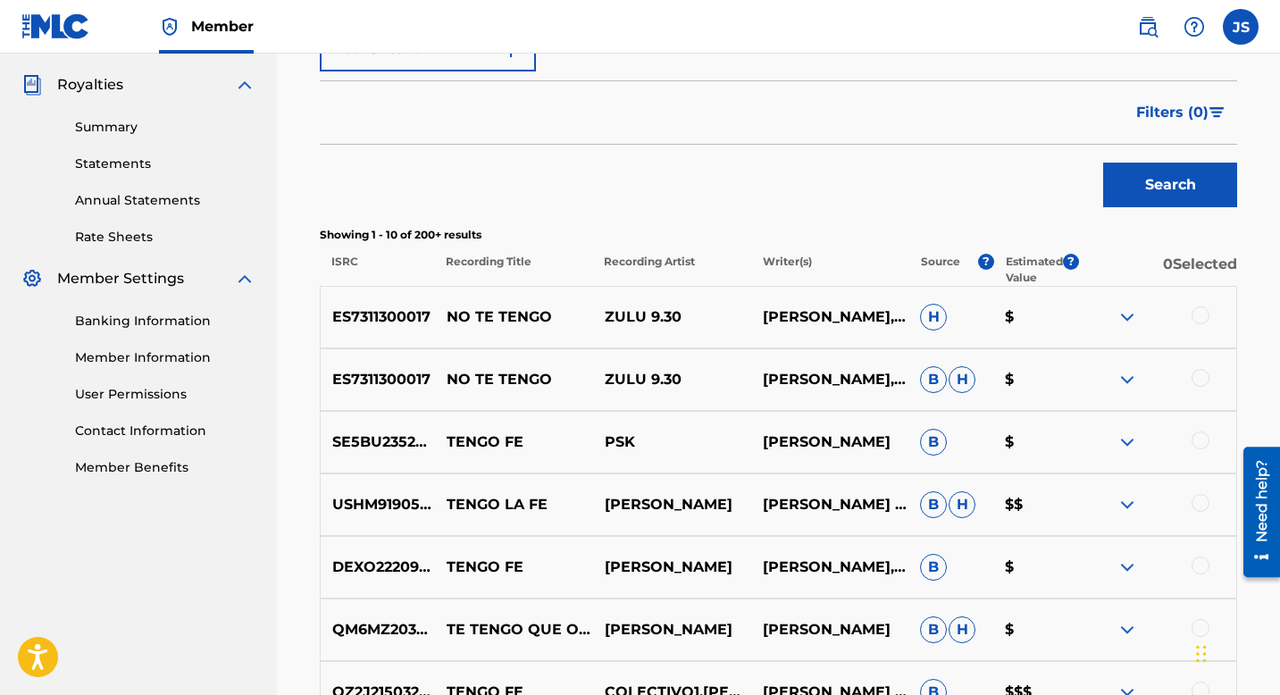
scroll to position [141, 0]
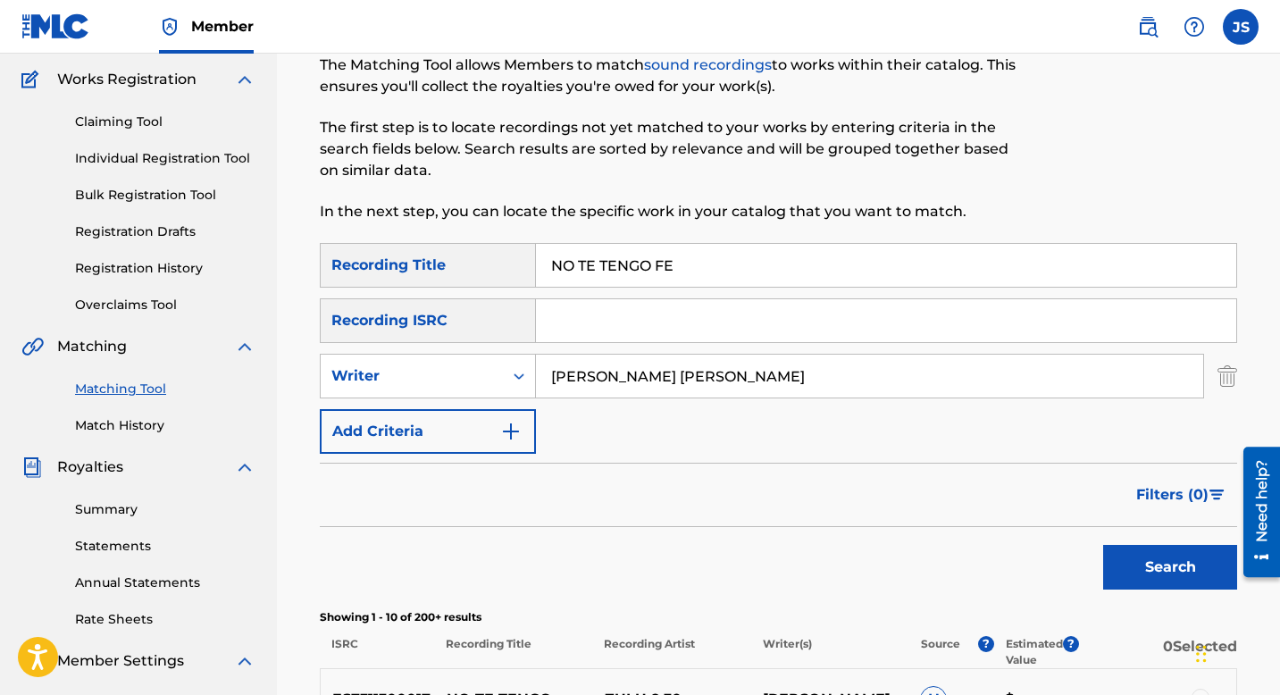
click at [637, 255] on input "NO TE TENGO FE" at bounding box center [886, 265] width 700 height 43
paste input "S VEMOS ALLÁ EN EL BAIL"
click at [1157, 570] on button "Search" at bounding box center [1170, 567] width 134 height 45
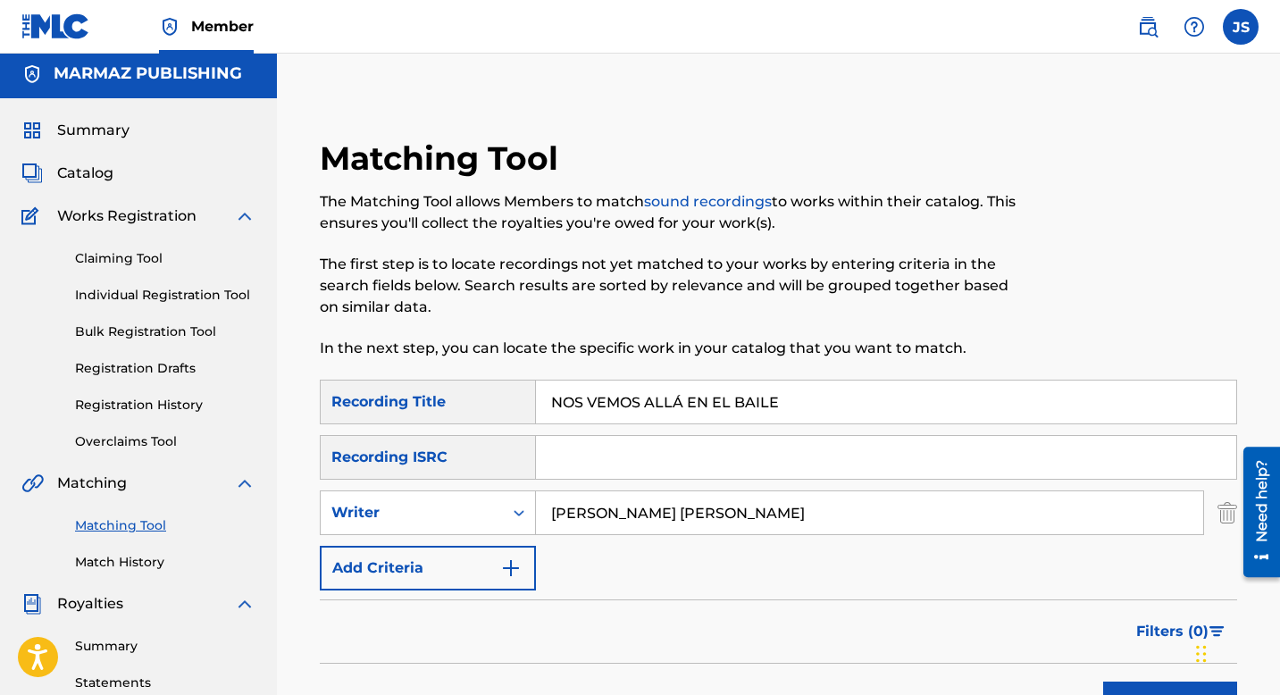
scroll to position [0, 0]
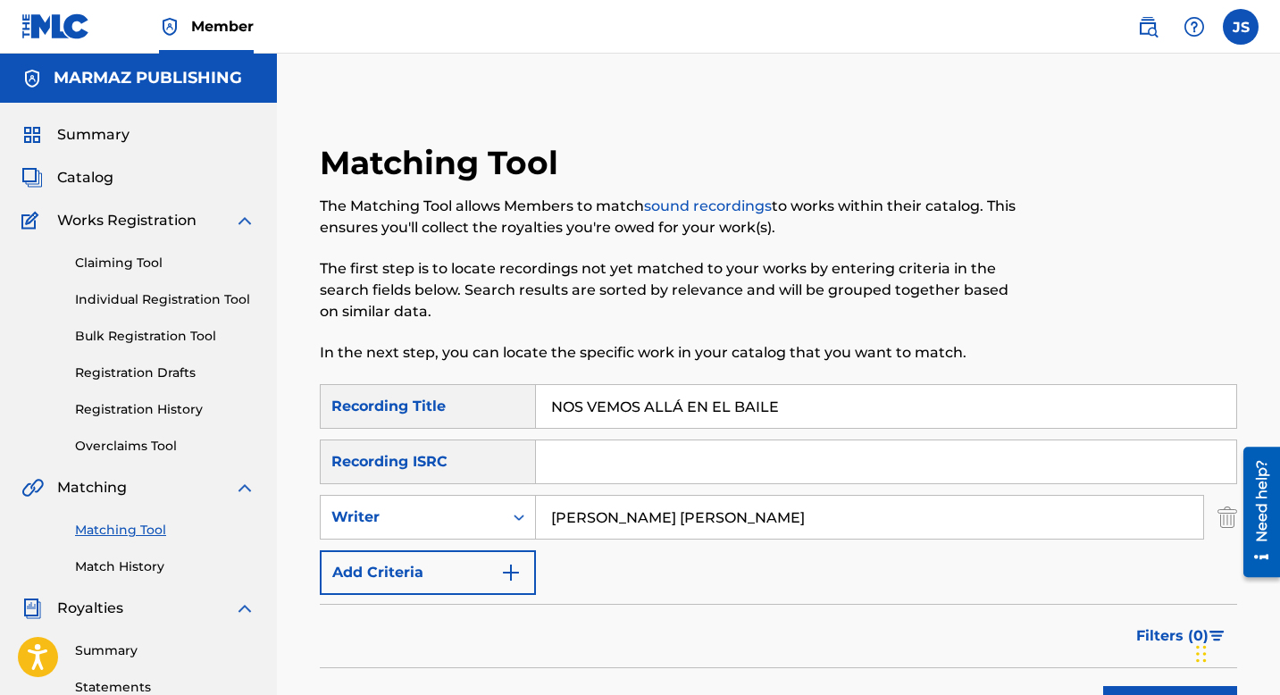
click at [608, 398] on input "NOS VEMOS ALLÁ EN EL BAILE" at bounding box center [886, 406] width 700 height 43
paste input "VIOS CALLAITOS"
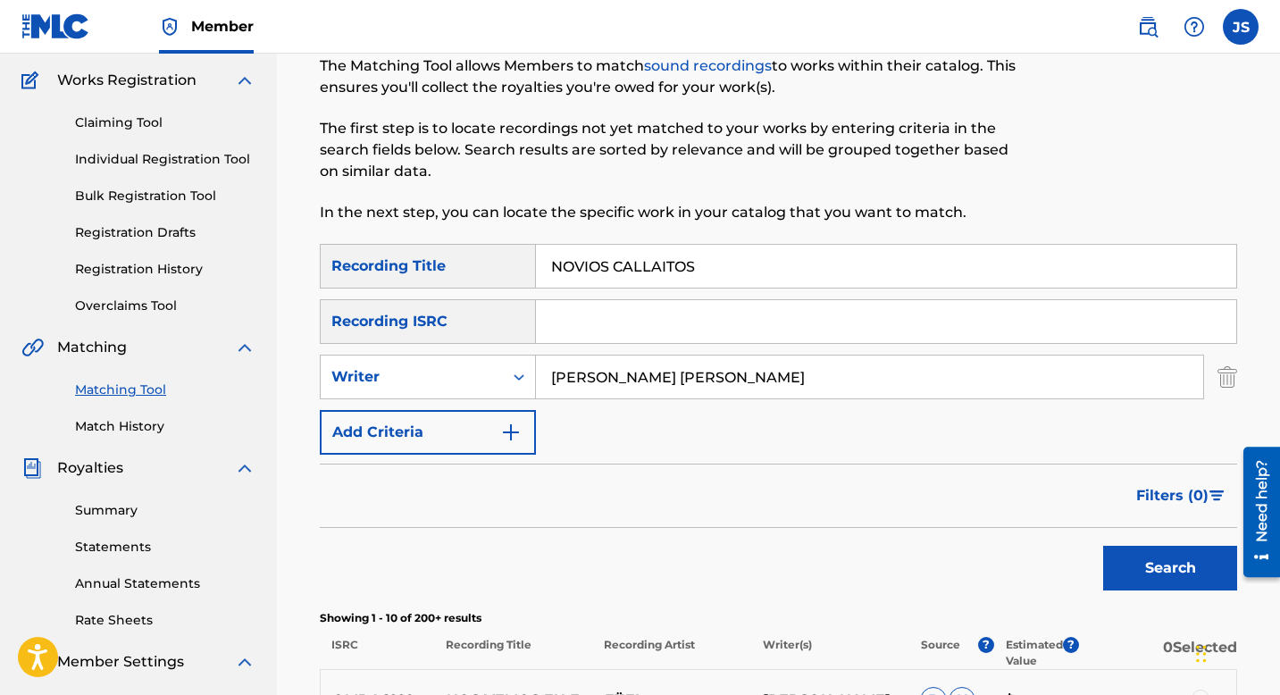
scroll to position [163, 0]
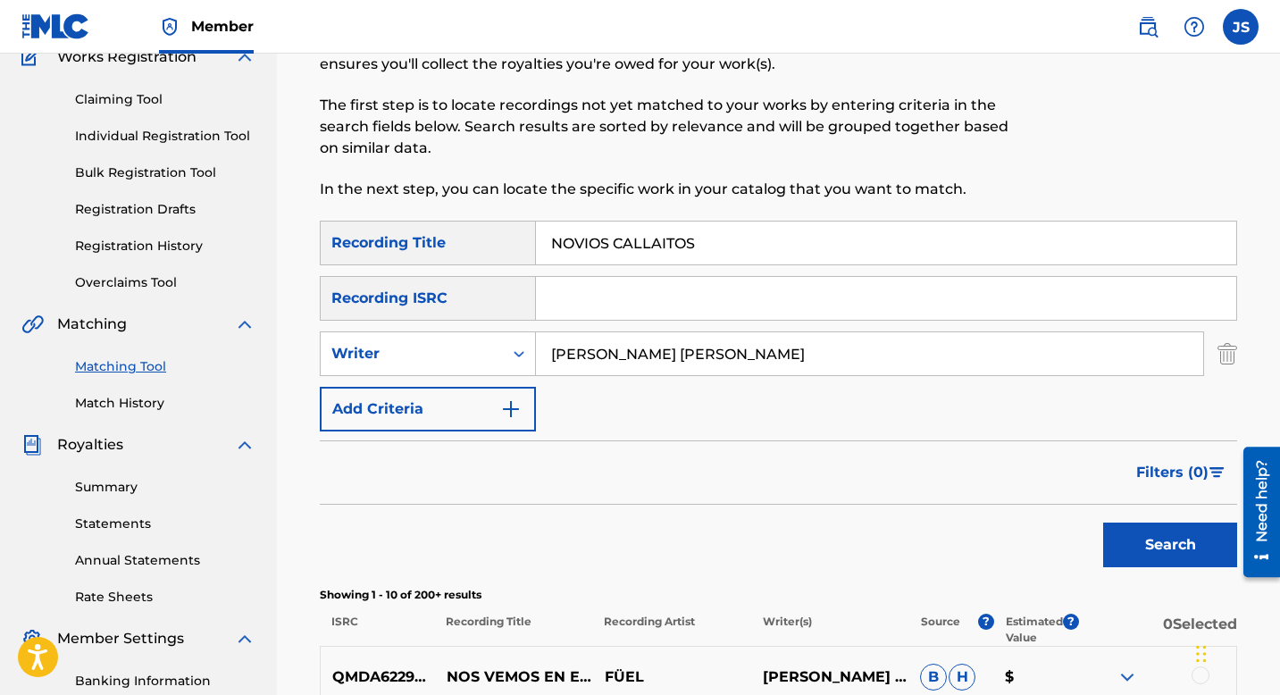
type input "NOVIOS CALLAITOS"
click at [1148, 528] on button "Search" at bounding box center [1170, 545] width 134 height 45
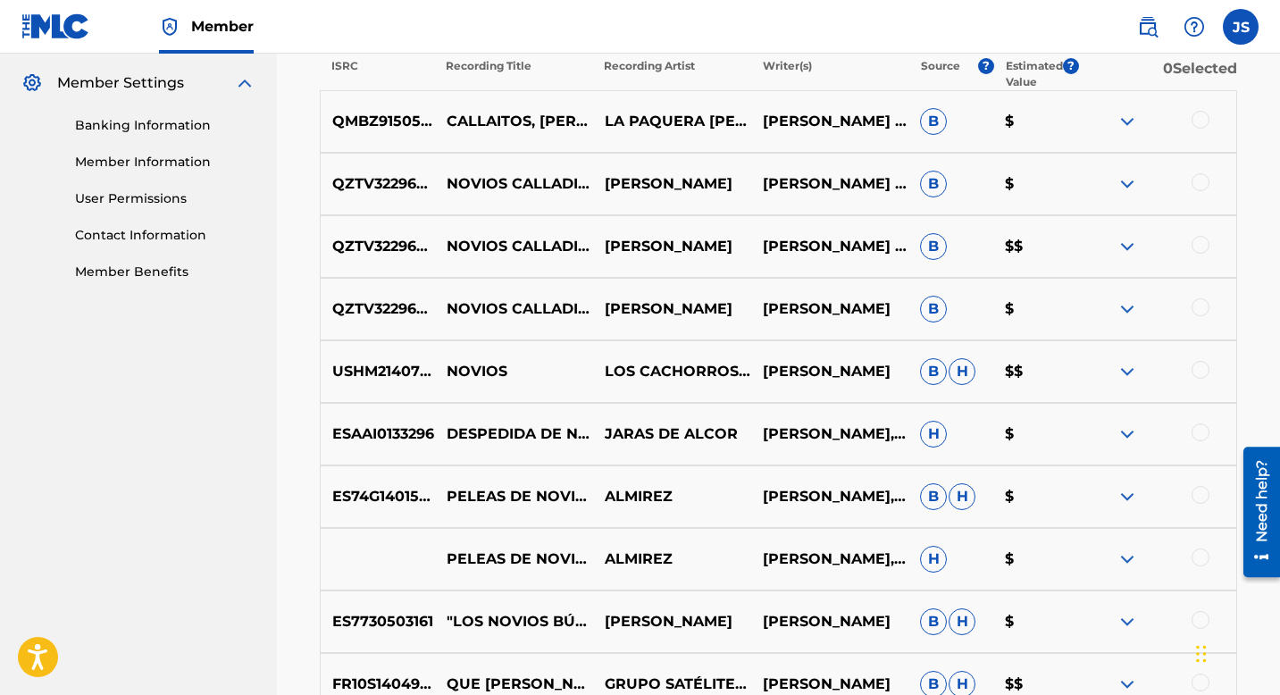
scroll to position [724, 0]
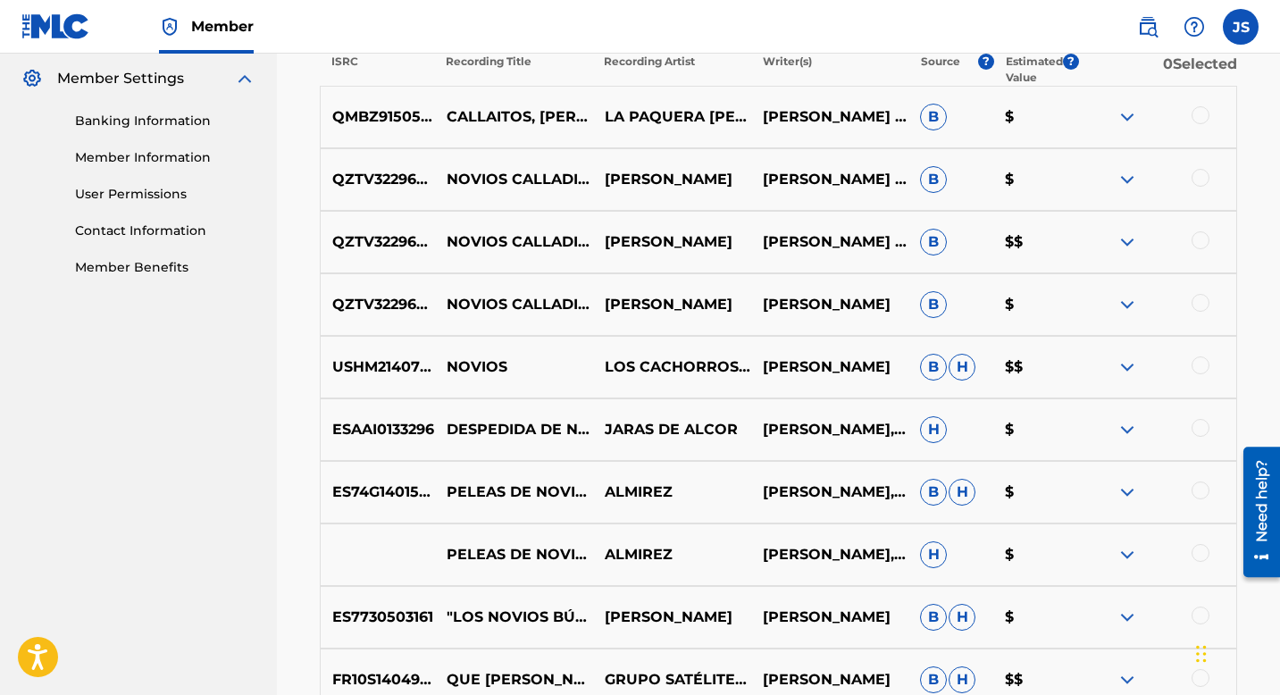
click at [1186, 173] on div at bounding box center [1157, 179] width 158 height 21
click at [1199, 243] on div at bounding box center [1201, 240] width 18 height 18
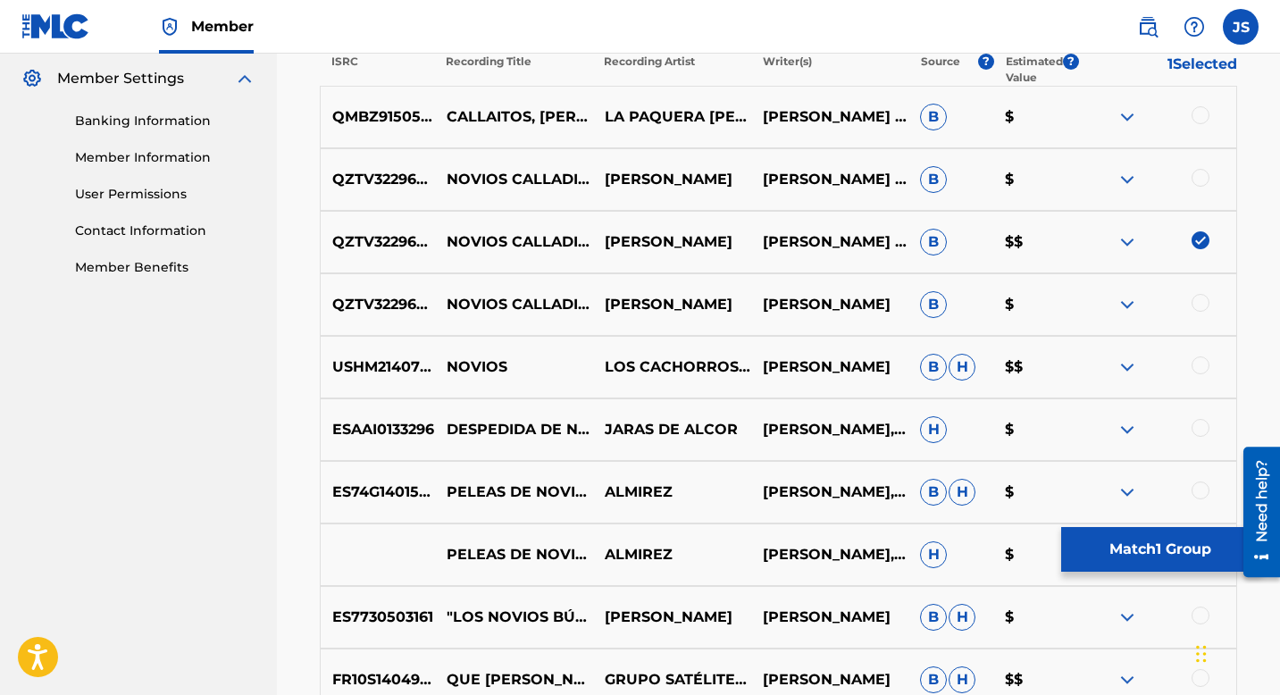
click at [1199, 179] on div at bounding box center [1201, 178] width 18 height 18
click at [1207, 306] on div at bounding box center [1201, 303] width 18 height 18
click at [1112, 547] on button "Match 3 Groups" at bounding box center [1159, 549] width 197 height 45
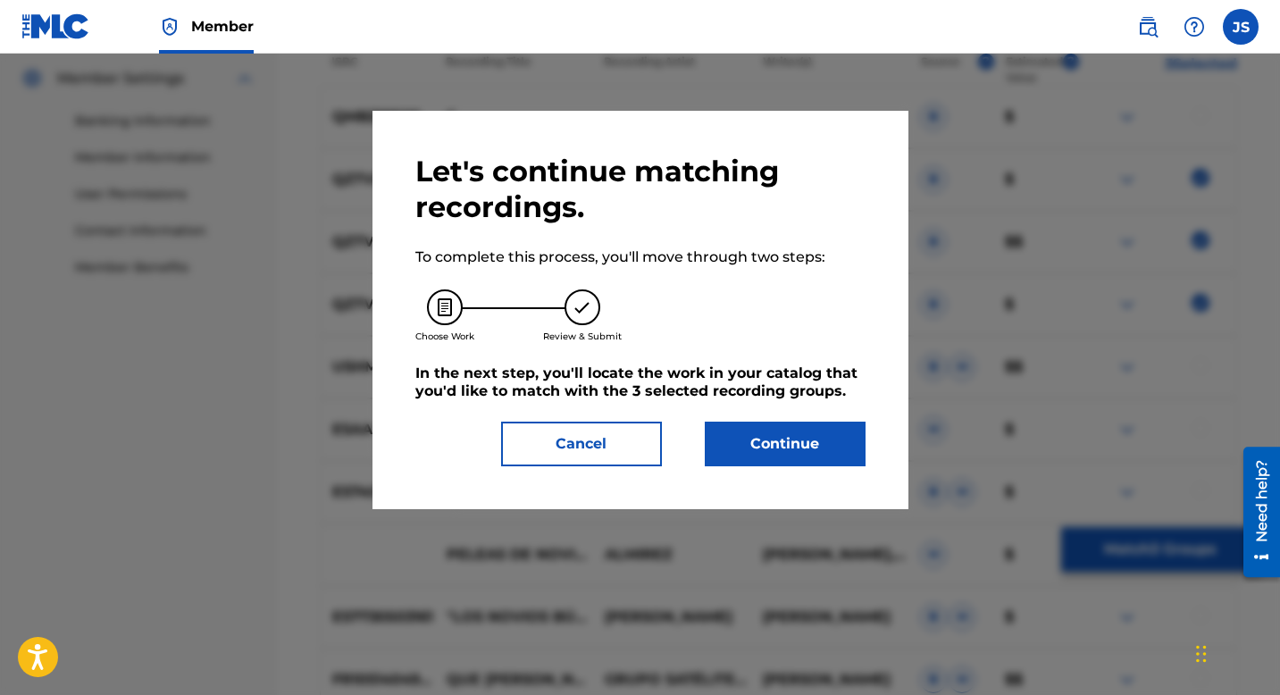
click at [765, 442] on button "Continue" at bounding box center [785, 444] width 161 height 45
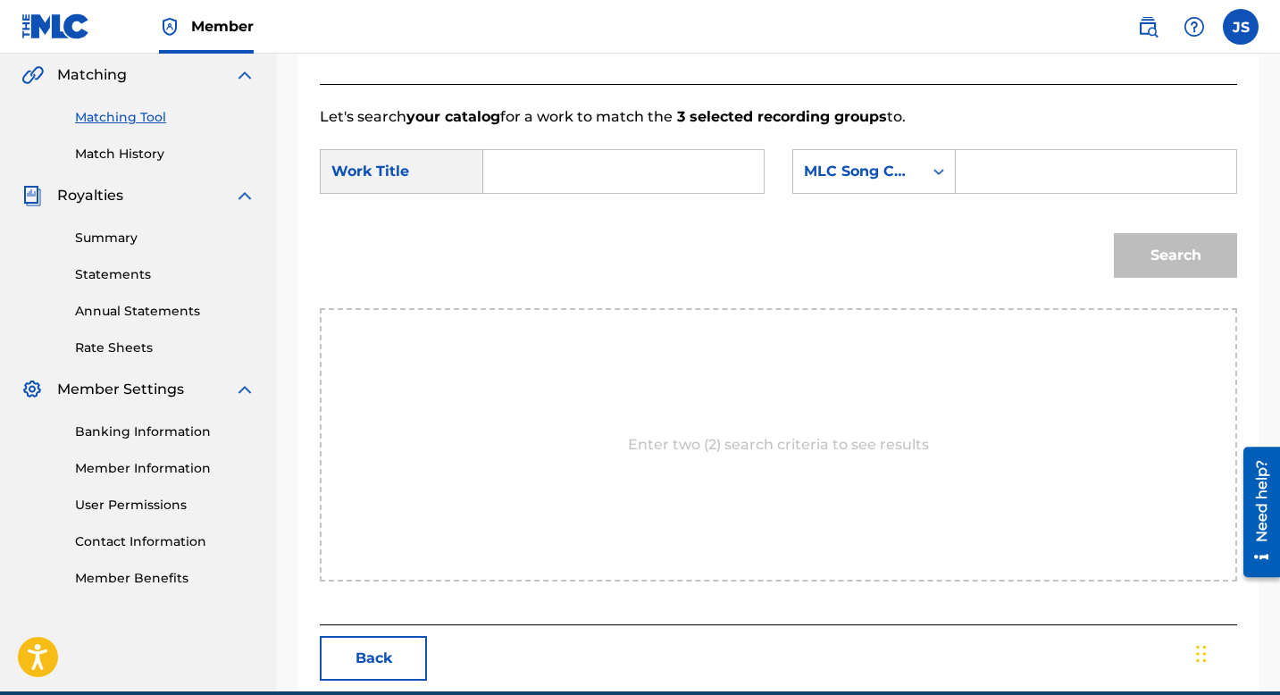
scroll to position [387, 0]
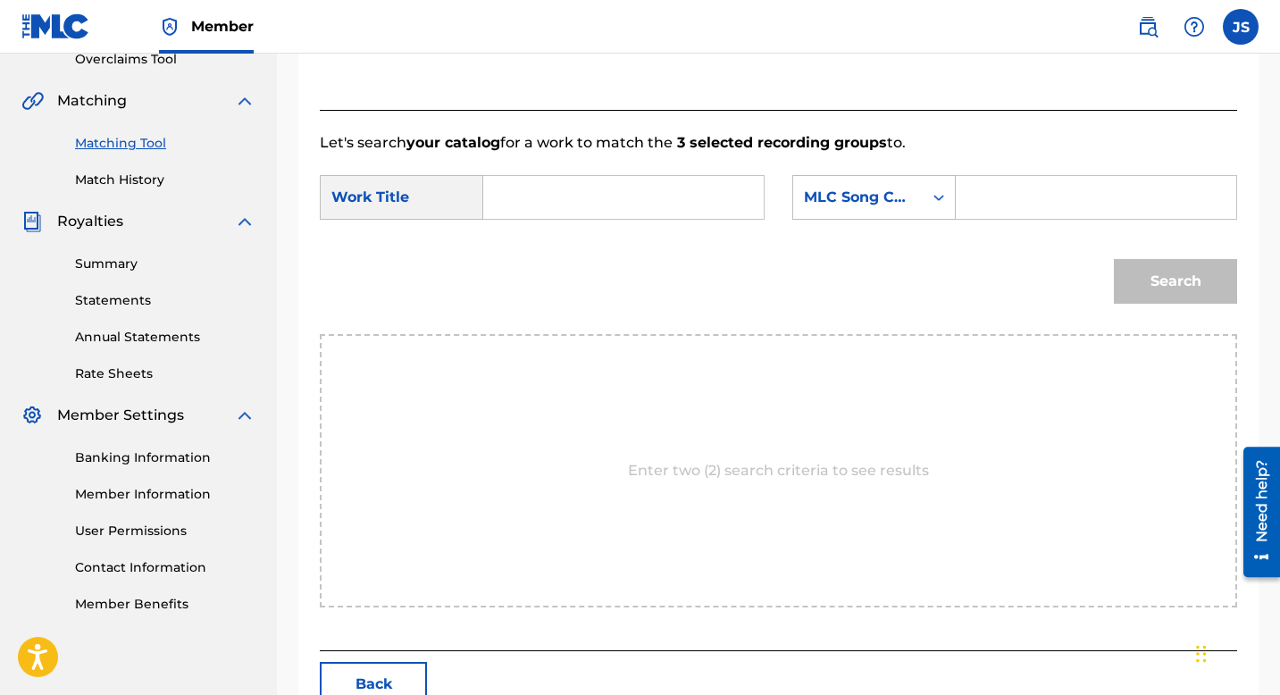
click at [567, 216] on input "Search Form" at bounding box center [623, 197] width 250 height 43
paste input "NOVIOS CALLAITOS"
type input "NOVIOS CALLAITOS"
click at [992, 206] on input "Search Form" at bounding box center [1096, 197] width 250 height 43
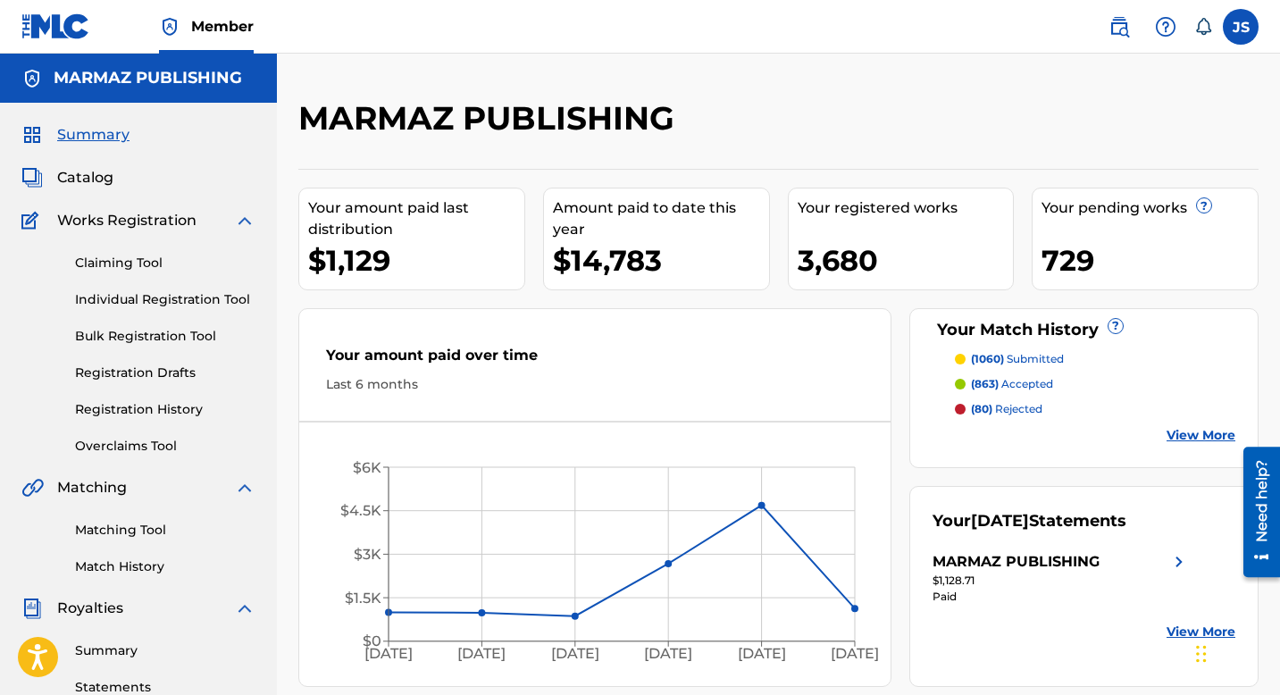
click at [125, 268] on link "Claiming Tool" at bounding box center [165, 263] width 180 height 19
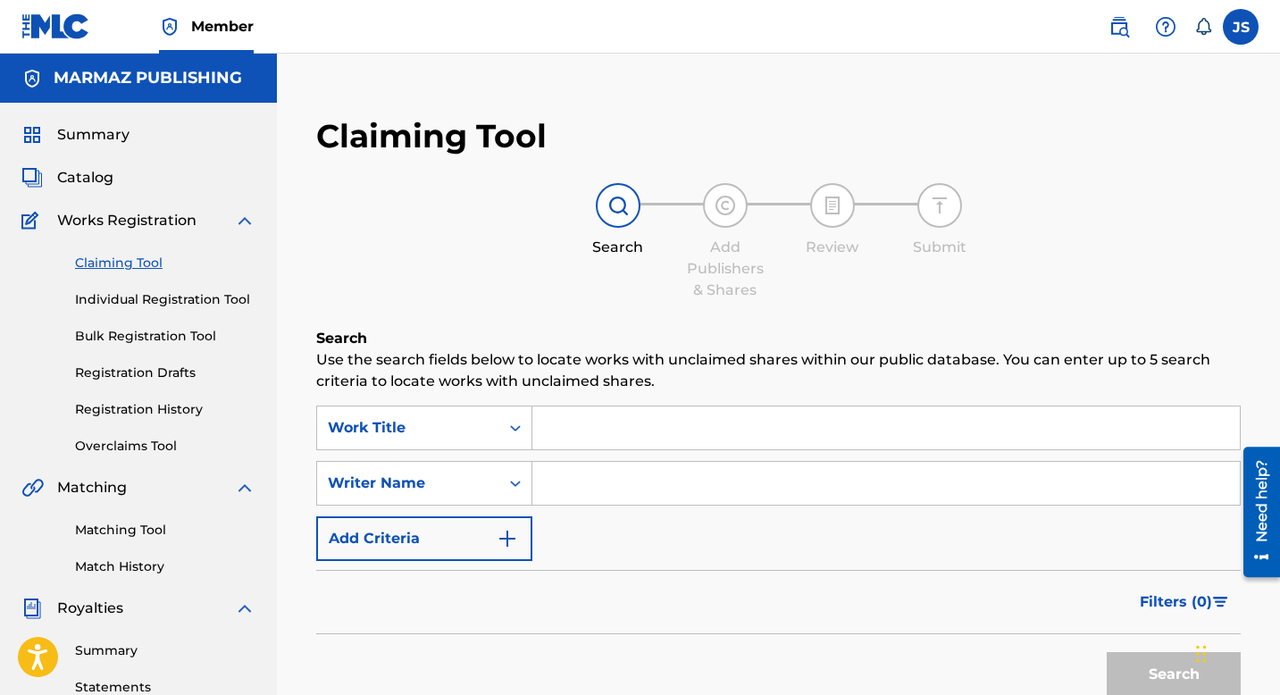
click at [102, 179] on span "Catalog" at bounding box center [85, 177] width 56 height 21
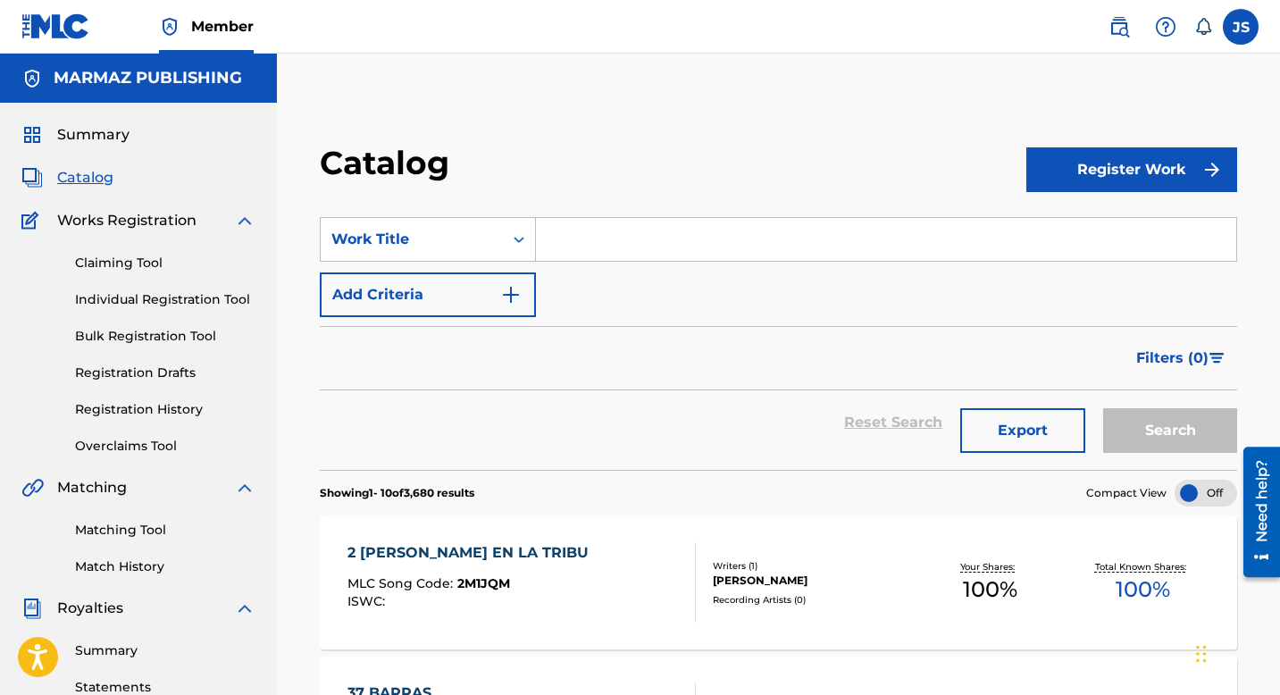
click at [586, 251] on input "Search Form" at bounding box center [886, 239] width 700 height 43
paste input "LO QUE EL CORAZON RECLAMA"
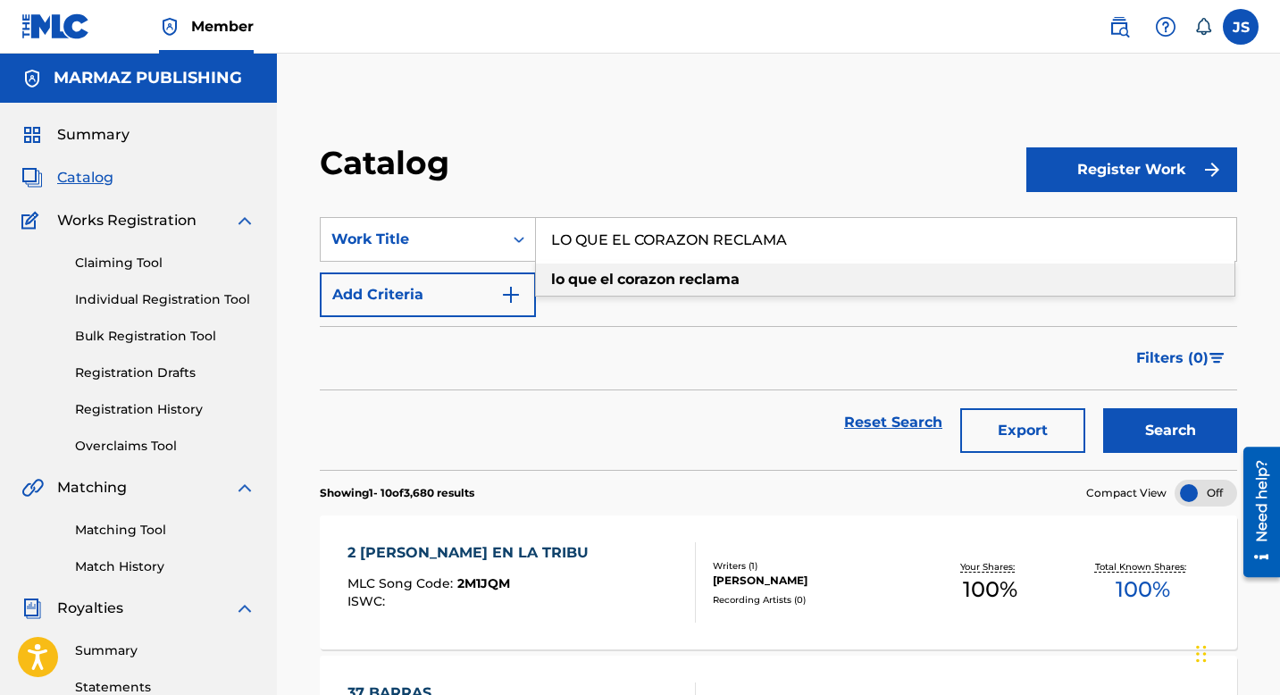
type input "LO QUE EL CORAZON RECLAMA"
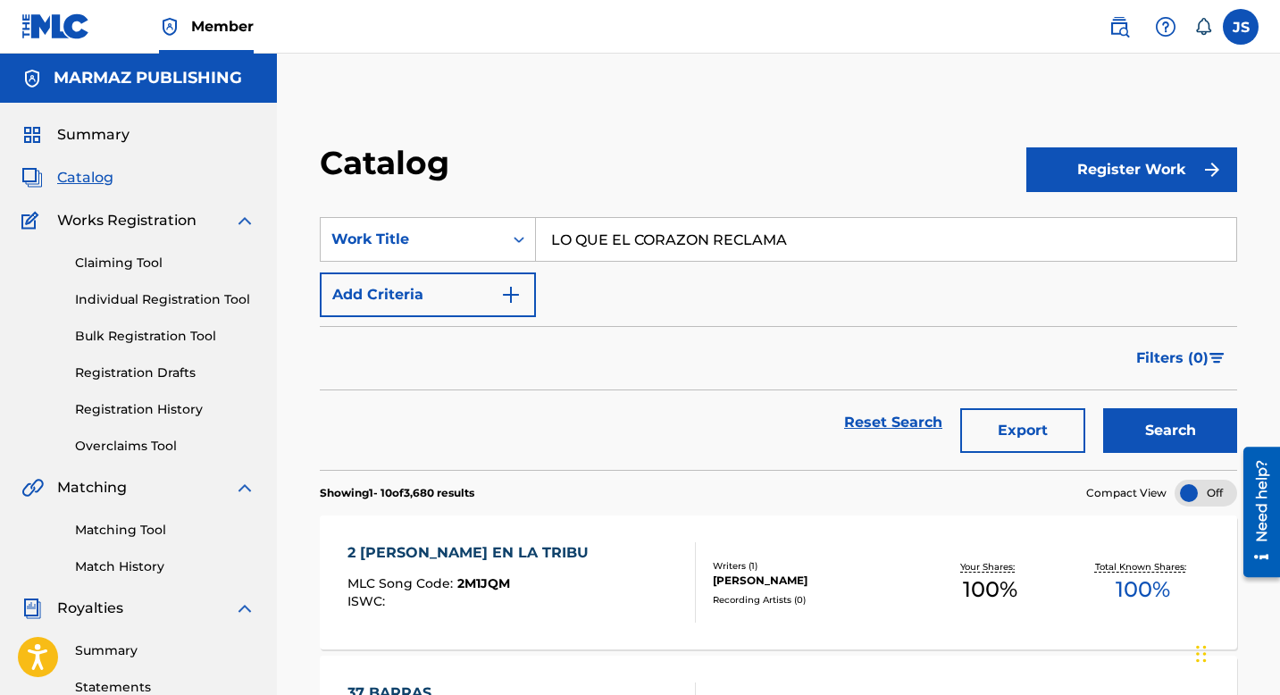
click at [1127, 431] on button "Search" at bounding box center [1170, 430] width 134 height 45
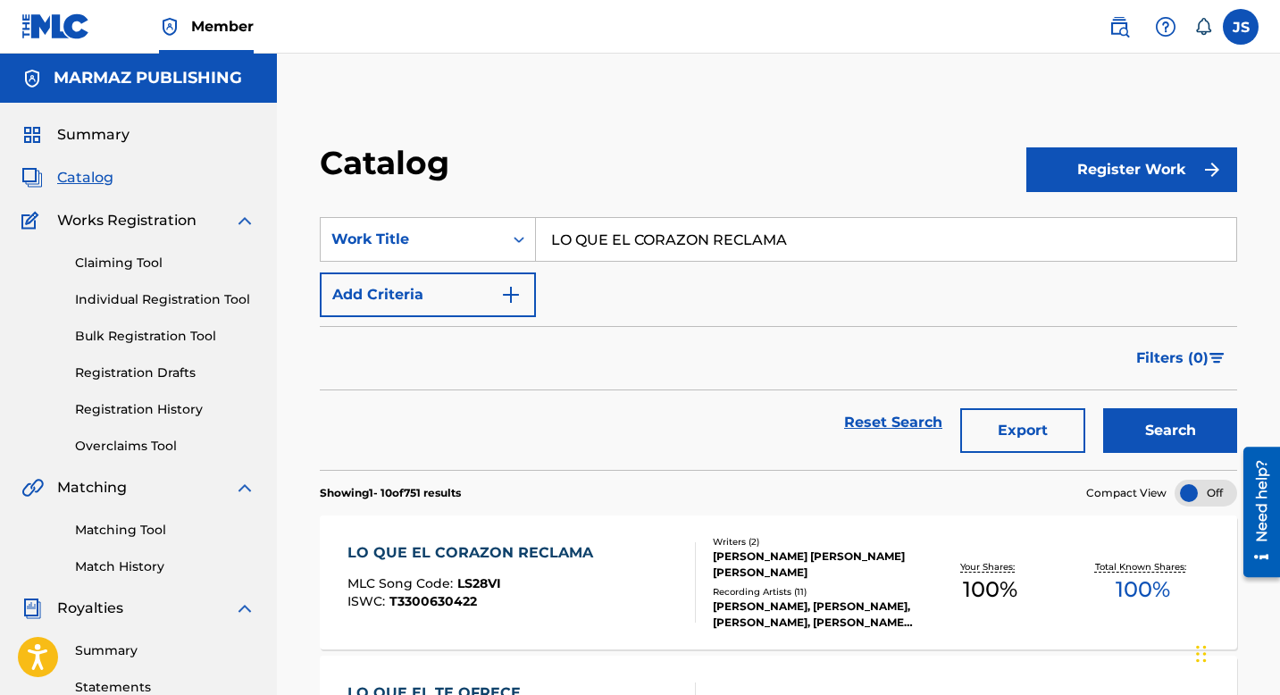
click at [577, 581] on div "MLC Song Code : LS28VI" at bounding box center [475, 586] width 255 height 18
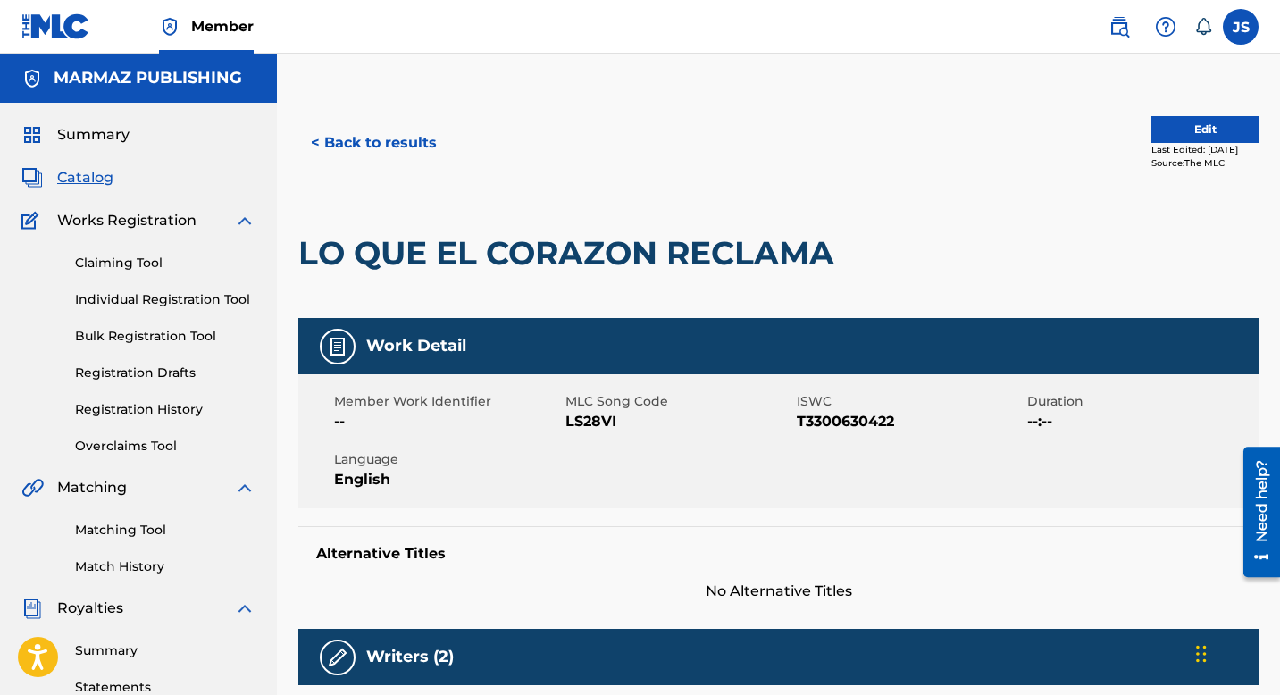
click at [580, 424] on span "LS28VI" at bounding box center [678, 421] width 227 height 21
copy span "LS28VI"
click at [859, 423] on span "T3300630422" at bounding box center [910, 421] width 227 height 21
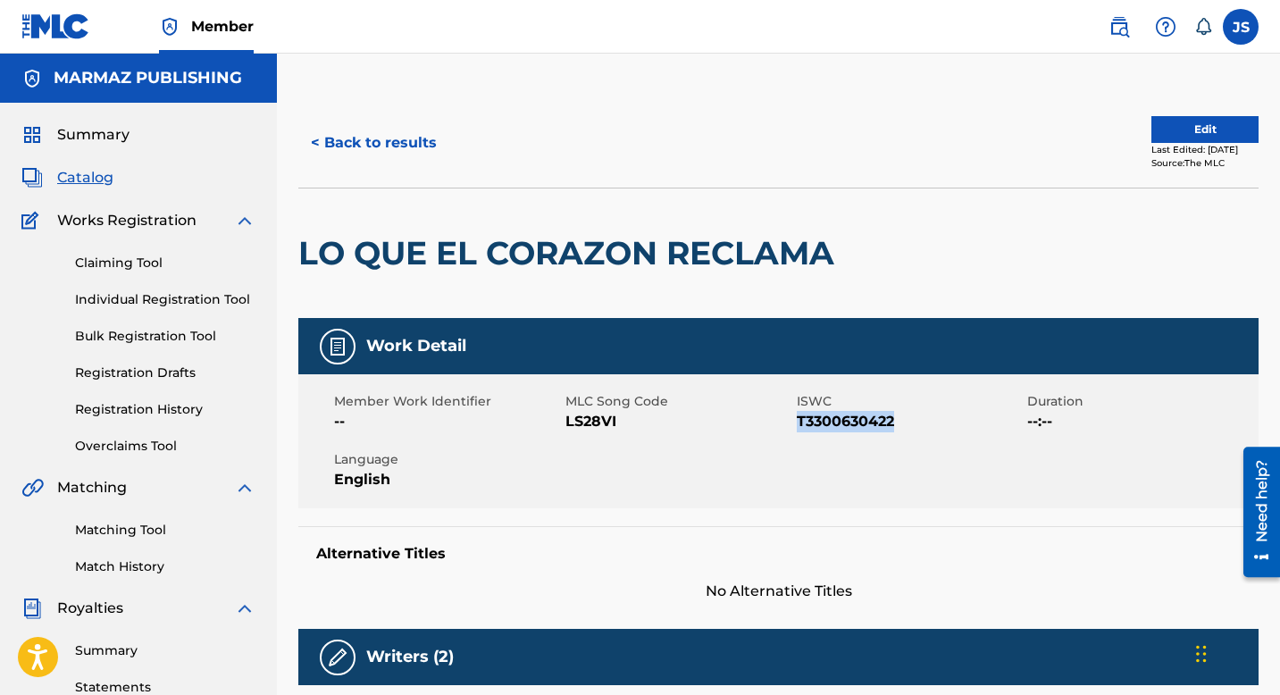
copy span "T3300630422"
click at [419, 130] on button "< Back to results" at bounding box center [373, 143] width 151 height 45
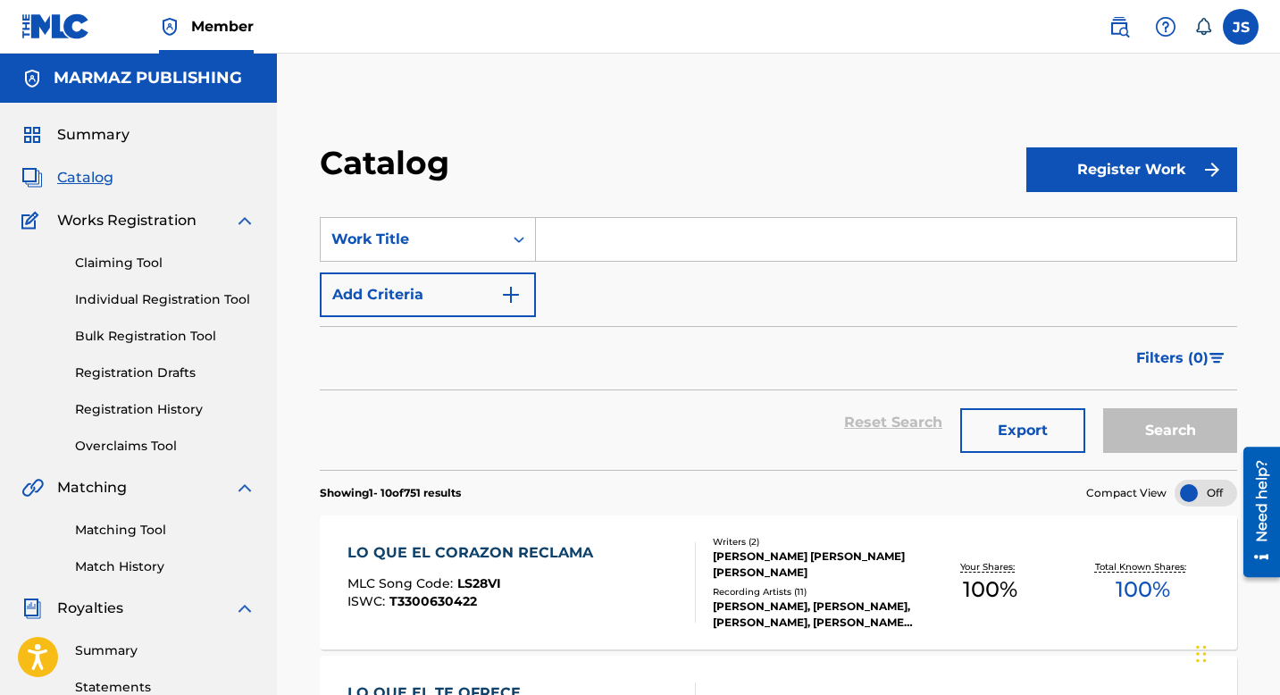
click at [577, 240] on input "Search Form" at bounding box center [886, 239] width 700 height 43
paste input "LOS TOROS DEL FOLKLOR"
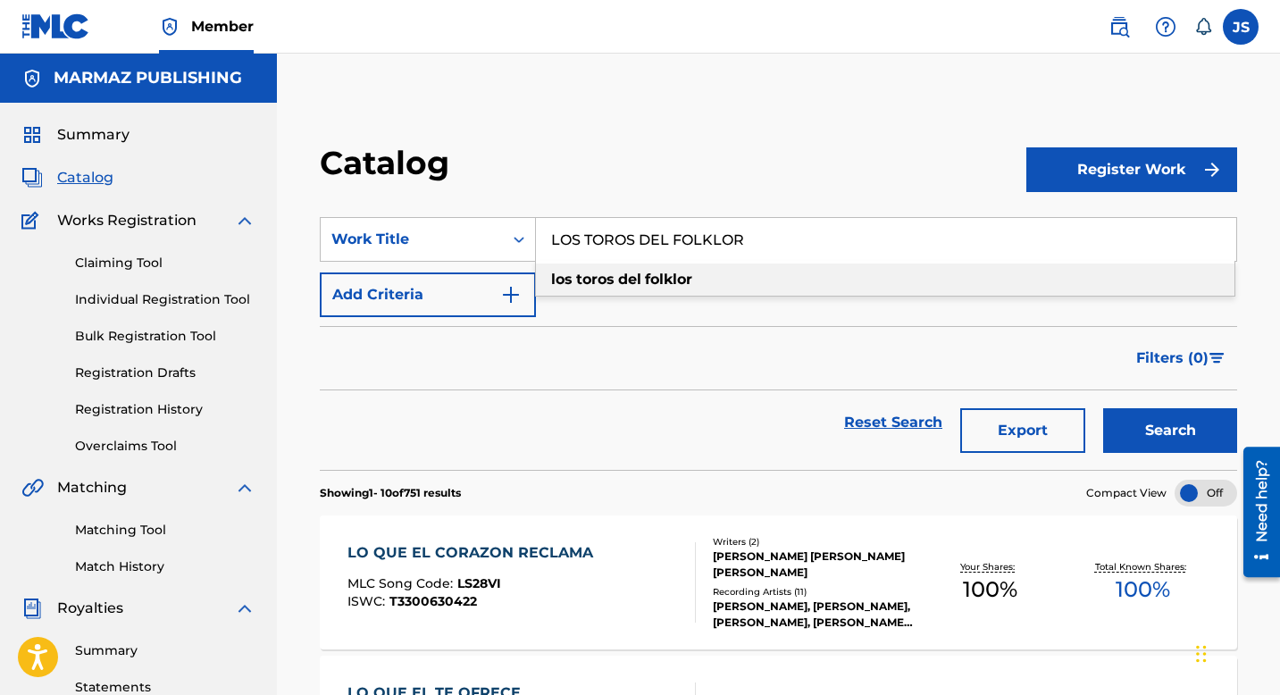
type input "LOS TOROS DEL FOLKLOR"
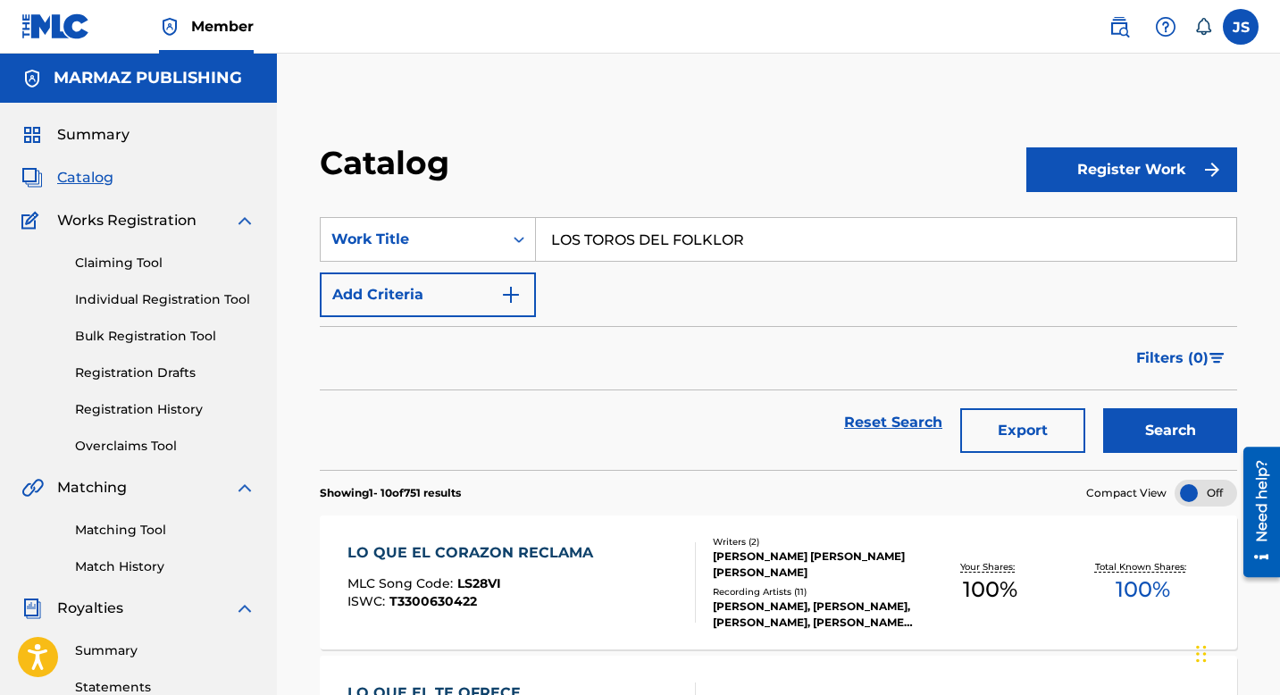
click at [1119, 431] on button "Search" at bounding box center [1170, 430] width 134 height 45
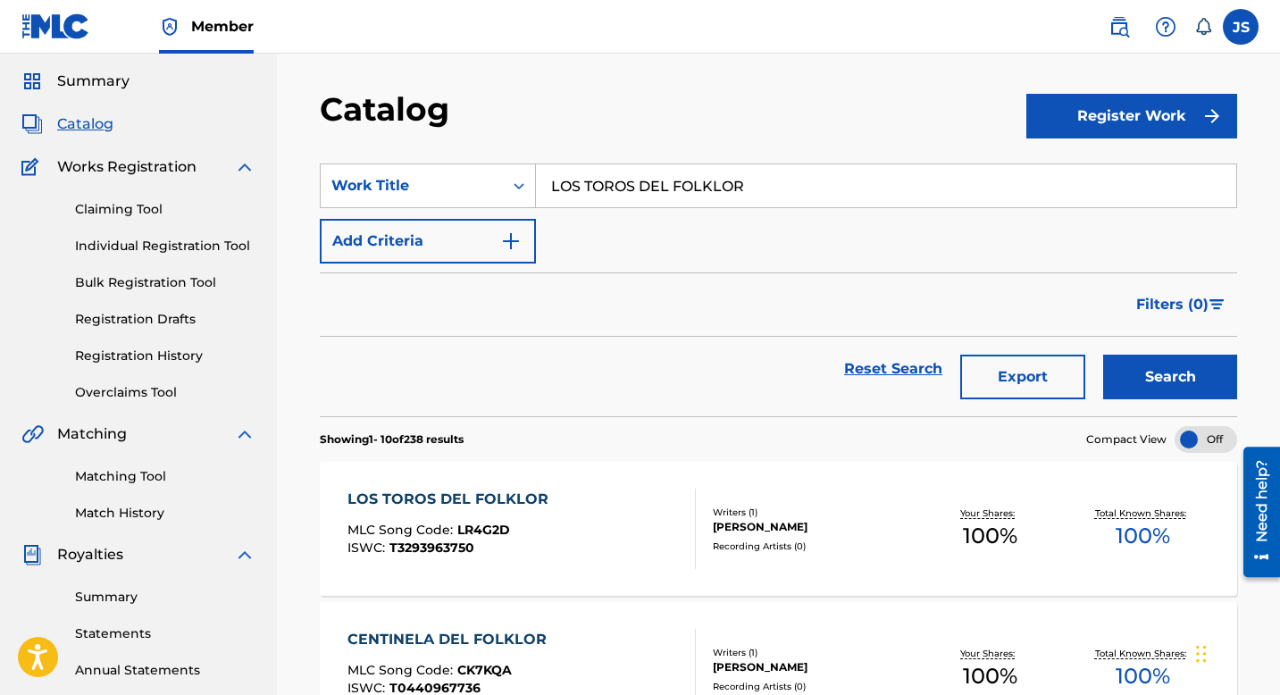
scroll to position [57, 0]
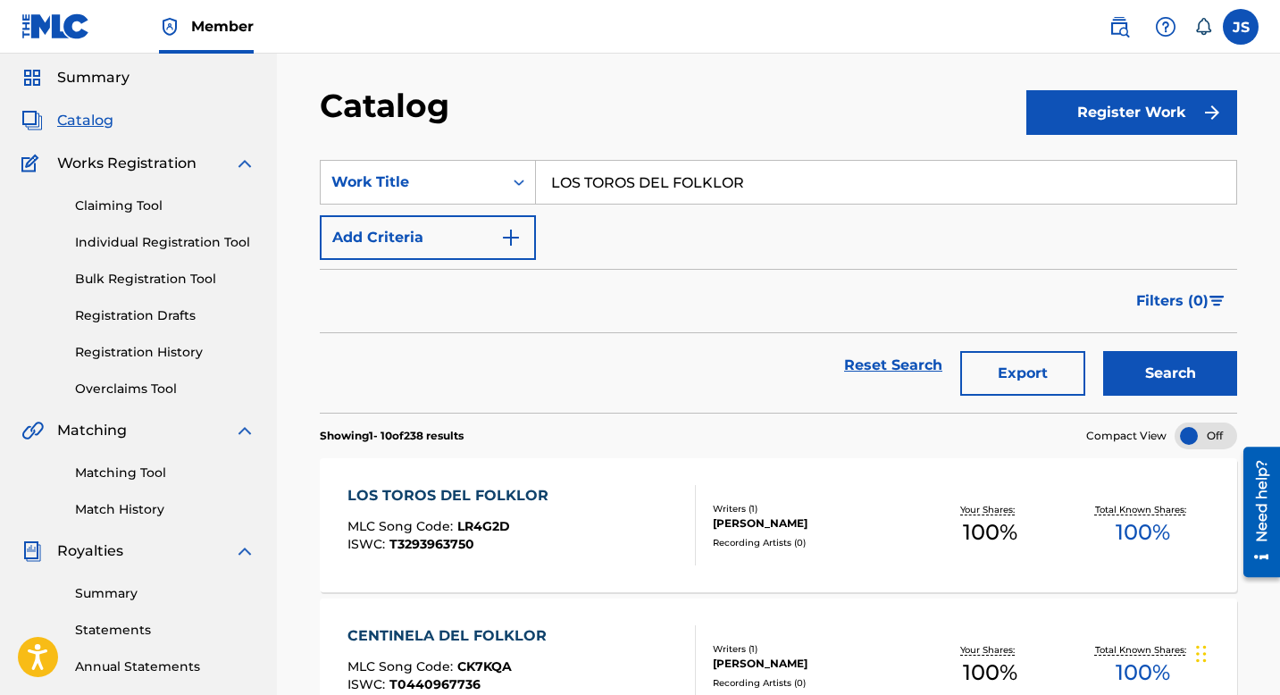
click at [540, 500] on div "LOS TOROS DEL FOLKLOR" at bounding box center [453, 495] width 210 height 21
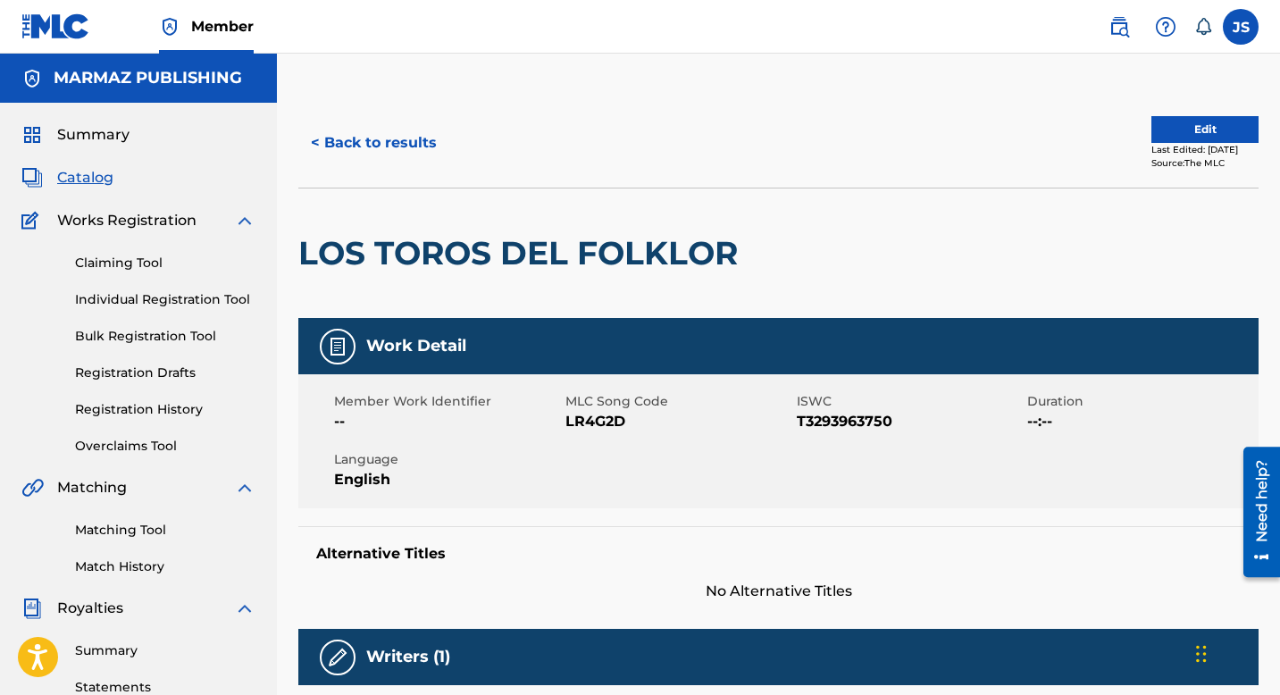
click at [618, 420] on span "LR4G2D" at bounding box center [678, 421] width 227 height 21
copy span "LR4G2D"
click at [816, 417] on span "T3293963750" at bounding box center [910, 421] width 227 height 21
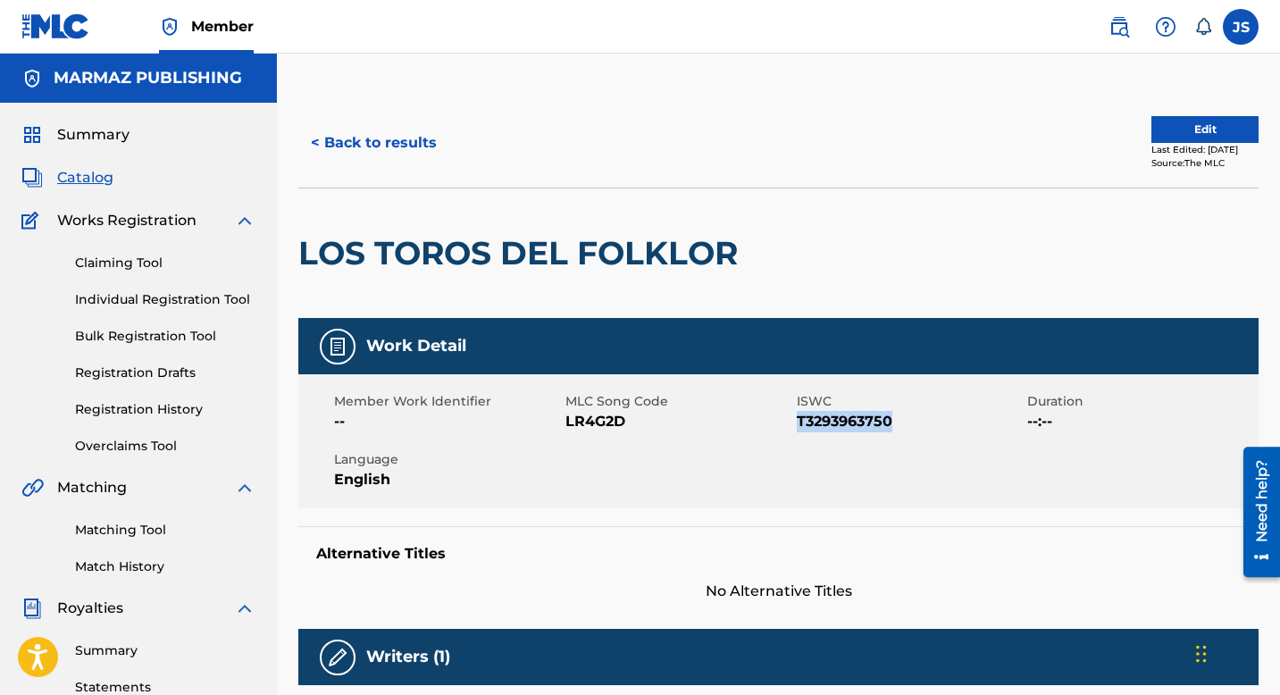
copy span "T3293963750"
click at [604, 417] on span "LR4G2D" at bounding box center [678, 421] width 227 height 21
copy span "LR4G2D"
click at [850, 416] on span "T3293963750" at bounding box center [910, 421] width 227 height 21
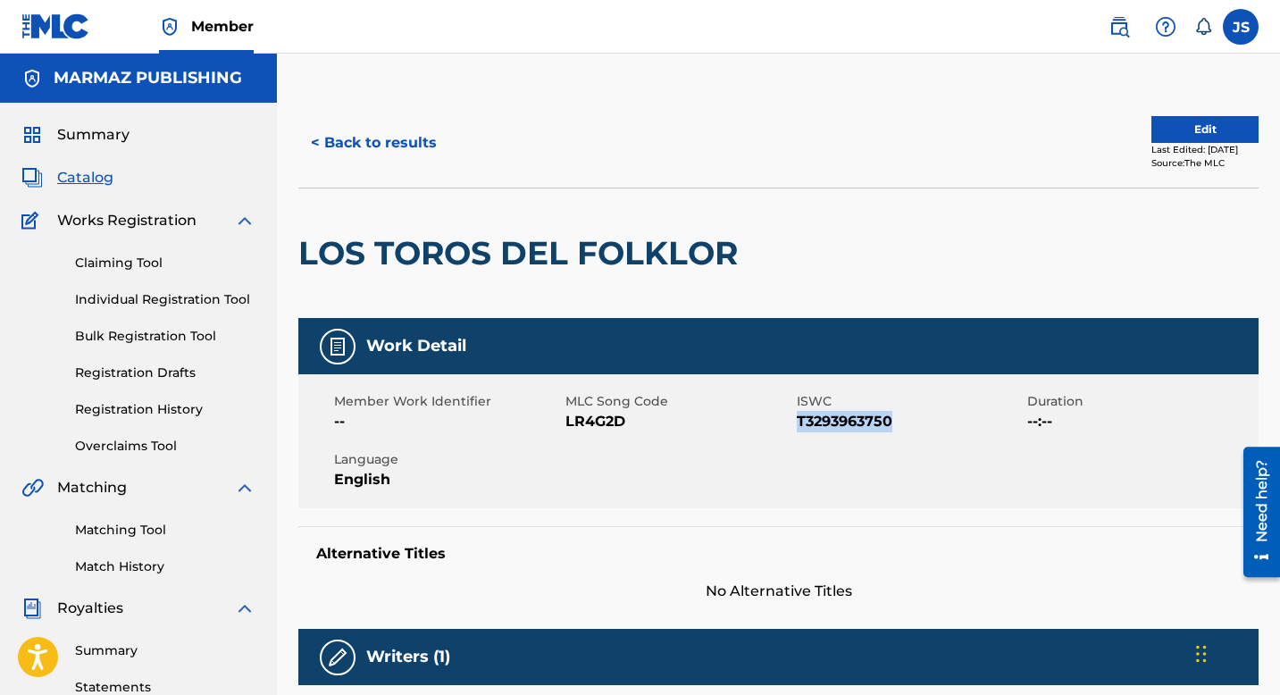
click at [850, 416] on span "T3293963750" at bounding box center [910, 421] width 227 height 21
copy span "T3293963750"
click at [598, 411] on span "LR4G2D" at bounding box center [678, 421] width 227 height 21
click at [597, 417] on span "LR4G2D" at bounding box center [678, 421] width 227 height 21
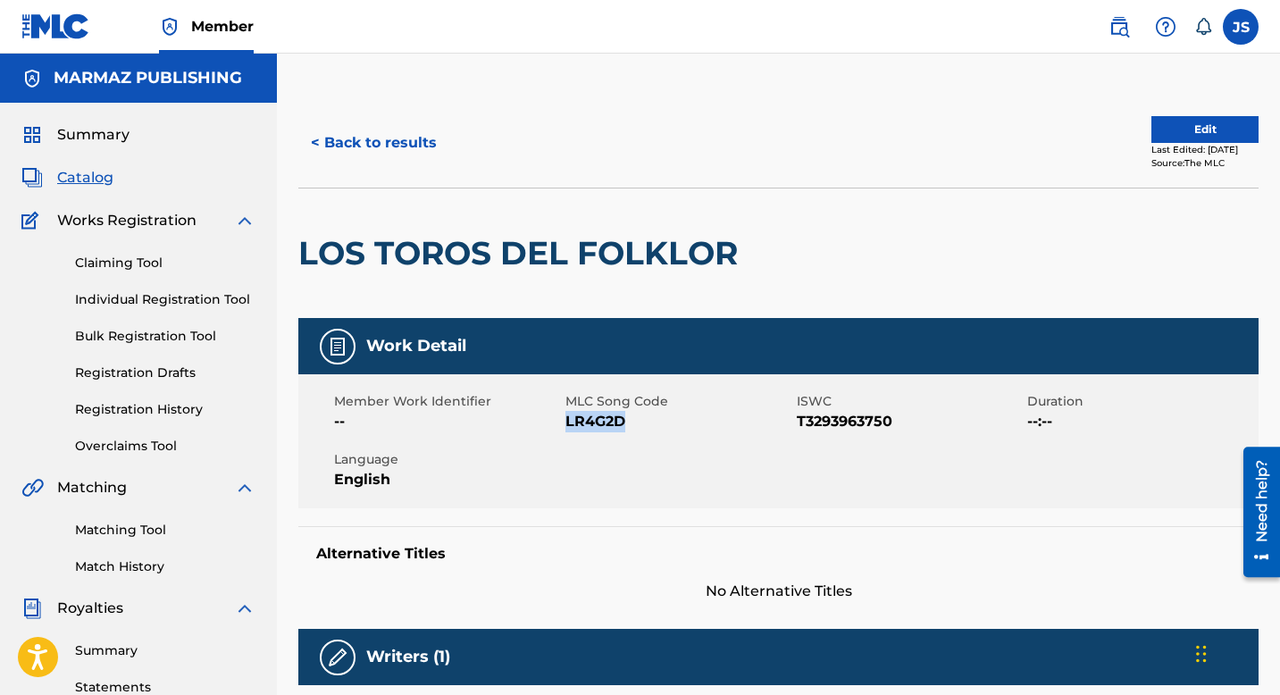
copy span "LR4G2D"
click at [376, 96] on div "< Back to results Edit Last Edited: March 05, 2025 Source: The MLC LOS TOROS DE…" at bounding box center [778, 679] width 1003 height 1250
click at [376, 145] on button "< Back to results" at bounding box center [373, 143] width 151 height 45
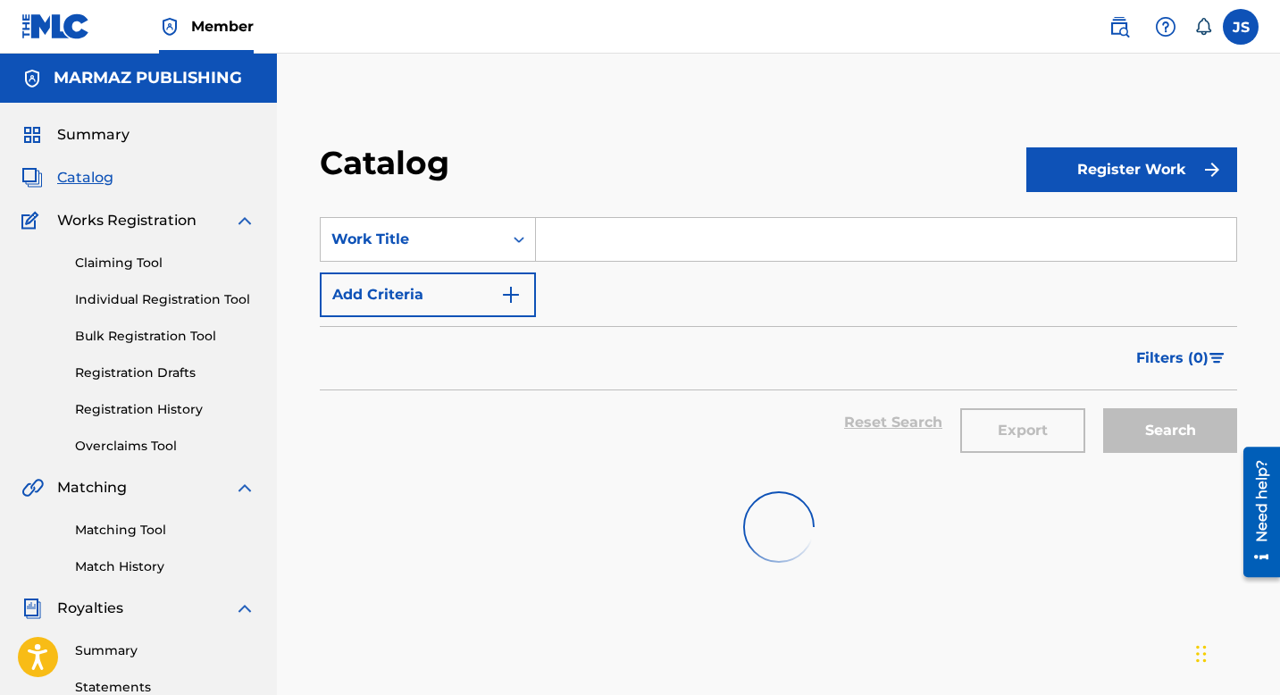
scroll to position [57, 0]
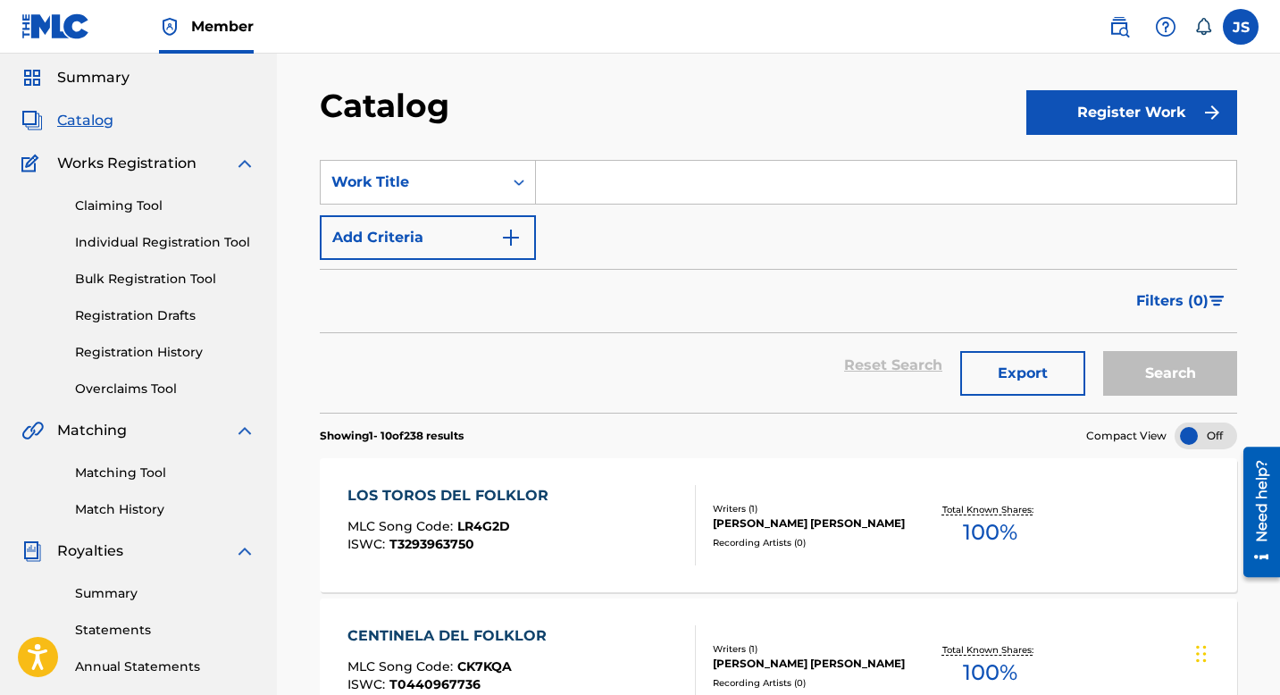
click at [542, 174] on input "Search Form" at bounding box center [886, 182] width 700 height 43
paste input "LUNA DE MIEL EN EL LLANO"
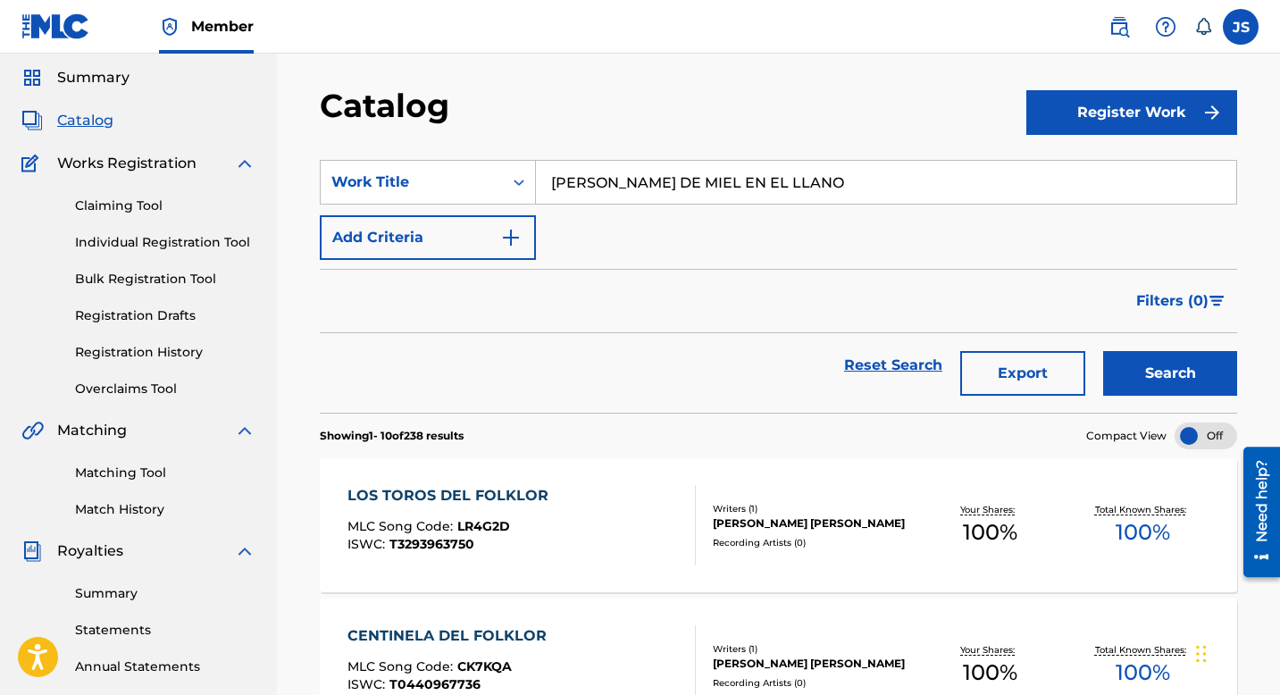
type input "LUNA DE MIEL EN EL LLANO"
click at [1136, 368] on button "Search" at bounding box center [1170, 373] width 134 height 45
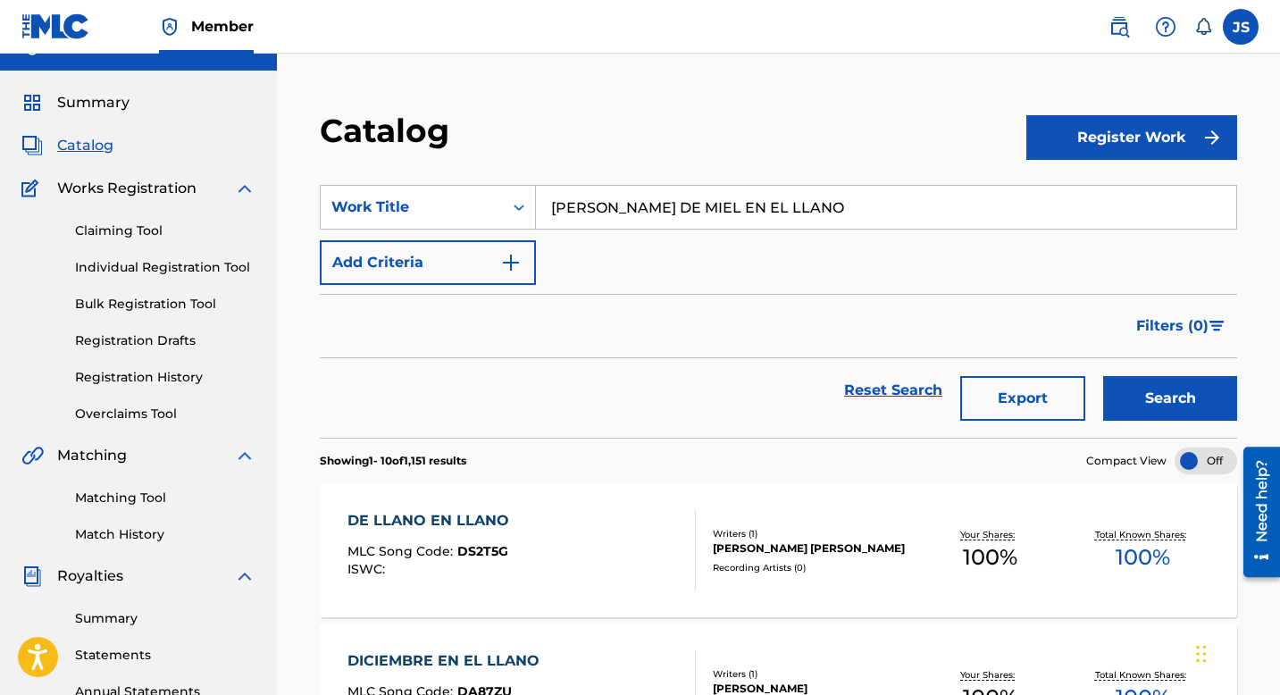
scroll to position [8, 0]
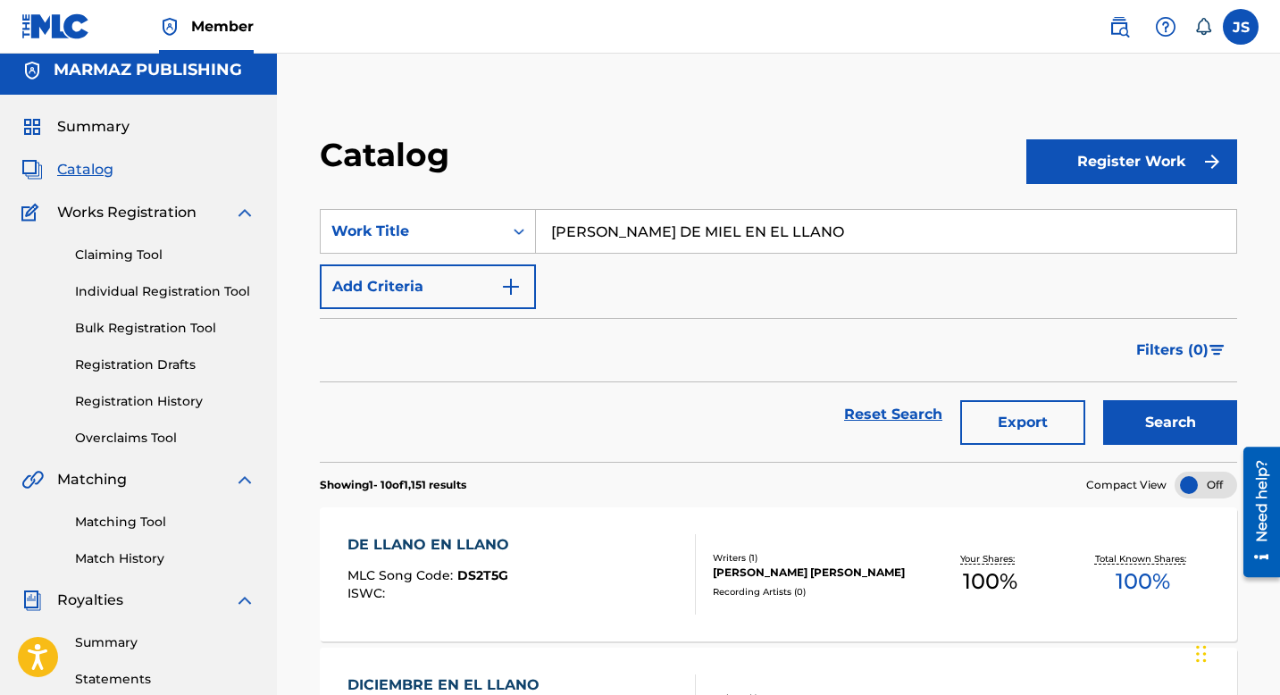
click at [489, 282] on button "Add Criteria" at bounding box center [428, 286] width 216 height 45
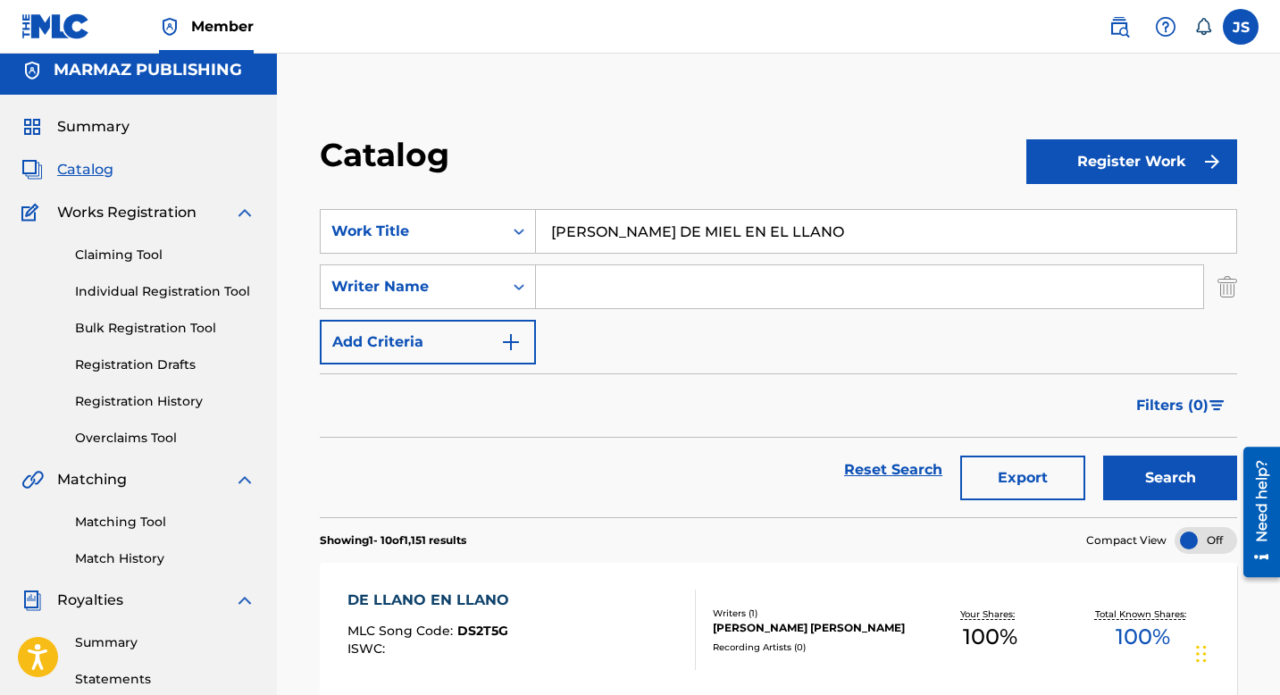
click at [605, 284] on input "Search Form" at bounding box center [869, 286] width 667 height 43
type input "BLAS RUIZ"
click at [1103, 456] on button "Search" at bounding box center [1170, 478] width 134 height 45
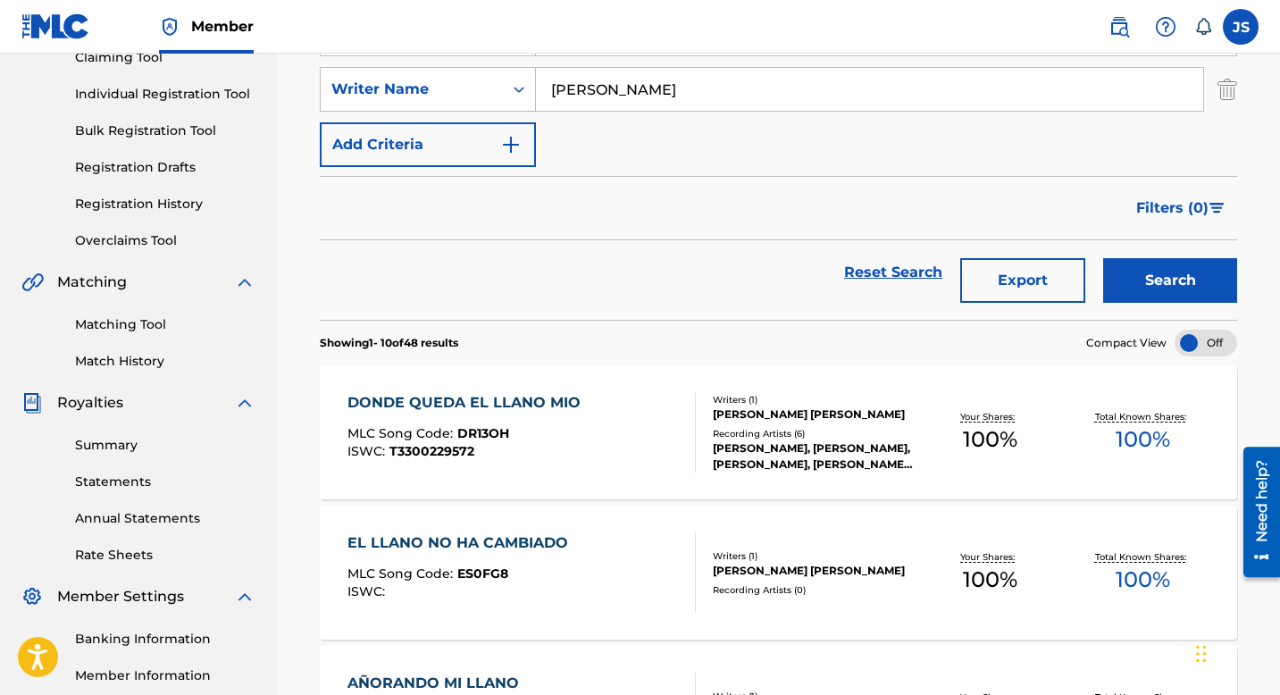
scroll to position [0, 0]
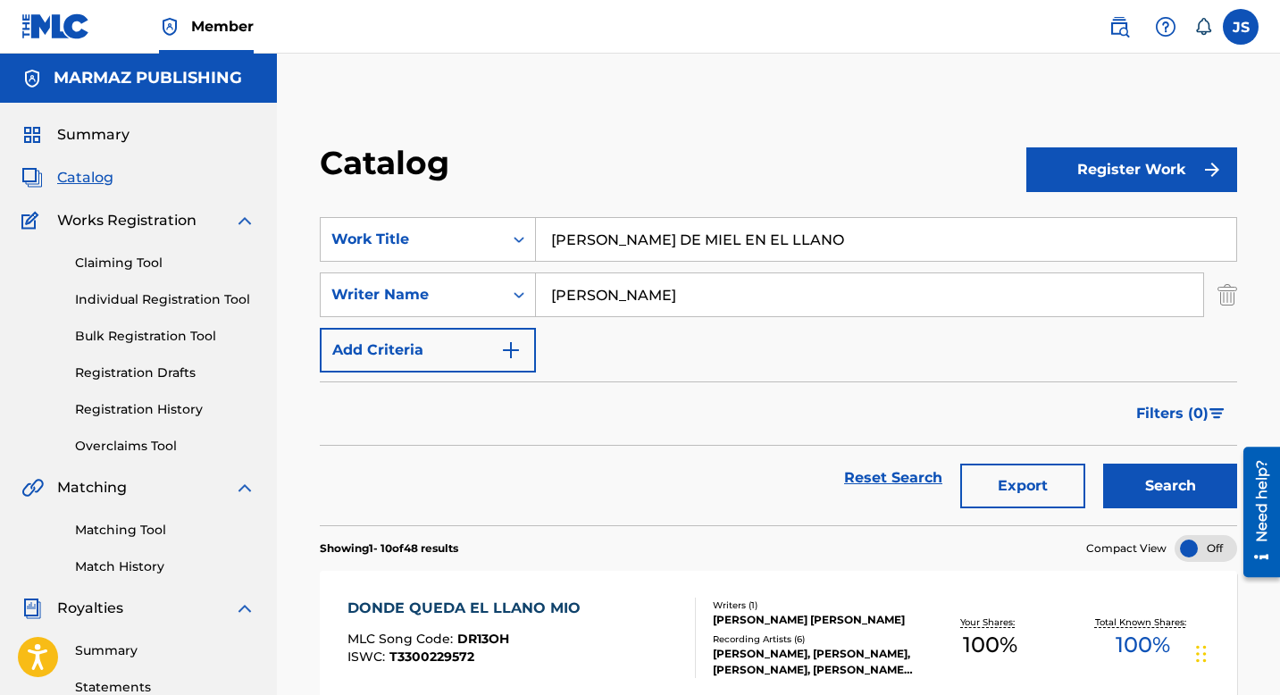
click at [498, 347] on button "Add Criteria" at bounding box center [428, 350] width 216 height 45
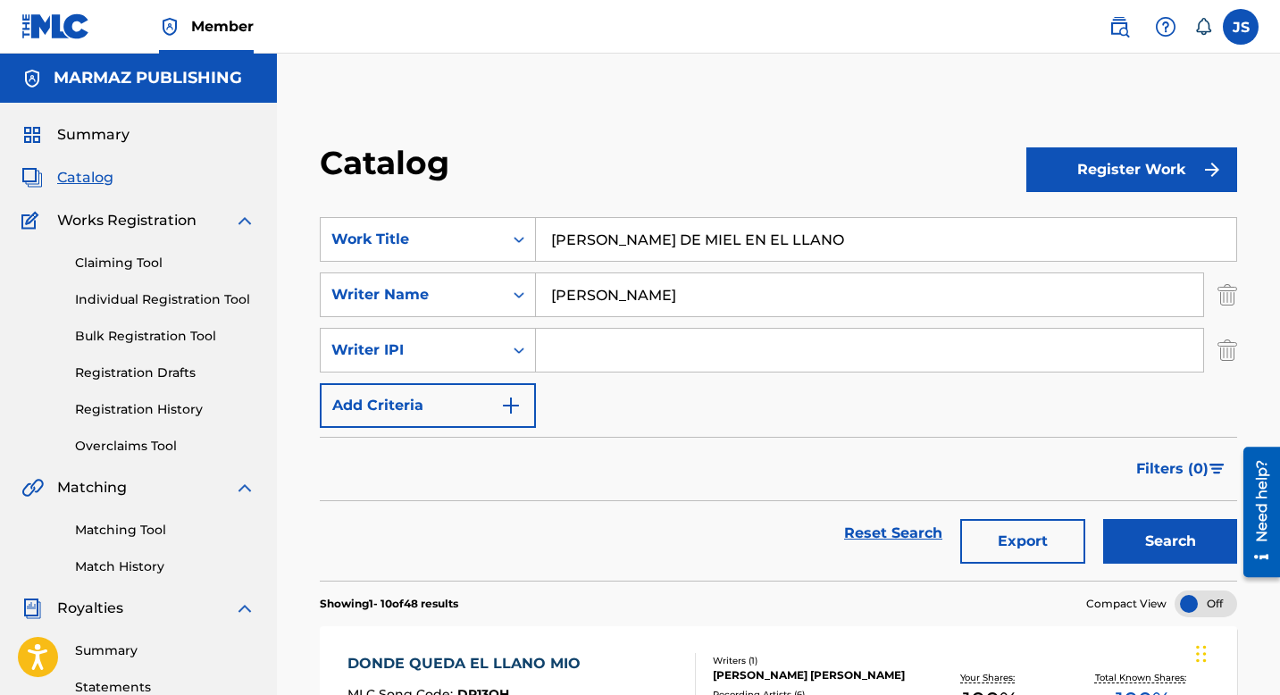
click at [490, 403] on button "Add Criteria" at bounding box center [428, 405] width 216 height 45
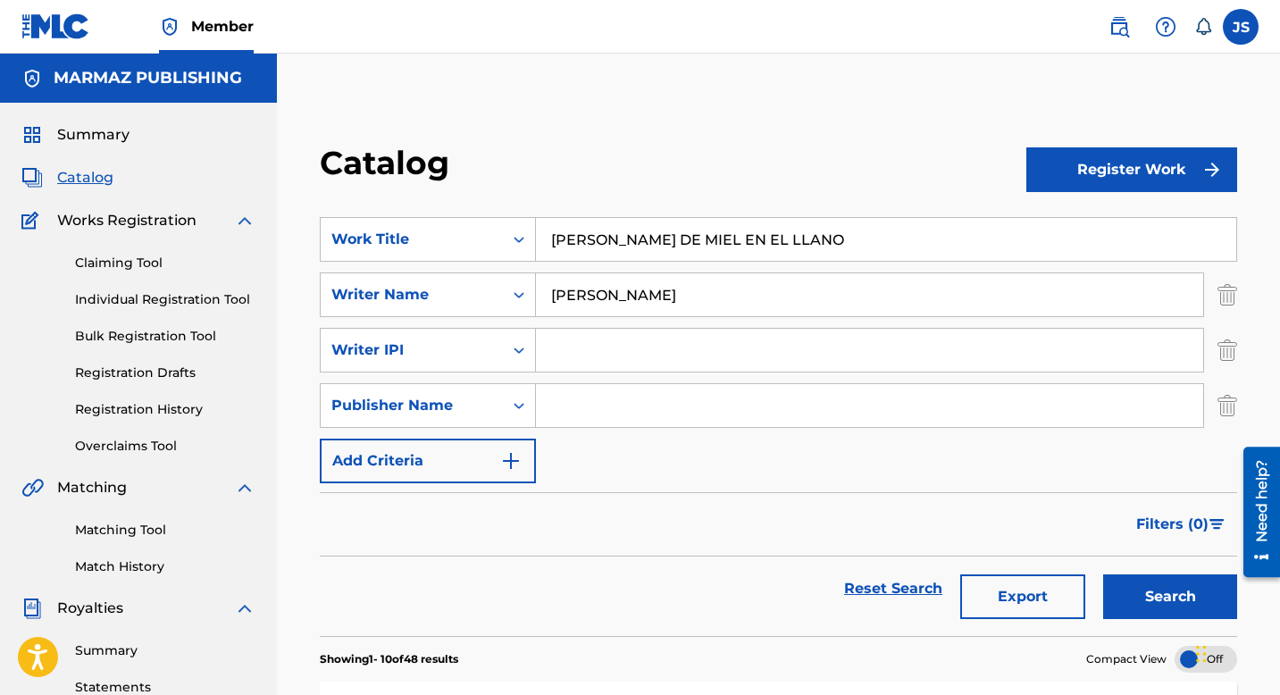
click at [487, 458] on button "Add Criteria" at bounding box center [428, 461] width 216 height 45
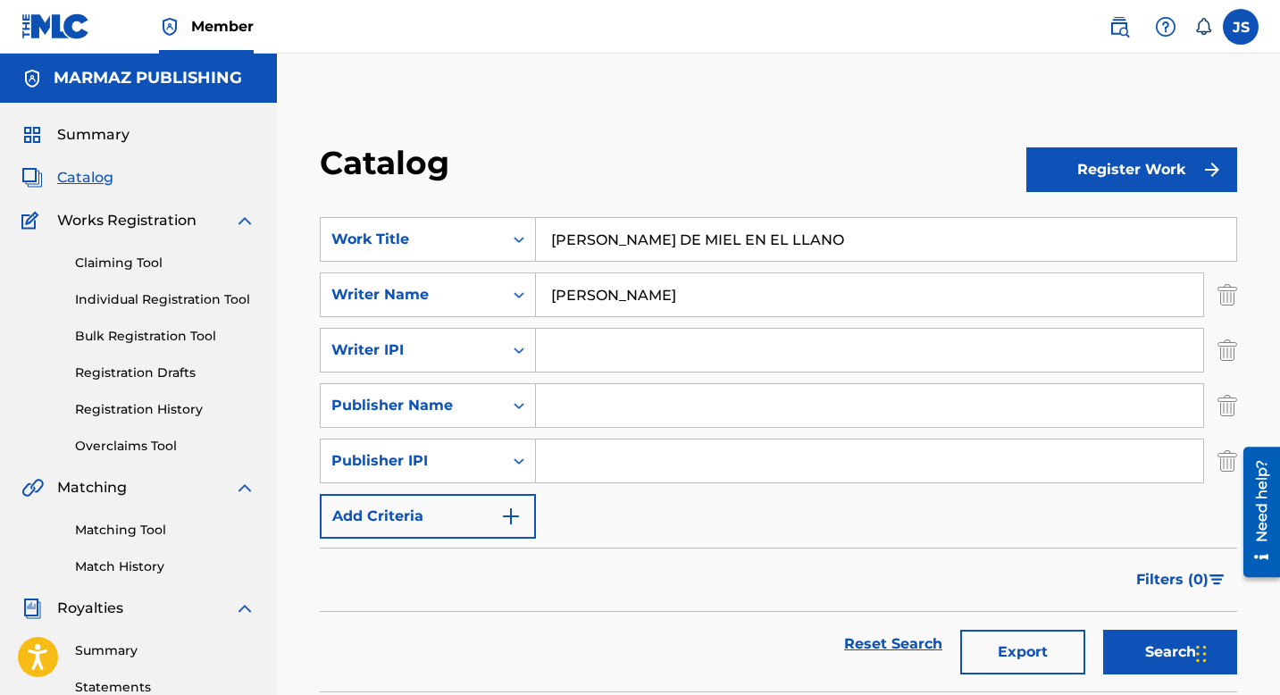
click at [483, 545] on form "SearchWithCriteriaeb23eeac-024e-4e77-b12f-b4859c4daf42 Work Title LUNA DE MIEL …" at bounding box center [778, 454] width 917 height 474
click at [483, 516] on button "Add Criteria" at bounding box center [428, 516] width 216 height 45
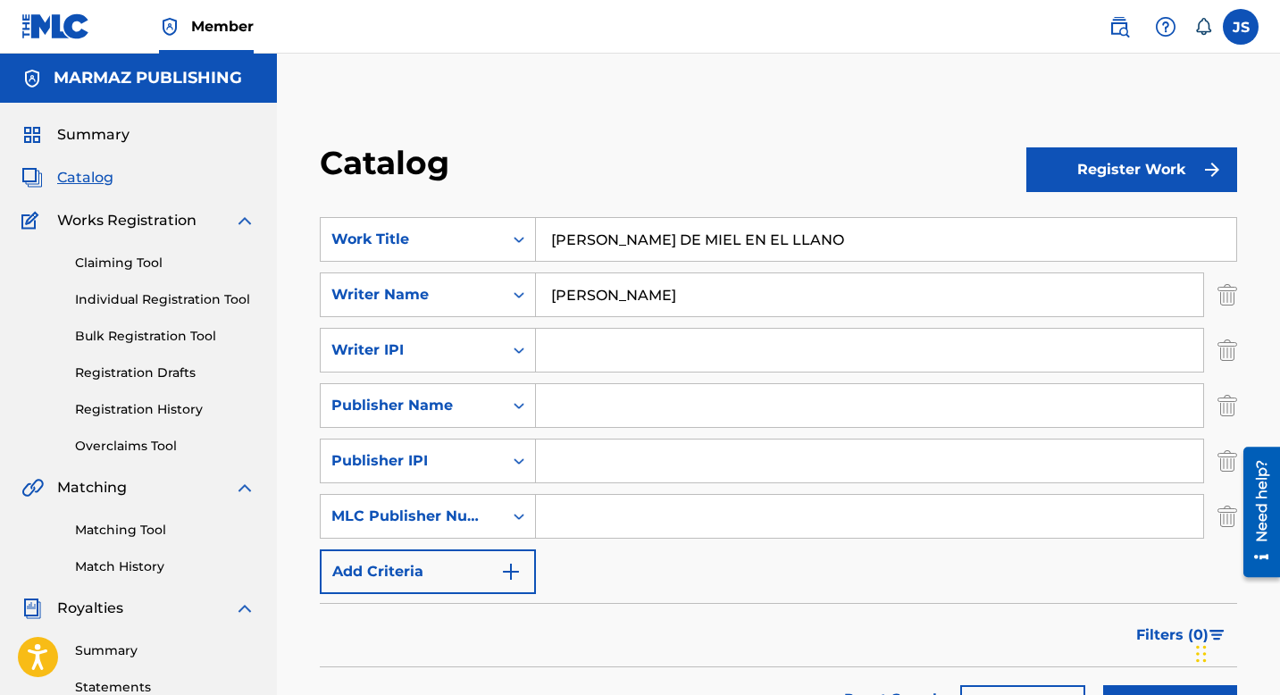
click at [1228, 347] on img "Search Form" at bounding box center [1228, 350] width 20 height 45
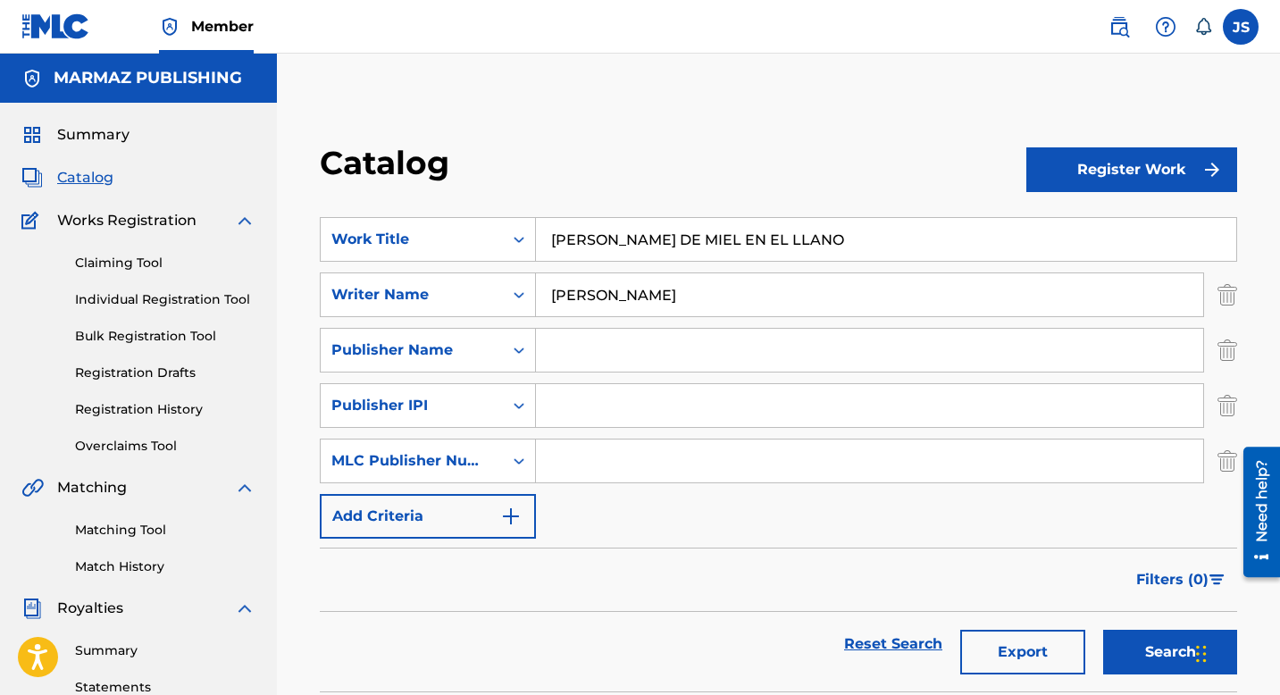
click at [1228, 347] on img "Search Form" at bounding box center [1228, 350] width 20 height 45
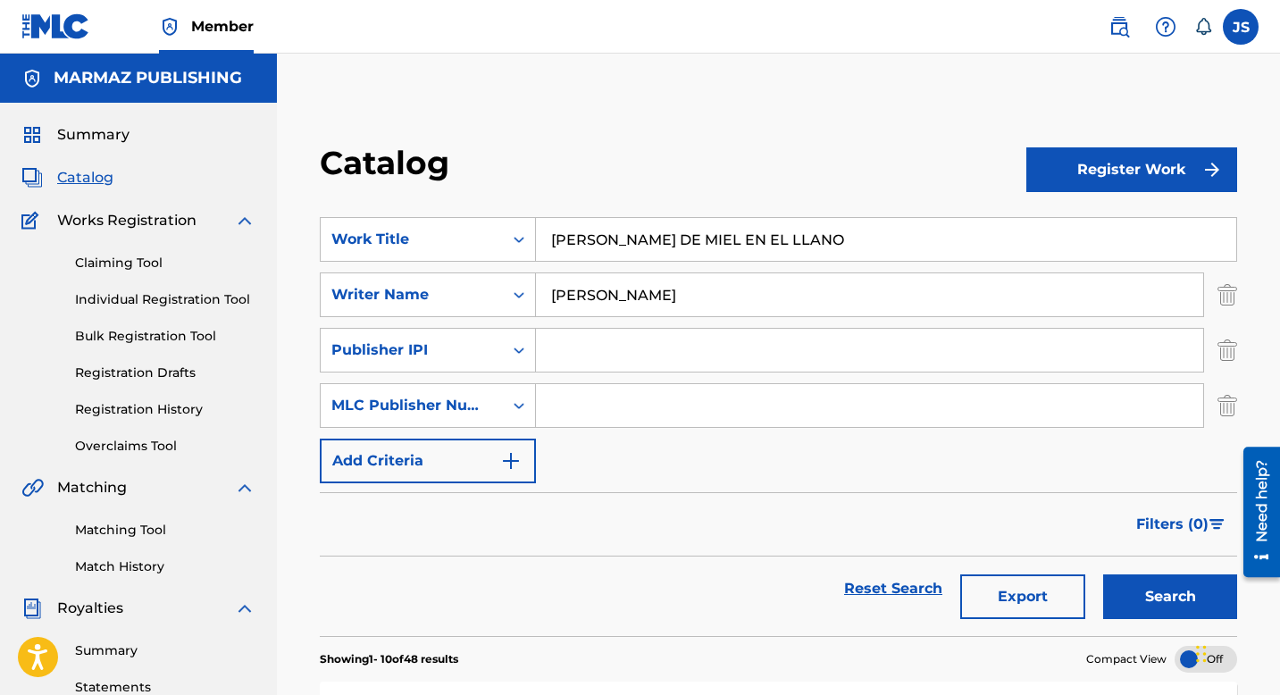
click at [1228, 347] on img "Search Form" at bounding box center [1228, 350] width 20 height 45
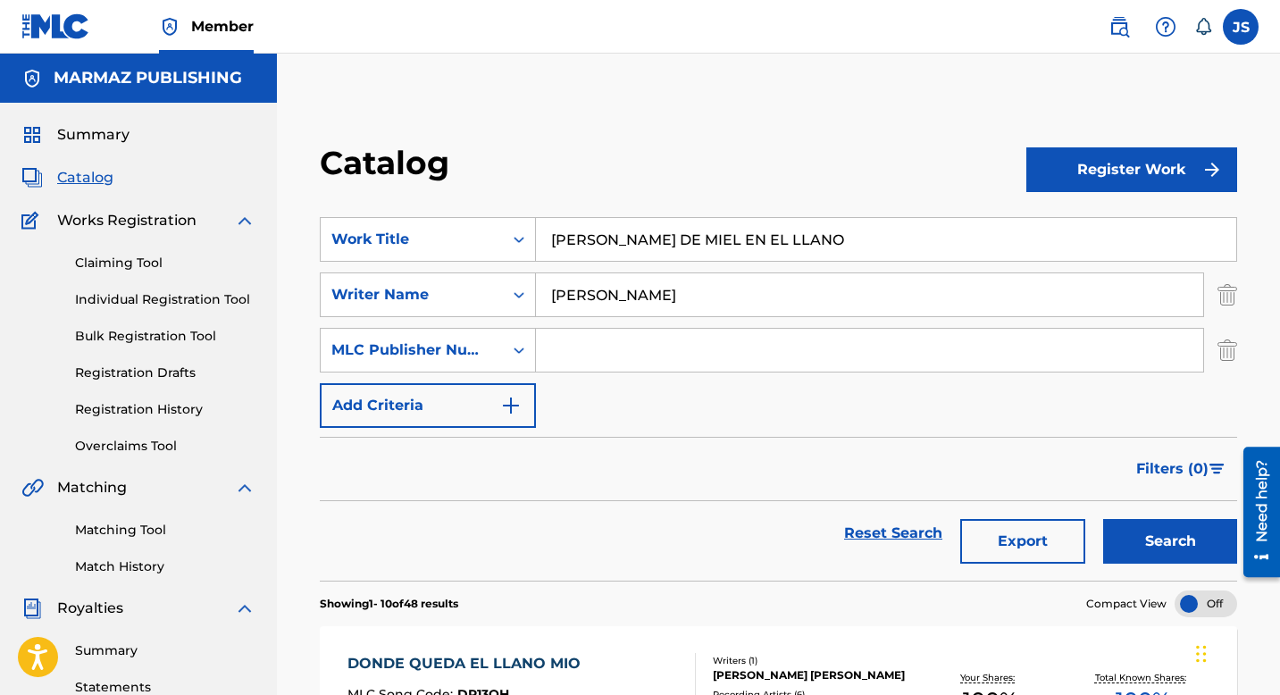
click at [1229, 348] on img "Search Form" at bounding box center [1228, 350] width 20 height 45
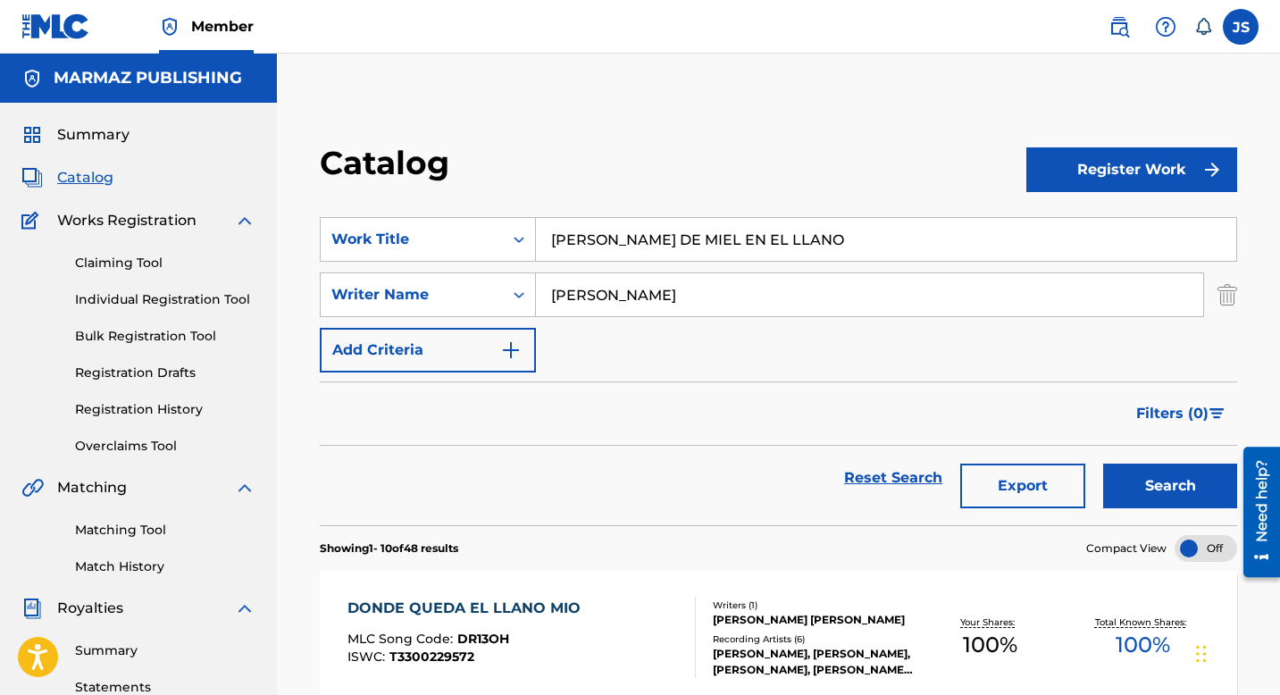
click at [1090, 165] on button "Register Work" at bounding box center [1131, 169] width 211 height 45
click at [1068, 222] on link "Individual" at bounding box center [1131, 227] width 211 height 43
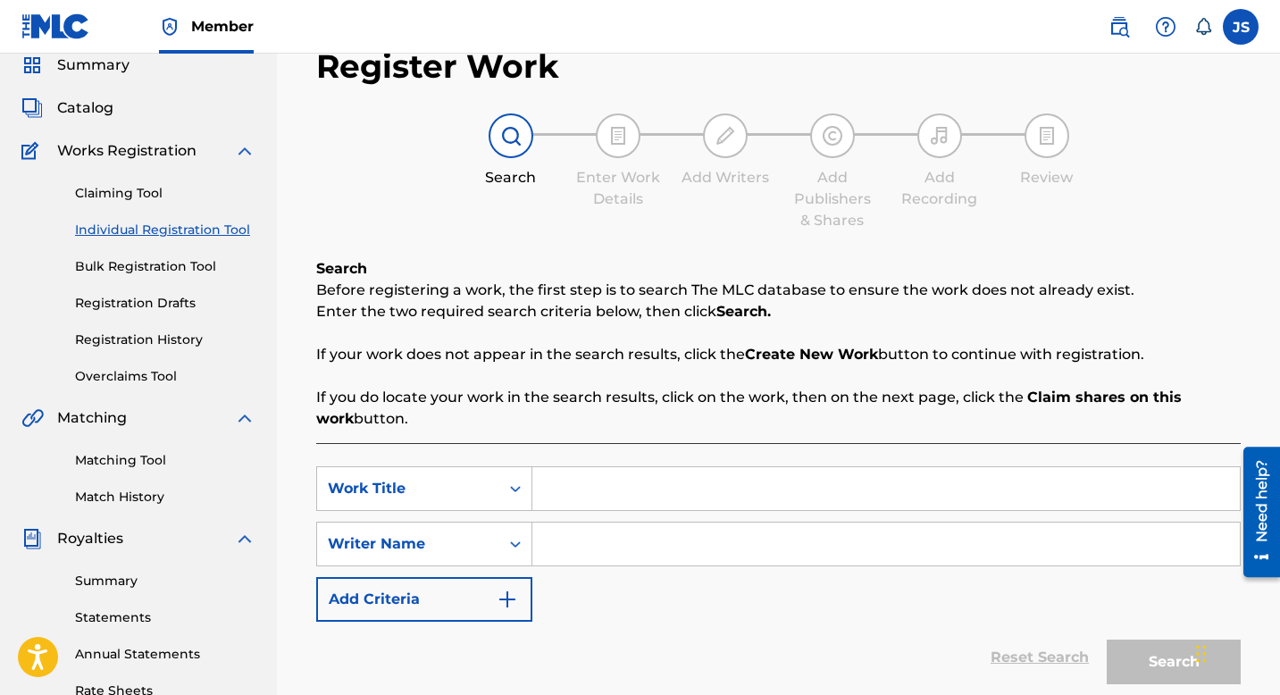
scroll to position [71, 0]
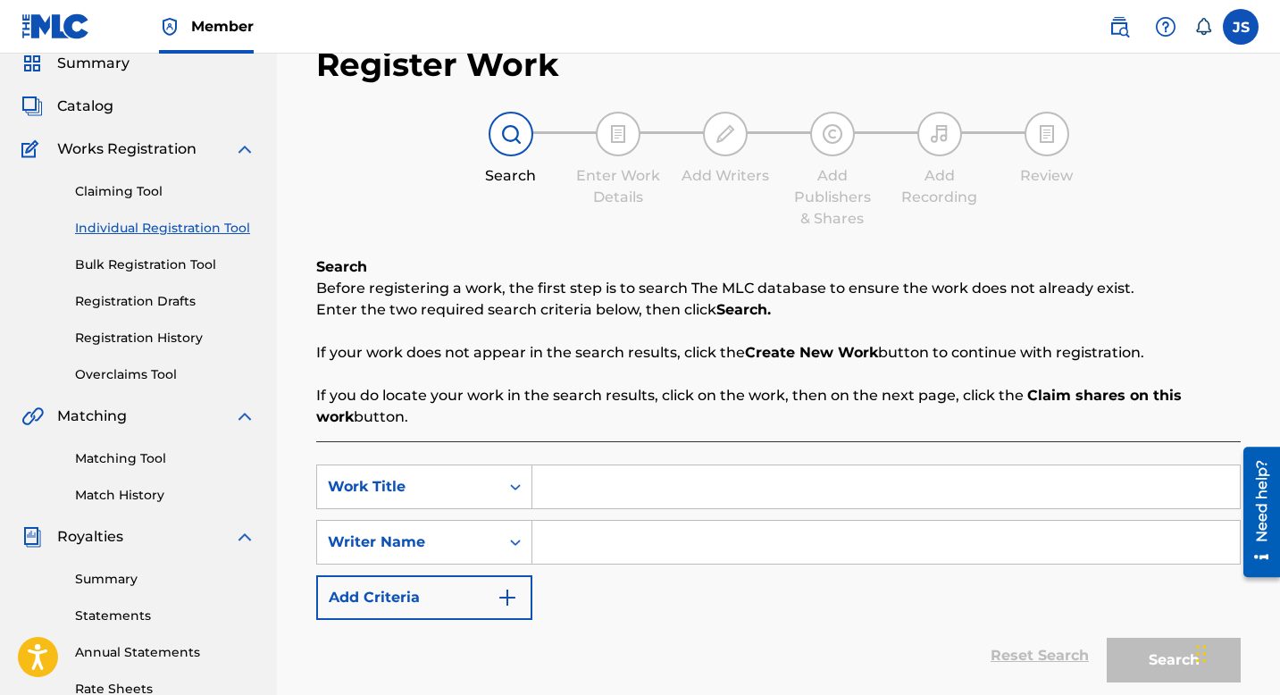
click at [608, 507] on input "Search Form" at bounding box center [886, 486] width 708 height 43
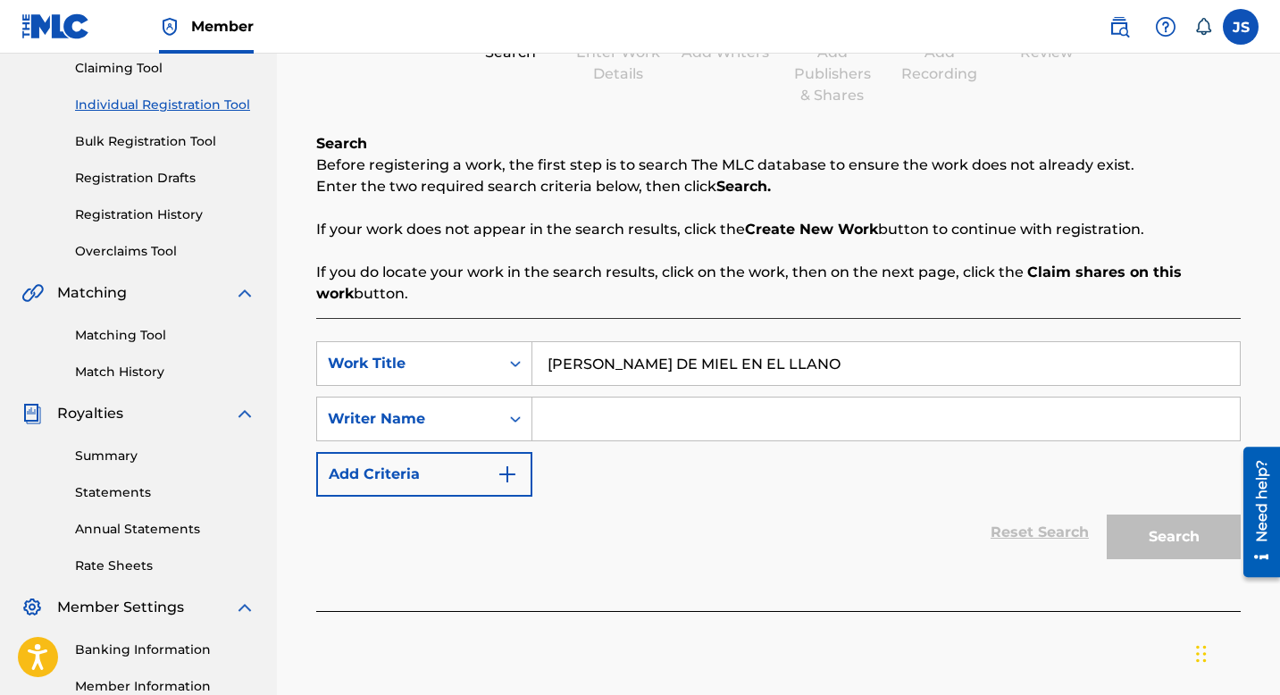
scroll to position [197, 0]
type input "LUNA DE MIEL EN EL LLANO"
click at [559, 420] on input "Search Form" at bounding box center [886, 417] width 708 height 43
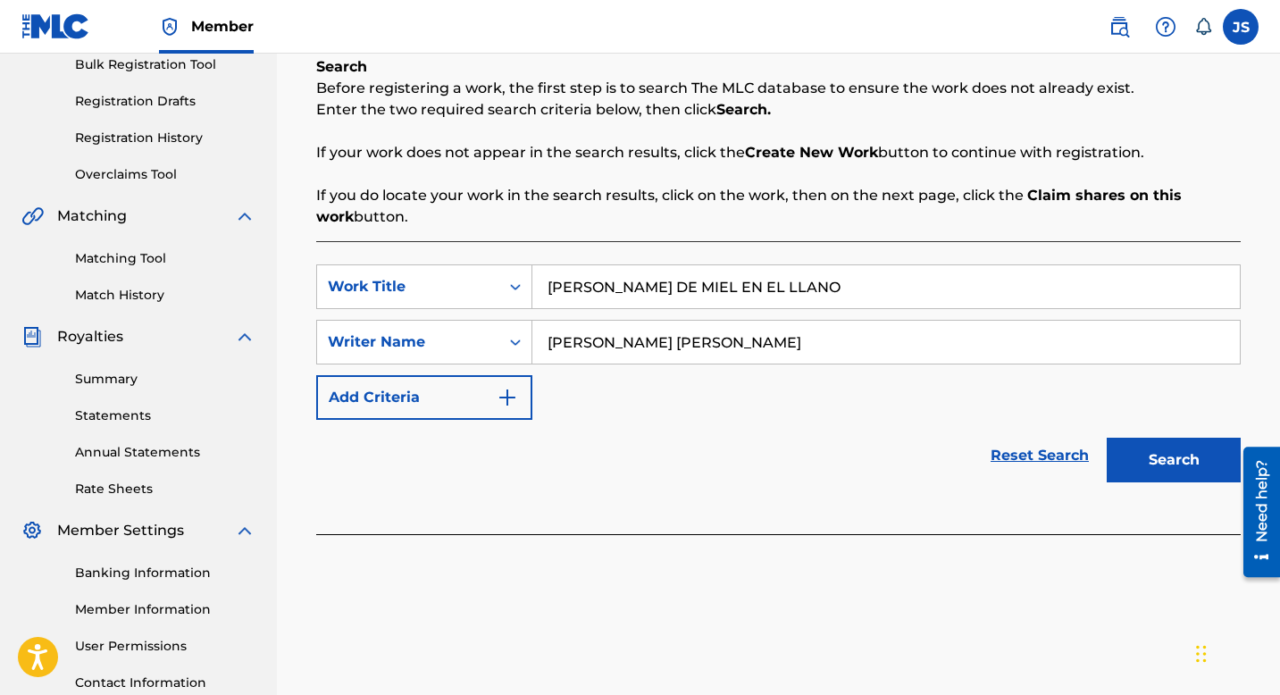
scroll to position [314, 0]
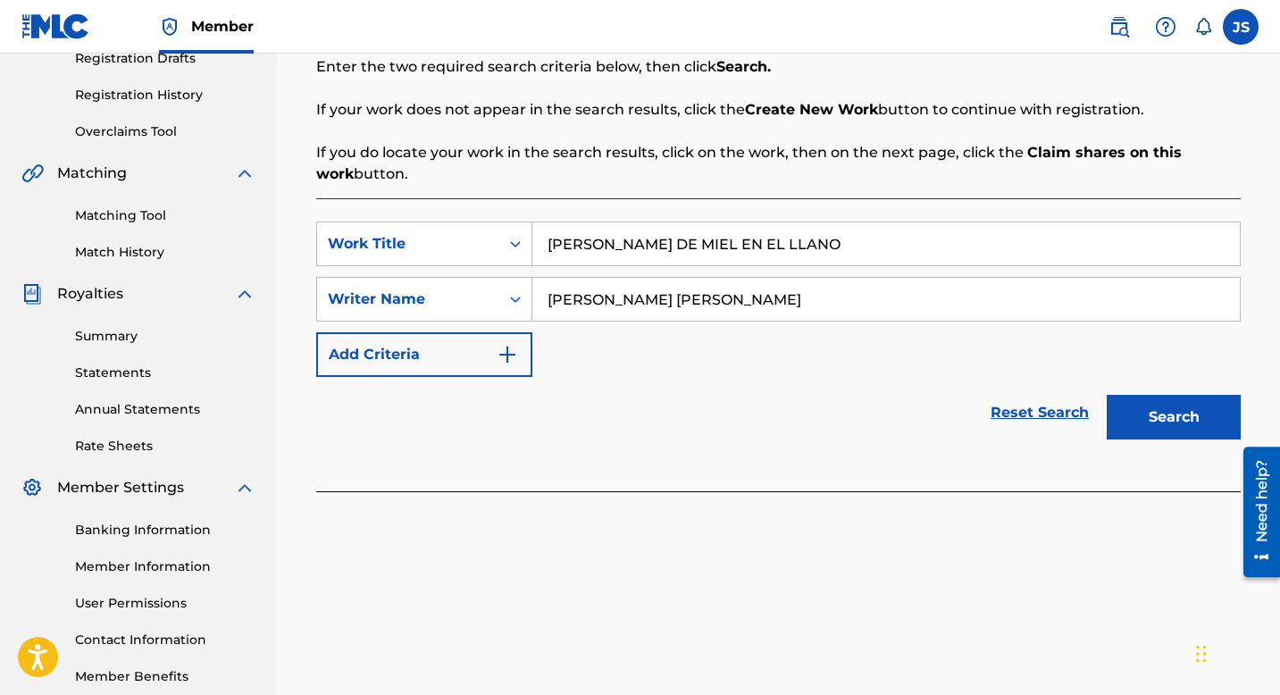
type input "[PERSON_NAME]"
click at [1147, 413] on button "Search" at bounding box center [1174, 417] width 134 height 45
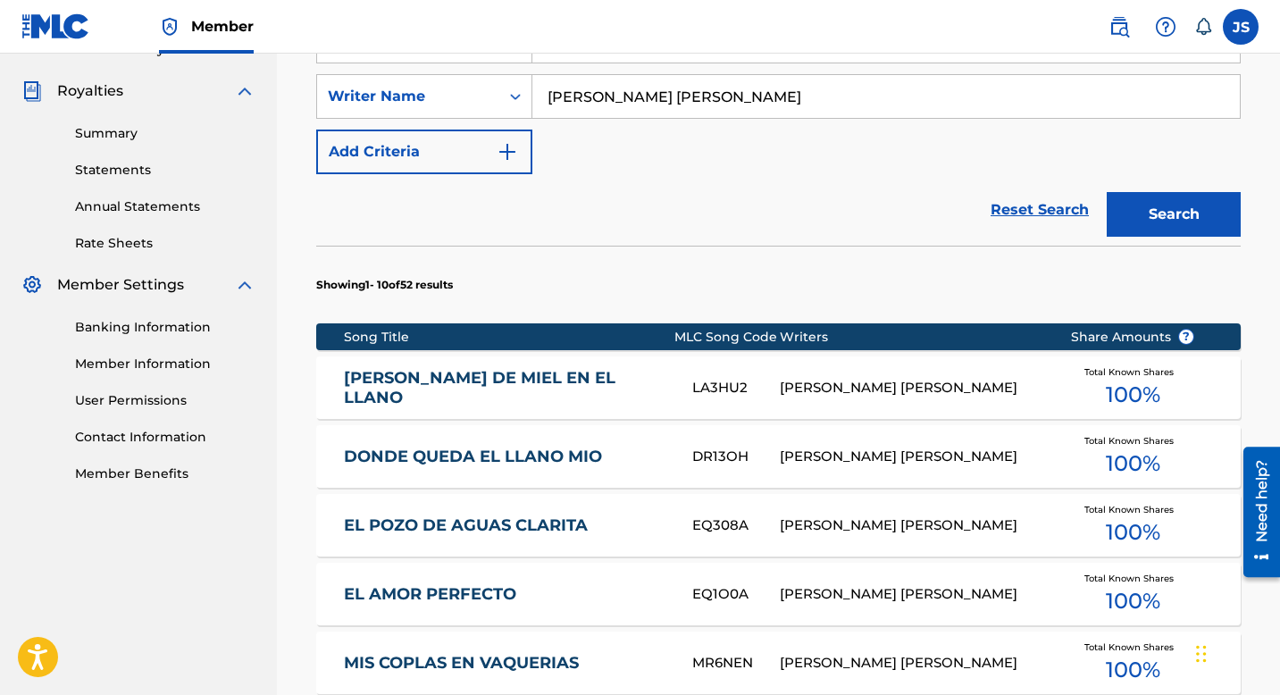
scroll to position [520, 0]
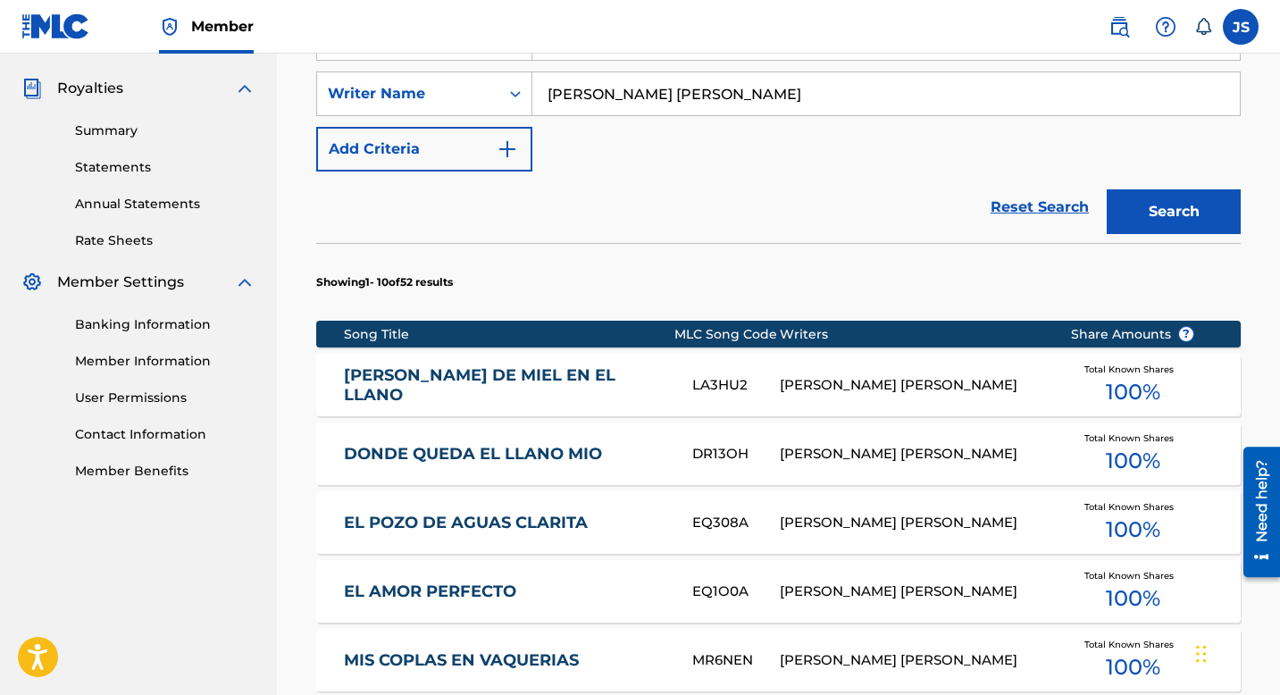
click at [1019, 363] on div "LUNA DE MIEL EN EL LLANO LA3HU2 BLAS ANTONIO RUIZ Total Known Shares 100 %" at bounding box center [778, 385] width 925 height 63
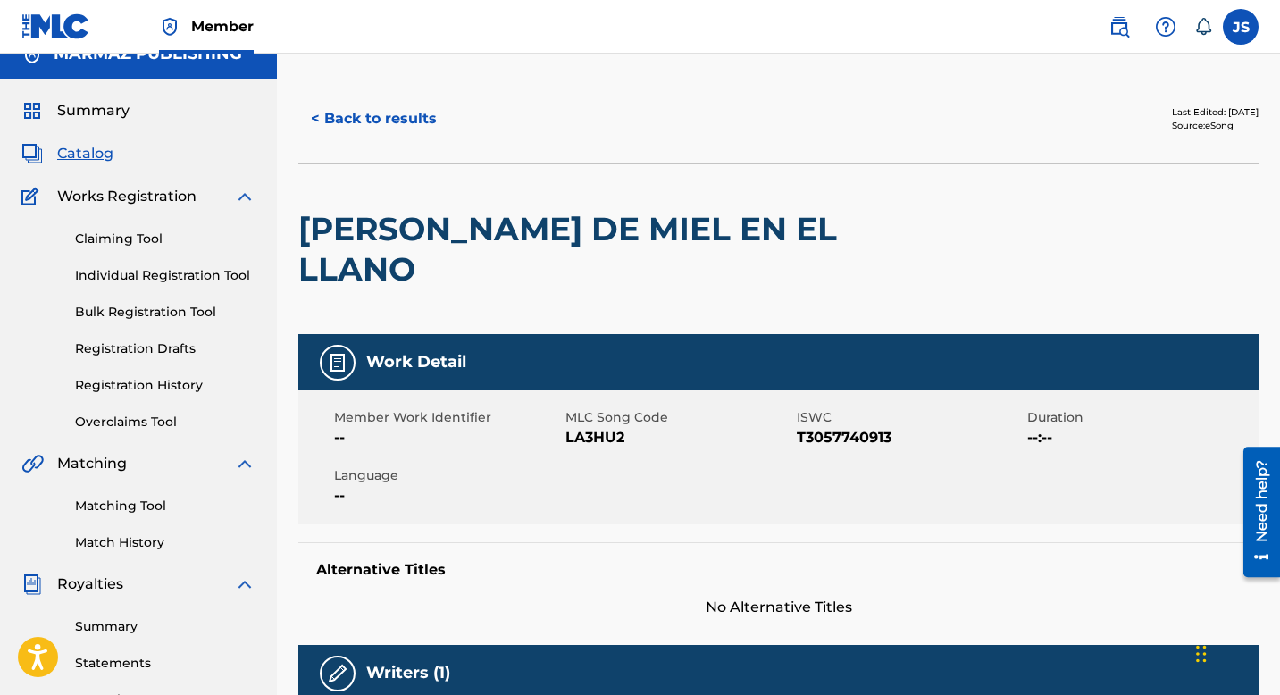
scroll to position [25, 0]
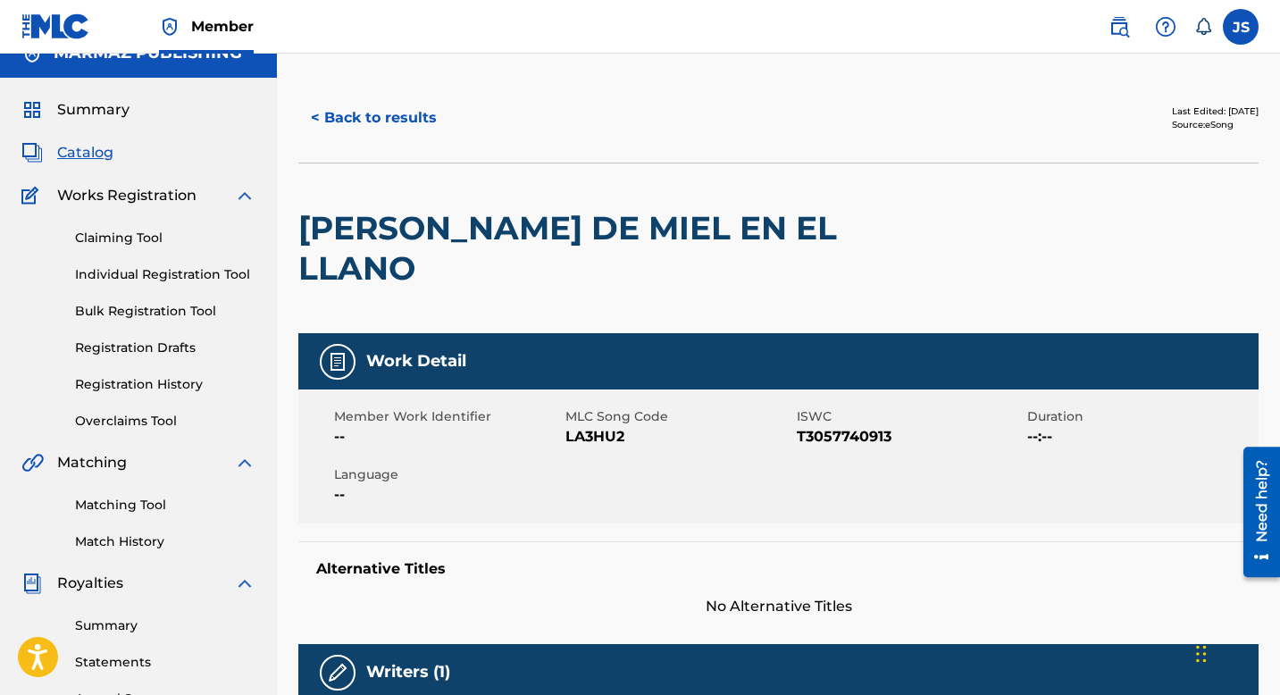
click at [609, 426] on span "LA3HU2" at bounding box center [678, 436] width 227 height 21
copy span "LA3HU2"
click at [830, 426] on span "T3057740913" at bounding box center [910, 436] width 227 height 21
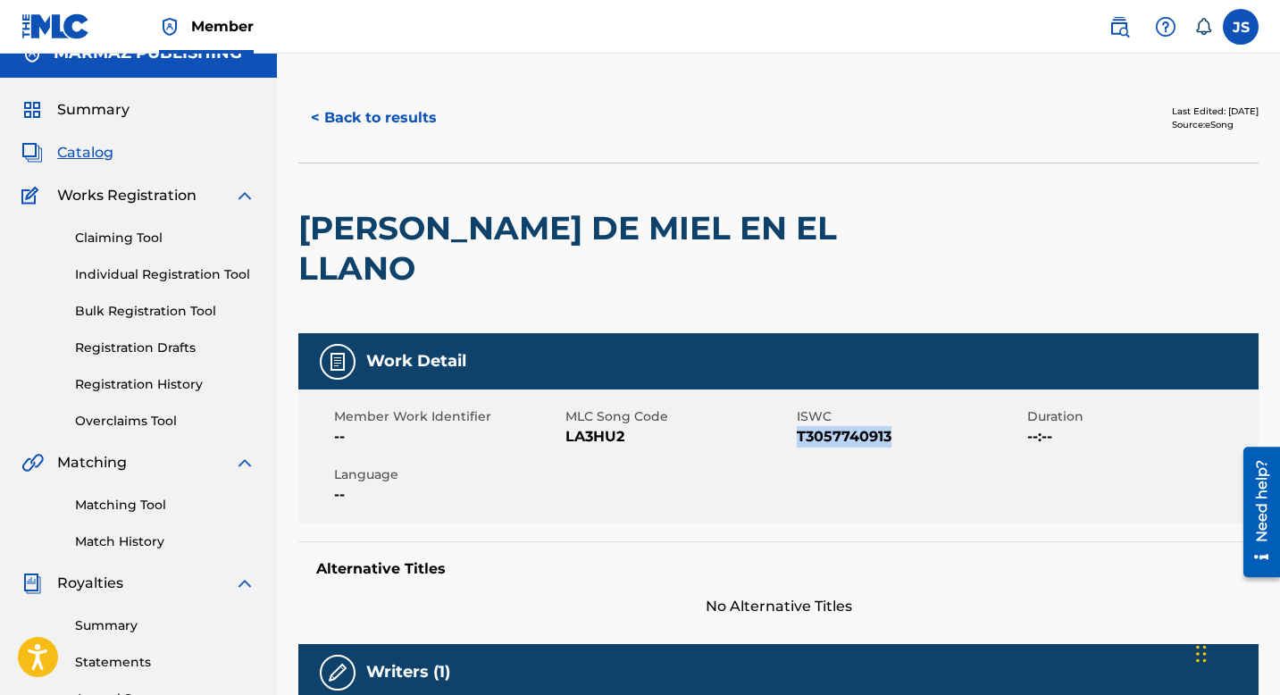
copy span "T3057740913"
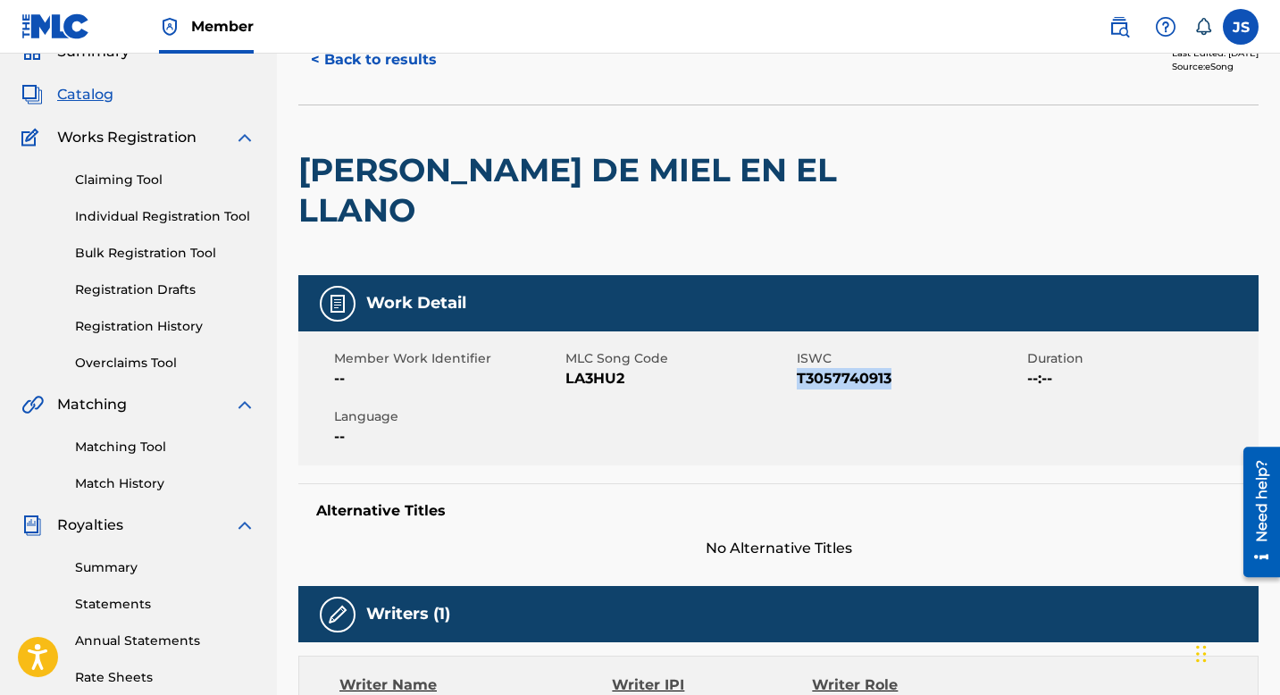
scroll to position [0, 0]
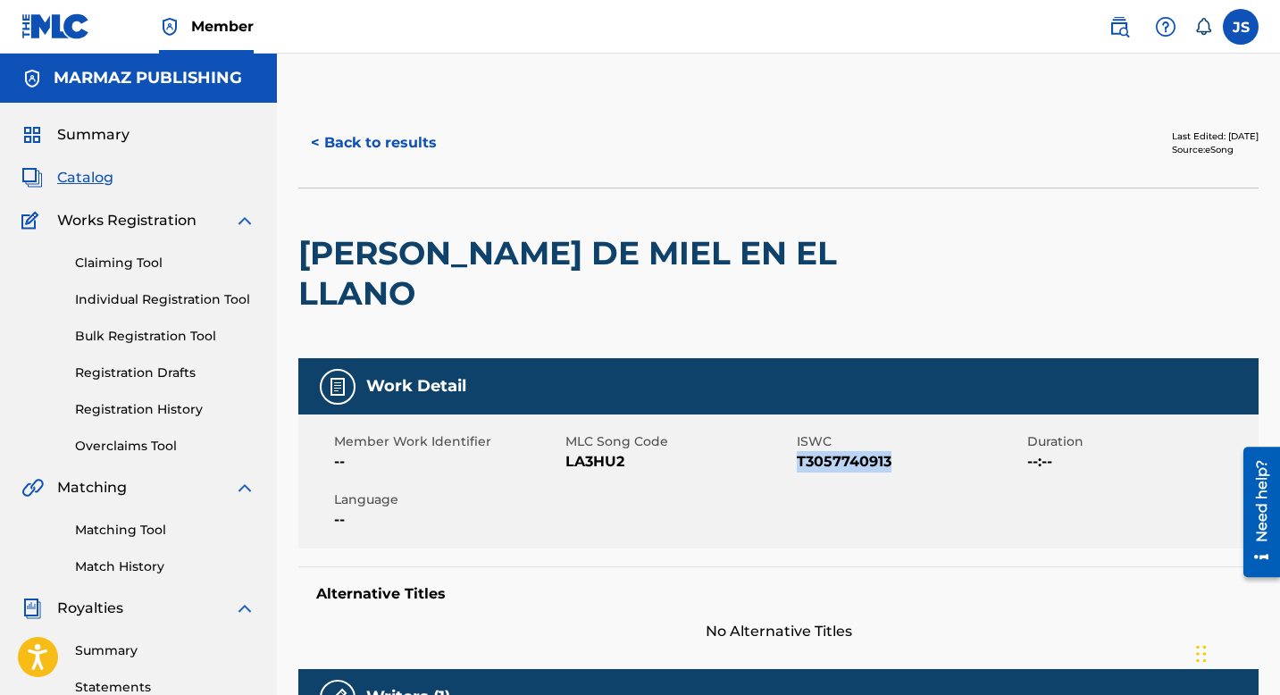
click at [407, 138] on button "< Back to results" at bounding box center [373, 143] width 151 height 45
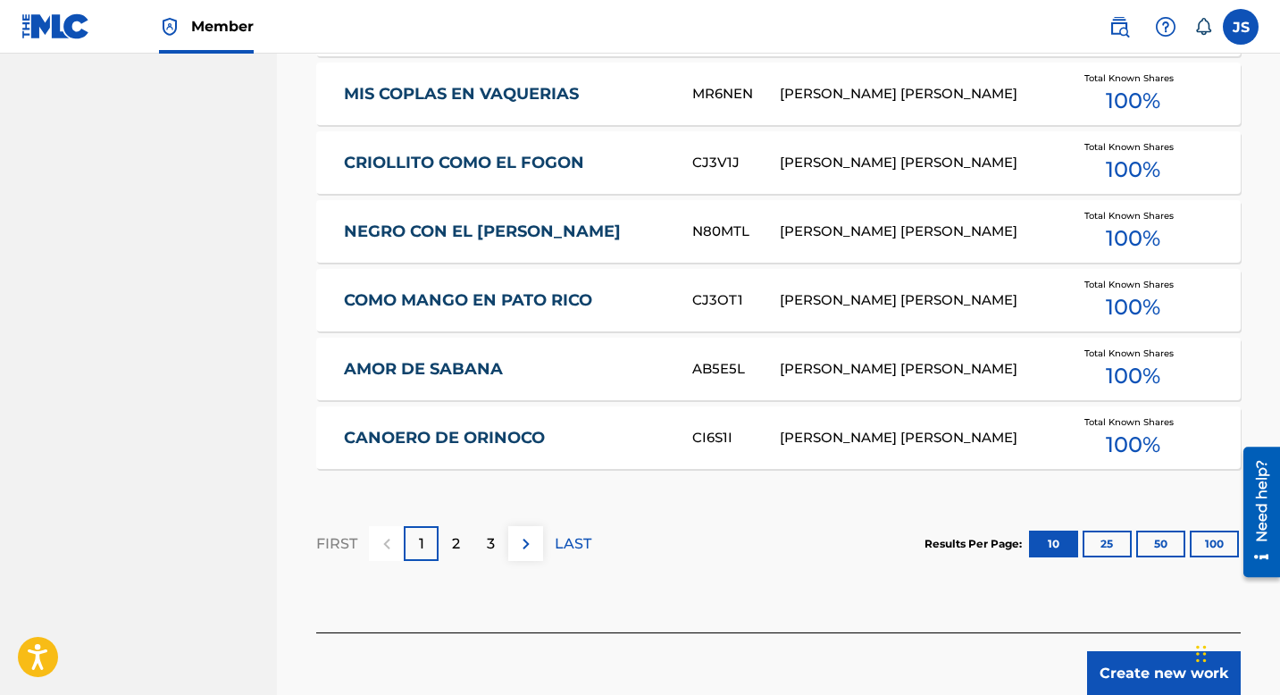
scroll to position [1191, 0]
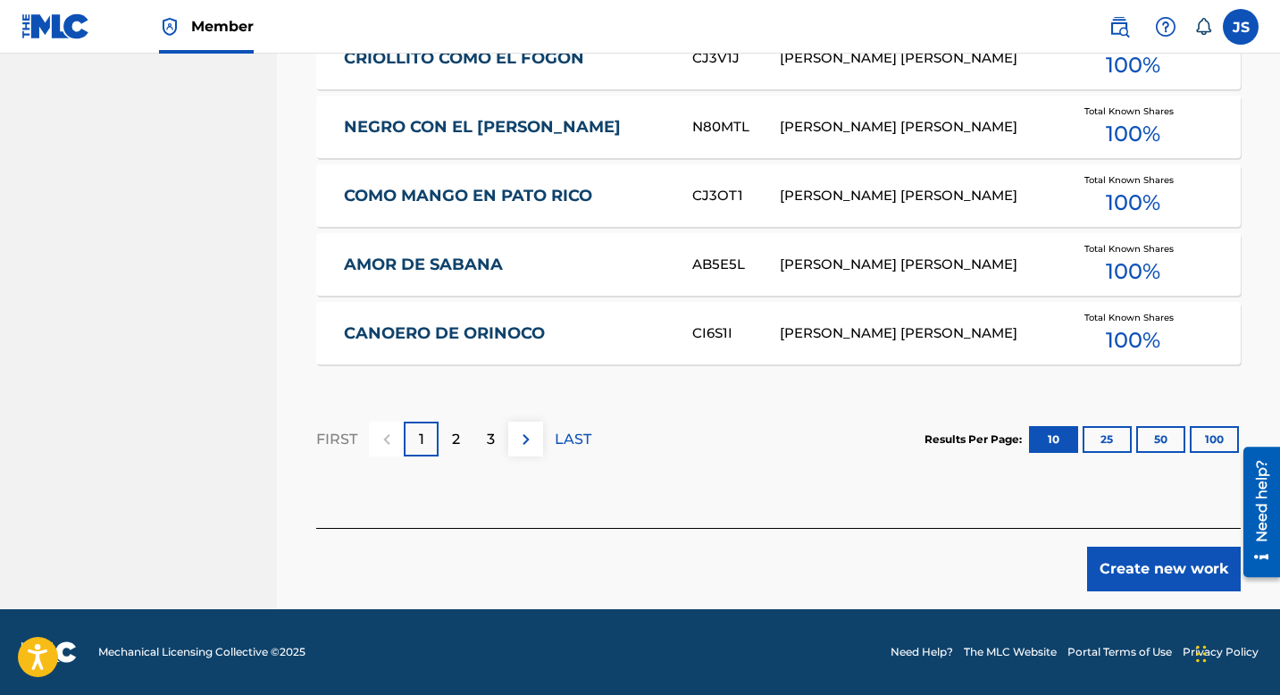
click at [1143, 571] on button "Create new work" at bounding box center [1164, 569] width 154 height 45
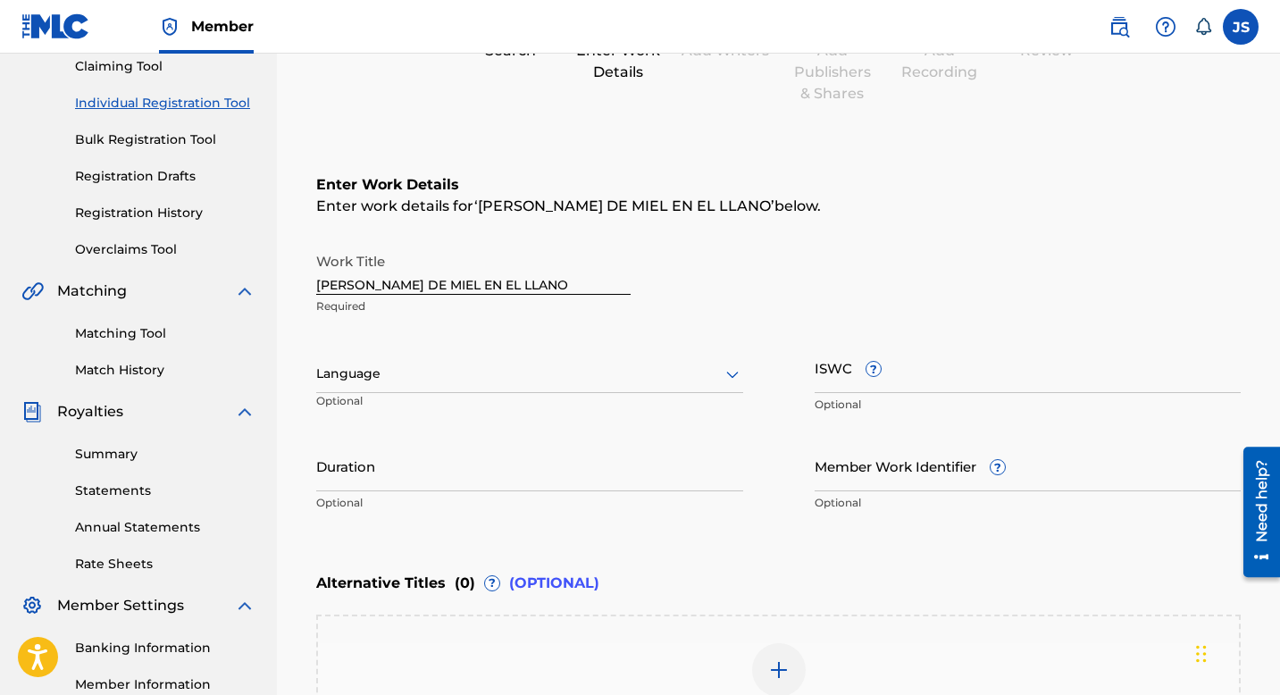
scroll to position [214, 0]
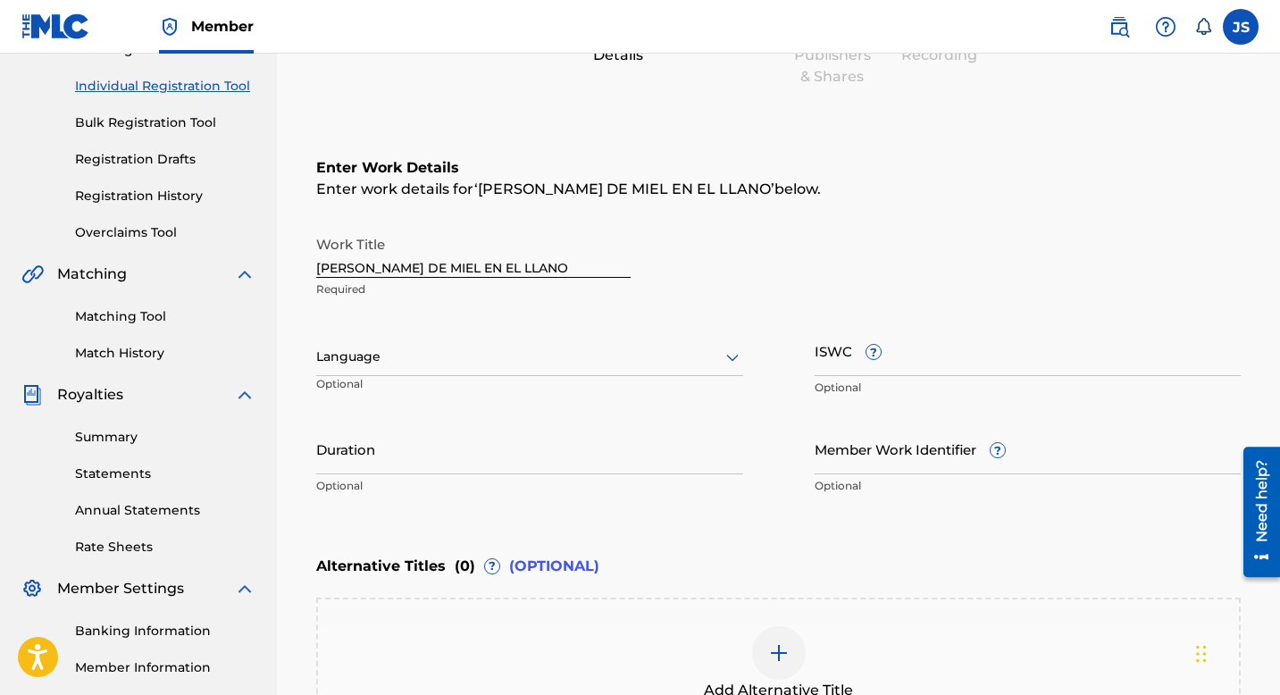
click at [650, 372] on div "Language" at bounding box center [529, 358] width 427 height 38
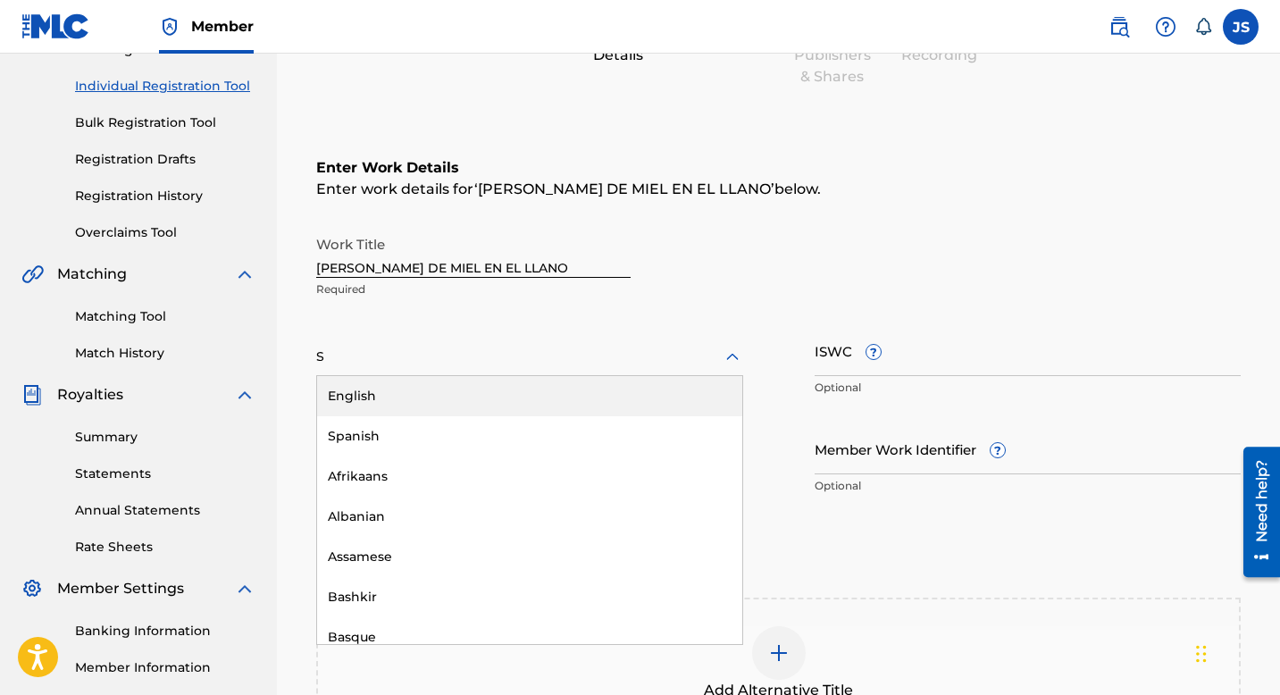
type input "SP"
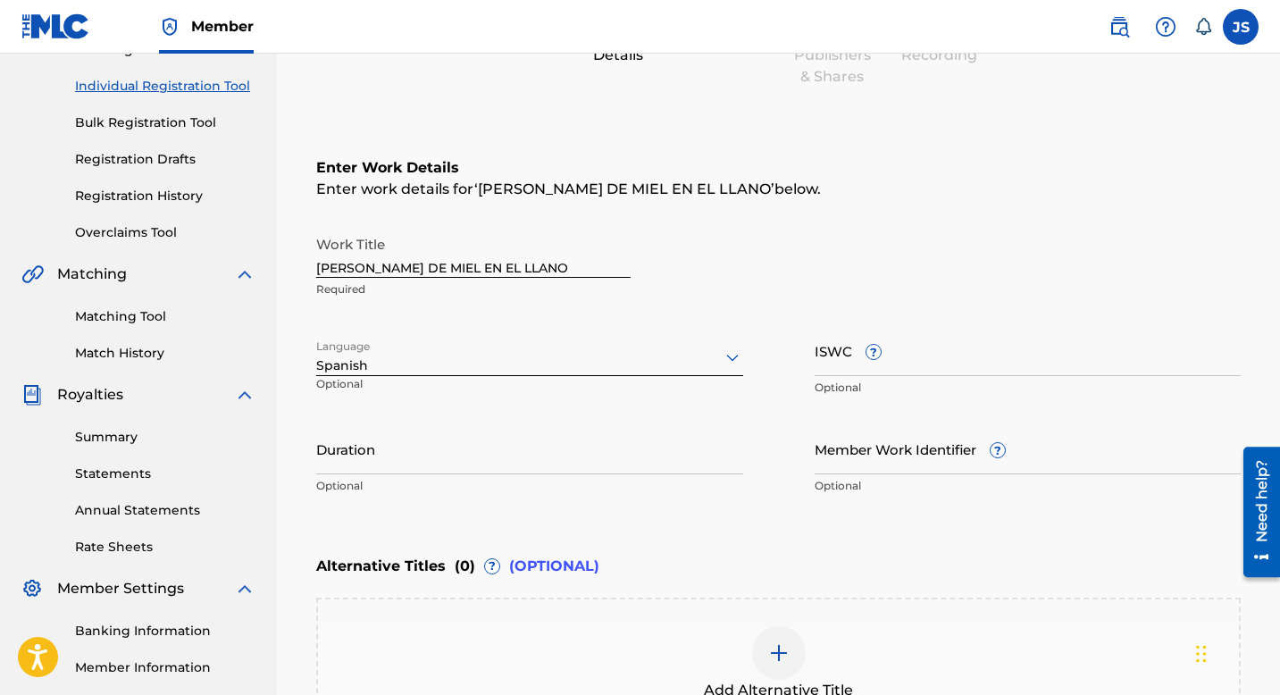
click at [474, 436] on input "Duration" at bounding box center [529, 448] width 427 height 51
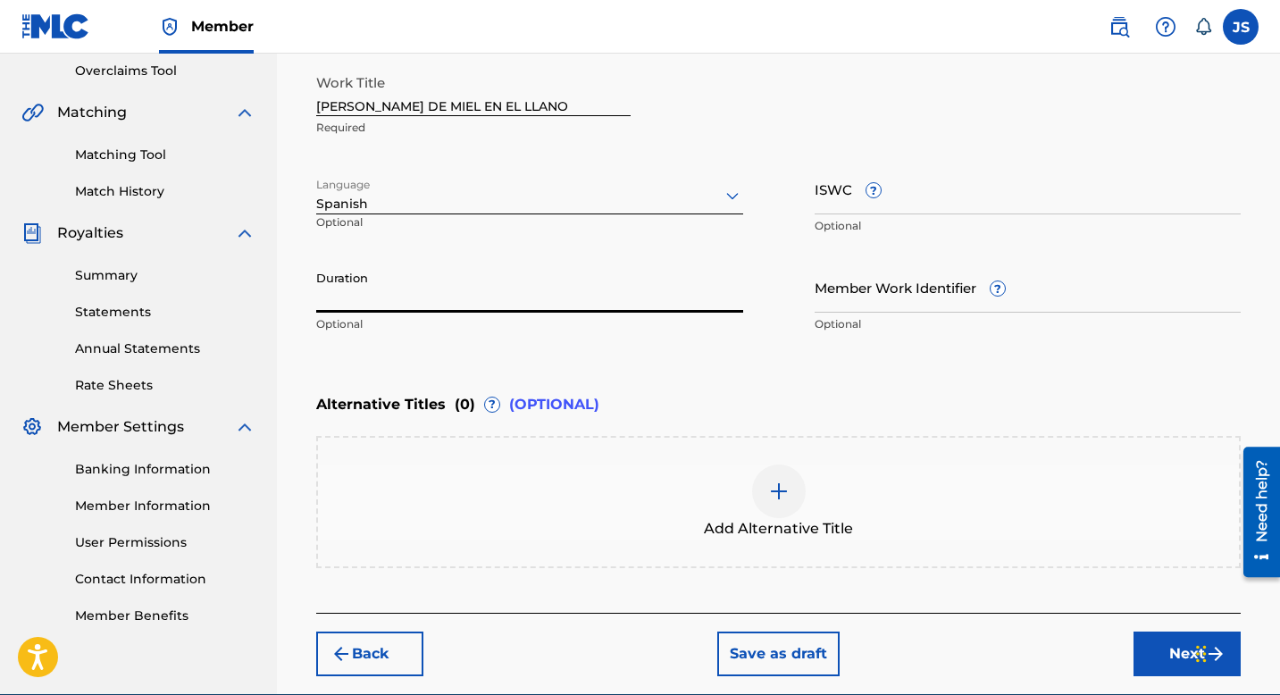
scroll to position [459, 0]
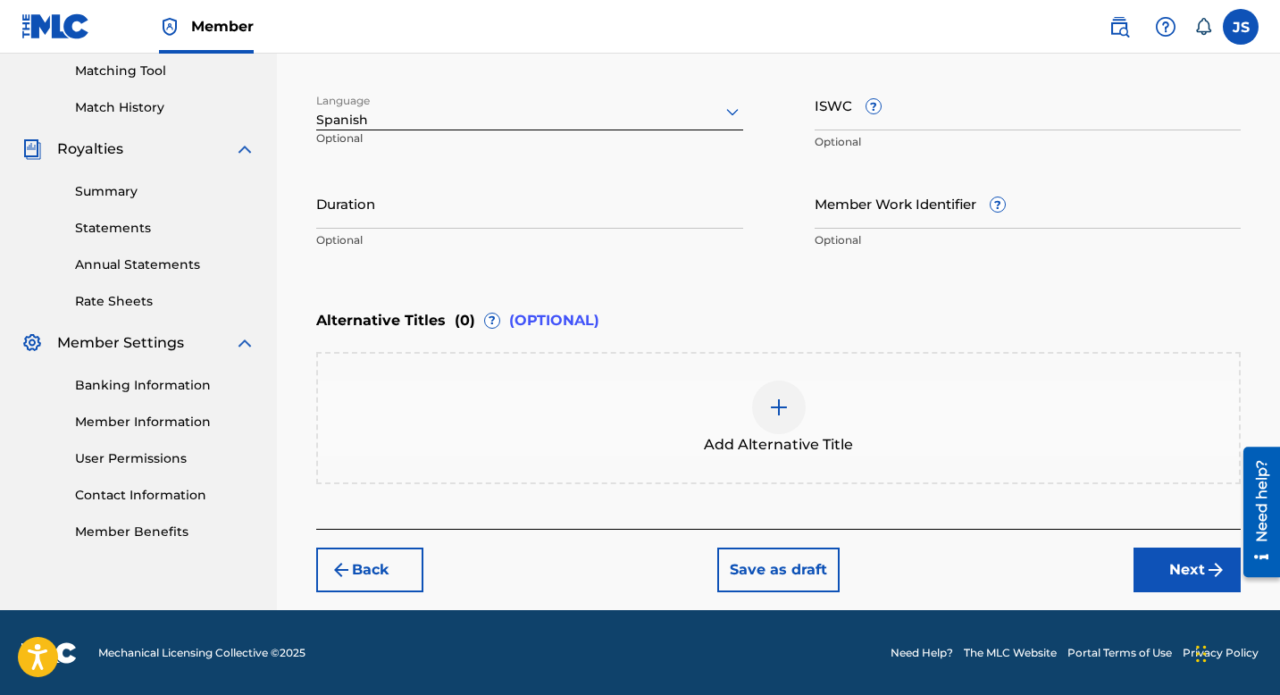
click at [1159, 574] on button "Next" at bounding box center [1187, 570] width 107 height 45
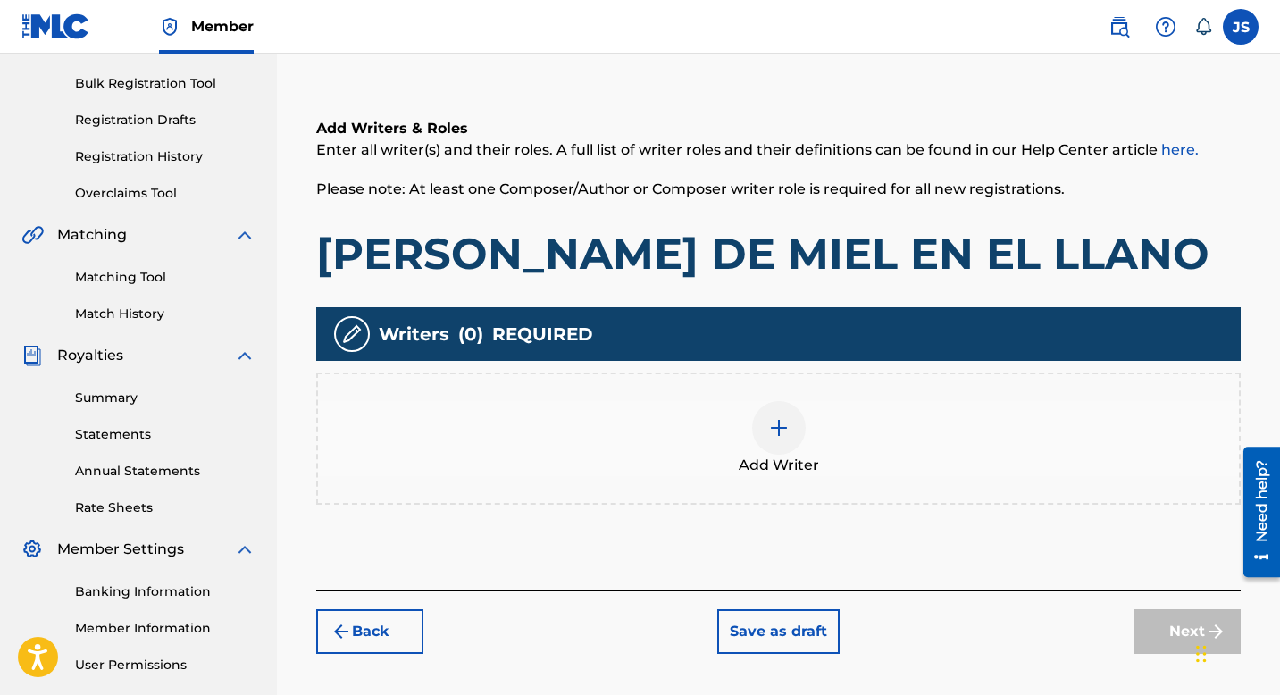
scroll to position [288, 0]
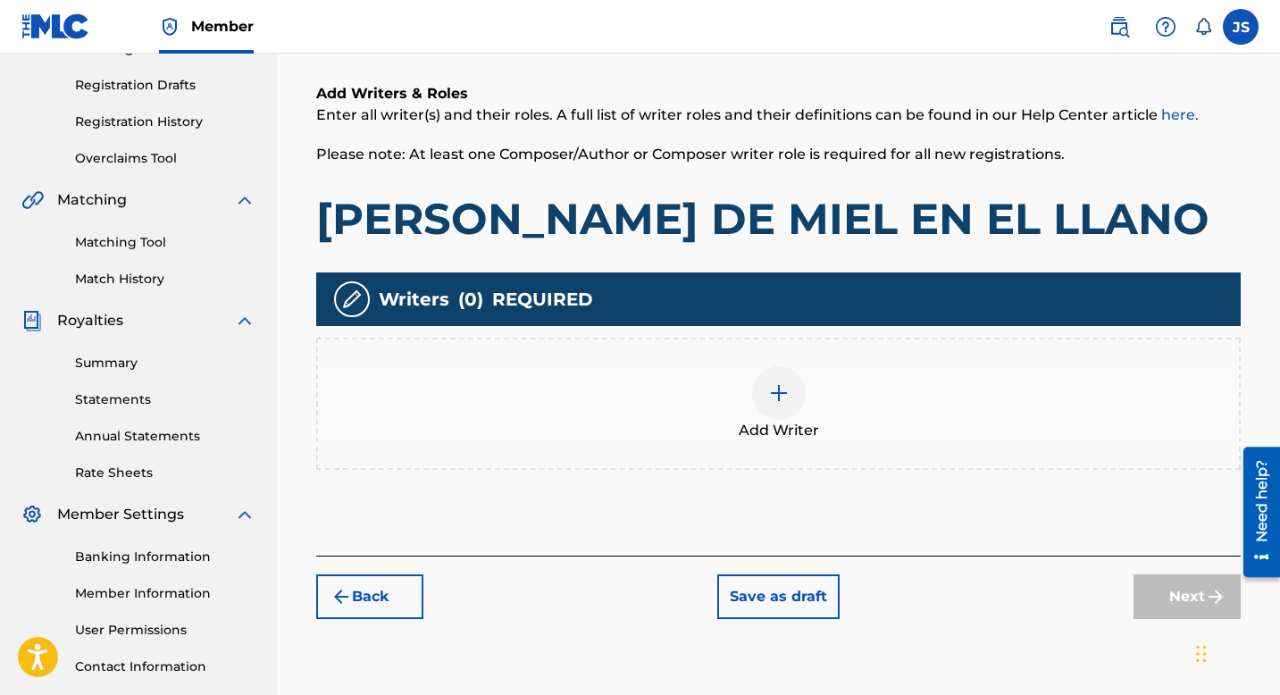
click at [790, 420] on span "Add Writer" at bounding box center [779, 430] width 80 height 21
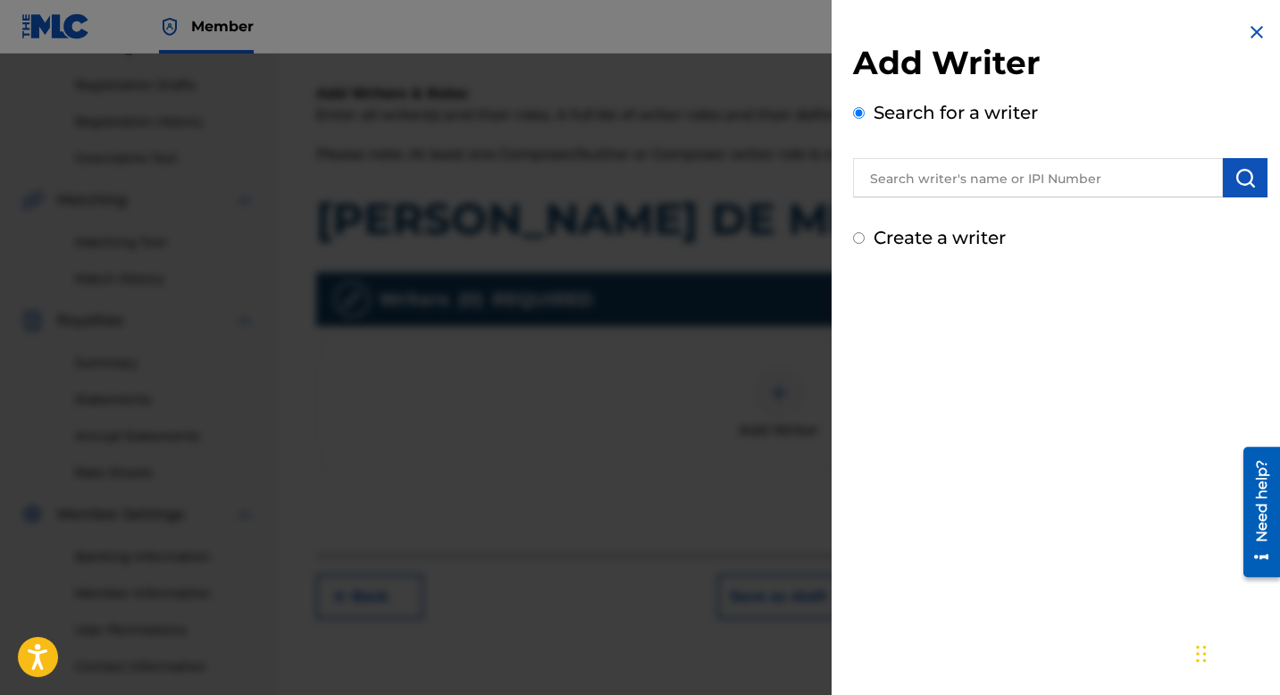
click at [913, 171] on input "text" at bounding box center [1038, 177] width 370 height 39
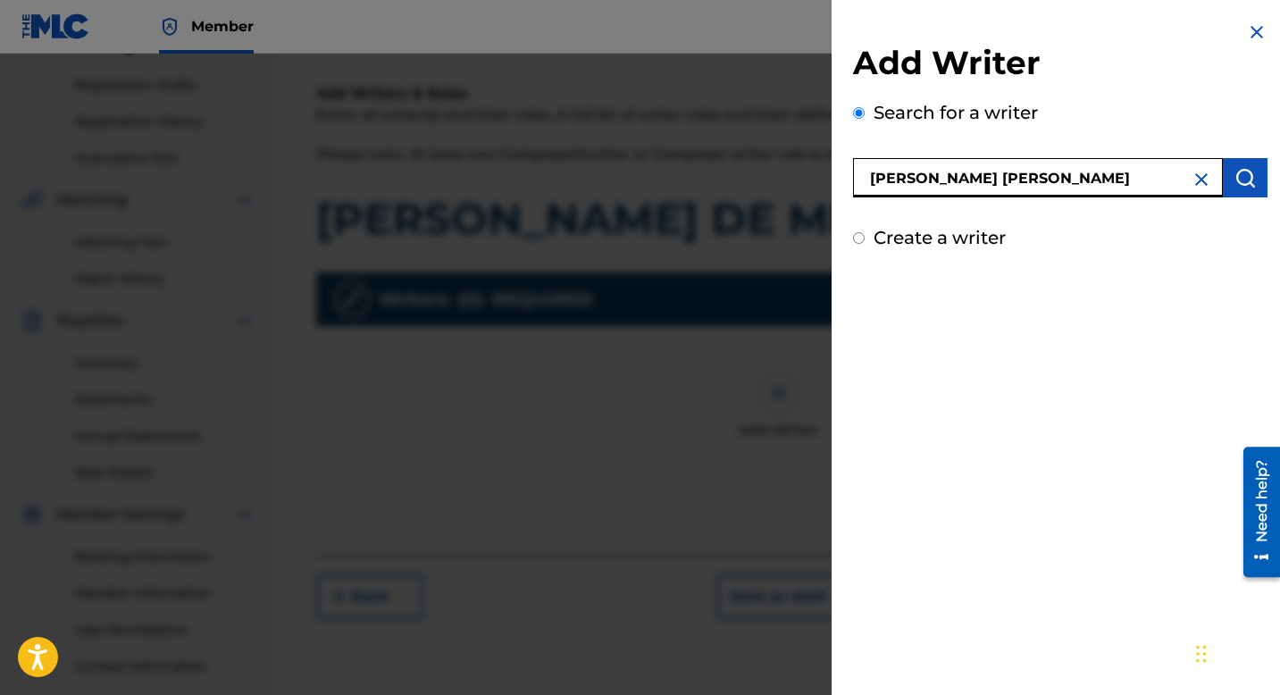
click at [1170, 170] on input "[PERSON_NAME]" at bounding box center [1038, 177] width 370 height 39
type input "[PERSON_NAME]"
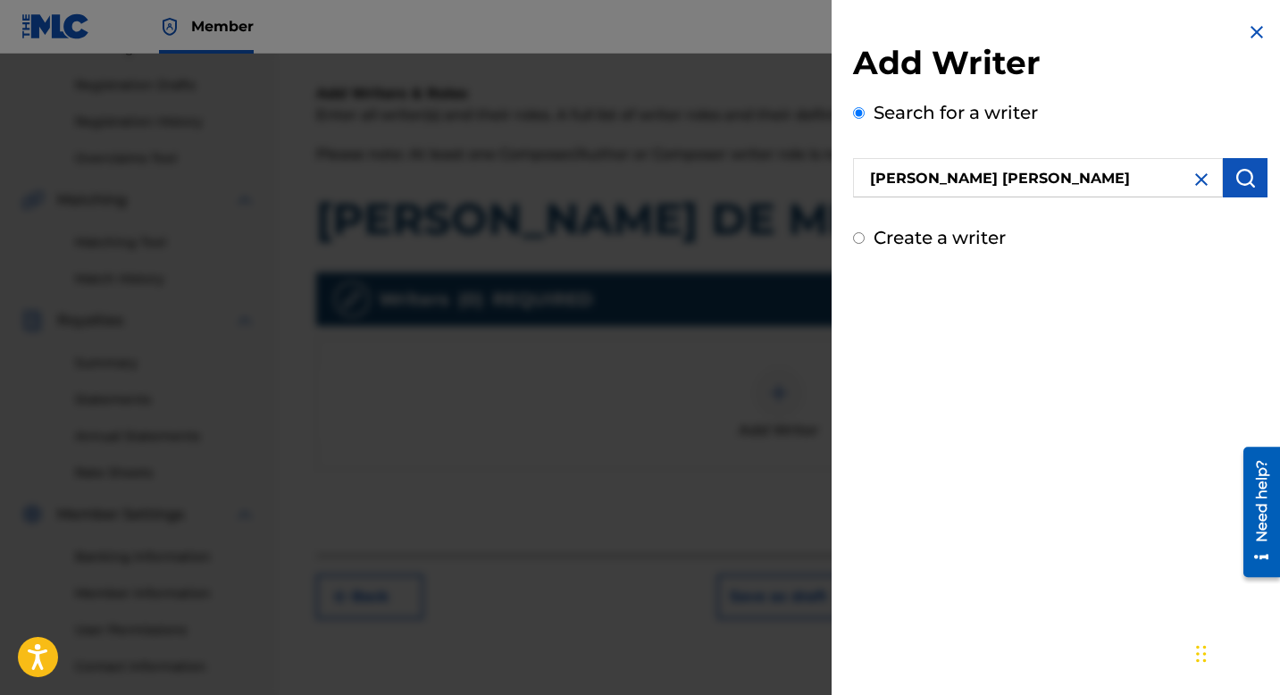
click at [1249, 175] on img "submit" at bounding box center [1245, 177] width 21 height 21
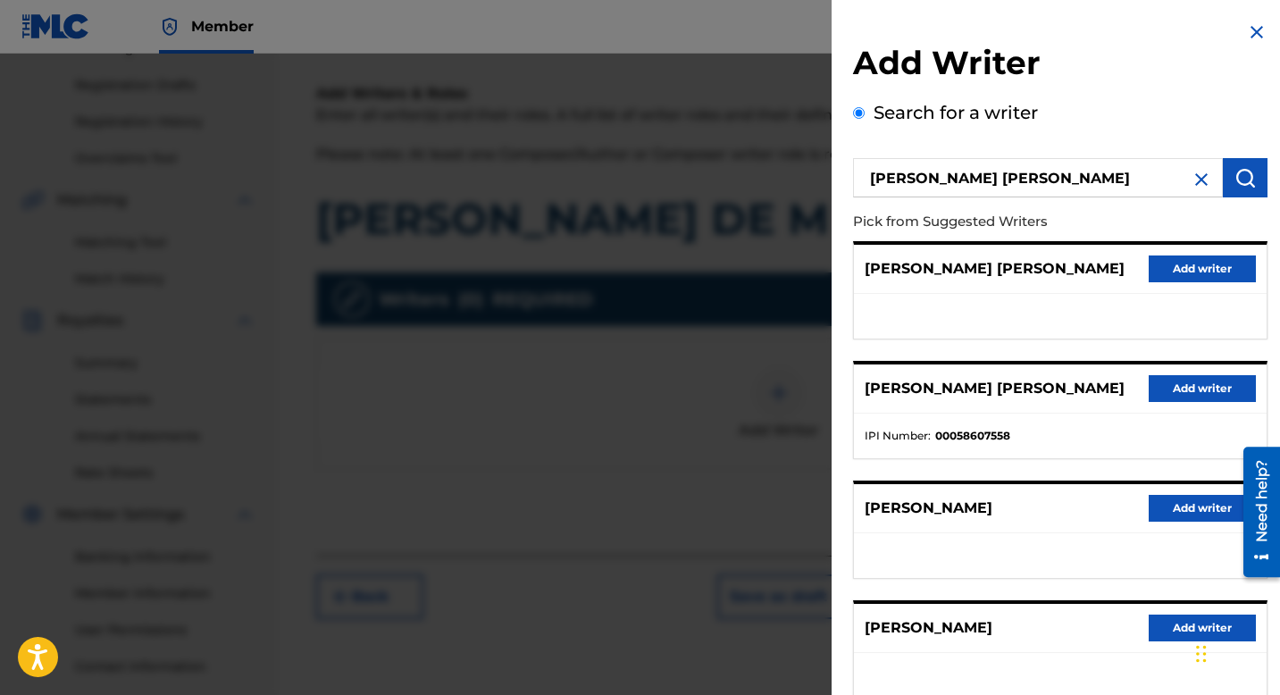
click at [1196, 281] on button "Add writer" at bounding box center [1202, 268] width 107 height 27
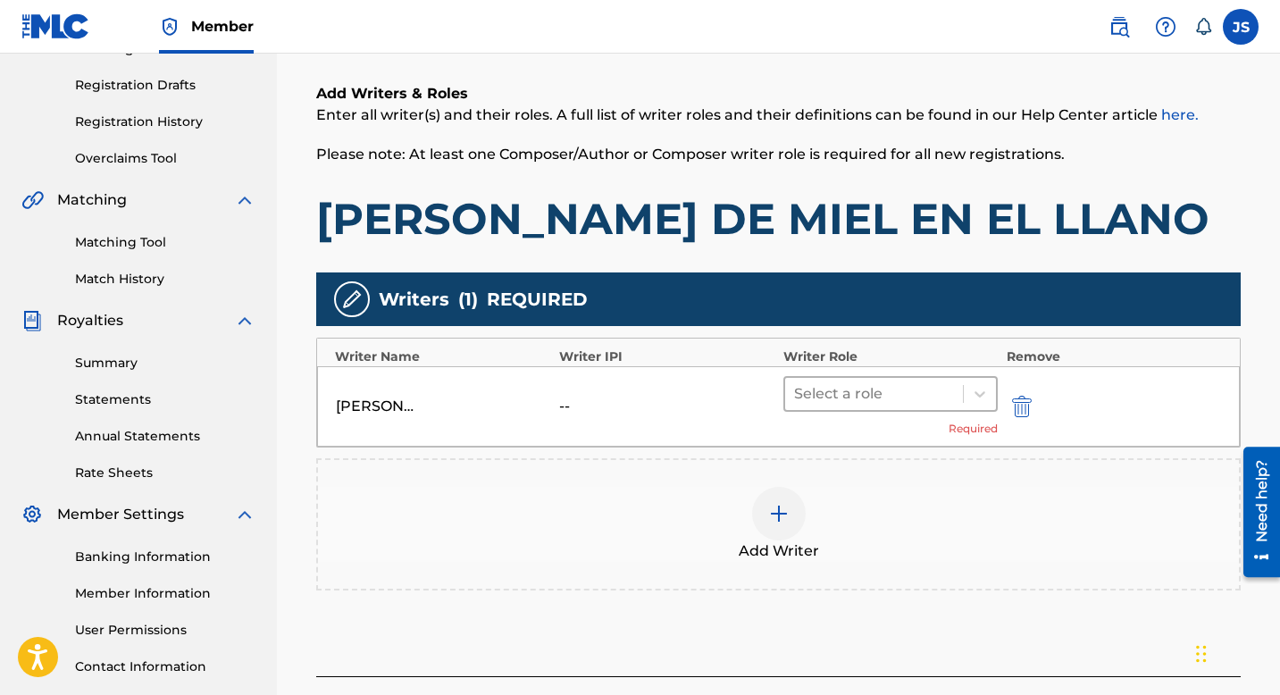
click at [864, 385] on div at bounding box center [874, 393] width 160 height 25
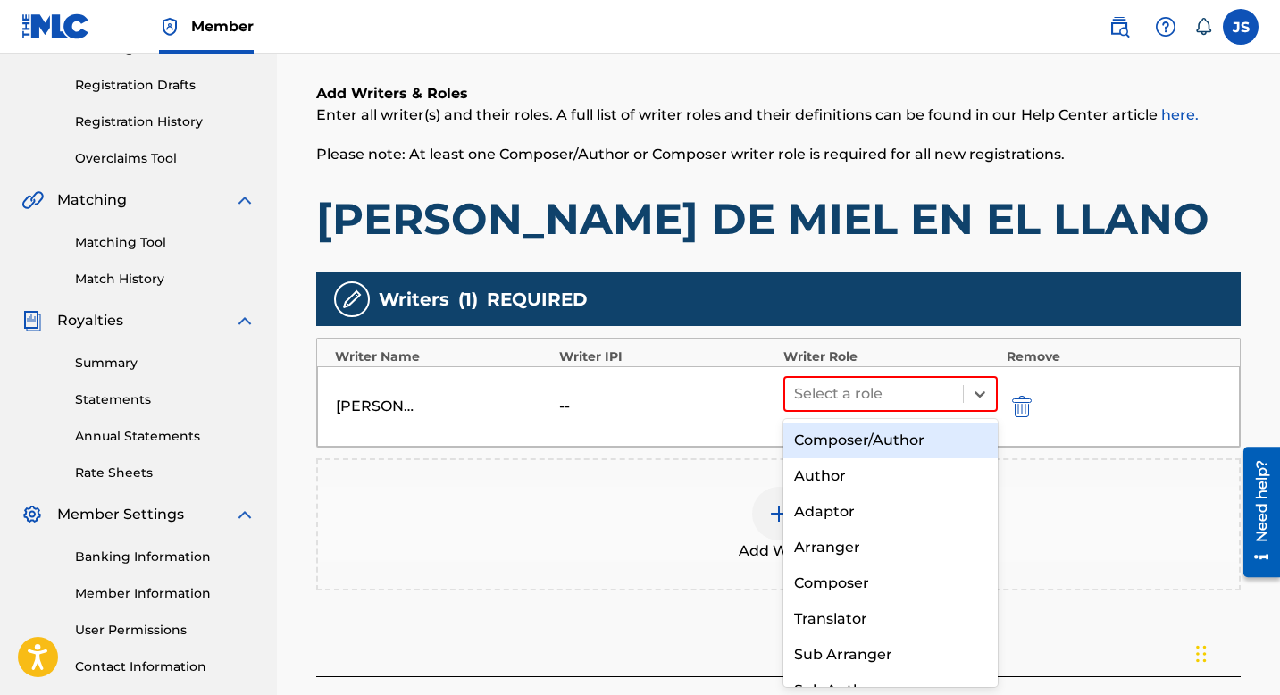
click at [858, 435] on div "Composer/Author" at bounding box center [890, 441] width 214 height 36
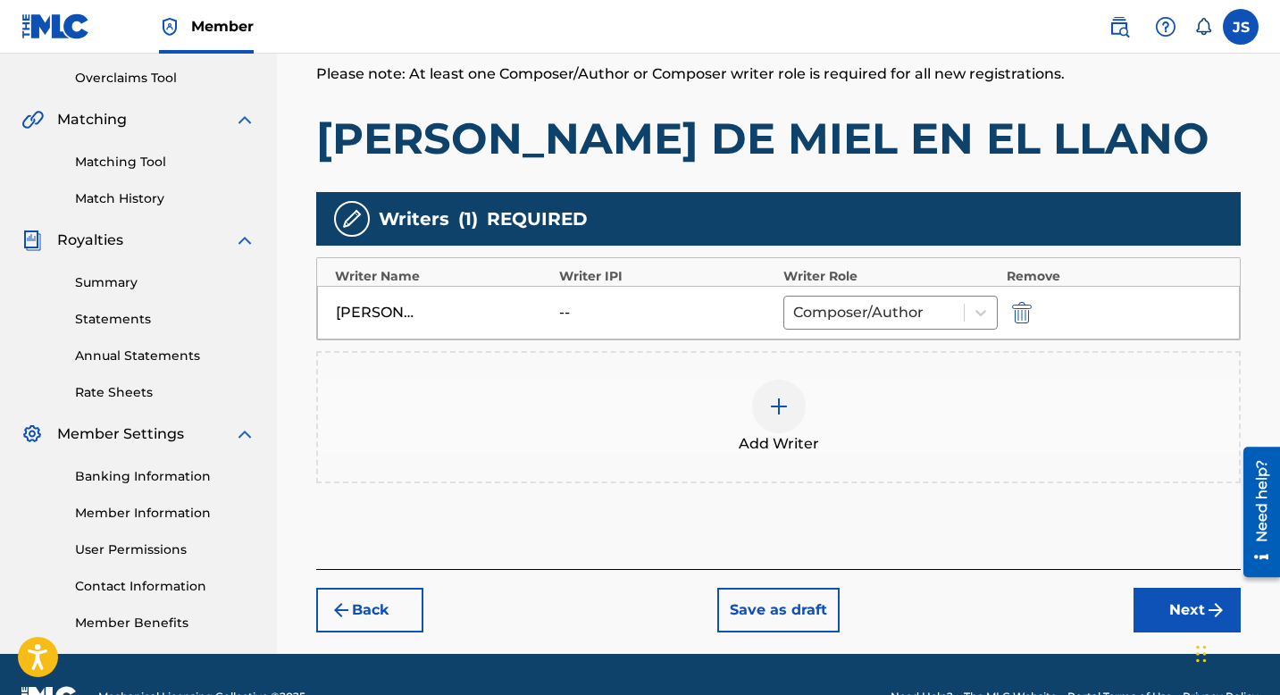
scroll to position [413, 0]
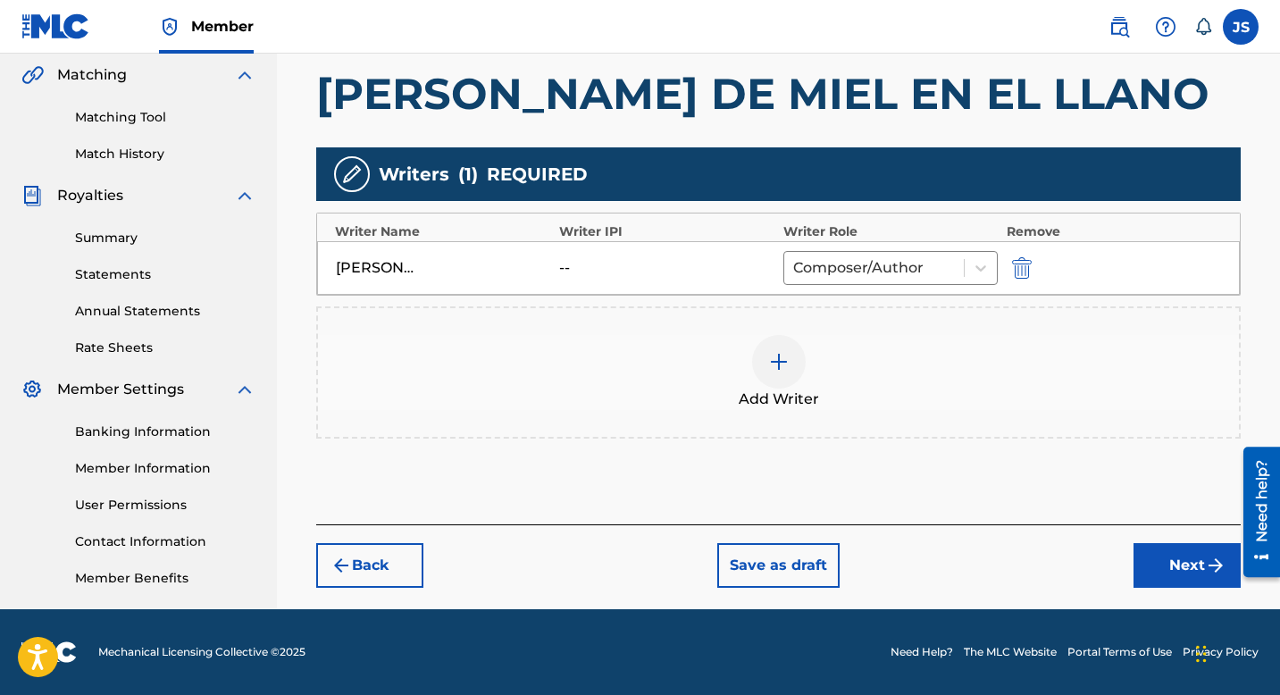
click at [1198, 562] on button "Next" at bounding box center [1187, 565] width 107 height 45
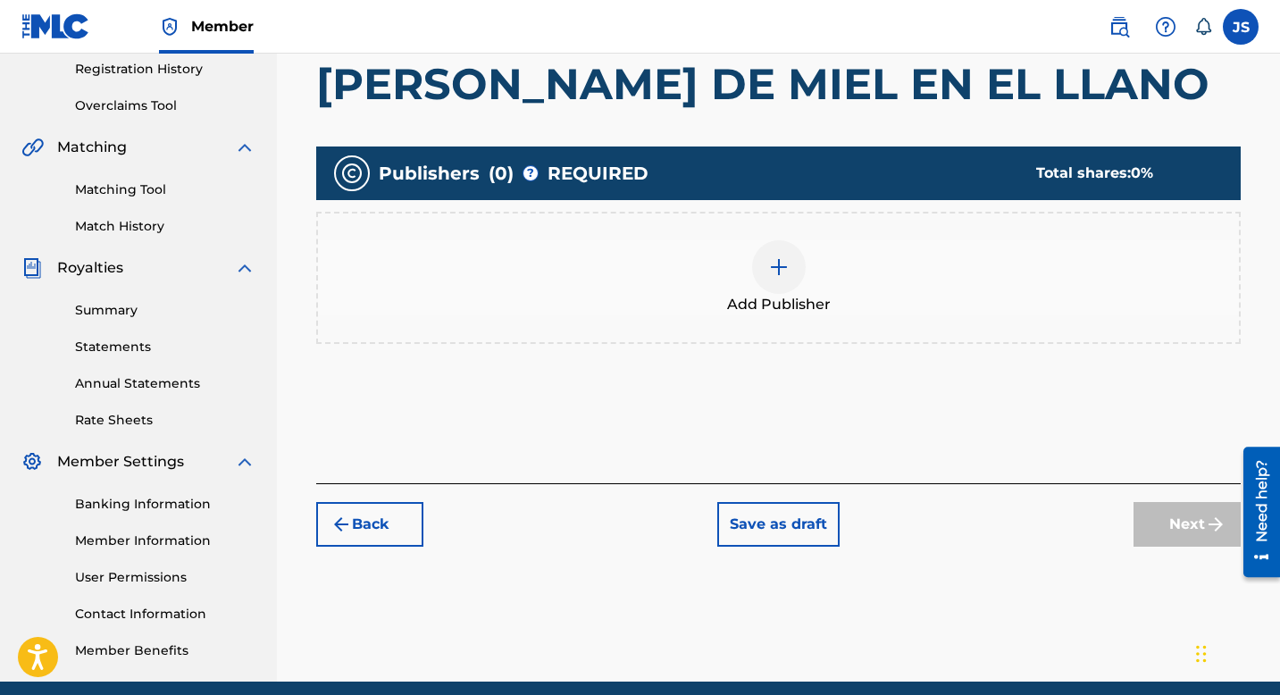
scroll to position [346, 0]
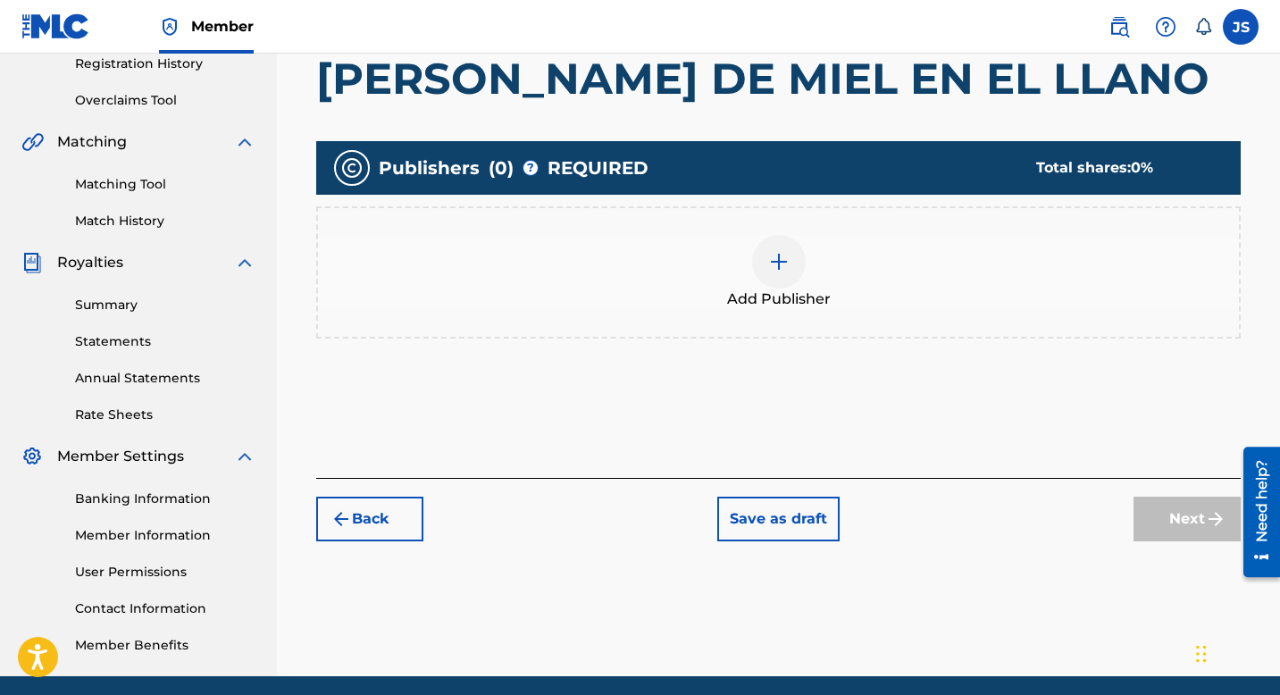
click at [776, 251] on img at bounding box center [778, 261] width 21 height 21
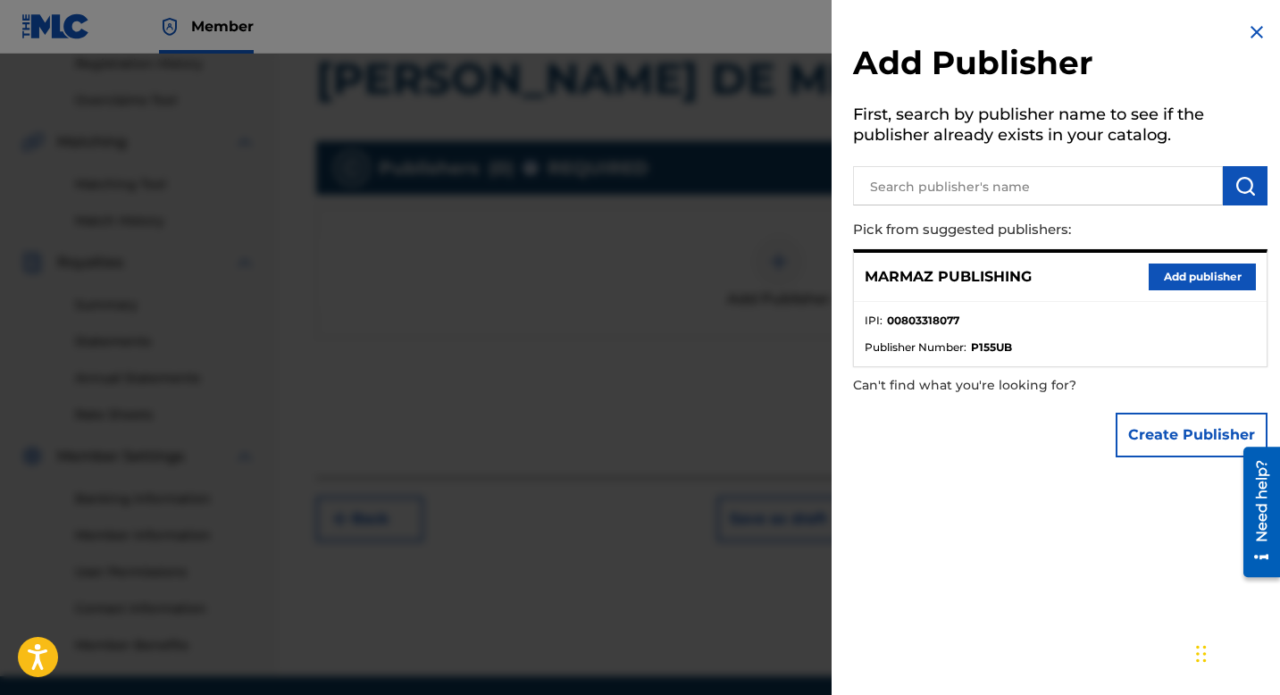
click at [1179, 277] on button "Add publisher" at bounding box center [1202, 277] width 107 height 27
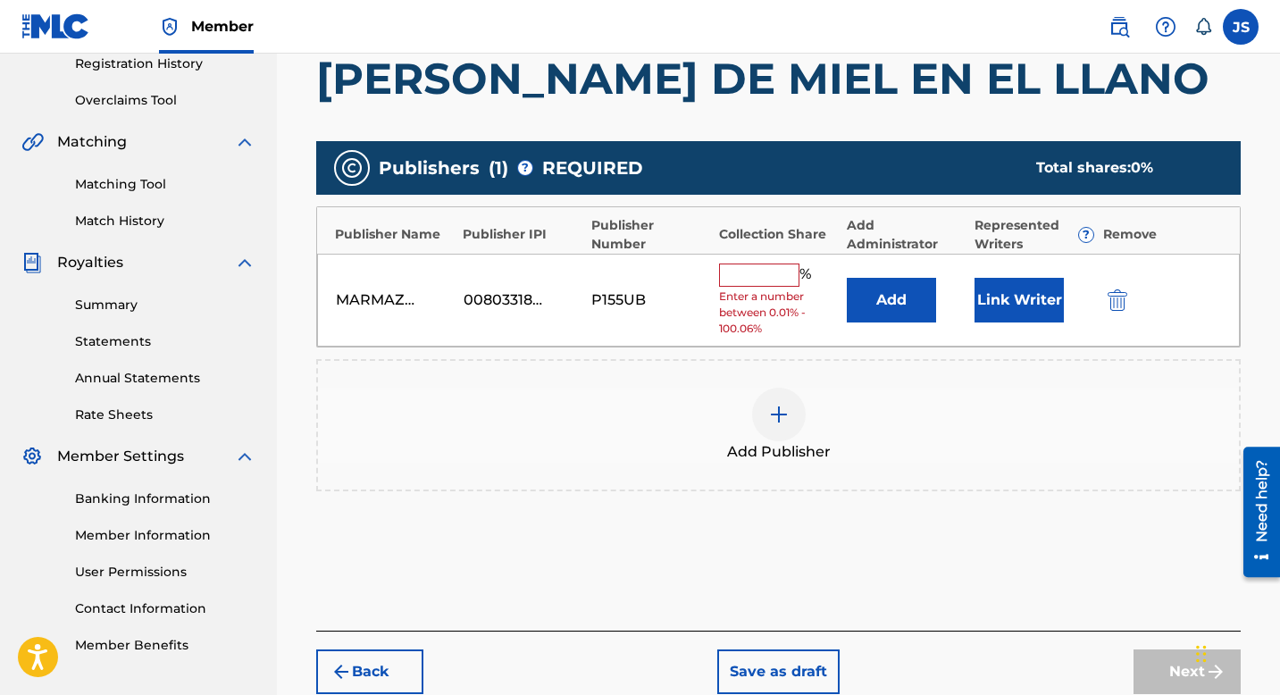
click at [755, 277] on input "text" at bounding box center [759, 275] width 80 height 23
type input "50"
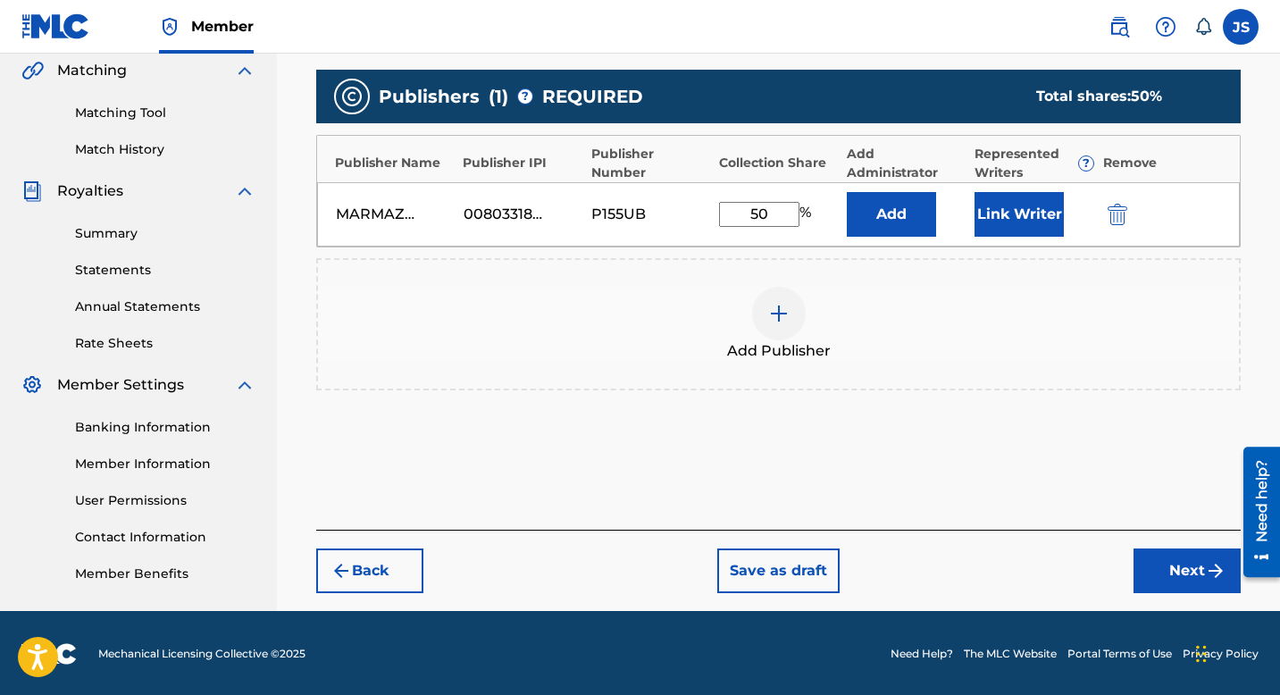
scroll to position [419, 0]
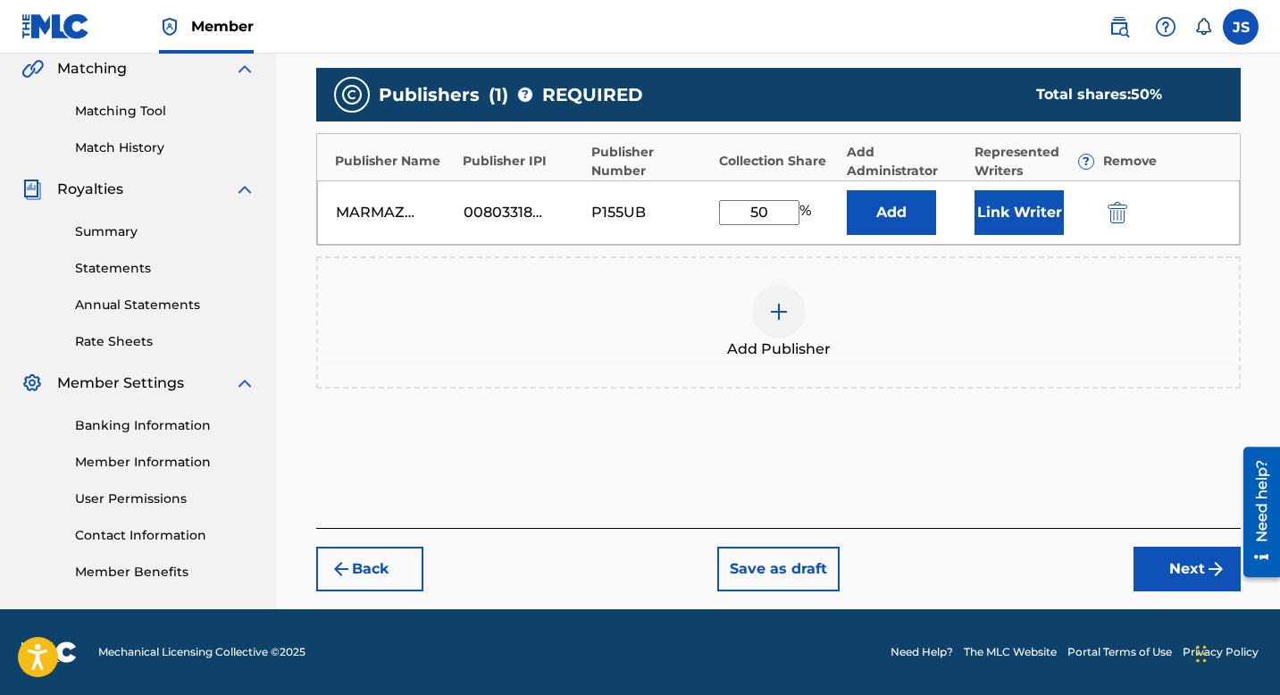
click at [1173, 567] on button "Next" at bounding box center [1187, 569] width 107 height 45
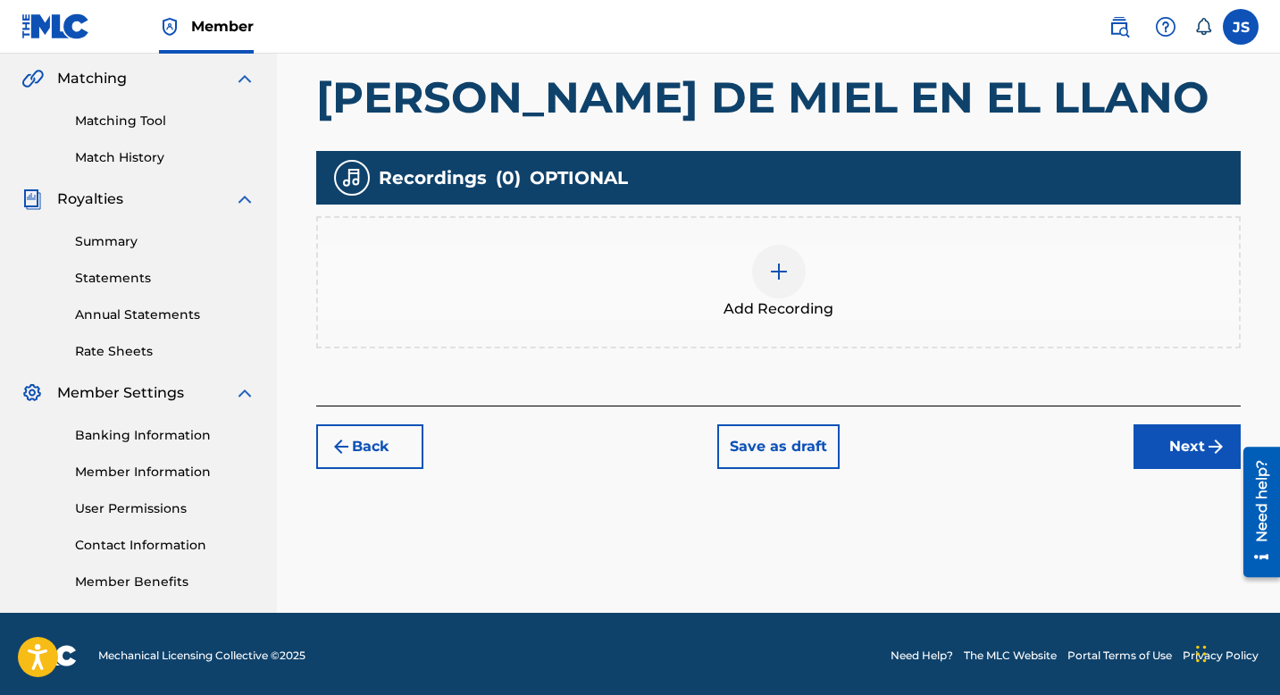
scroll to position [413, 0]
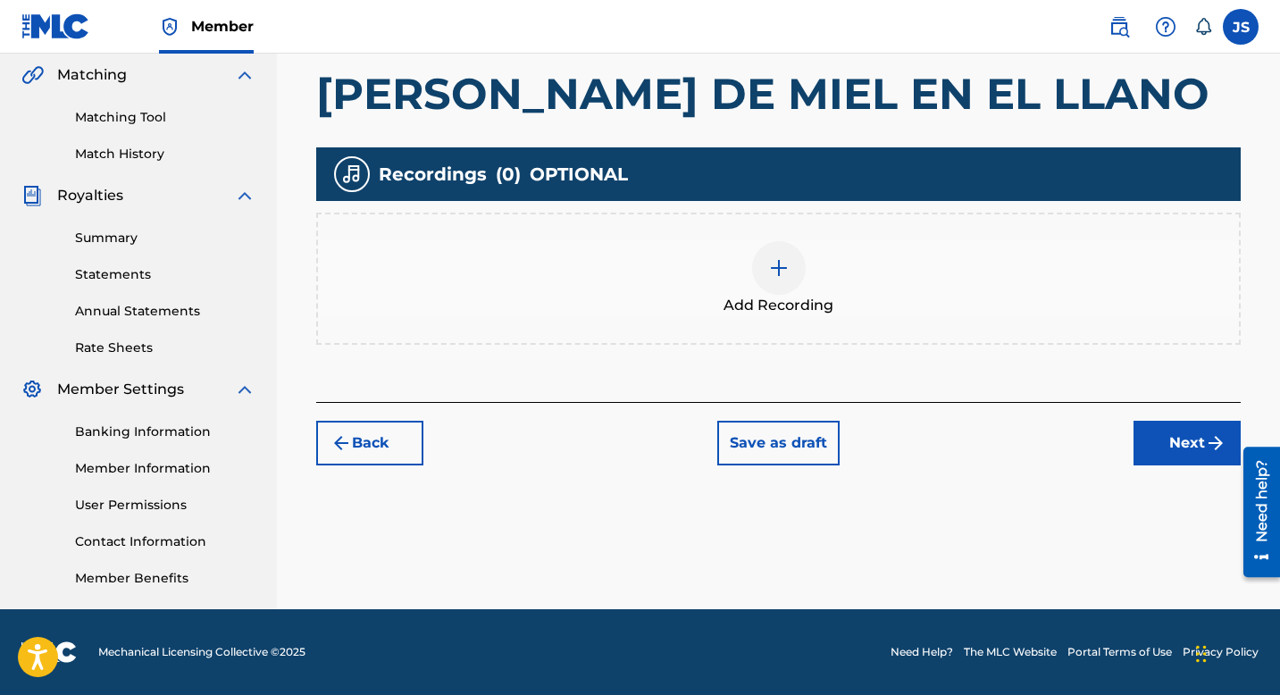
click at [776, 264] on img at bounding box center [778, 267] width 21 height 21
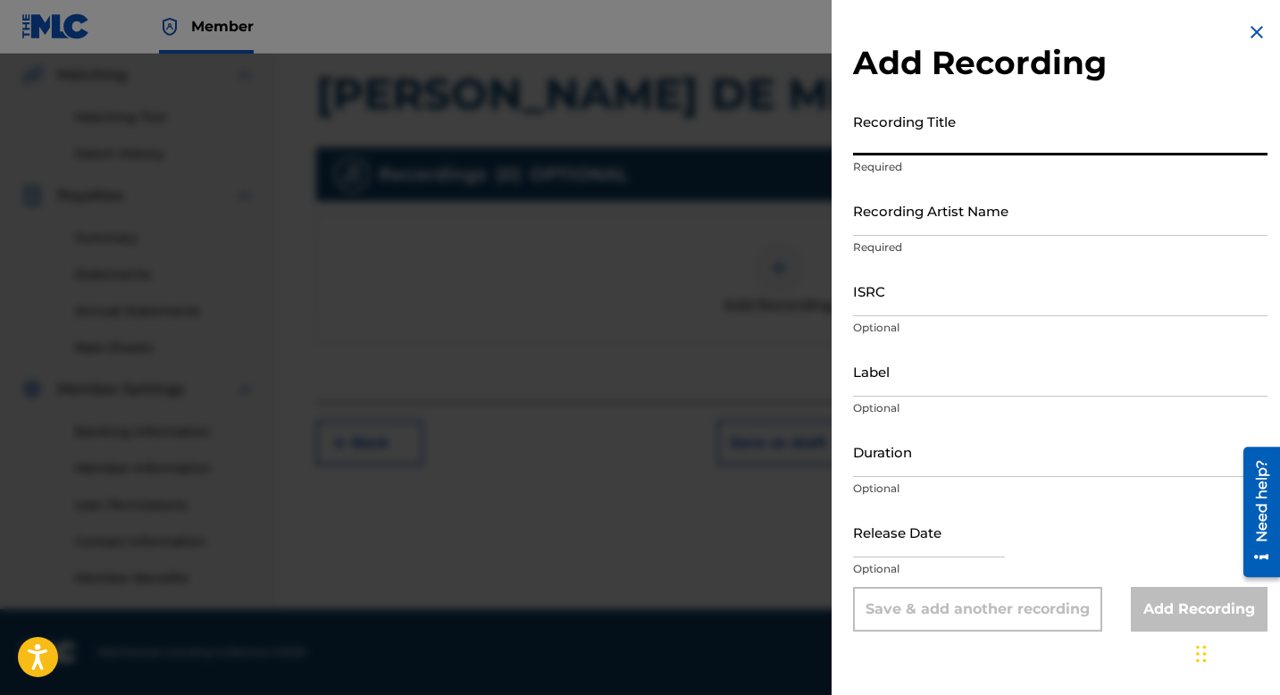
click at [884, 143] on input "Recording Title" at bounding box center [1060, 130] width 415 height 51
type input "LUNA DE MIEL EN EL LLANO"
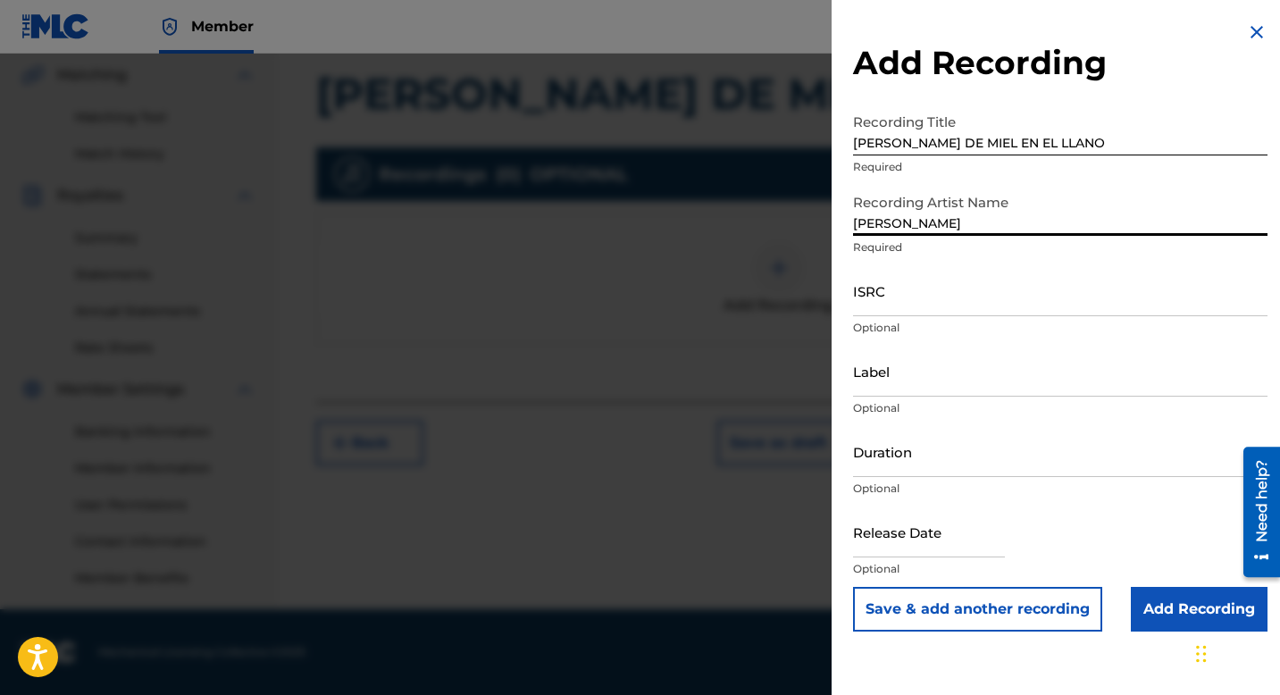
type input "ARAIMA AMEZQUITA"
click at [962, 306] on input "ISRC" at bounding box center [1060, 290] width 415 height 51
click at [900, 307] on input "ISRC" at bounding box center [1060, 290] width 415 height 51
paste input "ESA012275475"
type input "ESA012275475"
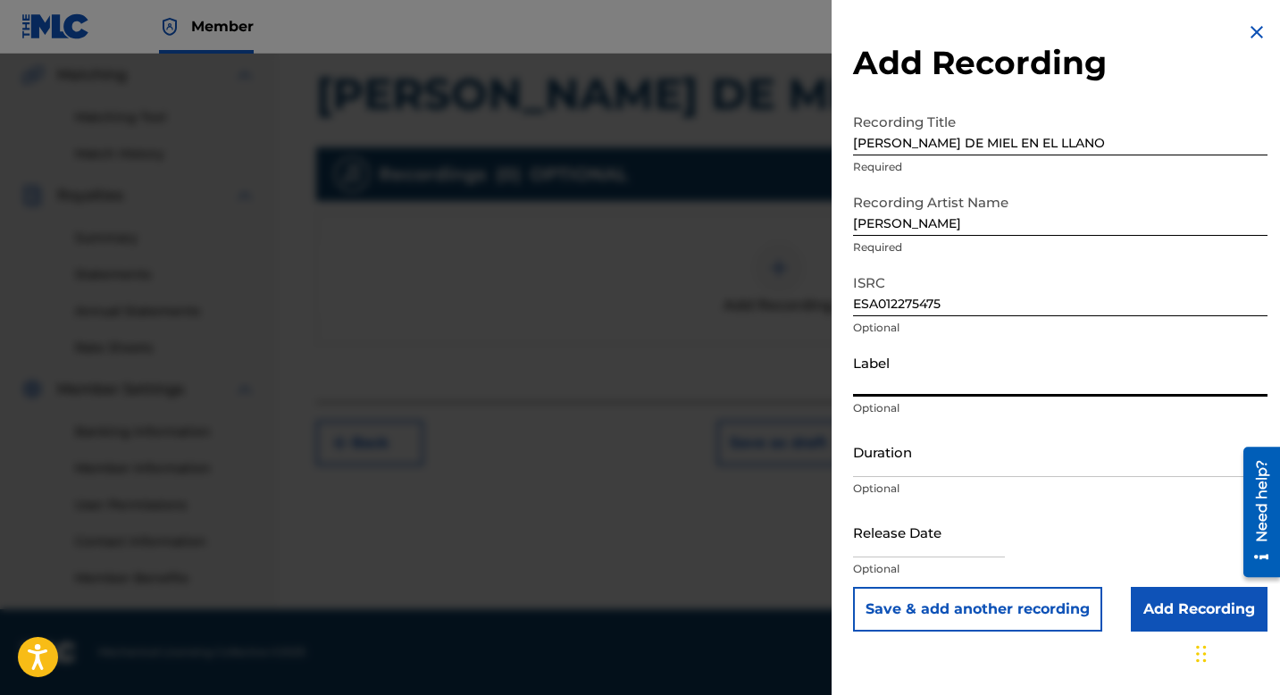
click at [917, 375] on input "Label" at bounding box center [1060, 371] width 415 height 51
click at [1155, 601] on input "Add Recording" at bounding box center [1199, 609] width 137 height 45
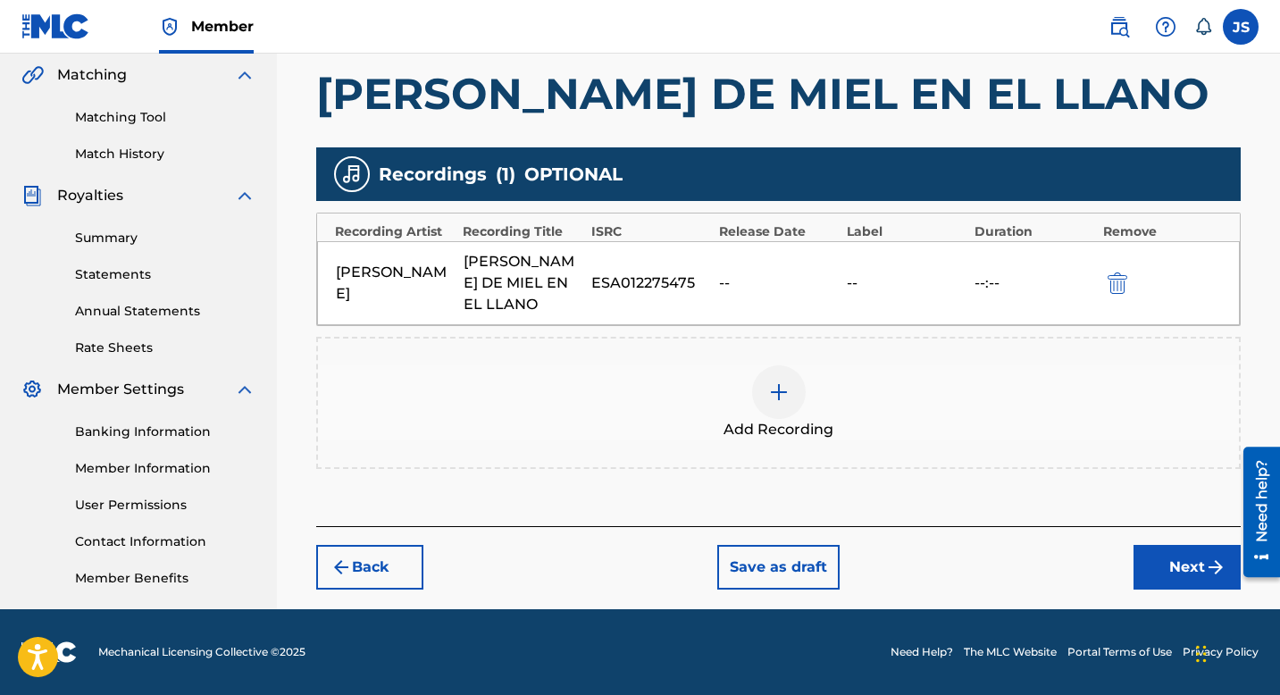
click at [1161, 552] on button "Next" at bounding box center [1187, 567] width 107 height 45
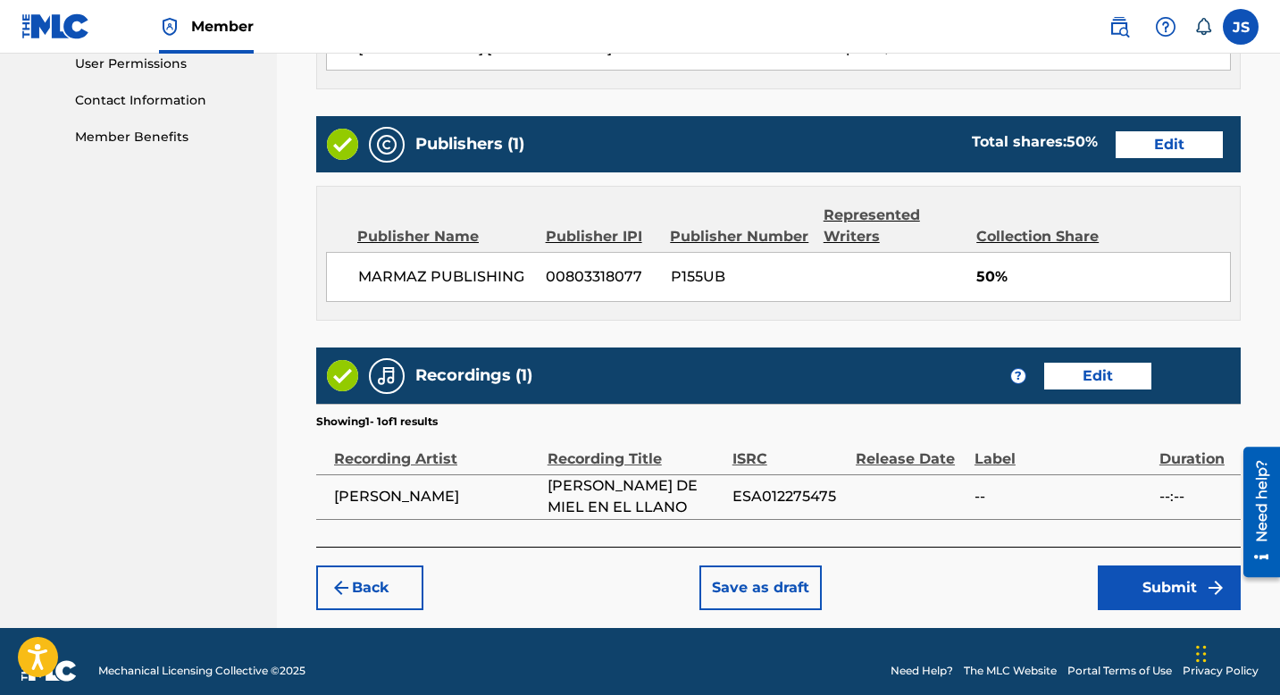
scroll to position [871, 0]
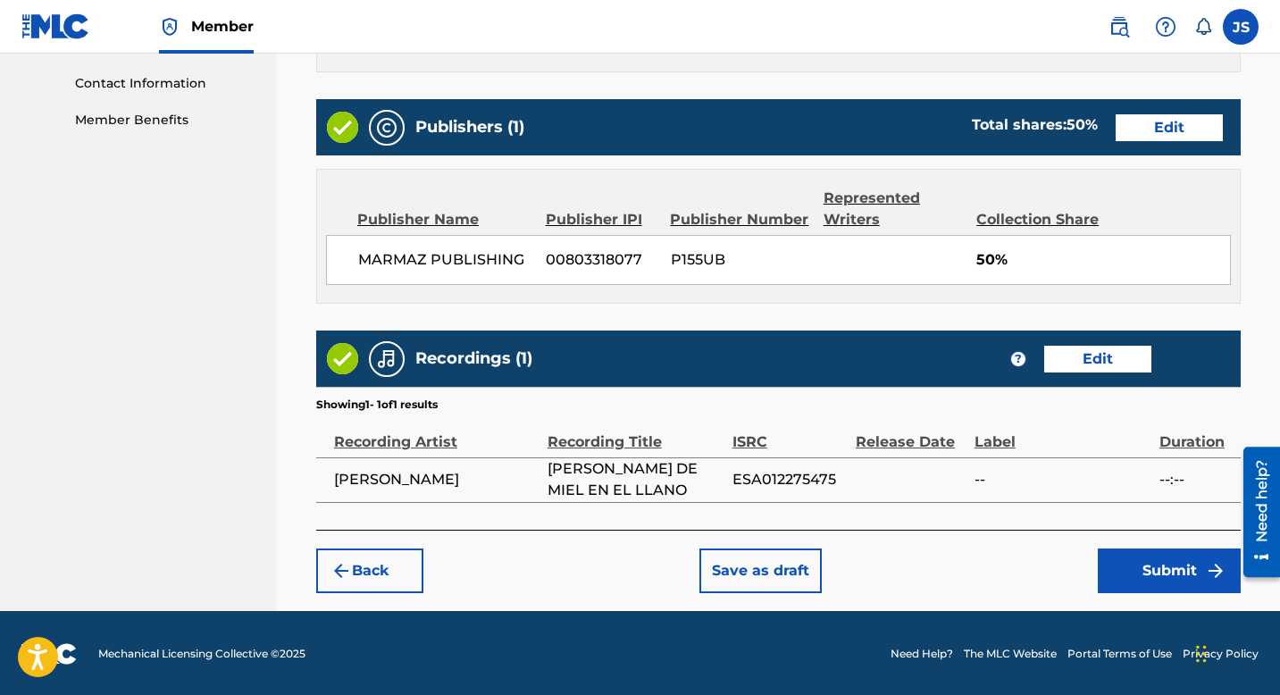
click at [1167, 572] on button "Submit" at bounding box center [1169, 571] width 143 height 45
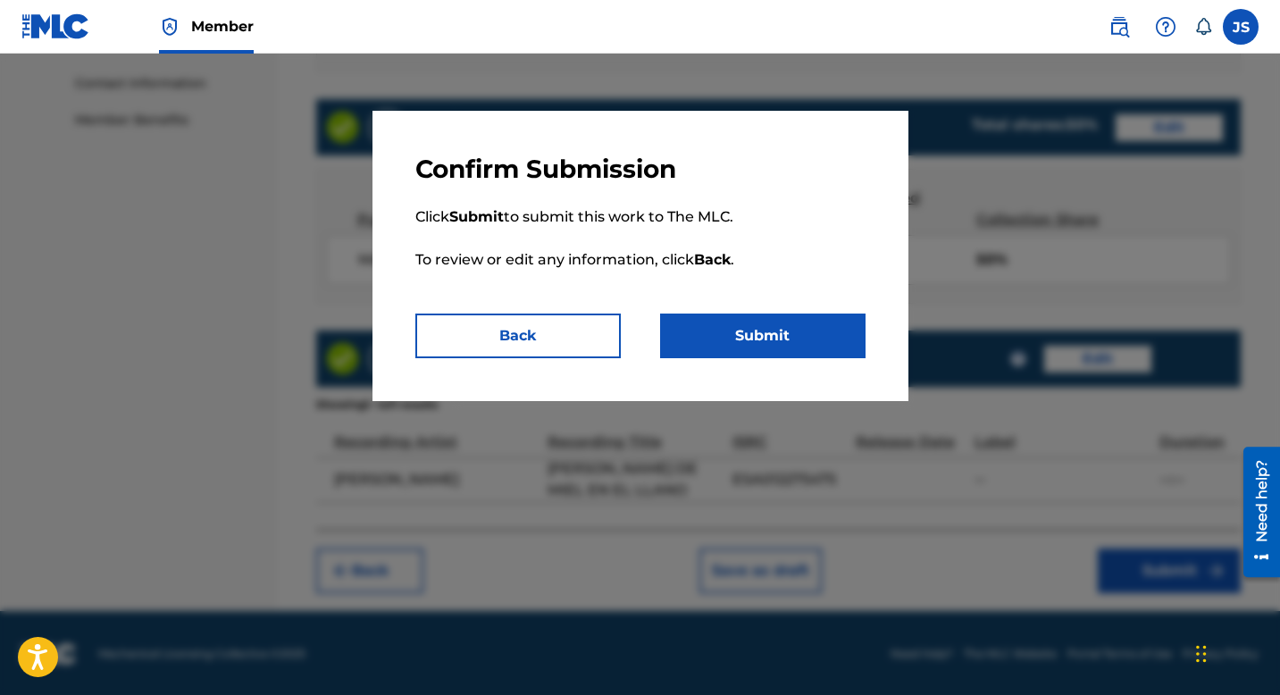
click at [706, 322] on button "Submit" at bounding box center [762, 336] width 205 height 45
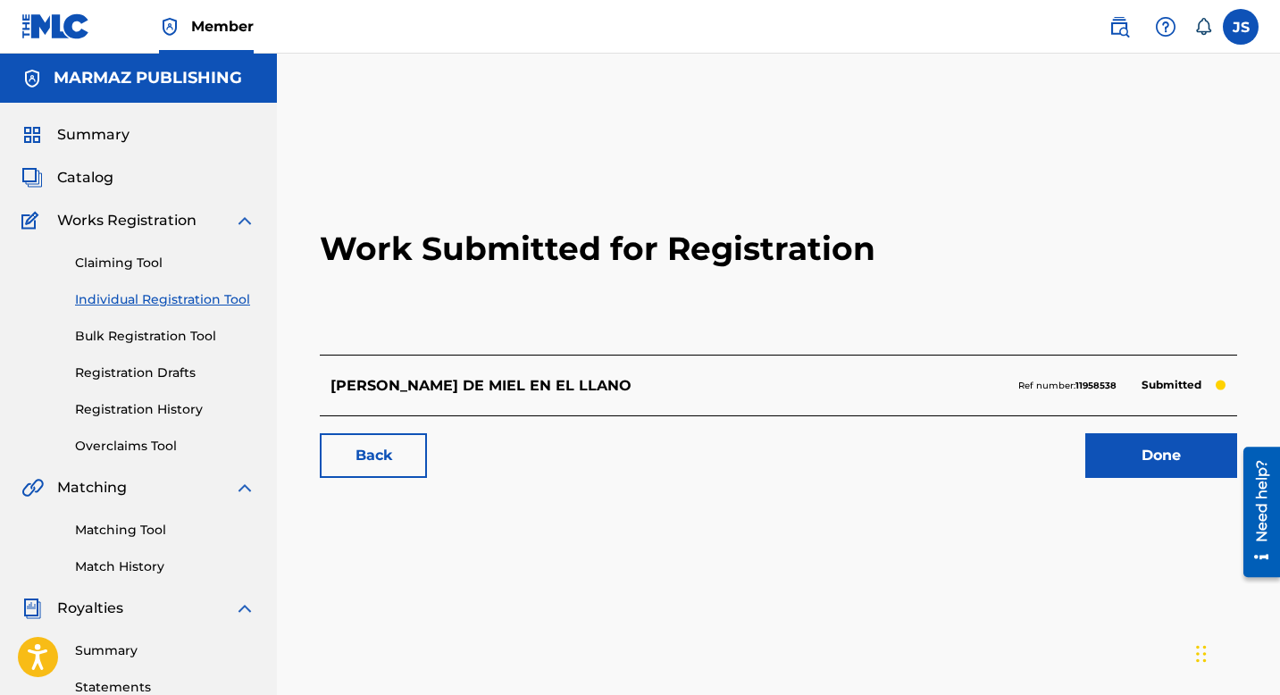
click at [1126, 468] on link "Done" at bounding box center [1161, 455] width 152 height 45
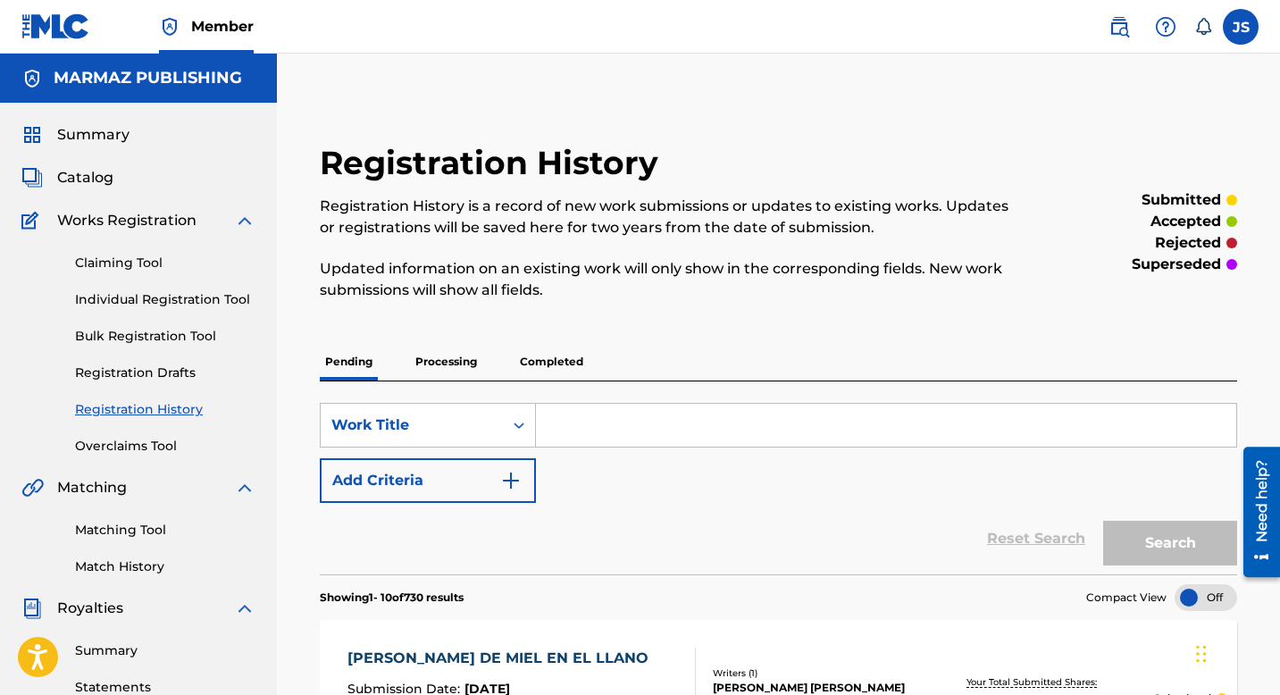
click at [86, 180] on span "Catalog" at bounding box center [85, 177] width 56 height 21
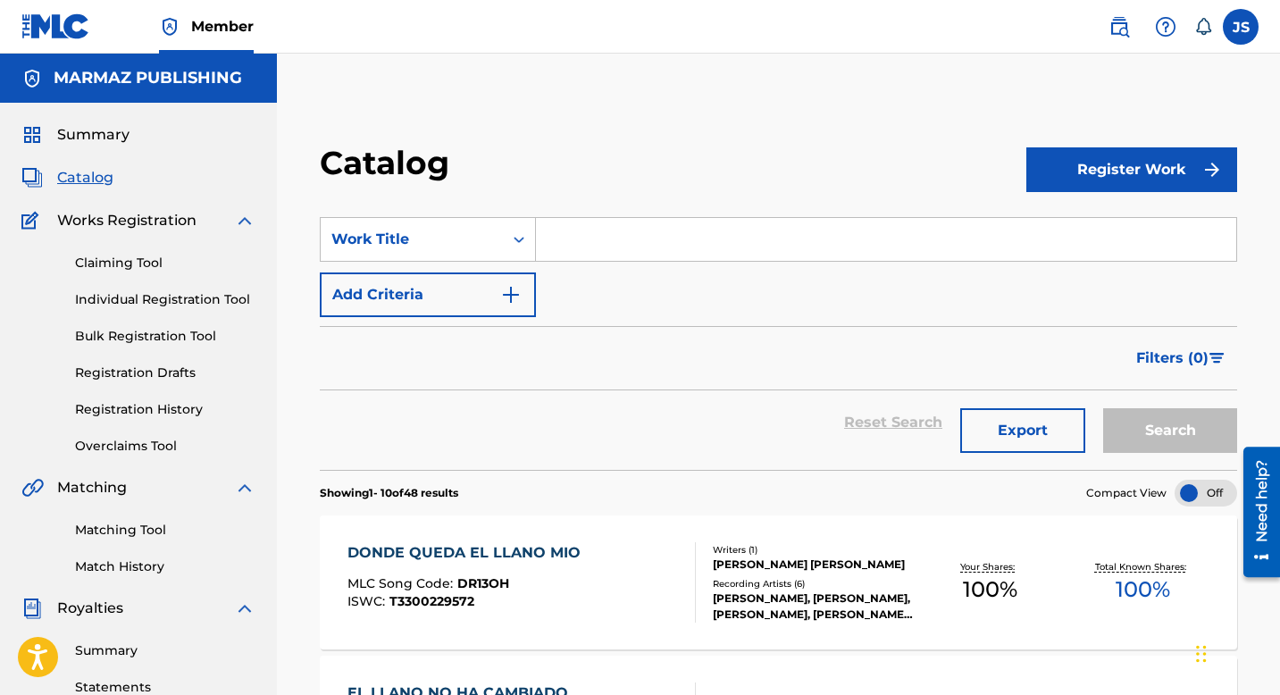
click at [541, 248] on input "Search Form" at bounding box center [886, 239] width 700 height 43
paste input "ME LUCE LA SOLTERIA"
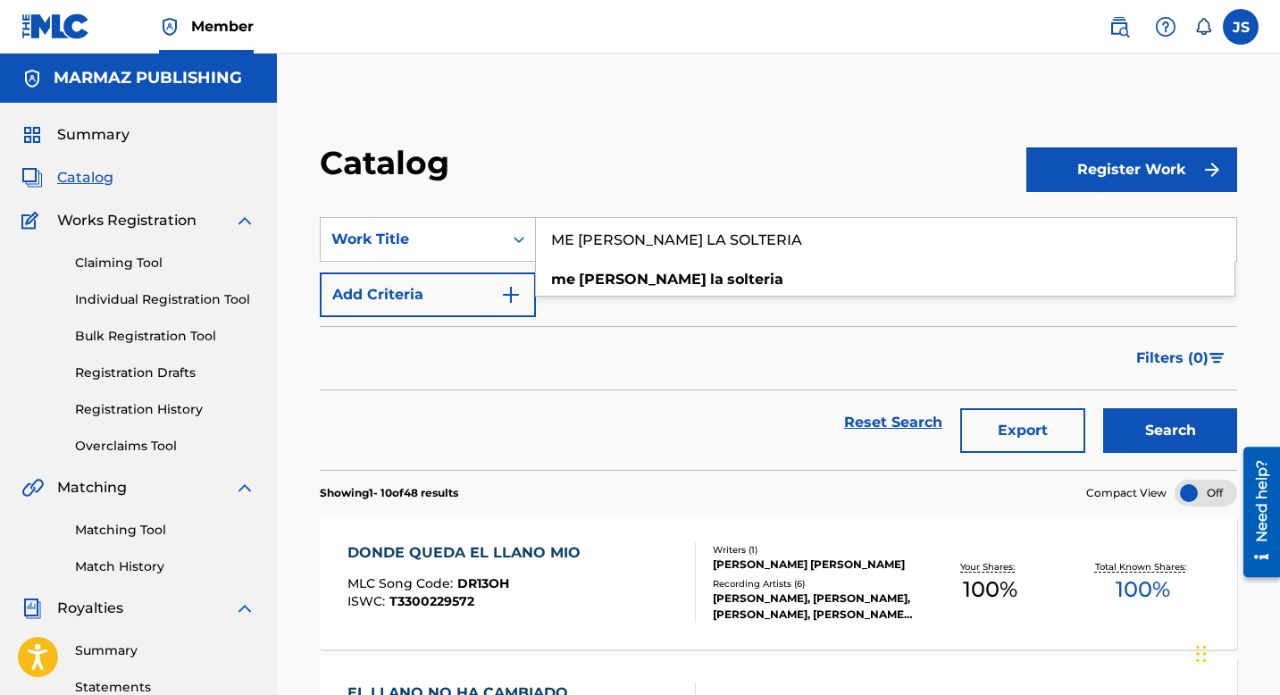
type input "ME LUCE LA SOLTERIA"
click at [1163, 451] on button "Search" at bounding box center [1170, 430] width 134 height 45
click at [579, 584] on div "ME LUCE LA SOLTERIA MLC Song Code : MW1HGU ISWC : T3289994050" at bounding box center [522, 582] width 348 height 80
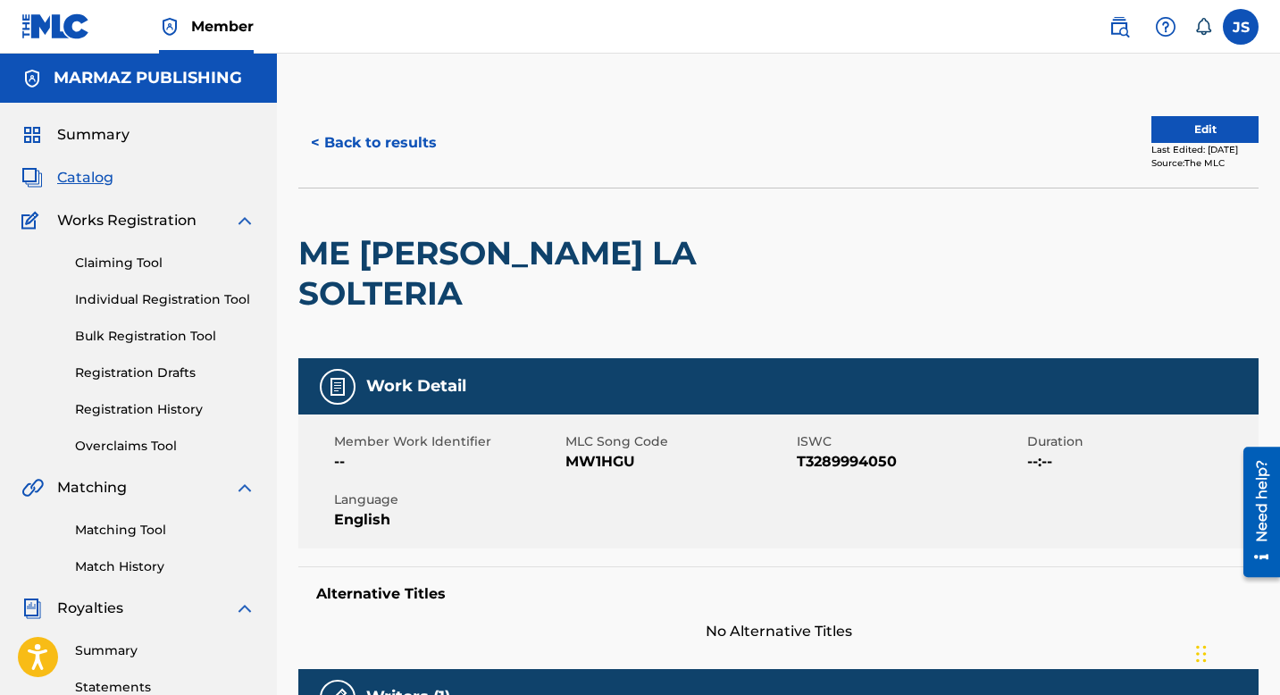
click at [611, 451] on span "MW1HGU" at bounding box center [678, 461] width 227 height 21
click at [613, 451] on span "MW1HGU" at bounding box center [678, 461] width 227 height 21
copy span "MW1HGU"
click at [851, 451] on span "T3289994050" at bounding box center [910, 461] width 227 height 21
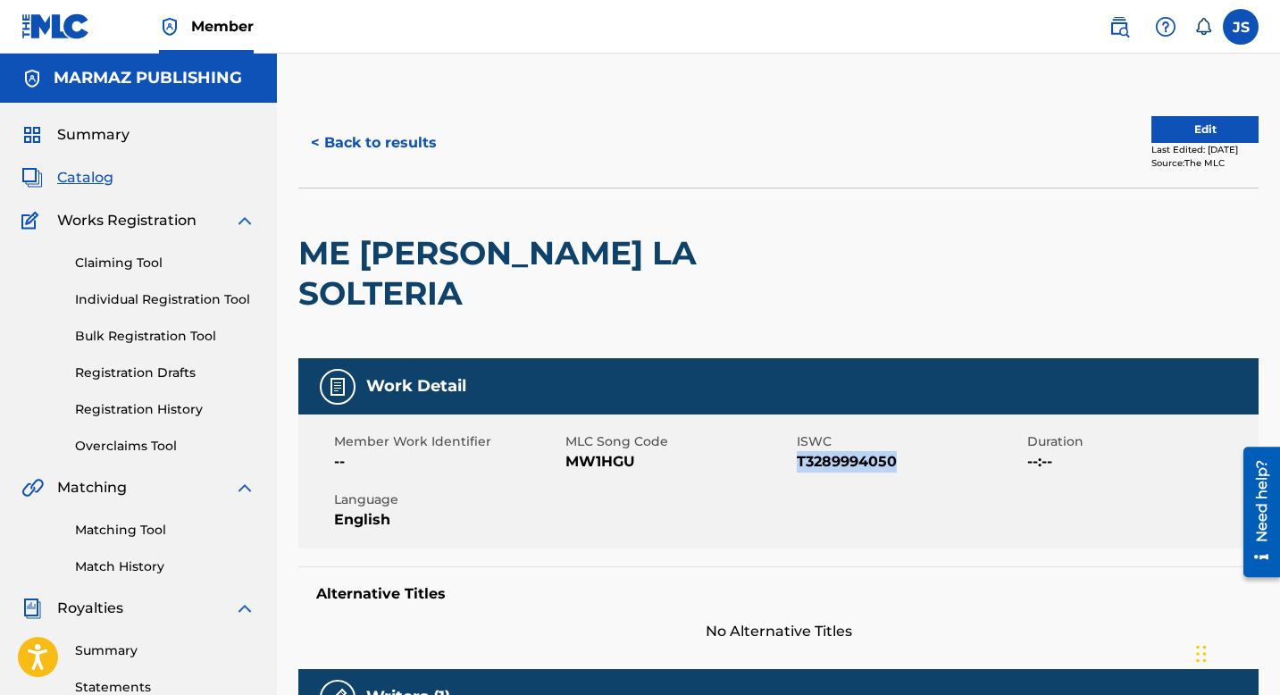
click at [851, 451] on span "T3289994050" at bounding box center [910, 461] width 227 height 21
copy span "T3289994050"
click at [388, 154] on button "< Back to results" at bounding box center [373, 143] width 151 height 45
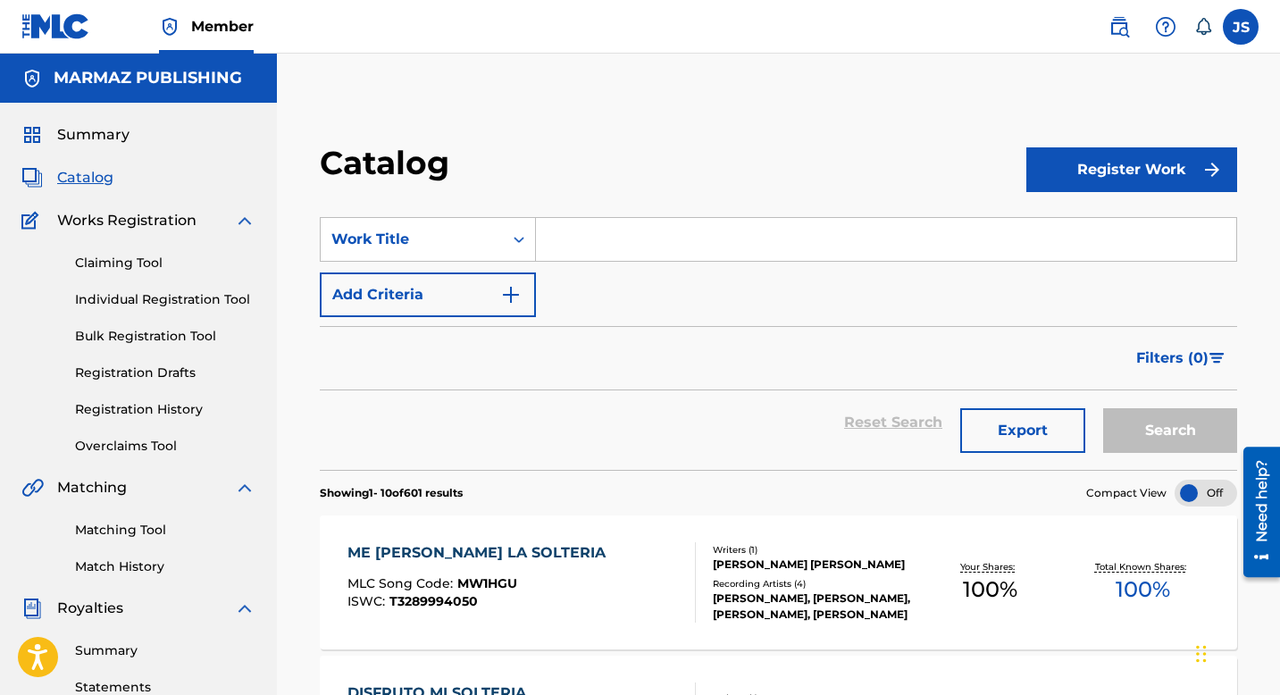
click at [668, 227] on input "Search Form" at bounding box center [886, 239] width 700 height 43
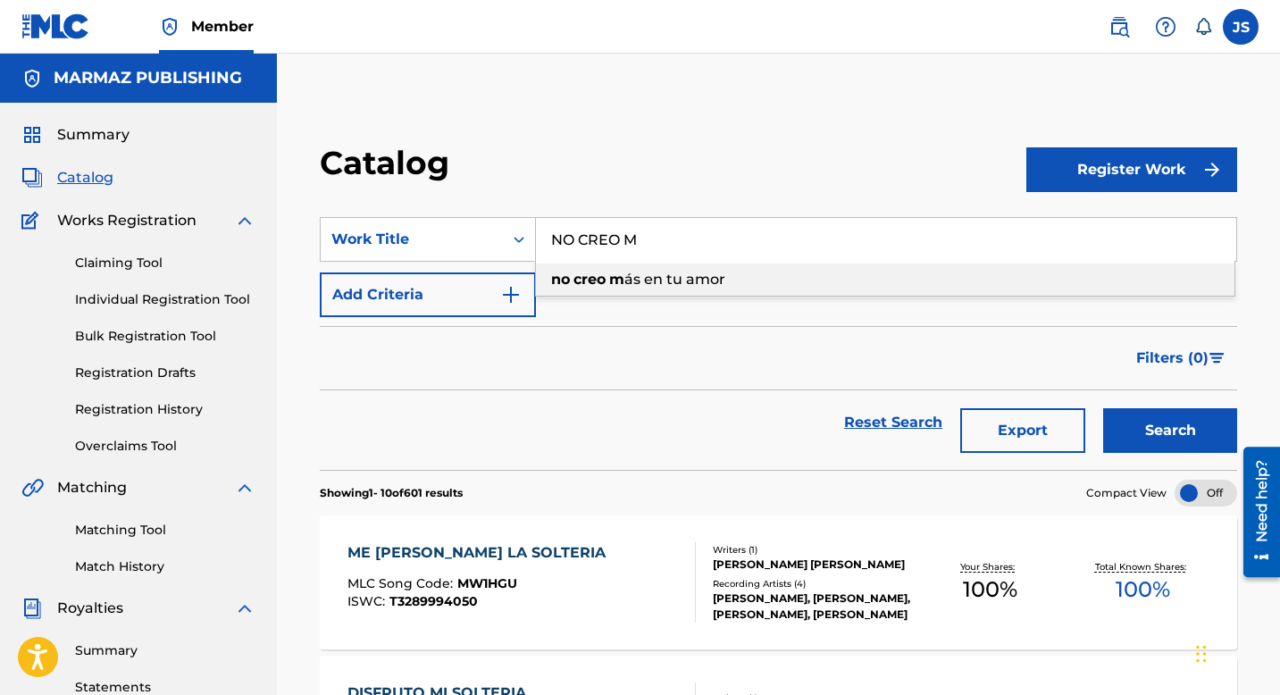
click at [673, 287] on span "ás en tu amor" at bounding box center [674, 279] width 101 height 17
type input "no creo más en tu amor"
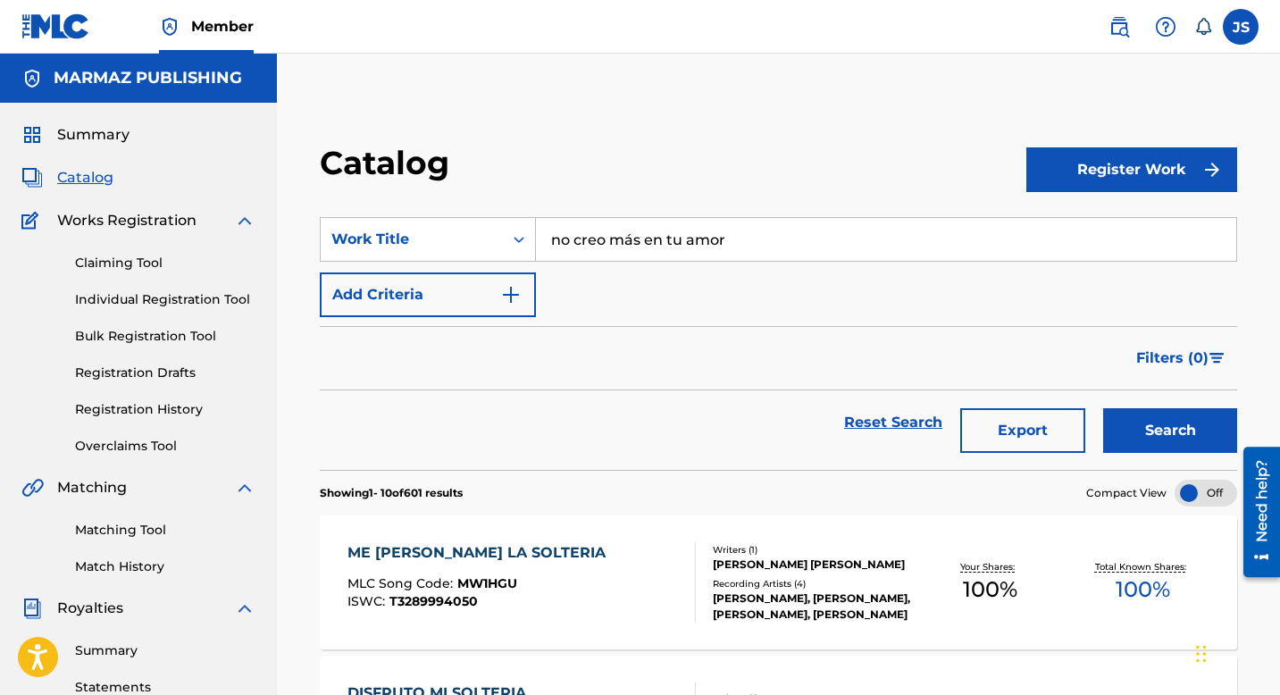
click at [1148, 447] on button "Search" at bounding box center [1170, 430] width 134 height 45
click at [414, 554] on div "NO CREO MÁS EN TU AMOR" at bounding box center [459, 552] width 222 height 21
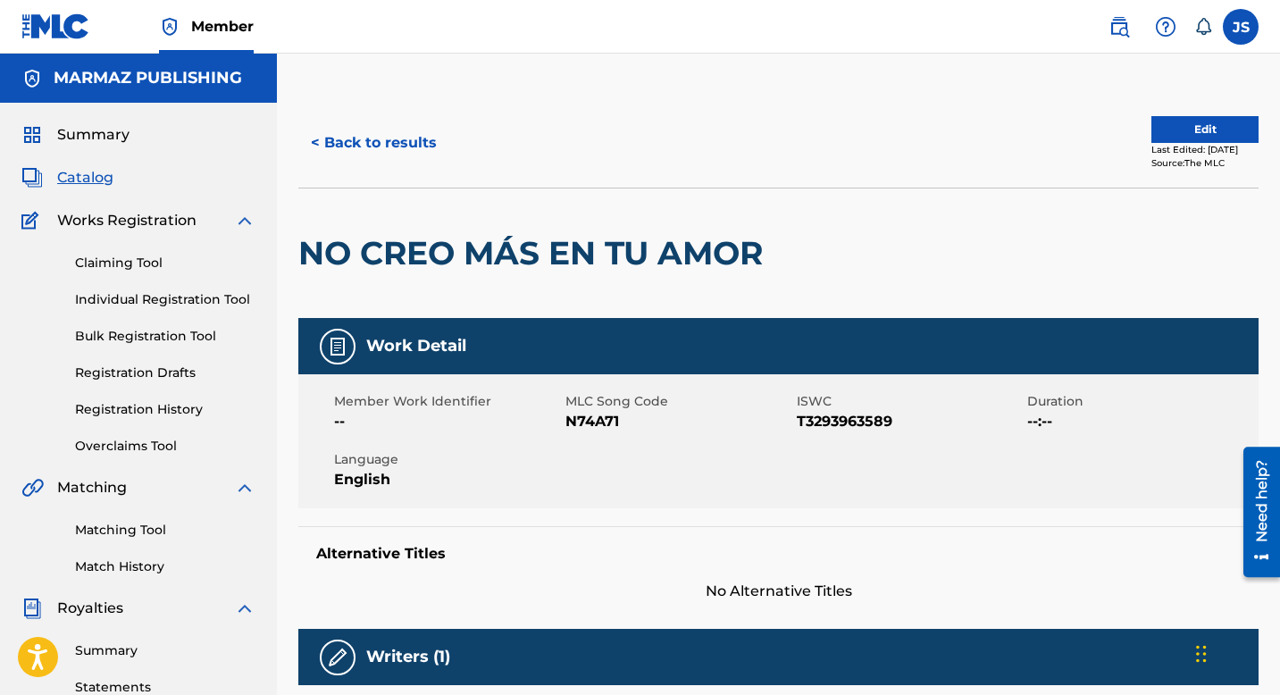
click at [601, 416] on span "N74A71" at bounding box center [678, 421] width 227 height 21
copy span "N74A71"
click at [824, 418] on span "T3293963589" at bounding box center [910, 421] width 227 height 21
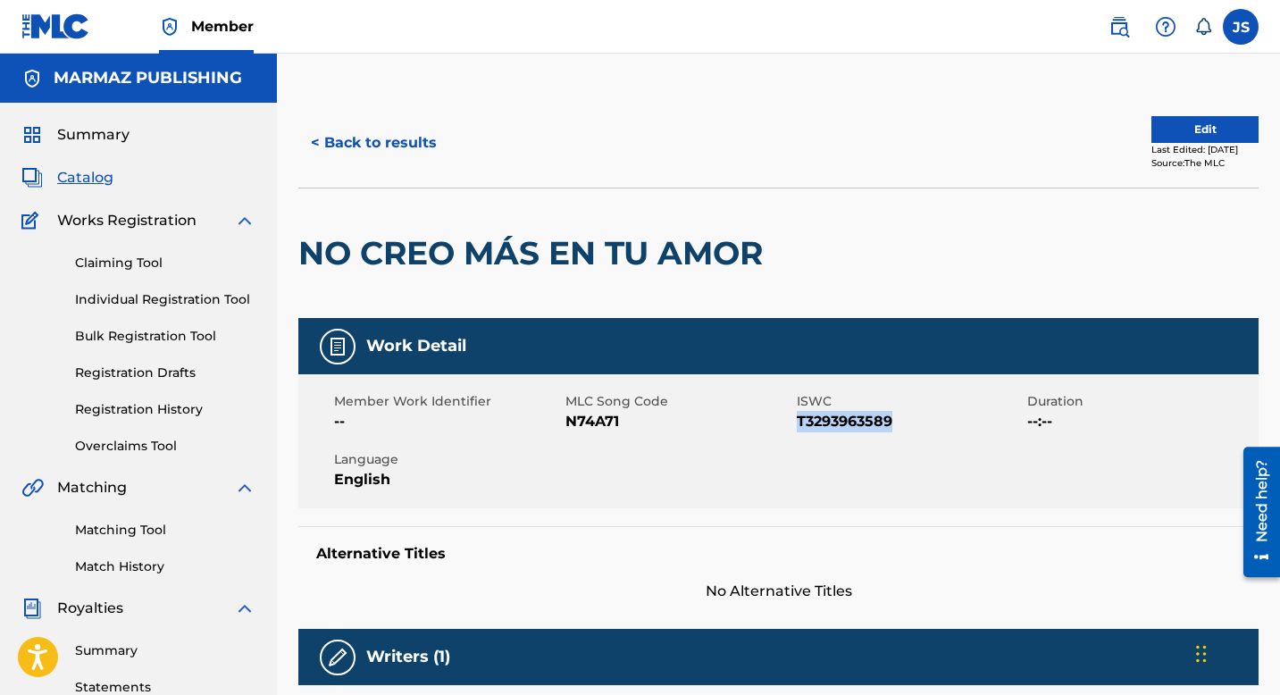
copy span "T3293963589"
click at [588, 416] on span "N74A71" at bounding box center [678, 421] width 227 height 21
copy span "N74A71"
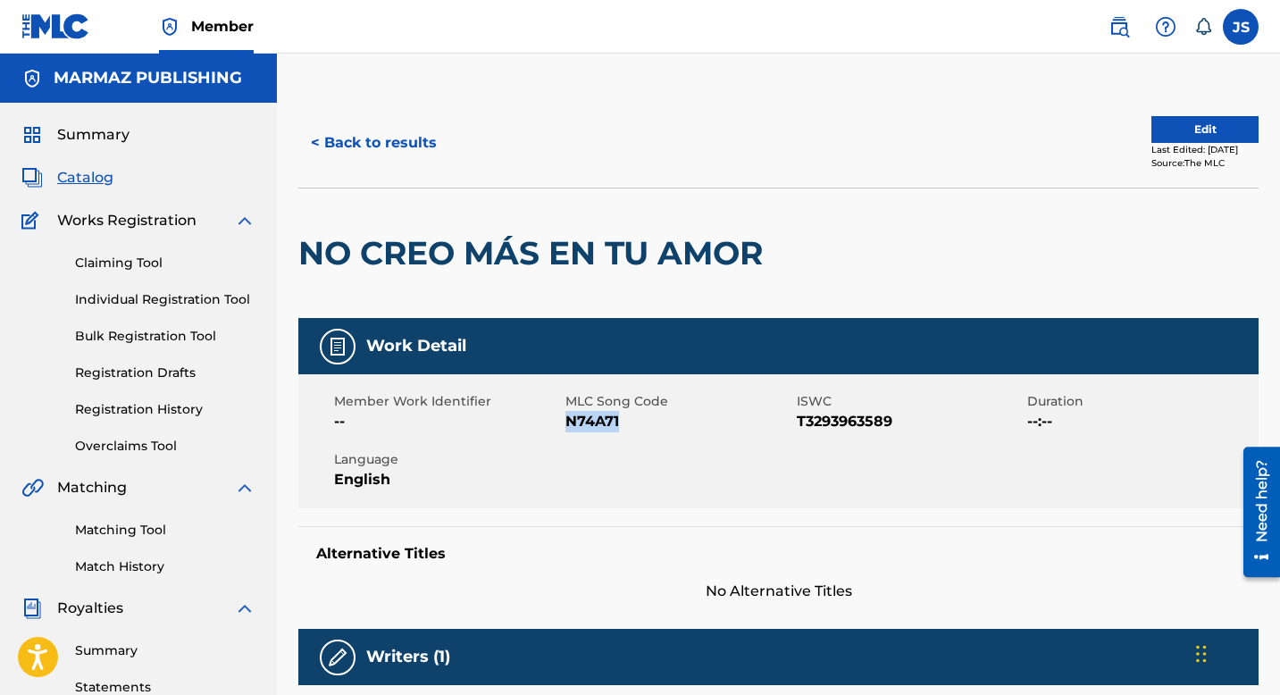
click at [372, 144] on button "< Back to results" at bounding box center [373, 143] width 151 height 45
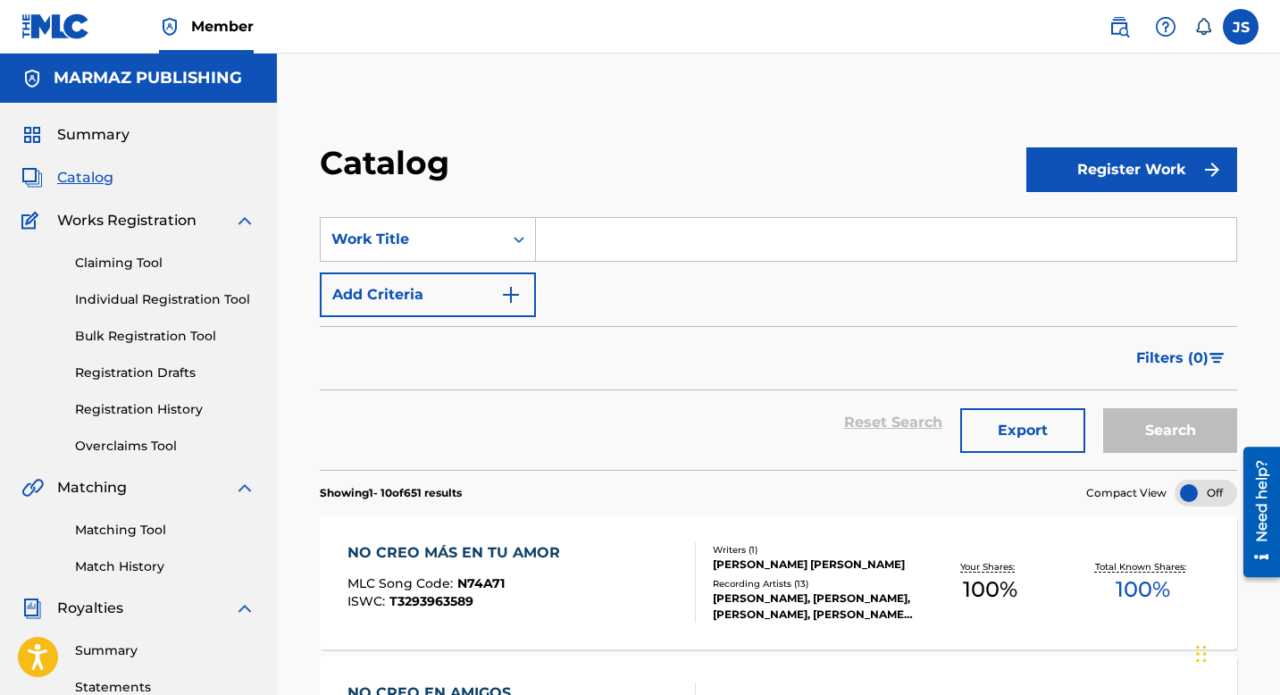
click at [583, 231] on input "Search Form" at bounding box center [886, 239] width 700 height 43
paste input "NOVIOS CALLAITOS"
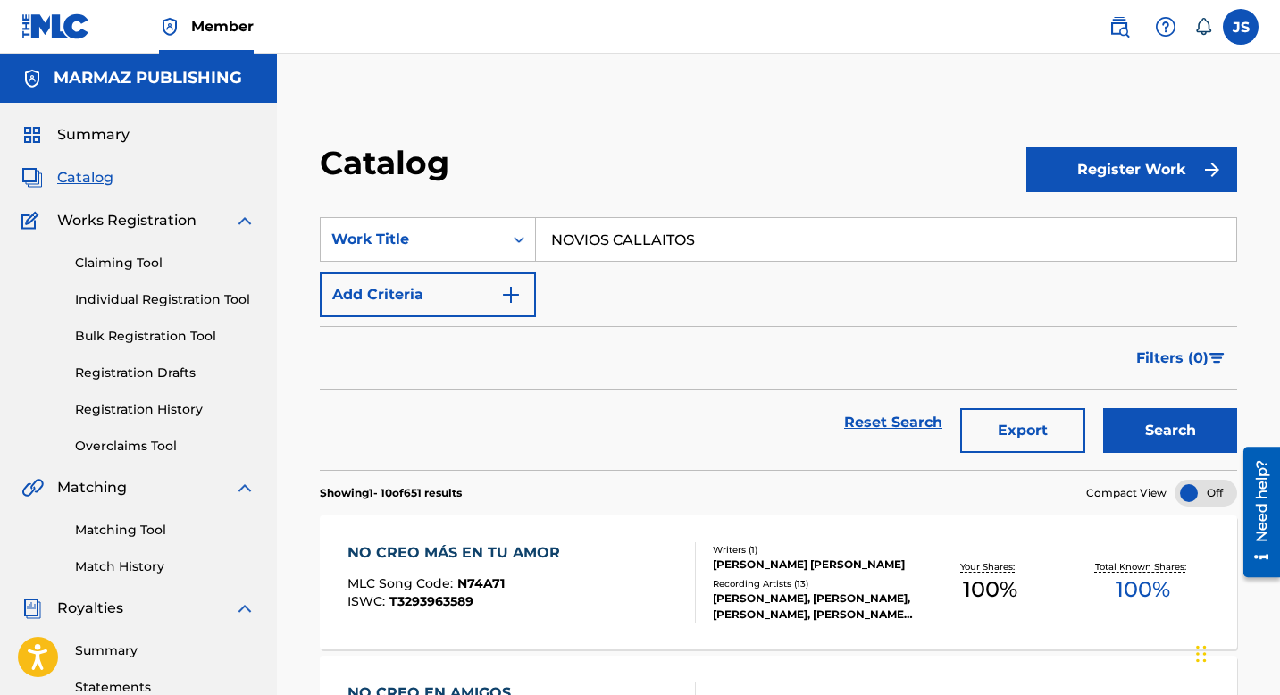
type input "NOVIOS CALLAITOS"
click at [1124, 430] on button "Search" at bounding box center [1170, 430] width 134 height 45
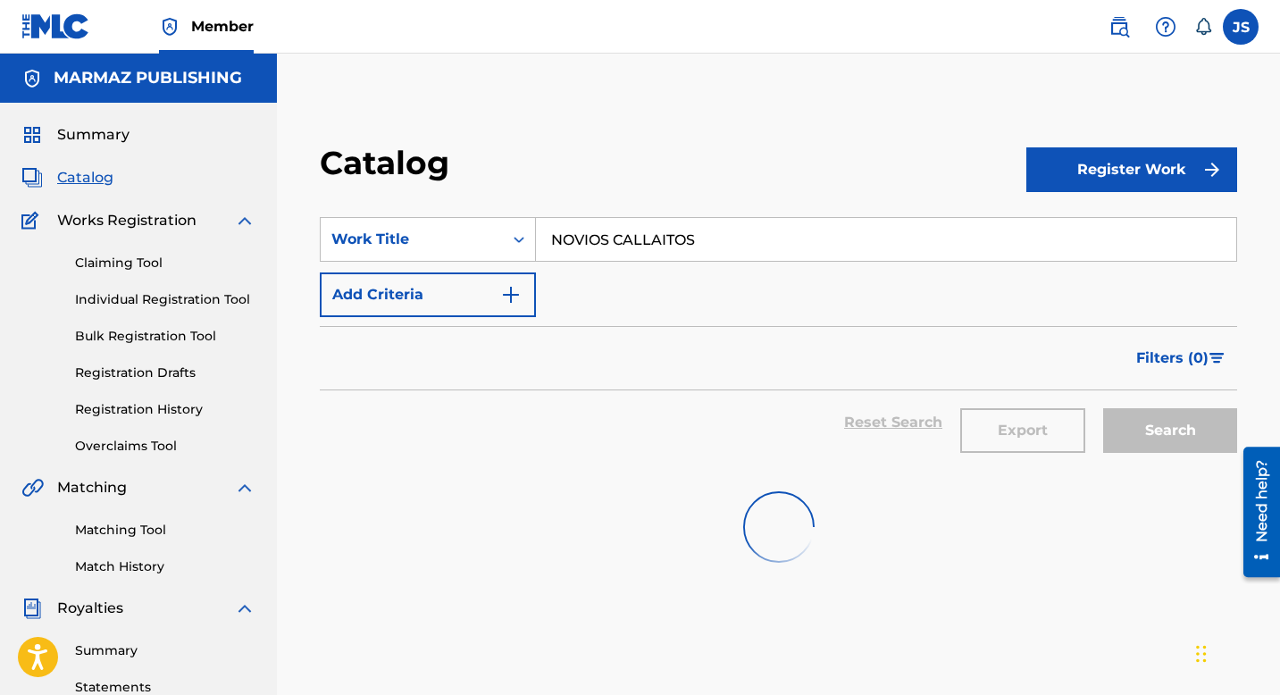
click at [717, 497] on div at bounding box center [778, 527] width 917 height 114
click at [766, 539] on img at bounding box center [777, 526] width 89 height 89
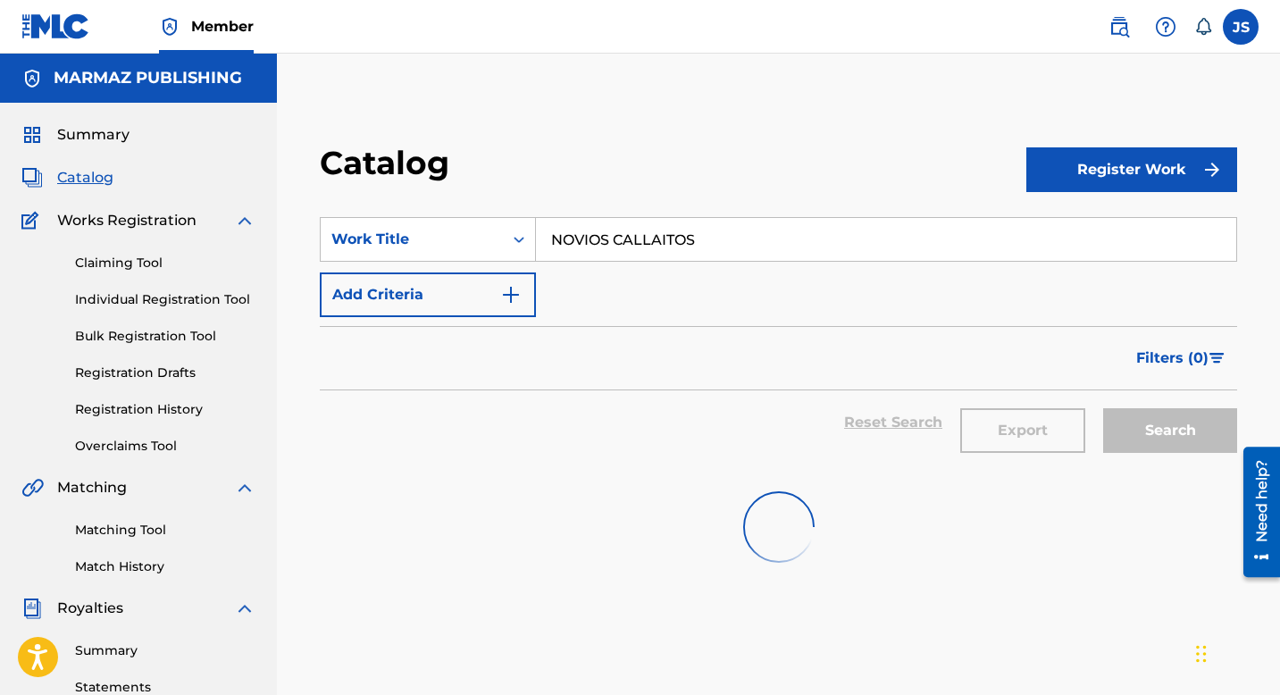
click at [766, 539] on img at bounding box center [778, 526] width 97 height 97
click at [759, 520] on img at bounding box center [778, 526] width 101 height 101
click at [759, 520] on img at bounding box center [779, 528] width 96 height 96
click at [759, 520] on img at bounding box center [777, 526] width 89 height 89
click at [759, 520] on img at bounding box center [778, 526] width 99 height 99
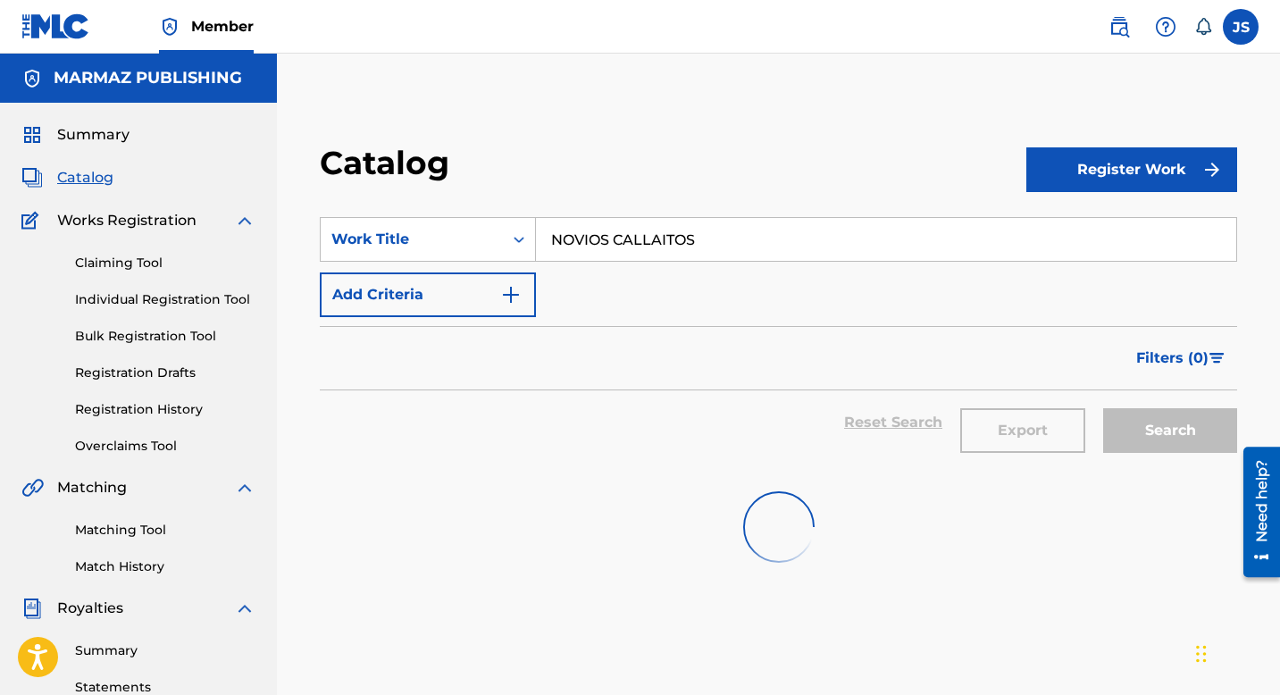
drag, startPoint x: 748, startPoint y: 486, endPoint x: 819, endPoint y: 586, distance: 123.0
click at [819, 586] on div "Catalog Register Work SearchWithCriteriaeb23eeac-024e-4e77-b12f-b4859c4daf42 Wo…" at bounding box center [778, 560] width 1003 height 924
click at [720, 488] on div at bounding box center [778, 527] width 917 height 114
drag, startPoint x: 720, startPoint y: 488, endPoint x: 816, endPoint y: 559, distance: 120.1
click at [816, 559] on div at bounding box center [778, 527] width 917 height 114
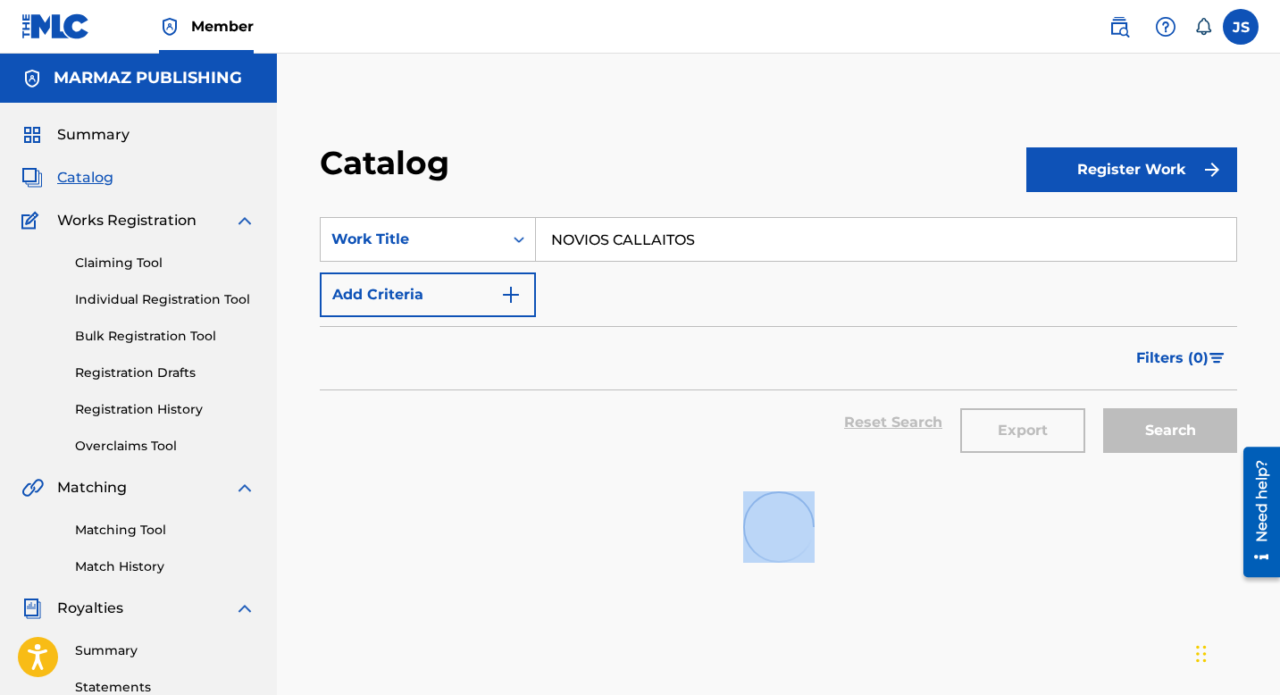
click at [721, 487] on div at bounding box center [778, 527] width 917 height 114
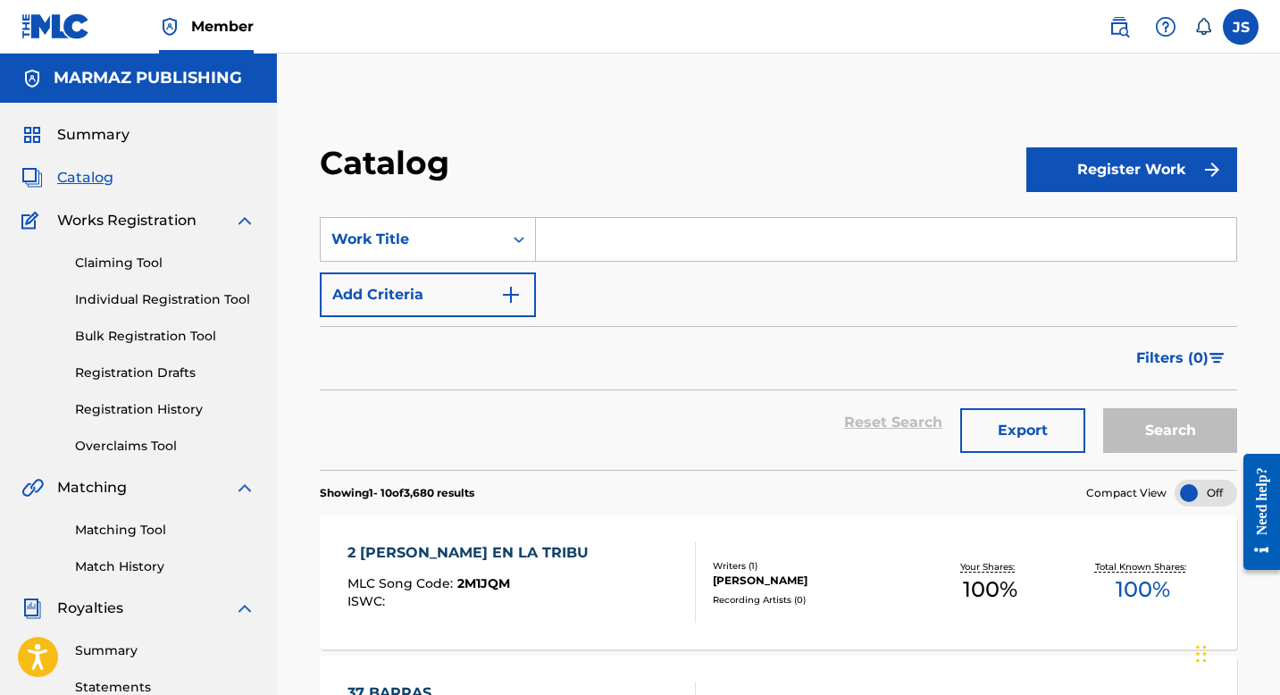
click at [577, 244] on input "Search Form" at bounding box center [886, 239] width 700 height 43
paste input "NOVIOS CALLAITOS"
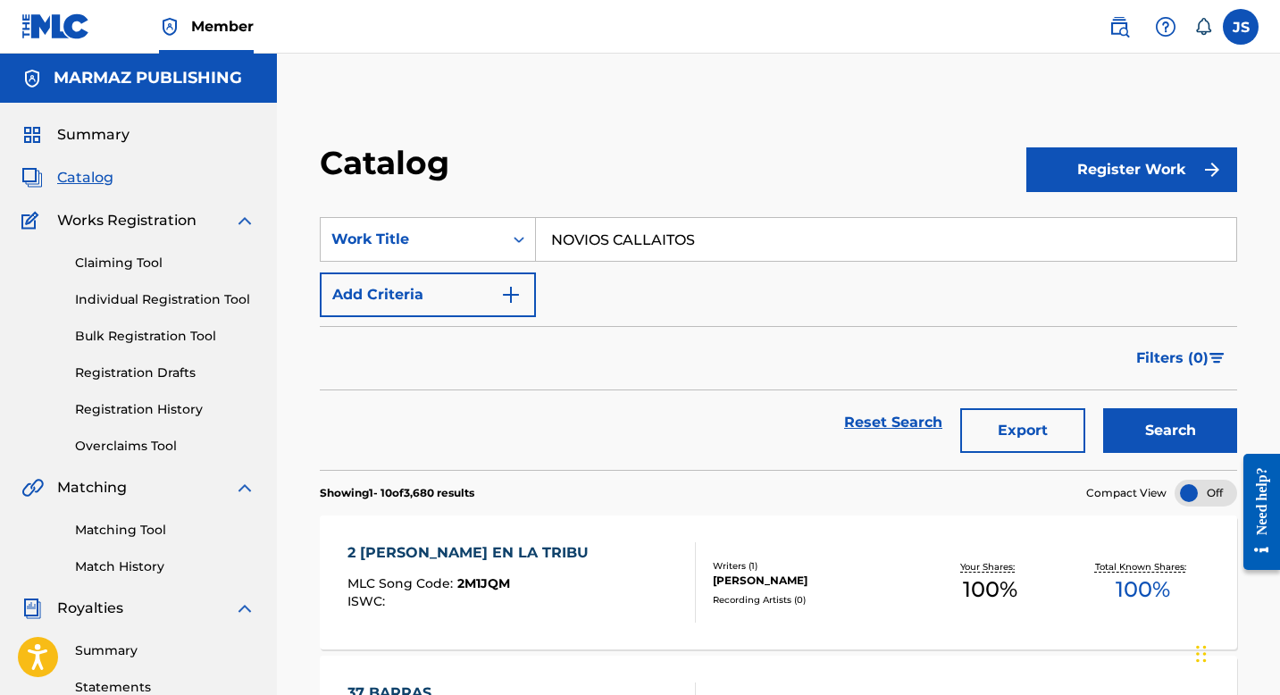
type input "NOVIOS CALLAITOS"
click at [1191, 449] on button "Search" at bounding box center [1170, 430] width 134 height 45
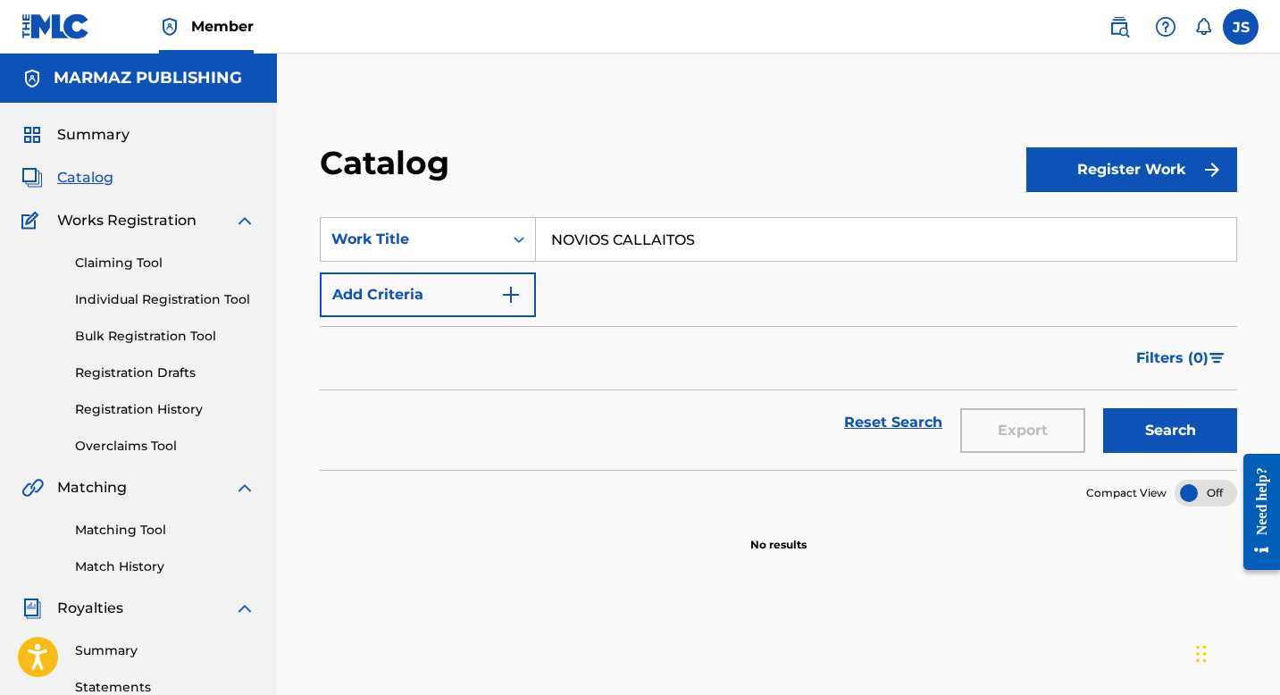
click at [1126, 418] on button "Search" at bounding box center [1170, 430] width 134 height 45
